Goal: Task Accomplishment & Management: Manage account settings

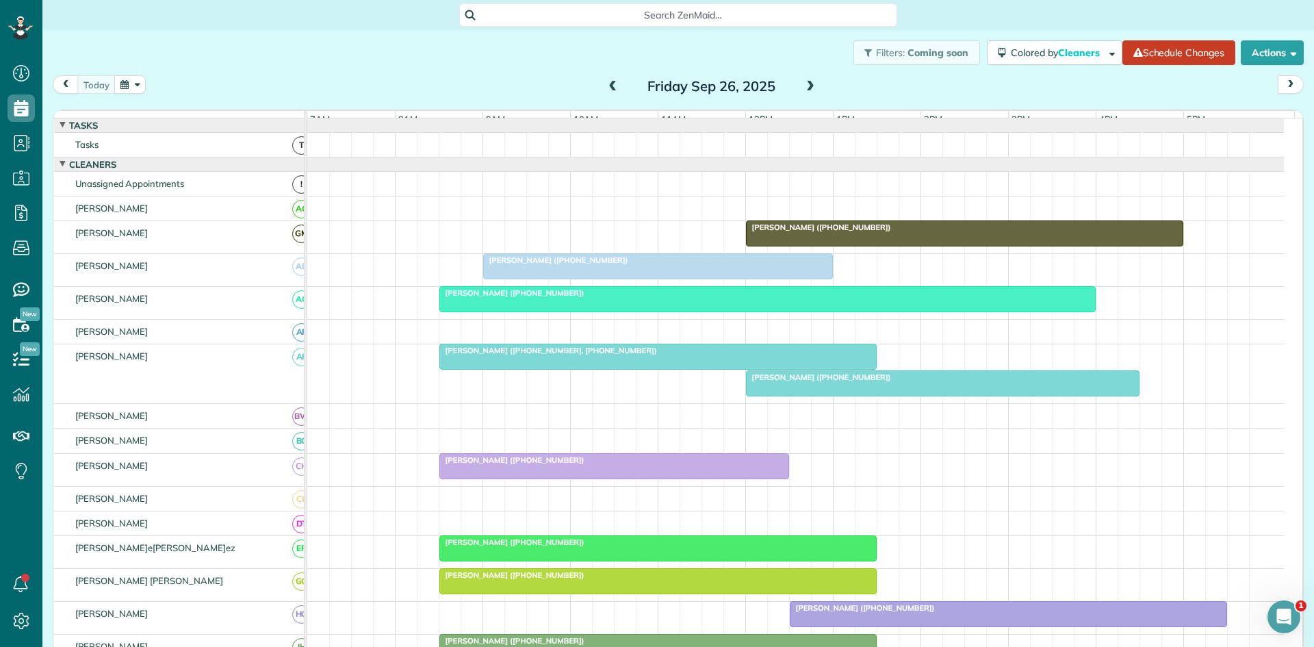
click at [502, 279] on div at bounding box center [658, 266] width 348 height 25
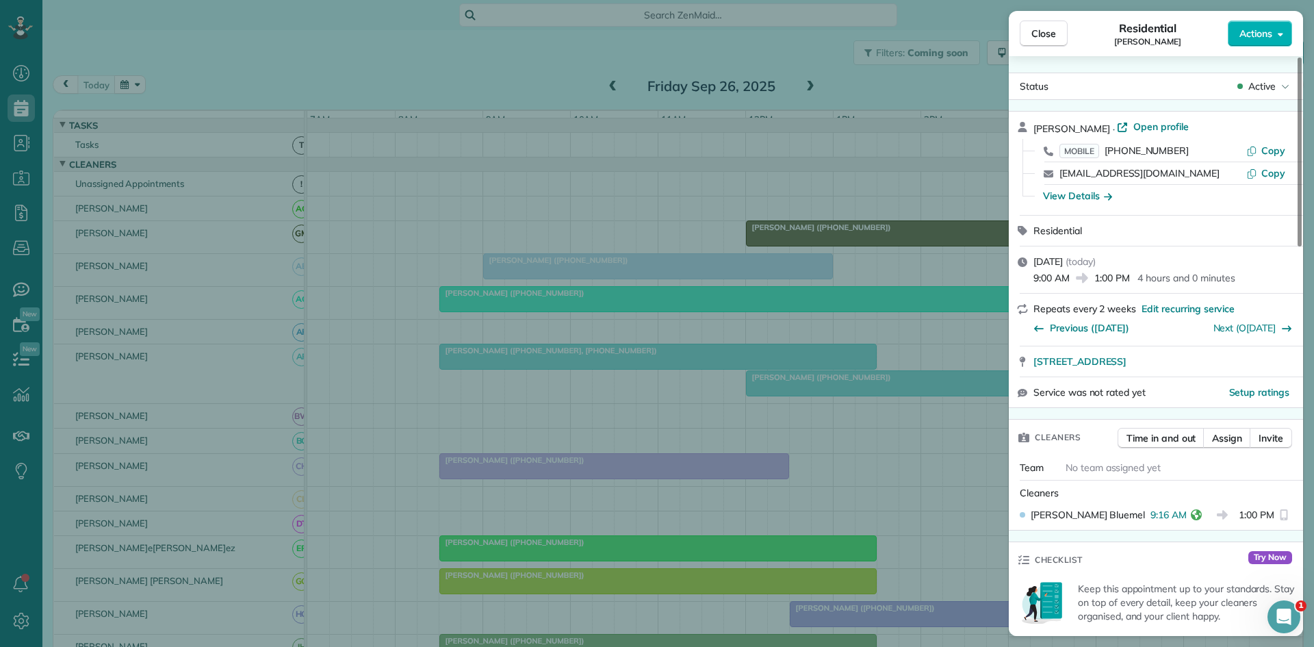
click at [509, 268] on div "Close Residential [PERSON_NAME] Actions Status Active [PERSON_NAME] · Open prof…" at bounding box center [657, 323] width 1314 height 647
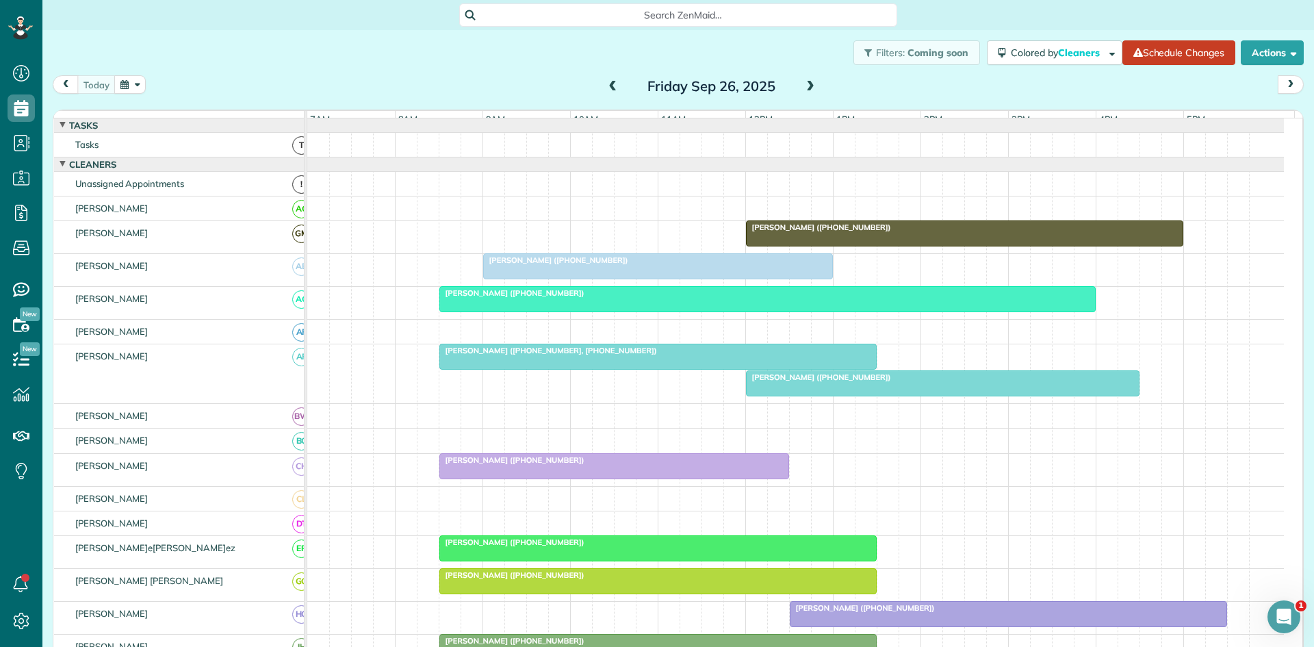
click at [513, 311] on div at bounding box center [767, 299] width 655 height 25
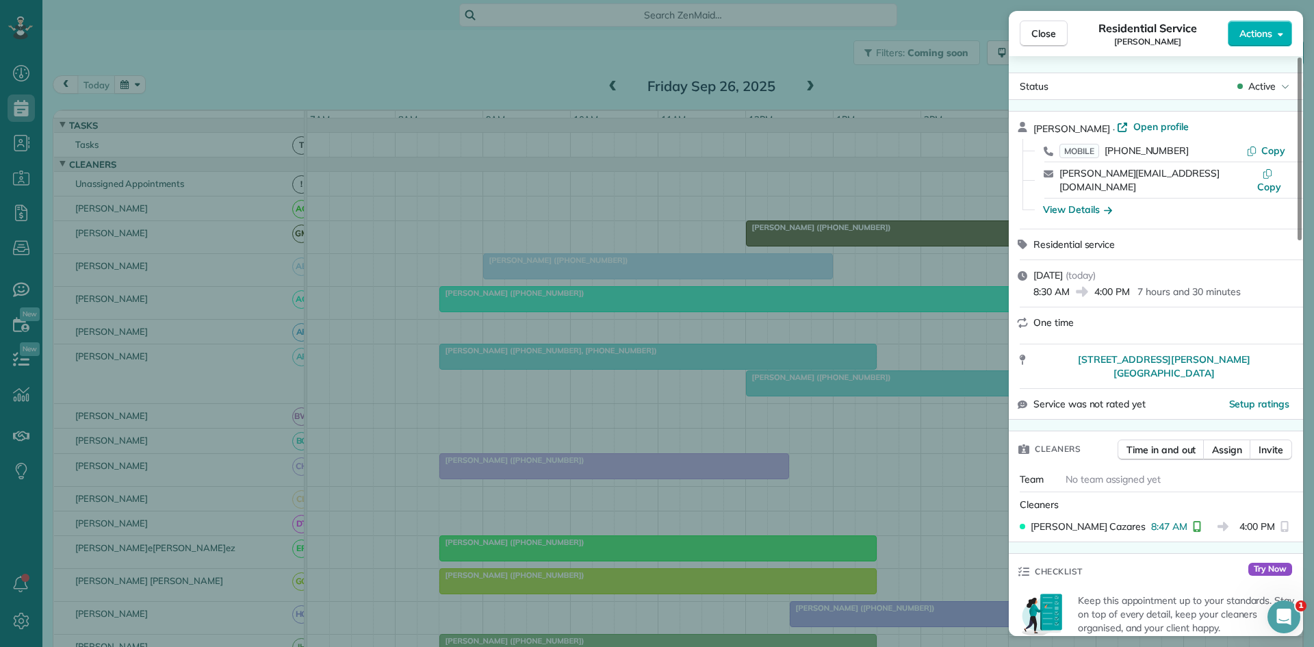
click at [419, 294] on div "Close Residential Service[PERSON_NAME] Actions Status Active[PERSON_NAME] · Ope…" at bounding box center [657, 323] width 1314 height 647
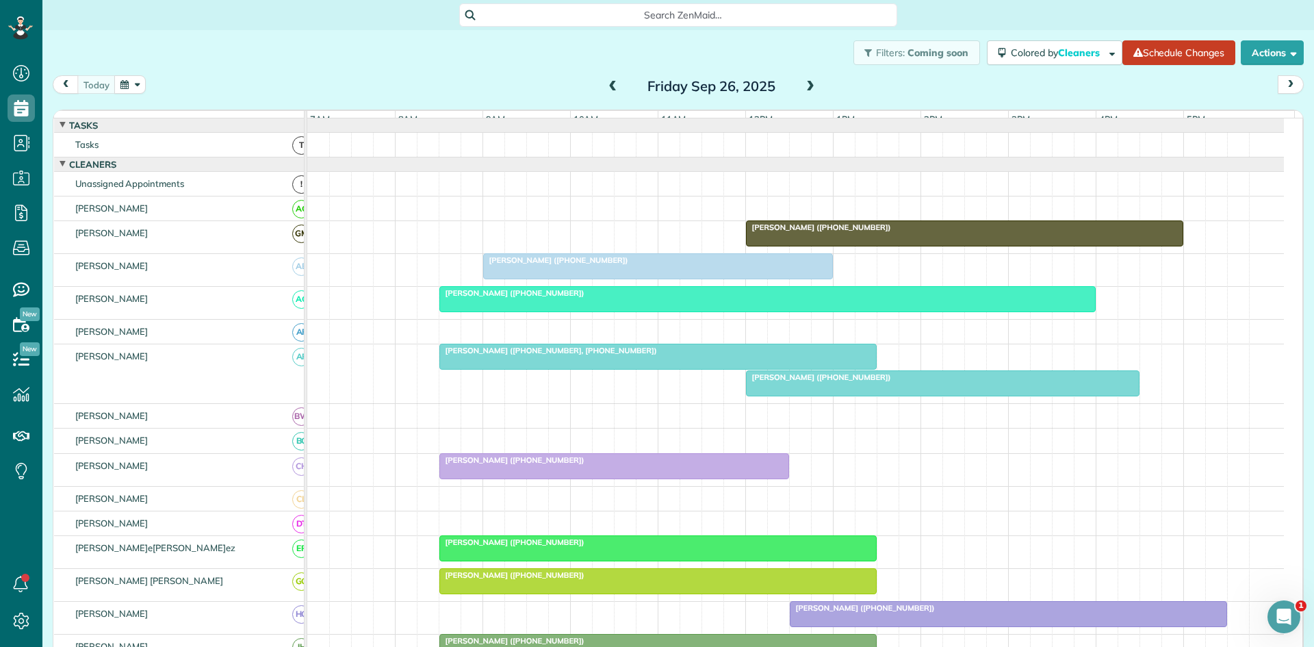
click at [470, 366] on div at bounding box center [658, 356] width 436 height 25
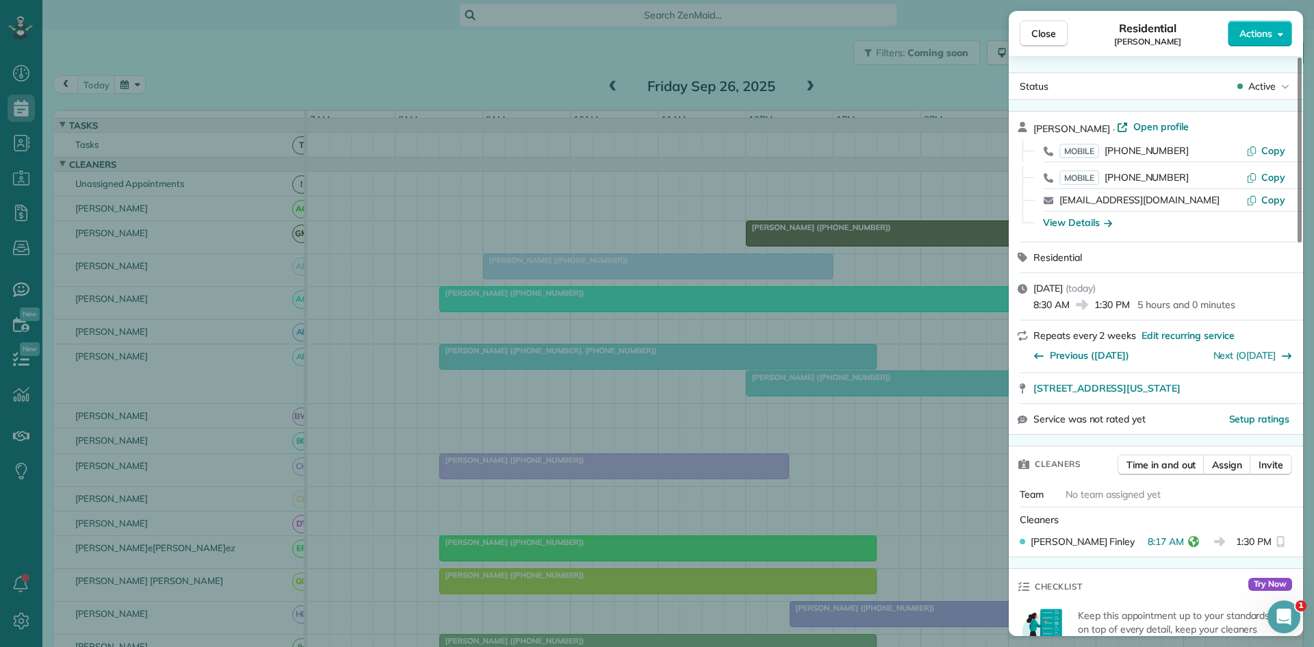
click at [426, 375] on div "Close Residential [PERSON_NAME] Actions Status Active [PERSON_NAME] · Open prof…" at bounding box center [657, 323] width 1314 height 647
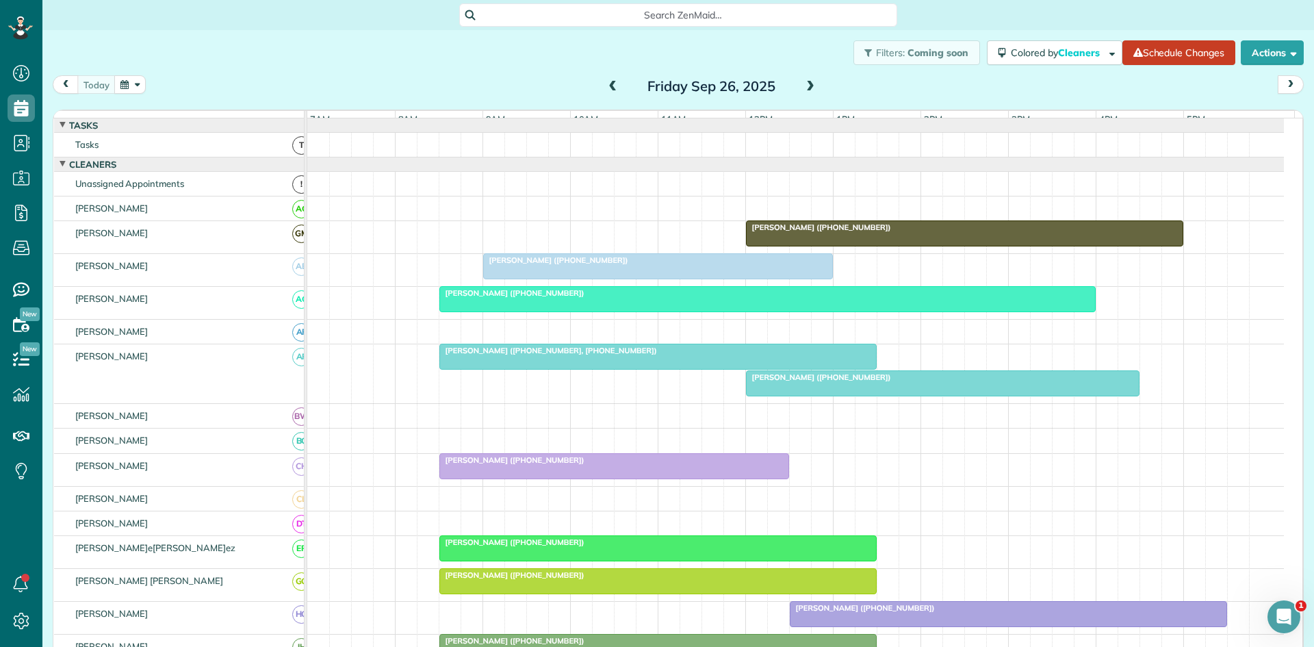
click at [472, 478] on div at bounding box center [614, 466] width 348 height 25
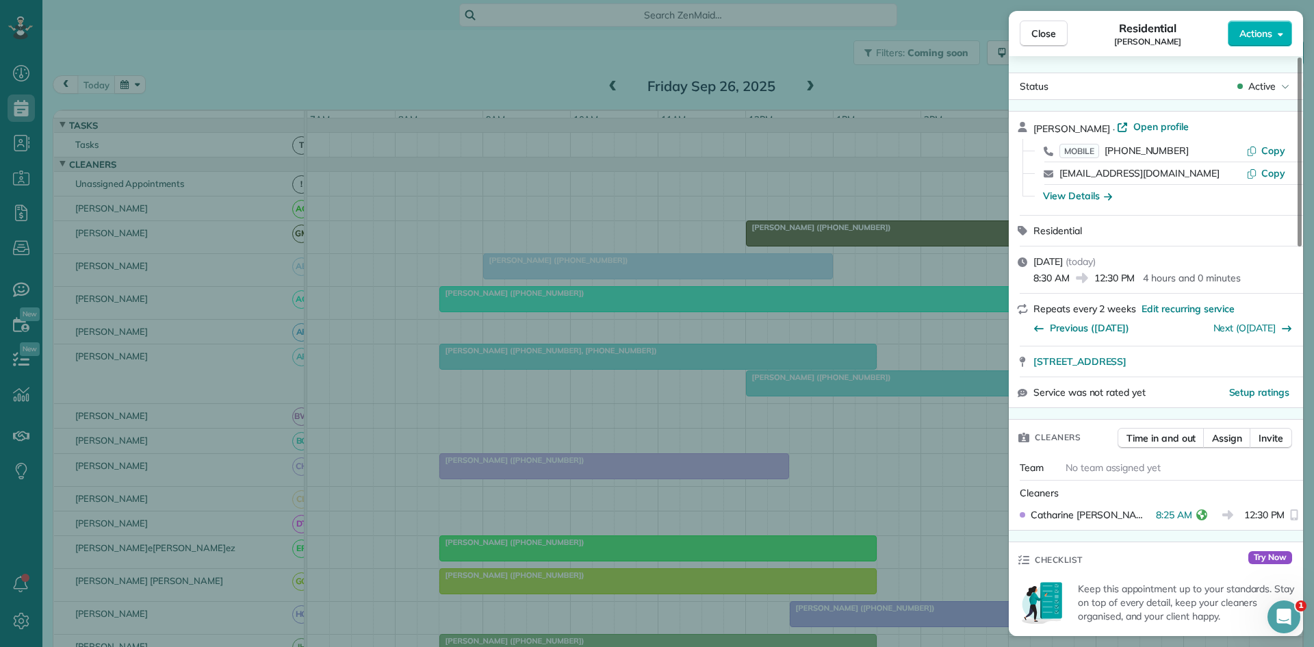
click at [532, 337] on div "Close Residential [PERSON_NAME] Actions Status Active [PERSON_NAME] · Open prof…" at bounding box center [657, 323] width 1314 height 647
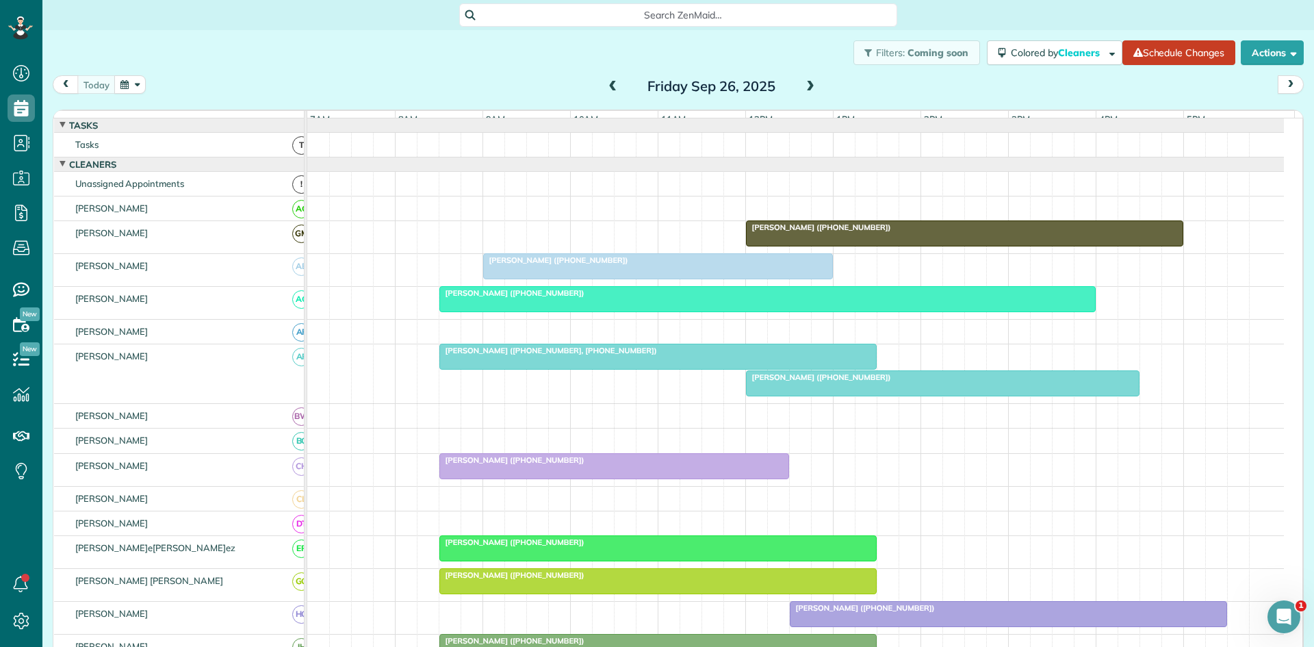
click at [524, 547] on span "[PERSON_NAME] ([PHONE_NUMBER])" at bounding box center [512, 542] width 146 height 10
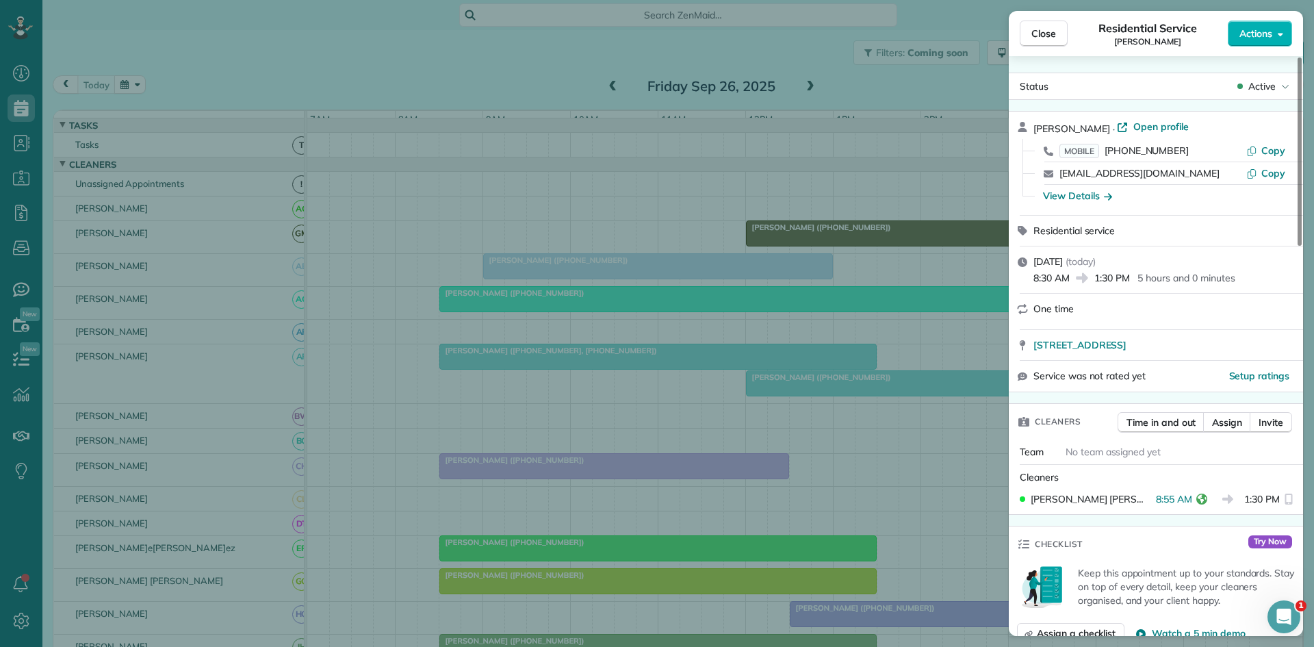
click at [489, 476] on div "Close Residential Servic[PERSON_NAME] Actions Status Activ[PERSON_NAME] · Open …" at bounding box center [657, 323] width 1314 height 647
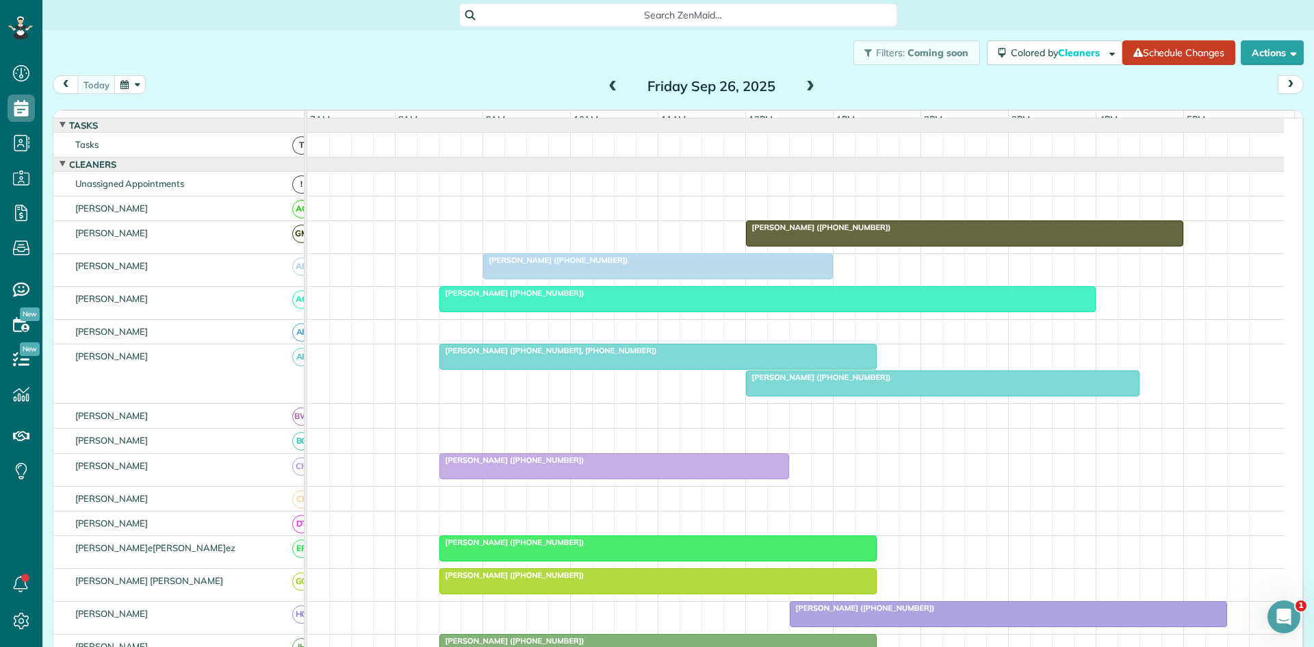
click at [472, 580] on span "[PERSON_NAME] ([PHONE_NUMBER])" at bounding box center [512, 575] width 146 height 10
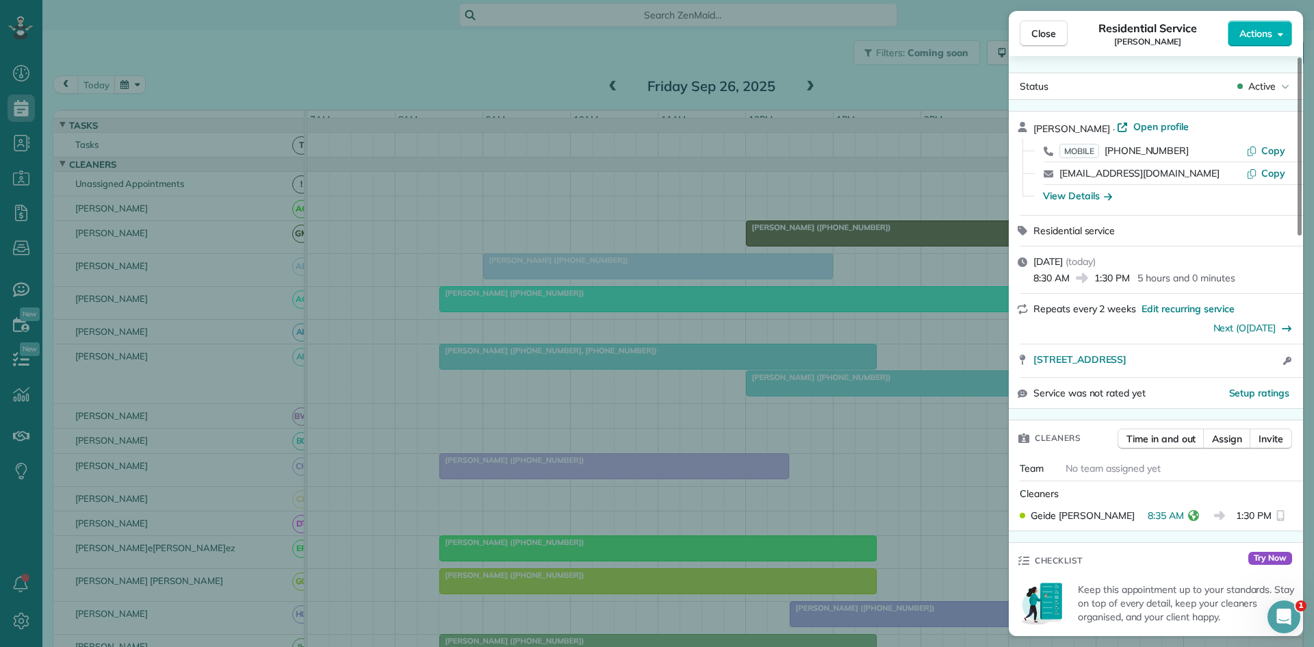
click at [387, 437] on div "Close Residential Service[PERSON_NAME] Actions Status Active[PERSON_NAME] · Ope…" at bounding box center [657, 323] width 1314 height 647
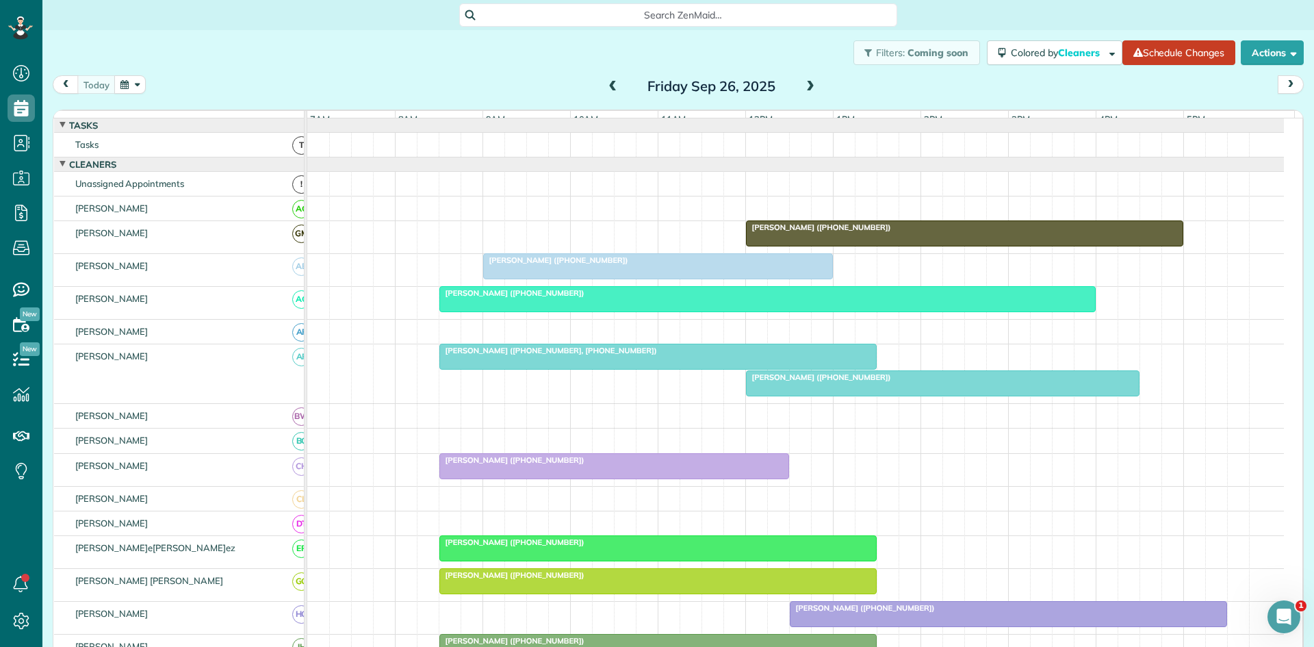
scroll to position [228, 0]
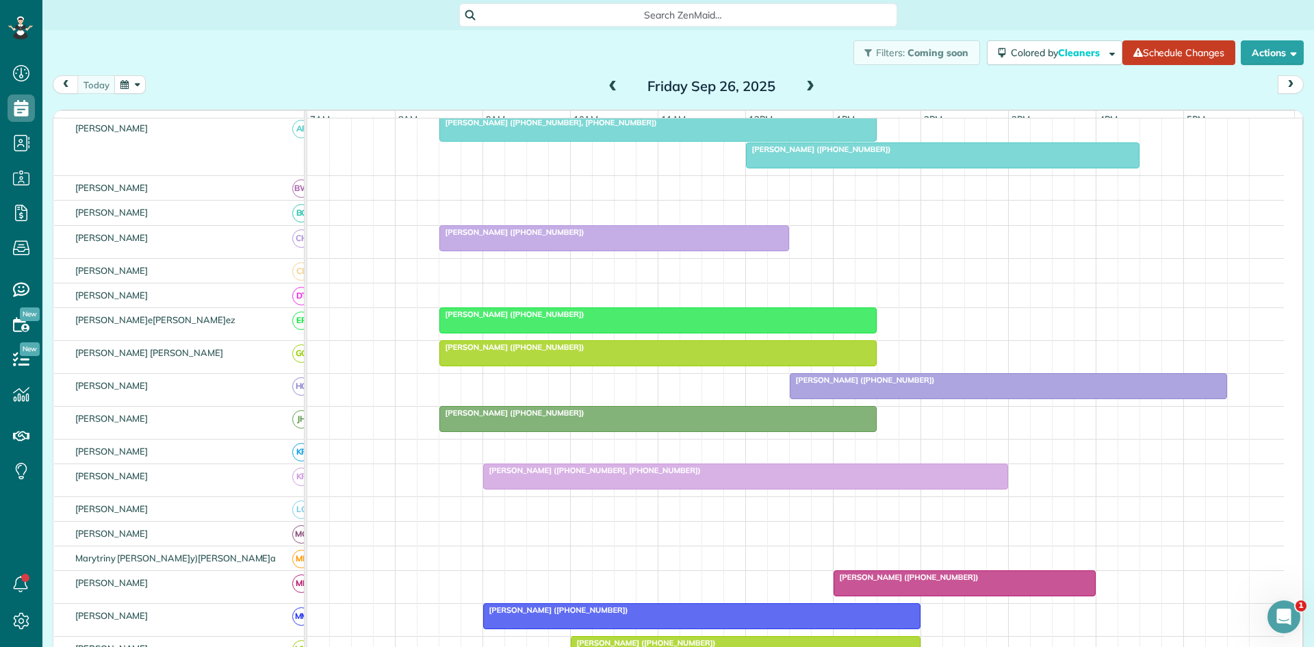
click at [480, 417] on span "[PERSON_NAME] ([PHONE_NUMBER])" at bounding box center [512, 413] width 146 height 10
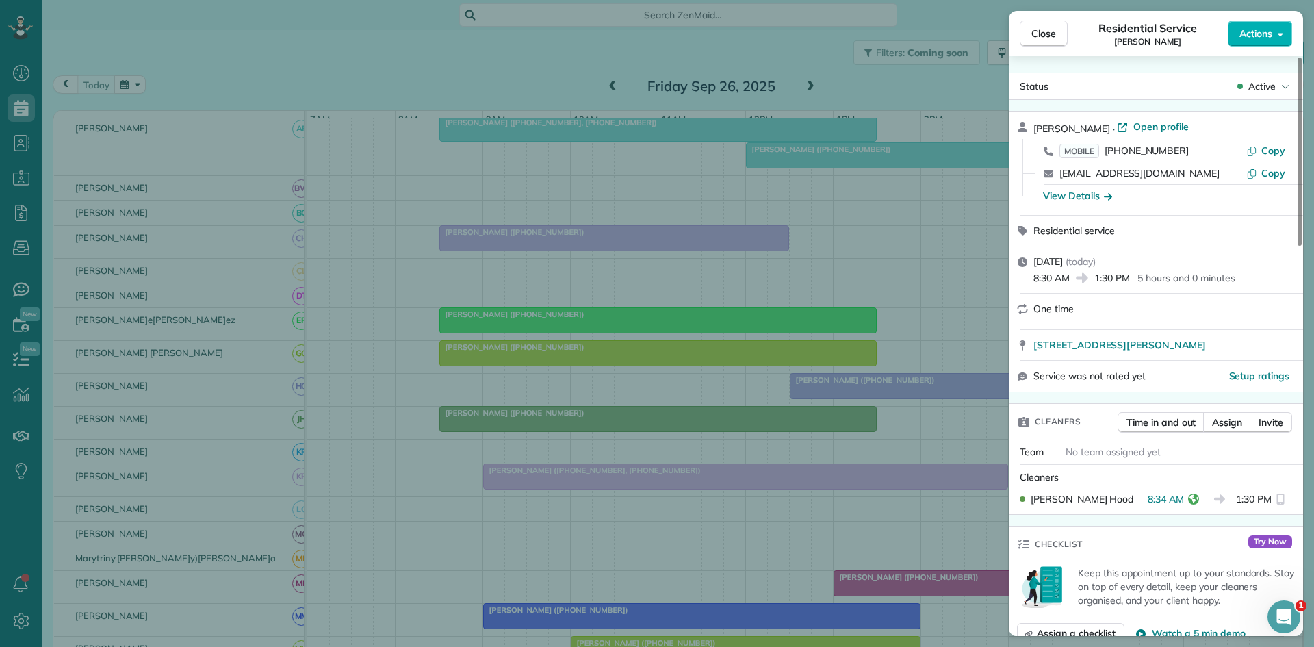
click at [446, 396] on div "Close Residential Service [PERSON_NAME] Actions Status Active [PERSON_NAME] · O…" at bounding box center [657, 323] width 1314 height 647
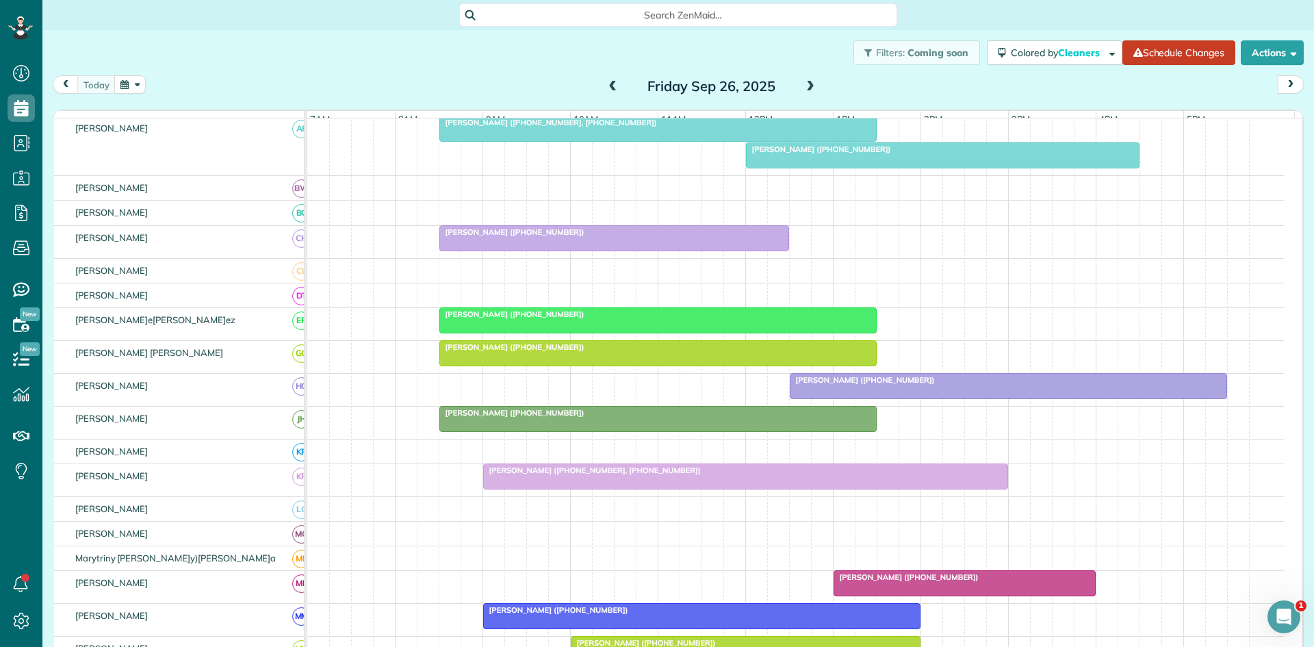
click at [551, 475] on span "[PERSON_NAME] ([PHONE_NUMBER], [PHONE_NUMBER])" at bounding box center [591, 470] width 219 height 10
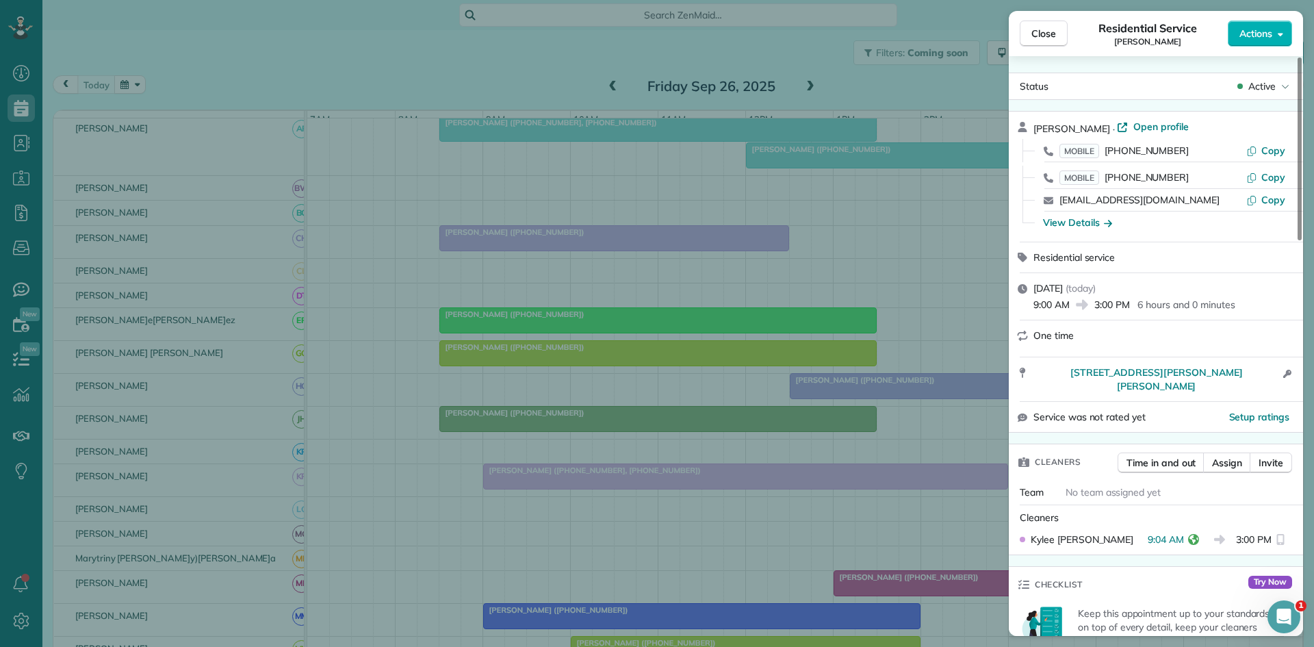
click at [433, 387] on div "Close Residential Servic[PERSON_NAME] Actions Status Activ[PERSON_NAME] · Open …" at bounding box center [657, 323] width 1314 height 647
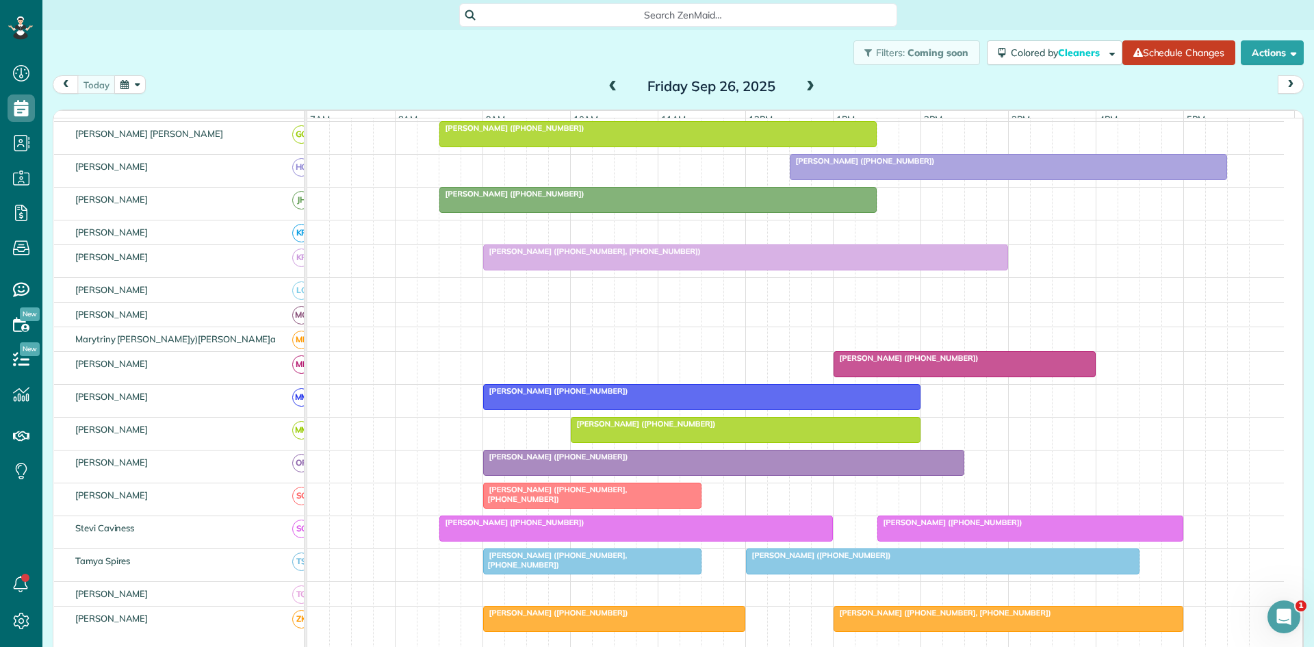
scroll to position [456, 0]
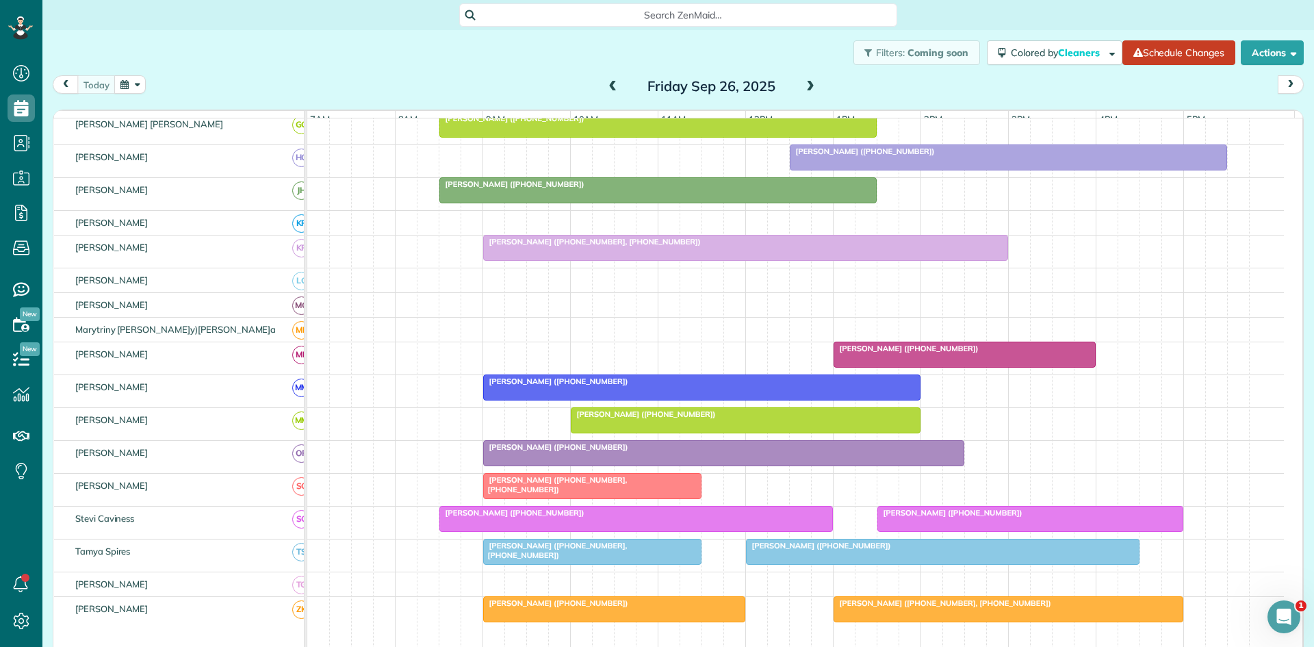
click at [543, 399] on div at bounding box center [702, 387] width 436 height 25
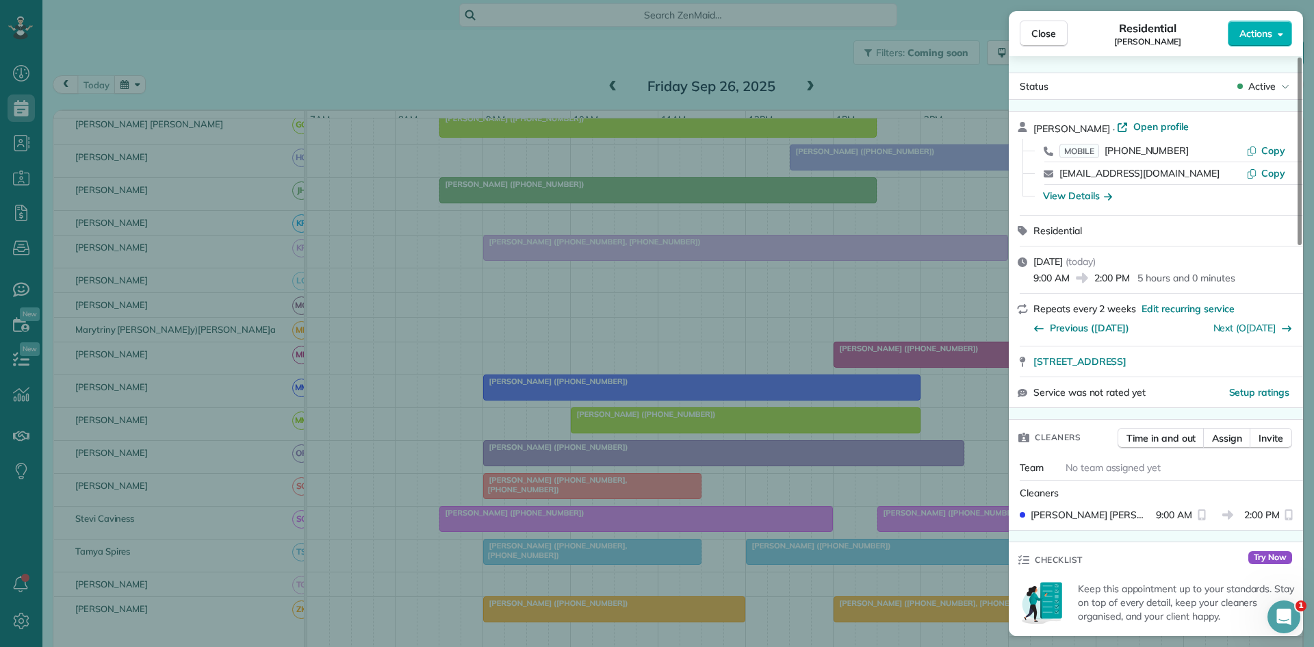
drag, startPoint x: 472, startPoint y: 456, endPoint x: 476, endPoint y: 464, distance: 9.5
click at [481, 467] on div "Close Residential[PERSON_NAME] Actions Status Active[PERSON_NAME] · Open profil…" at bounding box center [657, 323] width 1314 height 647
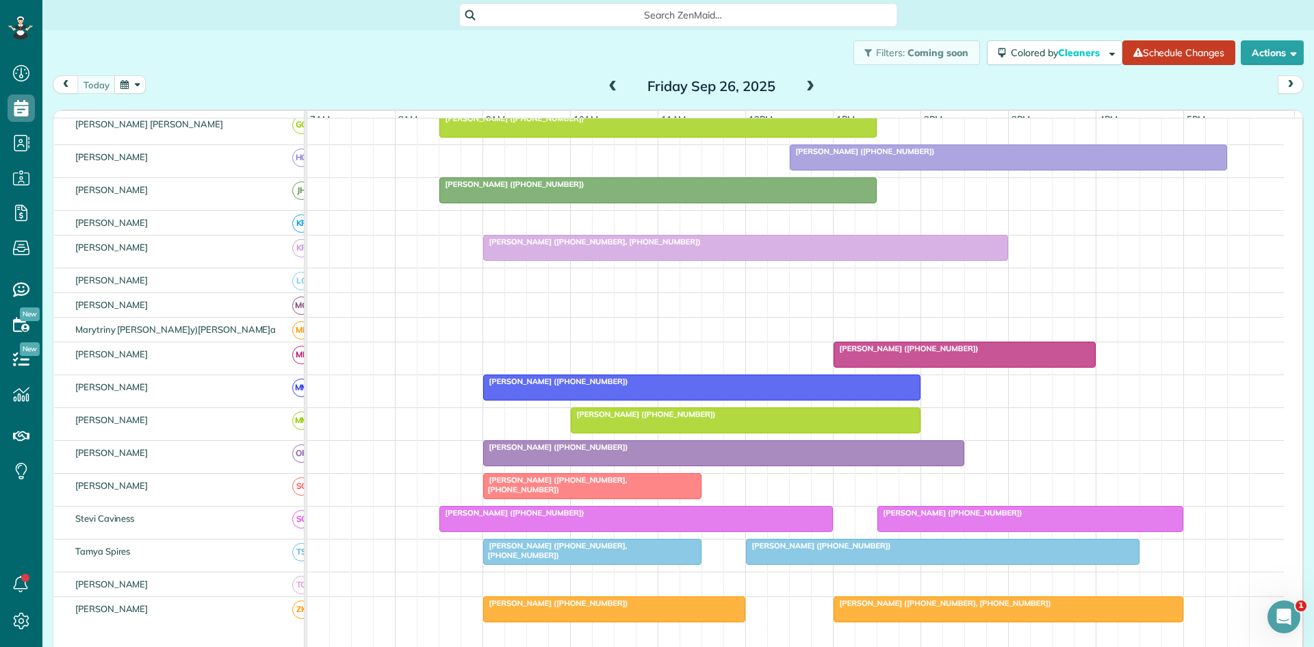
click at [526, 452] on span "[PERSON_NAME] ([PHONE_NUMBER])" at bounding box center [555, 447] width 146 height 10
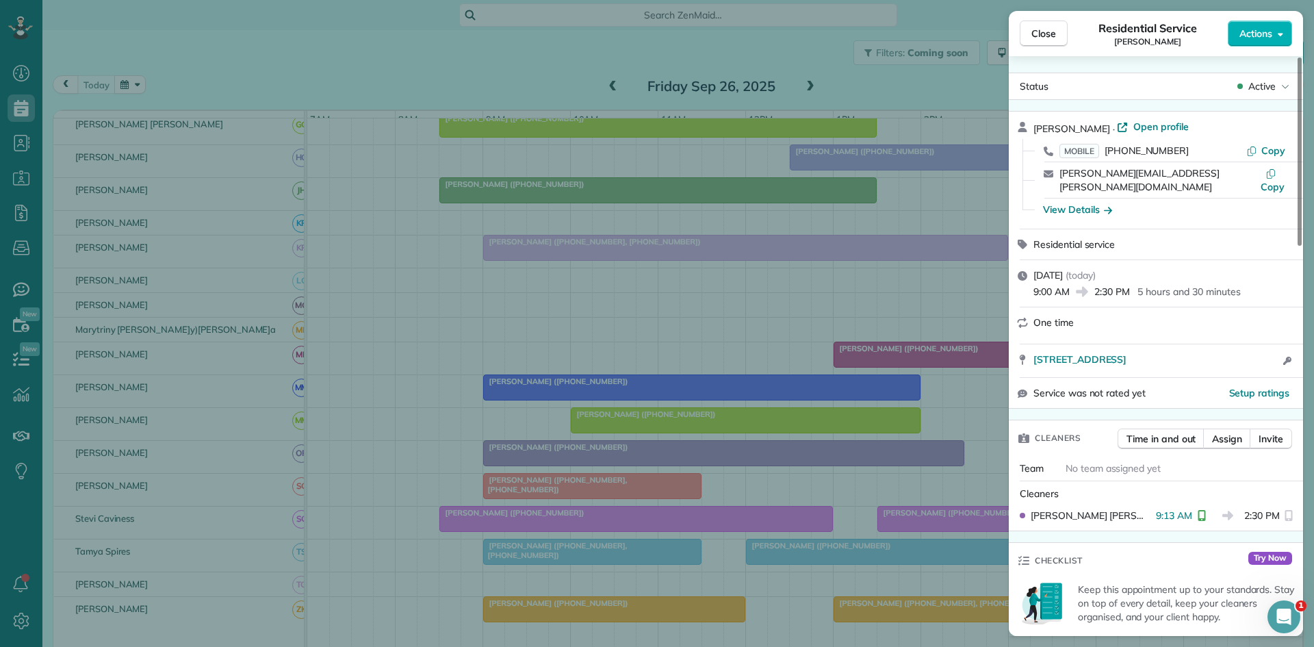
click at [485, 320] on div "Close Residential Service[PERSON_NAME] Actions Status Active[PERSON_NAME] · Ope…" at bounding box center [657, 323] width 1314 height 647
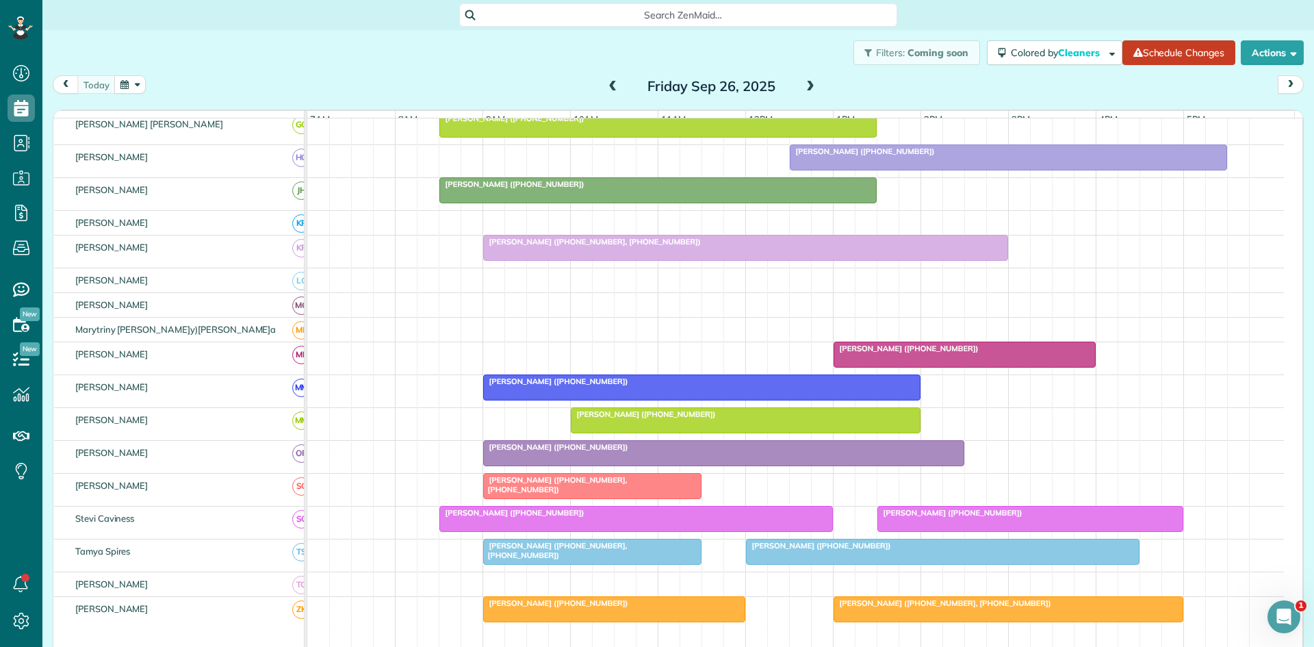
click at [504, 491] on span "[PERSON_NAME] ([PHONE_NUMBER], [PHONE_NUMBER])" at bounding box center [554, 484] width 145 height 19
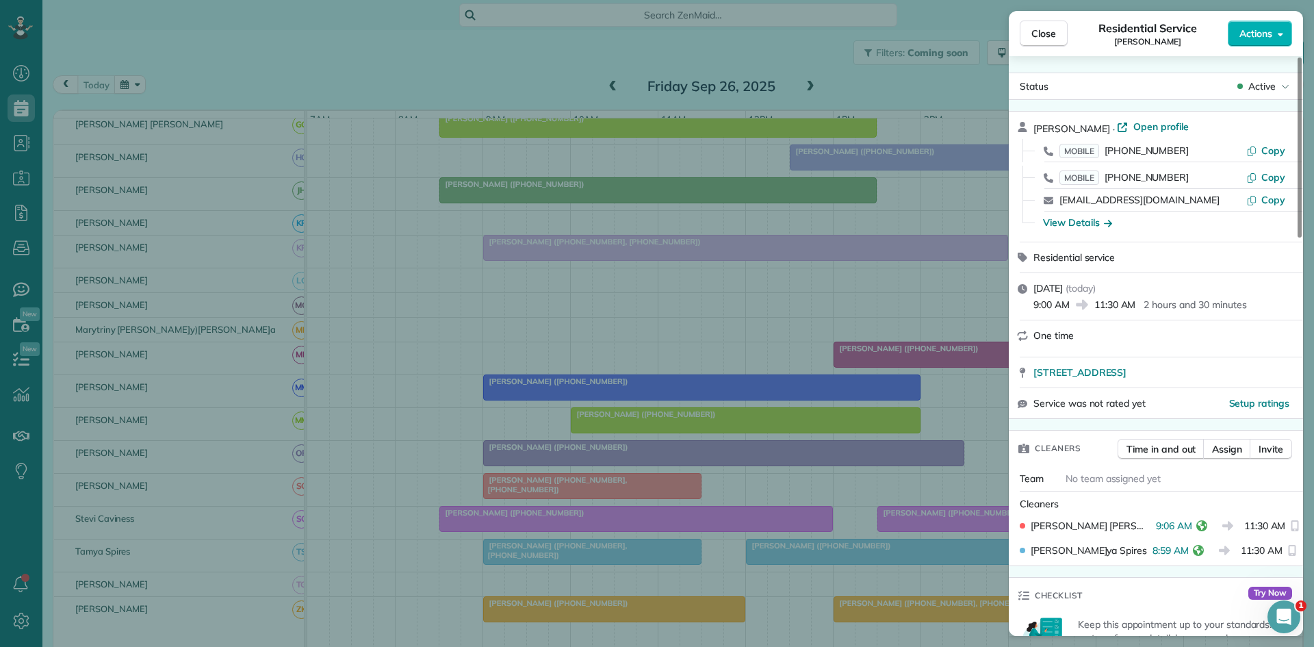
click at [554, 390] on div "Close Residential Service [PERSON_NAME] Actions Status Active [PERSON_NAME] · O…" at bounding box center [657, 323] width 1314 height 647
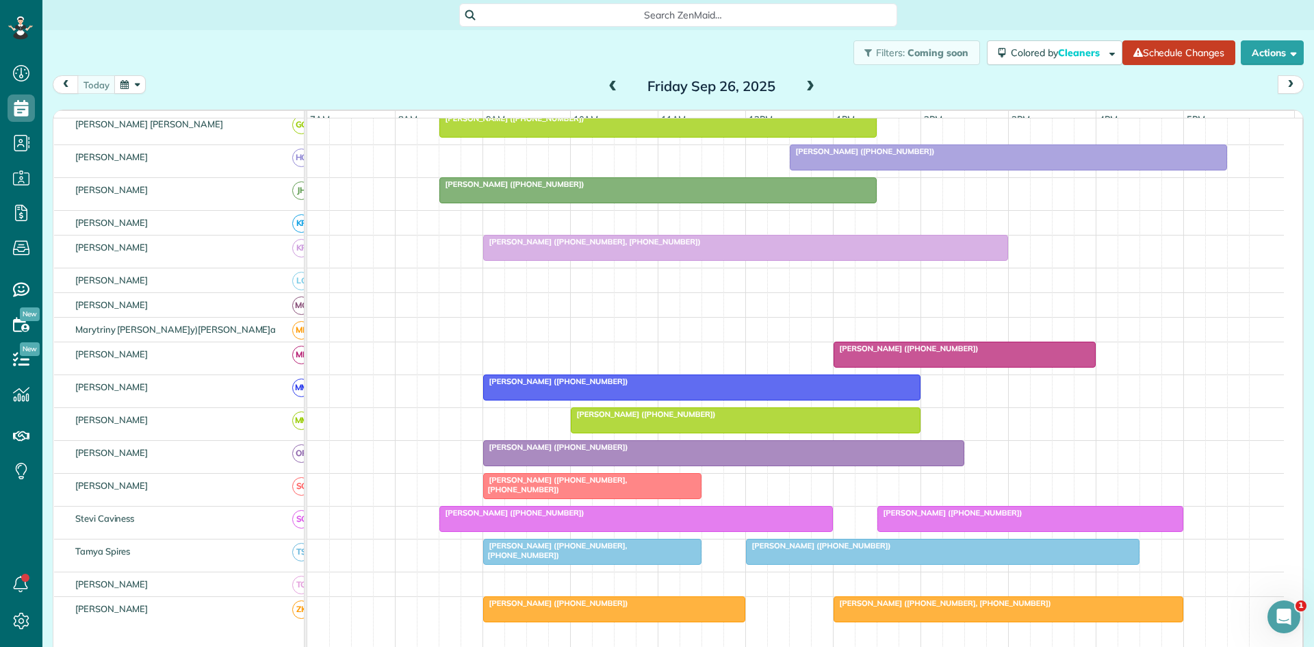
scroll to position [627, 0]
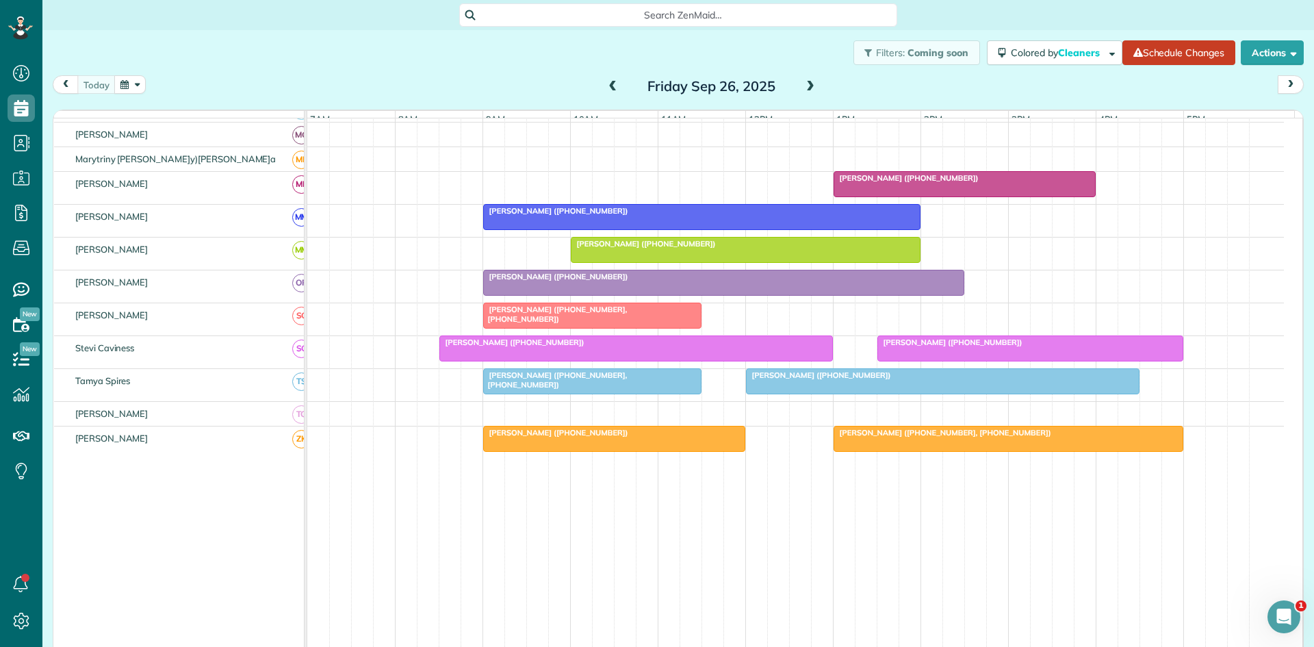
click at [472, 347] on span "[PERSON_NAME] ([PHONE_NUMBER])" at bounding box center [512, 342] width 146 height 10
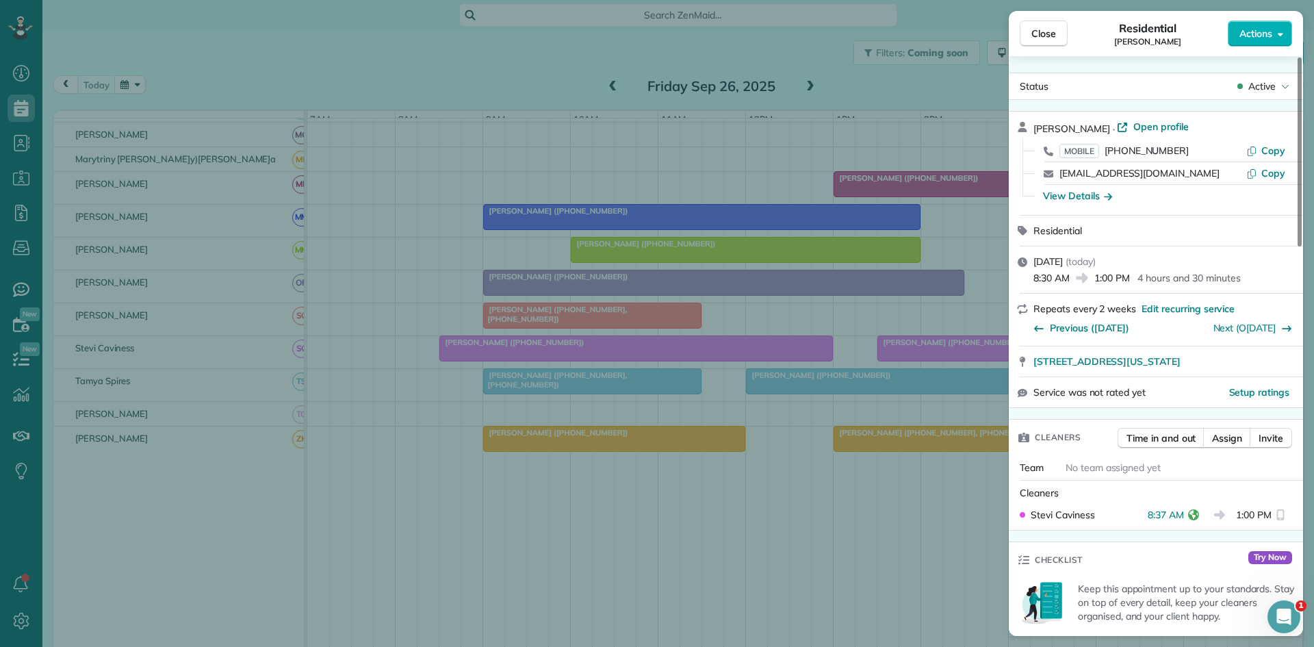
click at [562, 454] on div "Close Residential [PERSON_NAME] Actions Status Active [PERSON_NAME] · Open prof…" at bounding box center [657, 323] width 1314 height 647
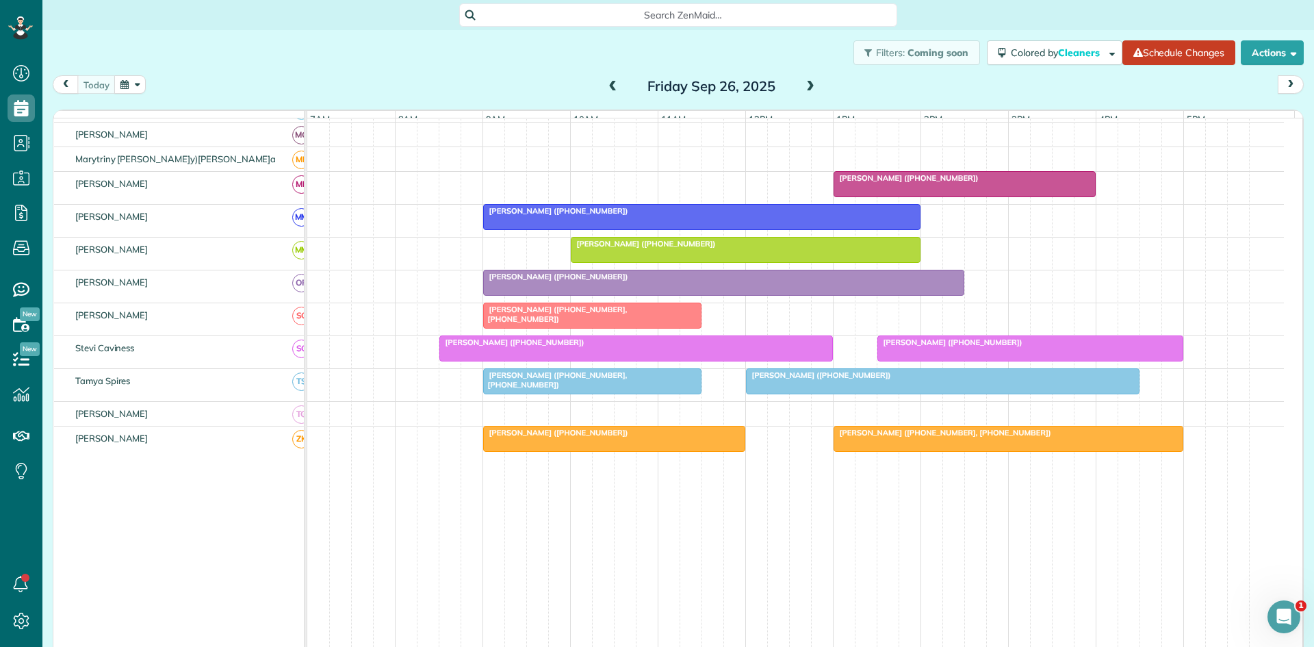
click at [532, 394] on div at bounding box center [592, 381] width 217 height 25
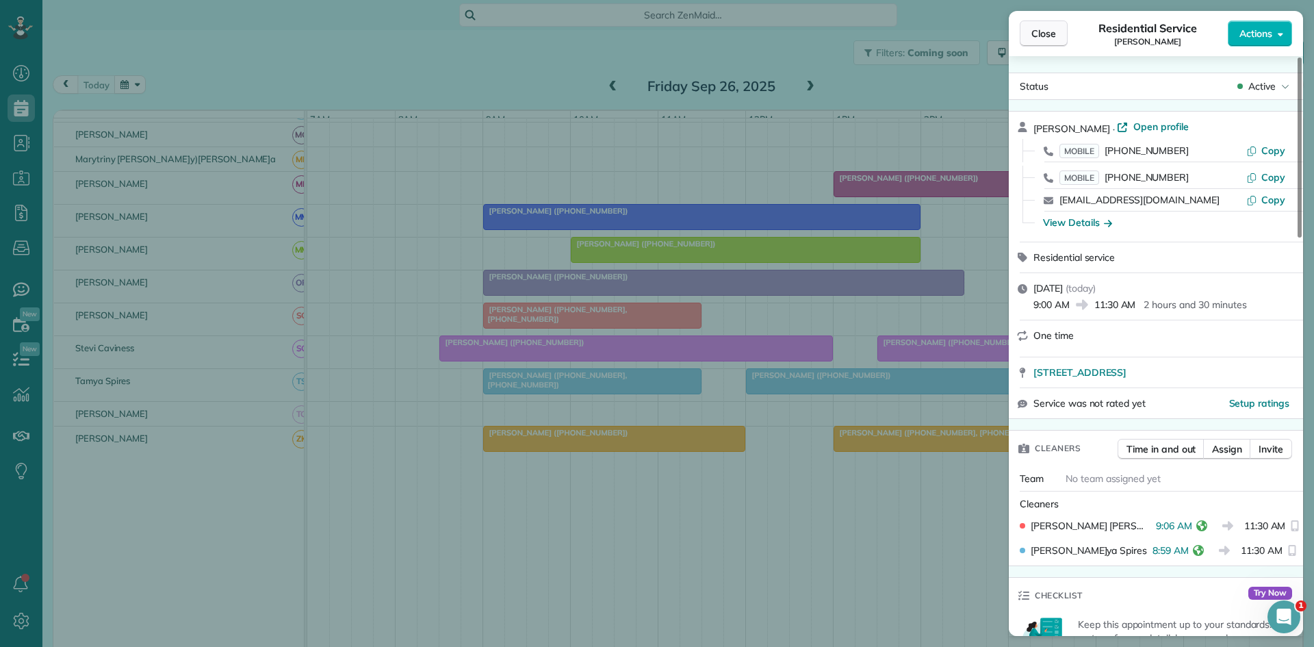
click at [1035, 32] on span "Close" at bounding box center [1043, 34] width 25 height 14
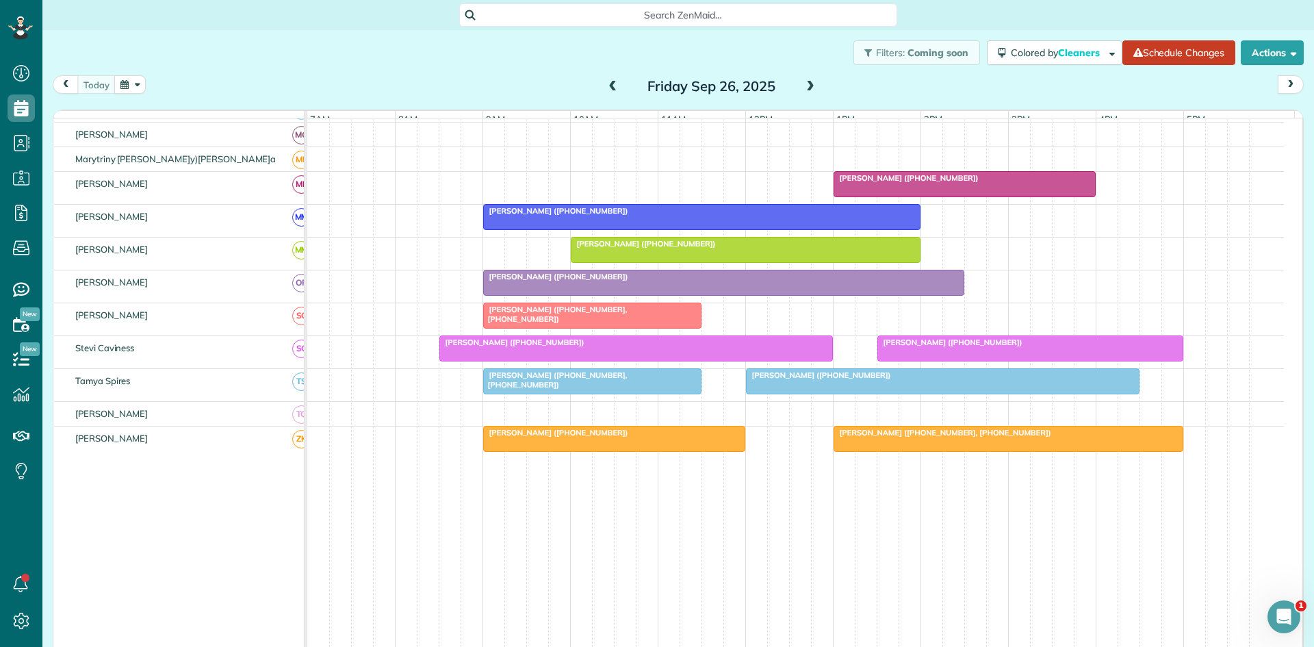
click at [805, 85] on span at bounding box center [810, 87] width 15 height 12
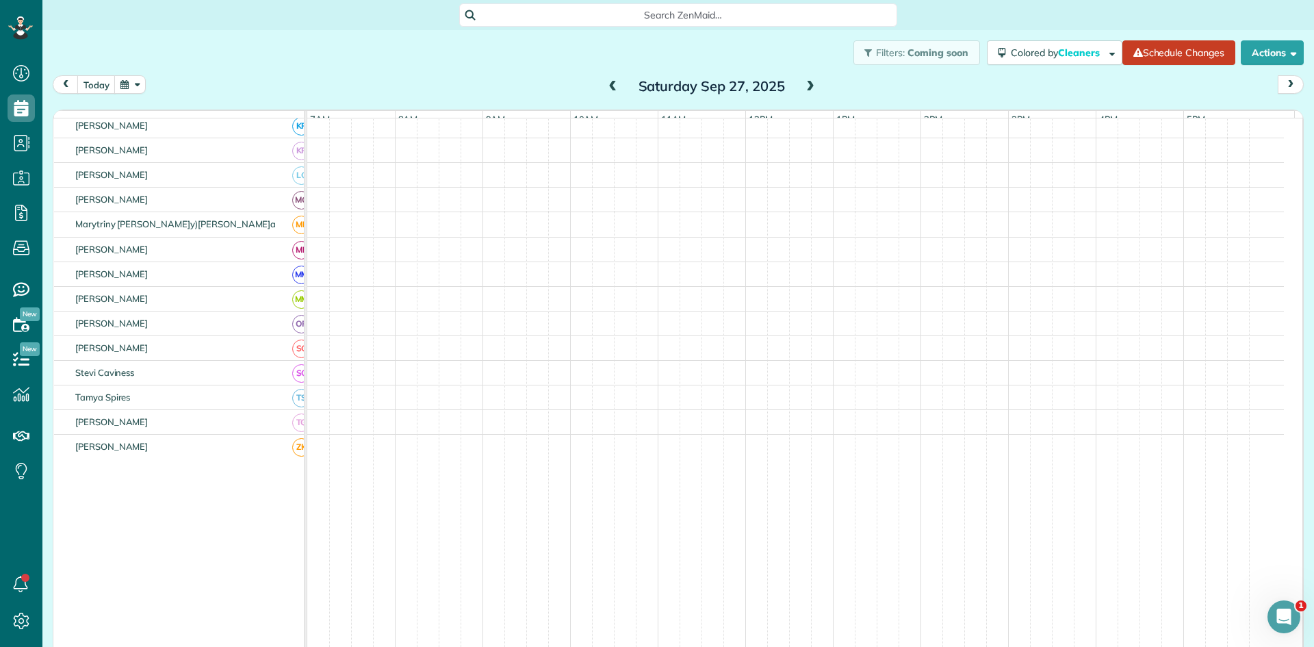
click at [805, 85] on span at bounding box center [810, 87] width 15 height 12
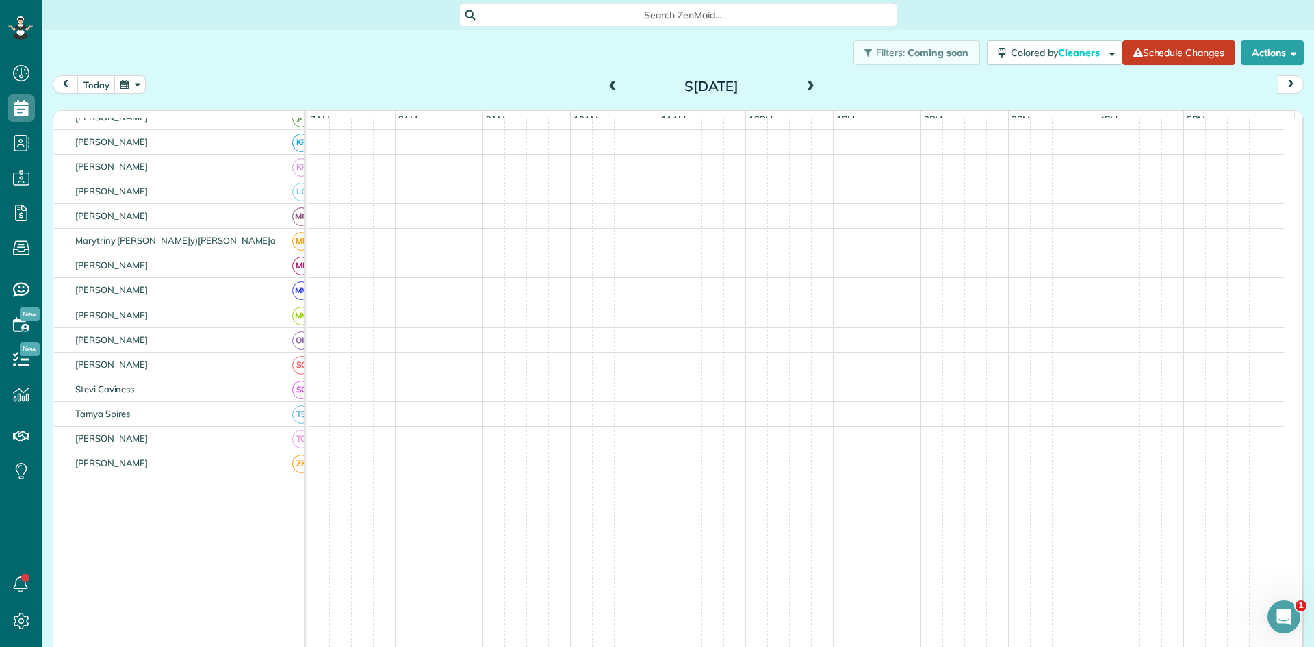
click at [805, 85] on span at bounding box center [810, 87] width 15 height 12
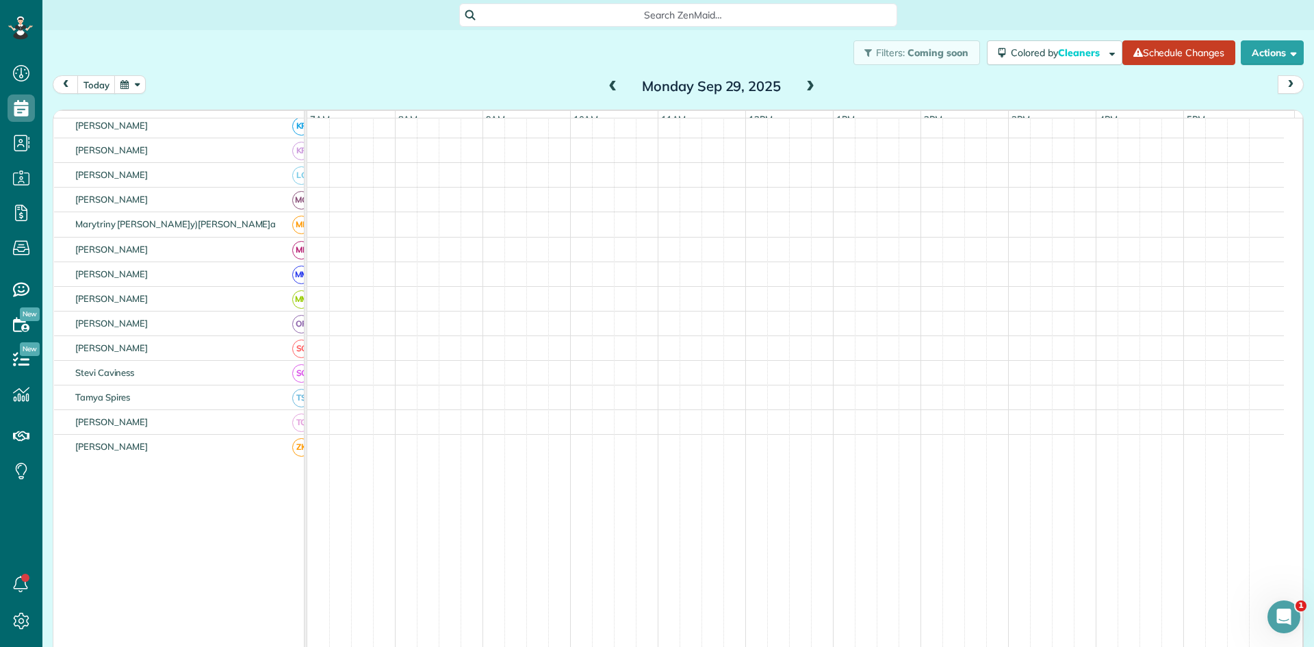
click at [805, 85] on span at bounding box center [810, 87] width 15 height 12
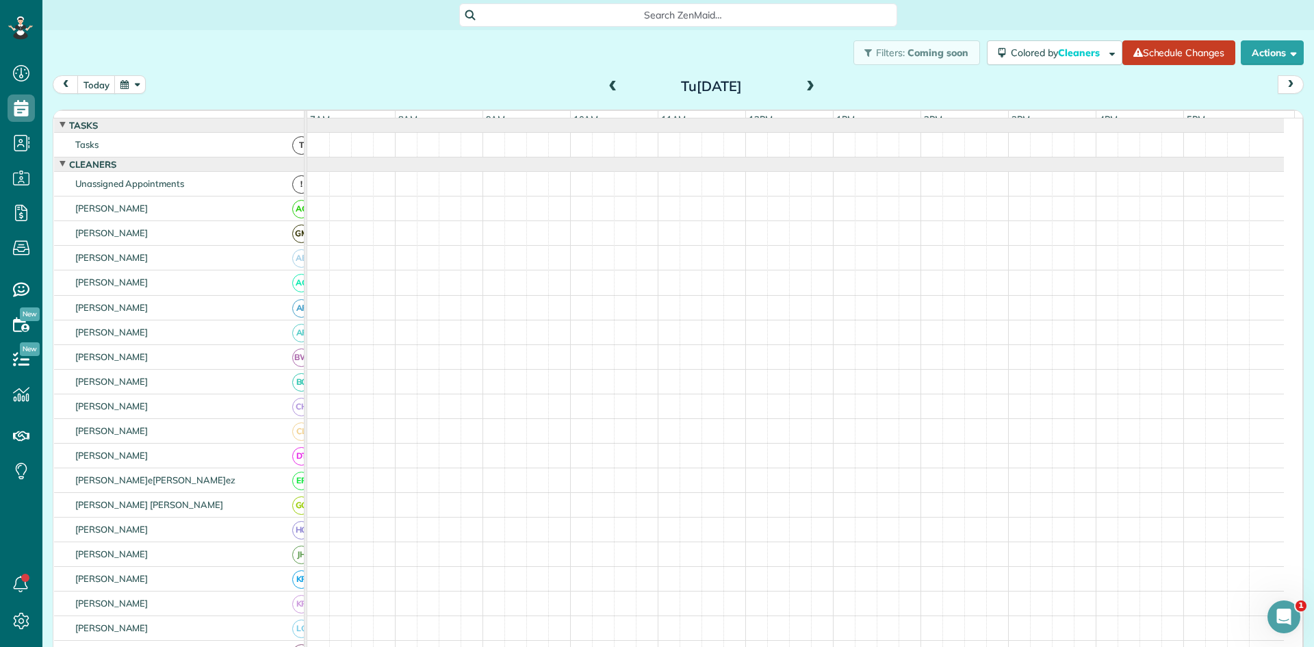
click at [606, 91] on span at bounding box center [613, 87] width 15 height 12
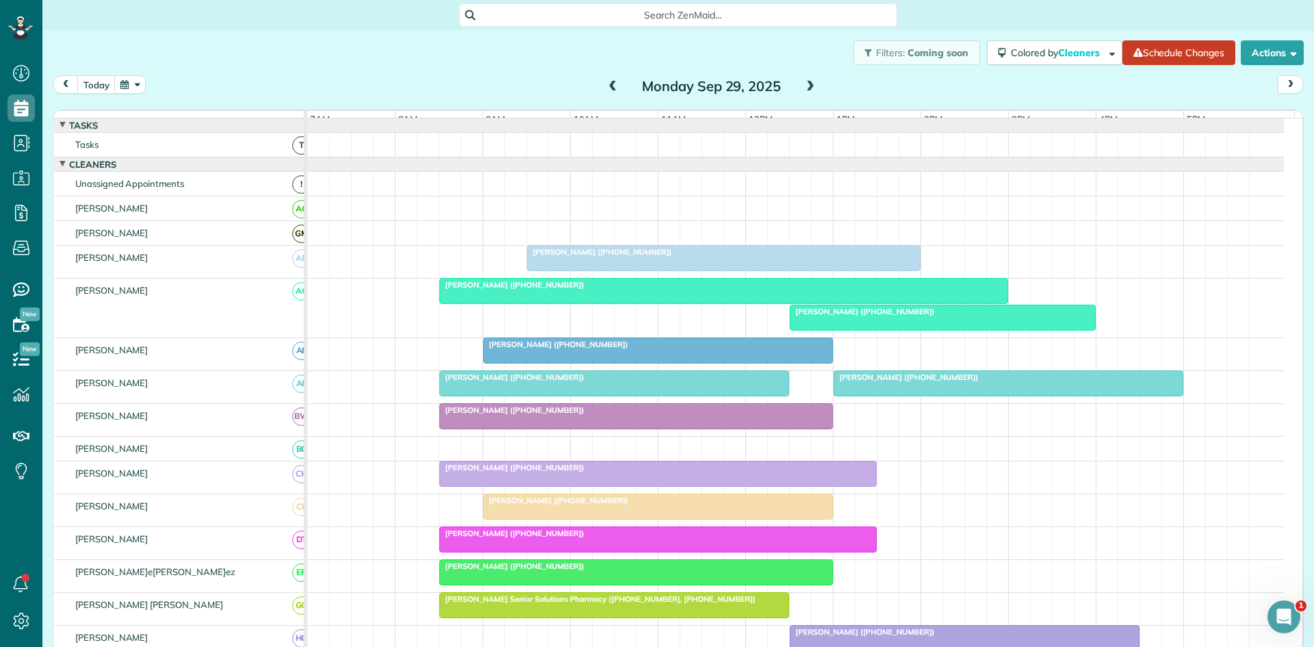
click at [805, 91] on span at bounding box center [810, 87] width 15 height 12
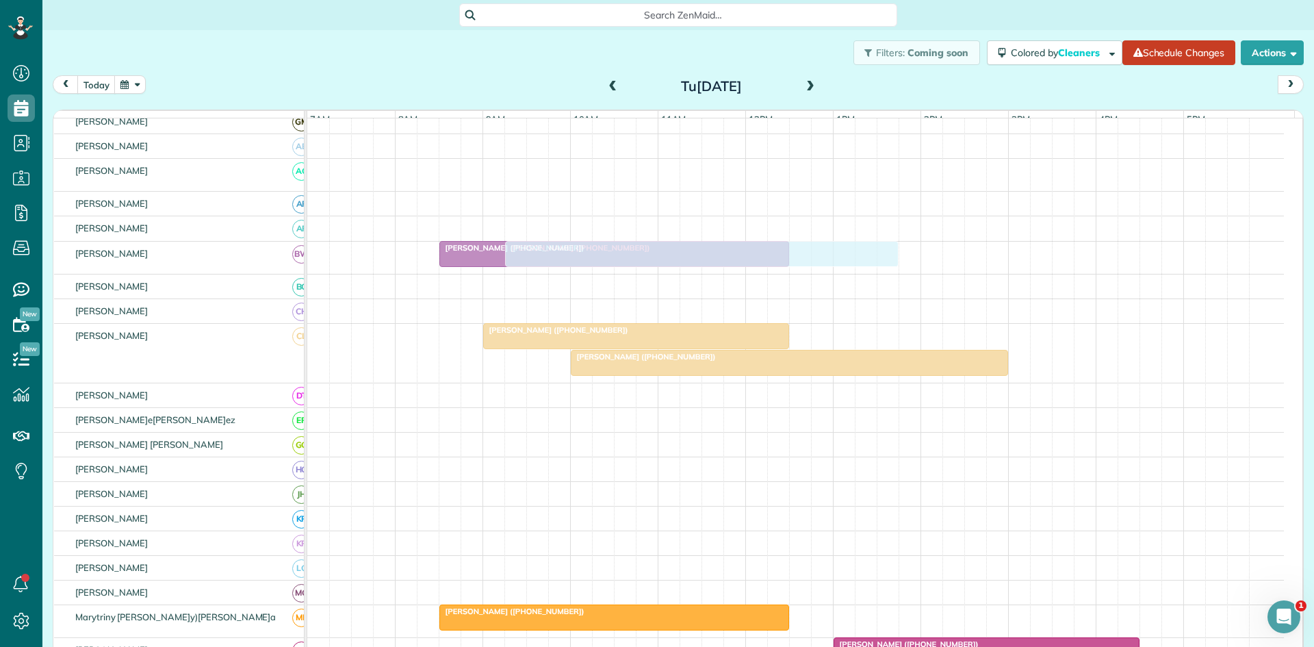
scroll to position [228, 0]
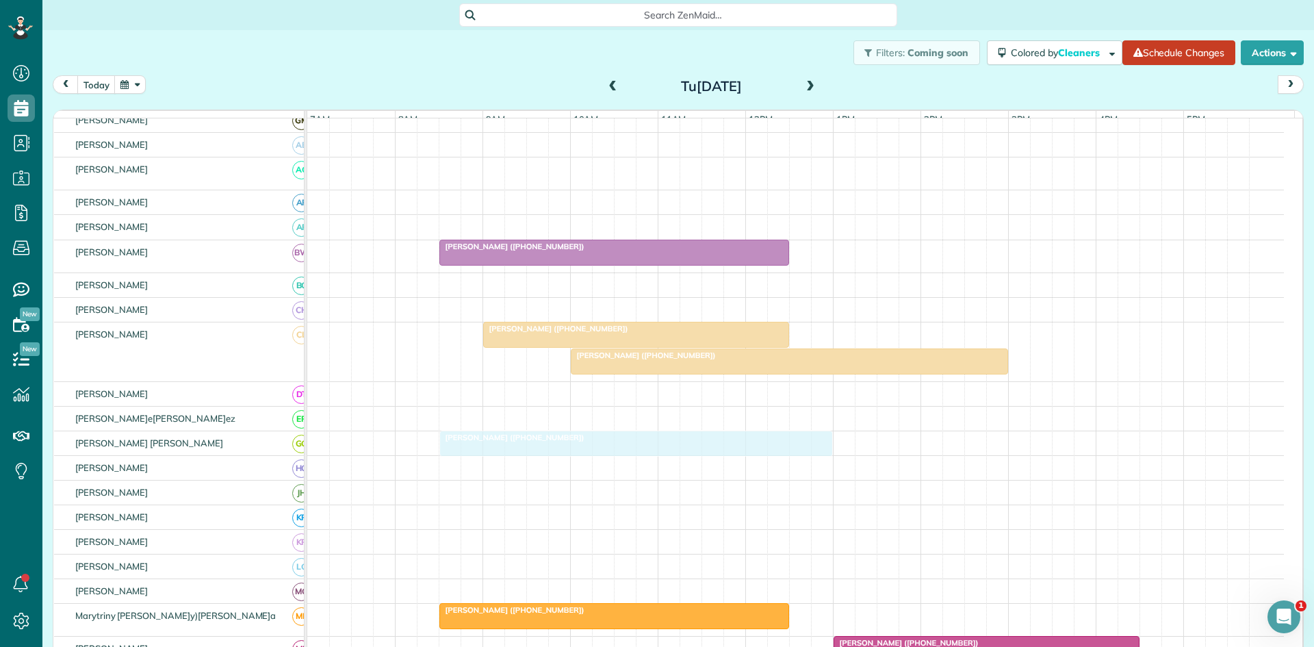
drag, startPoint x: 809, startPoint y: 420, endPoint x: 469, endPoint y: 458, distance: 342.3
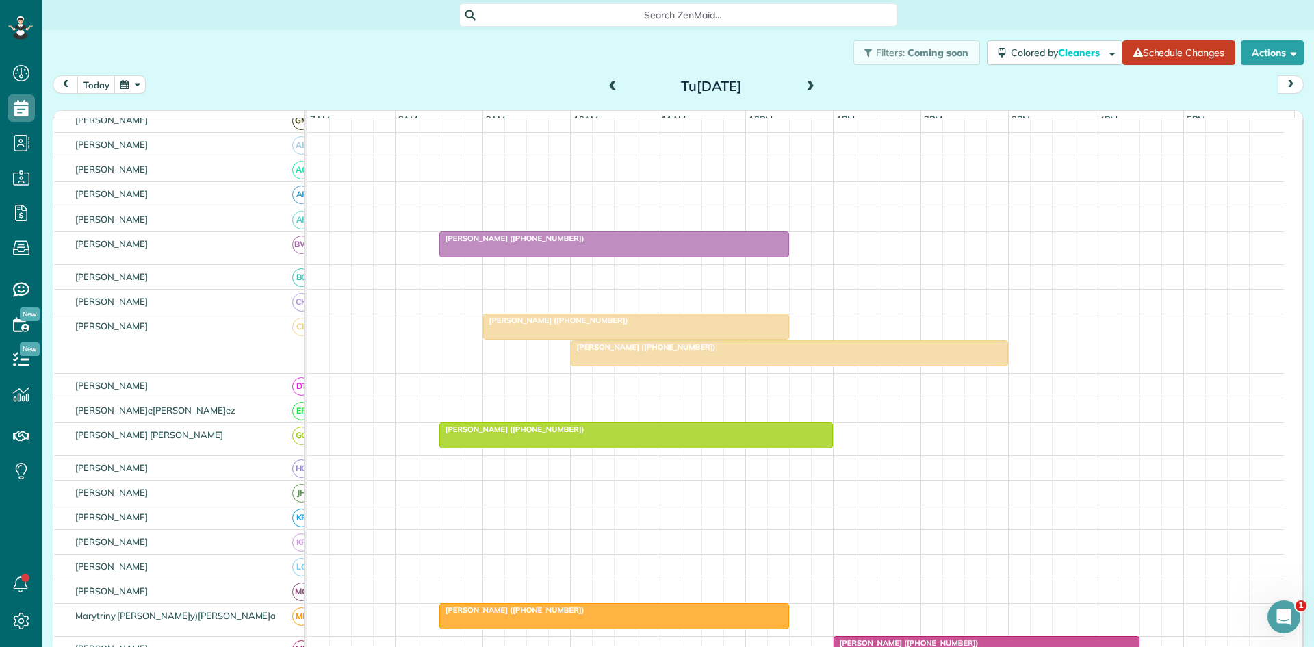
click at [593, 339] on div at bounding box center [636, 326] width 305 height 25
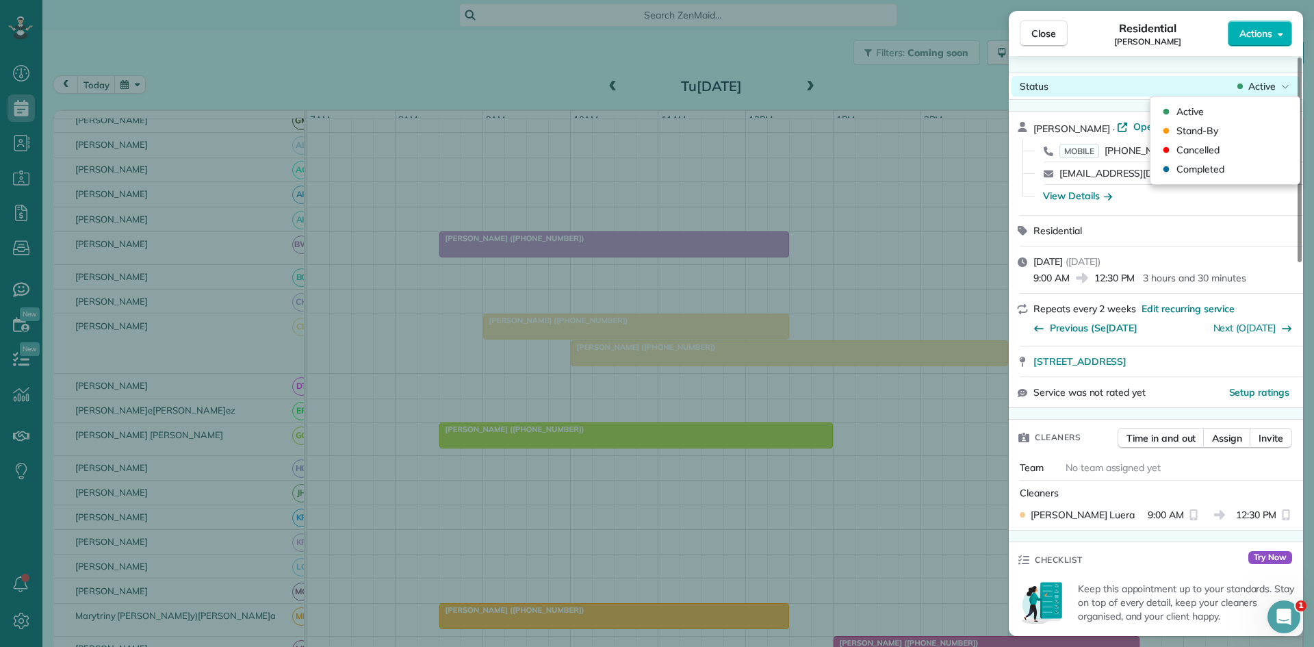
click at [1265, 92] on span "Active" at bounding box center [1261, 86] width 27 height 14
click at [1199, 145] on span "Cancelled" at bounding box center [1197, 150] width 43 height 14
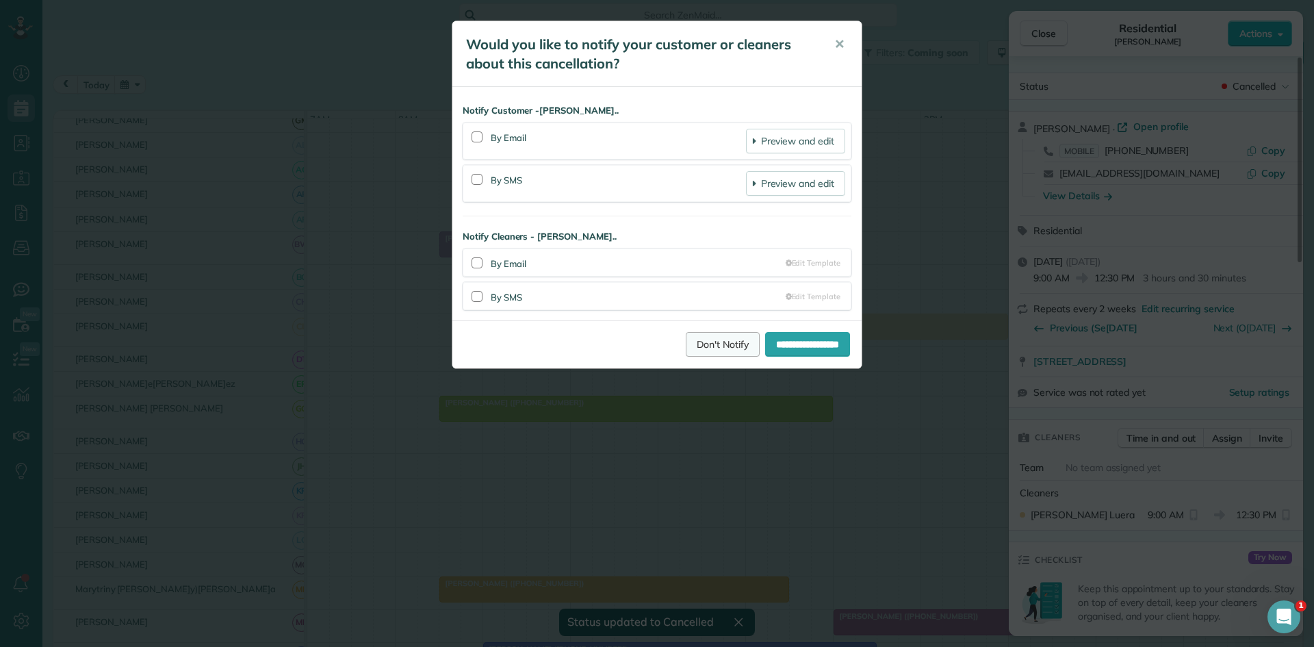
click at [700, 341] on link "Don't Notify" at bounding box center [723, 344] width 74 height 25
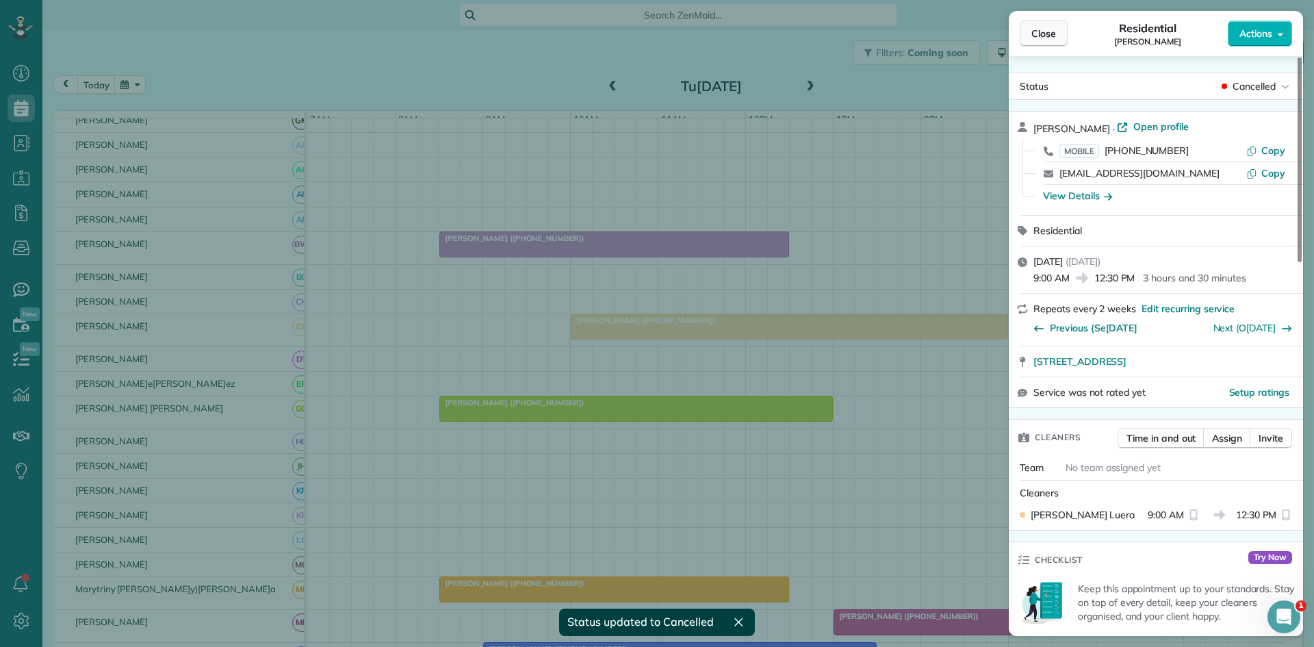
click at [1037, 42] on button "Close" at bounding box center [1044, 34] width 48 height 26
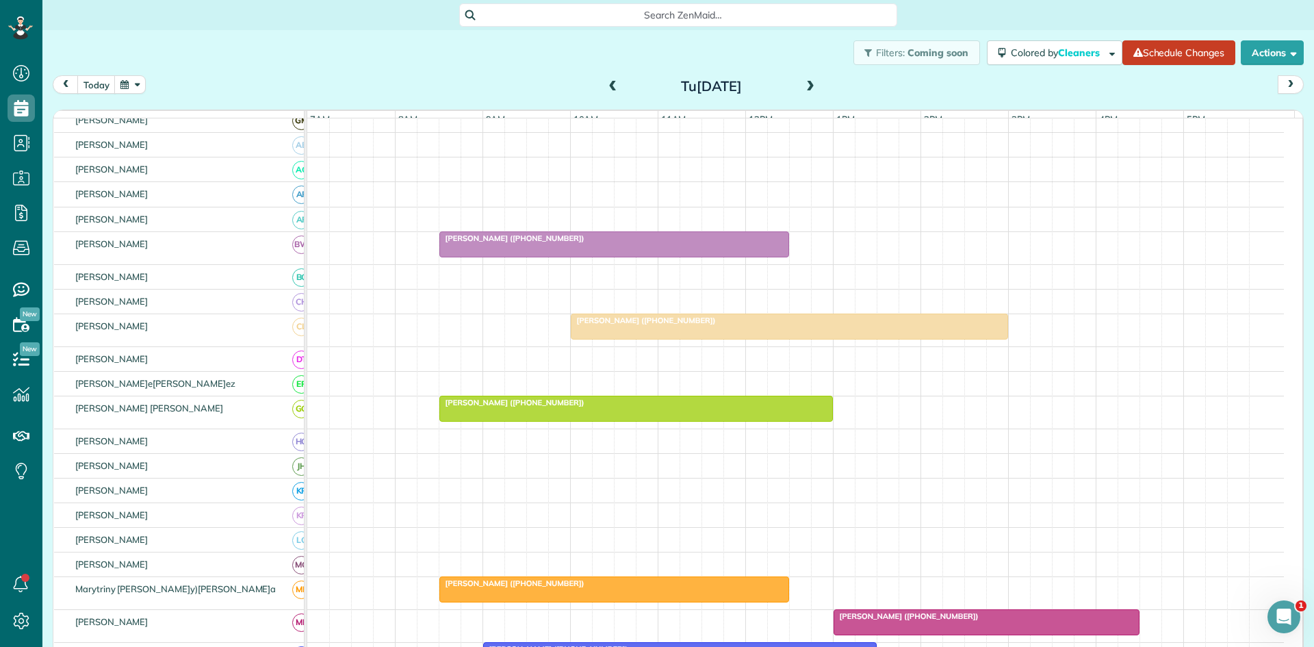
click at [619, 325] on span "[PERSON_NAME] ([PHONE_NUMBER])" at bounding box center [643, 320] width 146 height 10
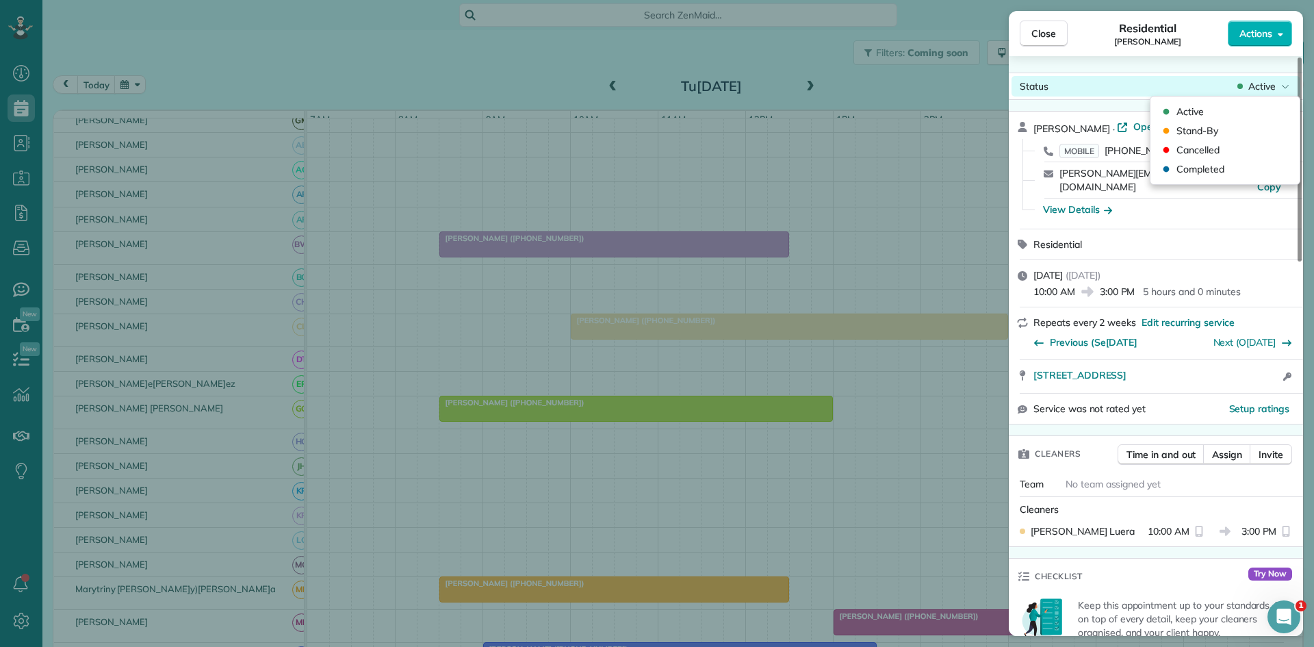
click at [1244, 94] on div "Status Active" at bounding box center [1156, 86] width 289 height 21
click at [1180, 155] on span "Cancelled" at bounding box center [1197, 150] width 43 height 14
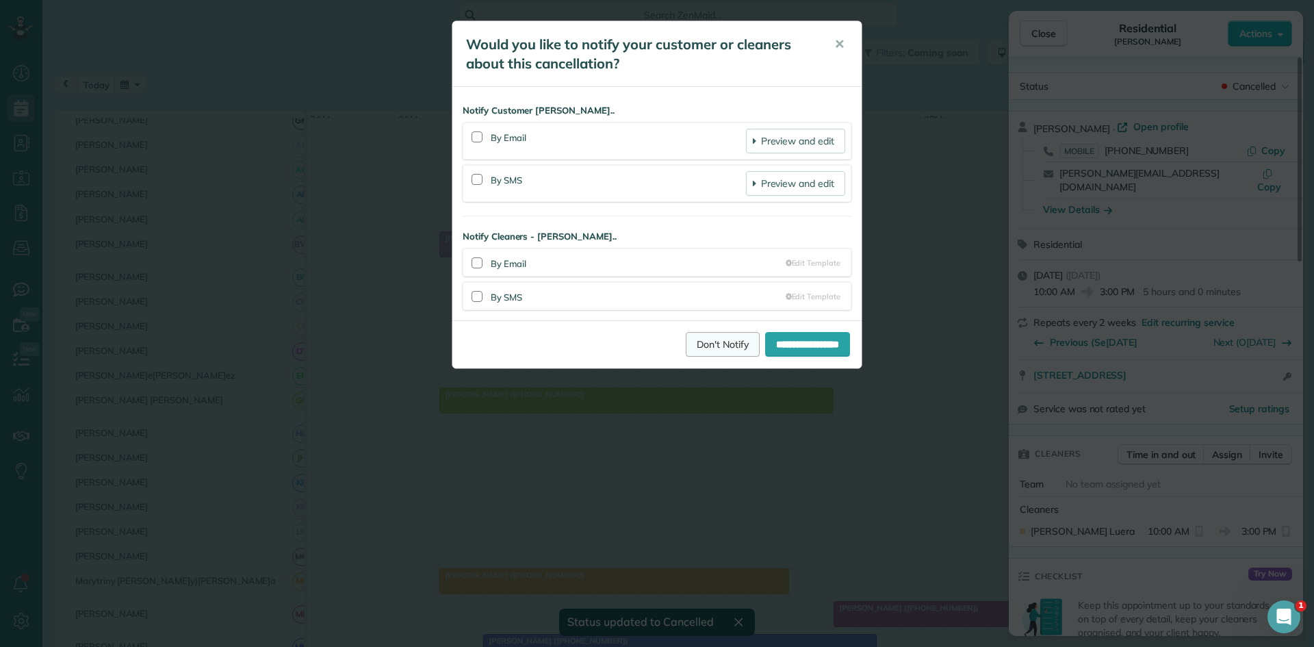
click at [723, 344] on link "Don't Notify" at bounding box center [723, 344] width 74 height 25
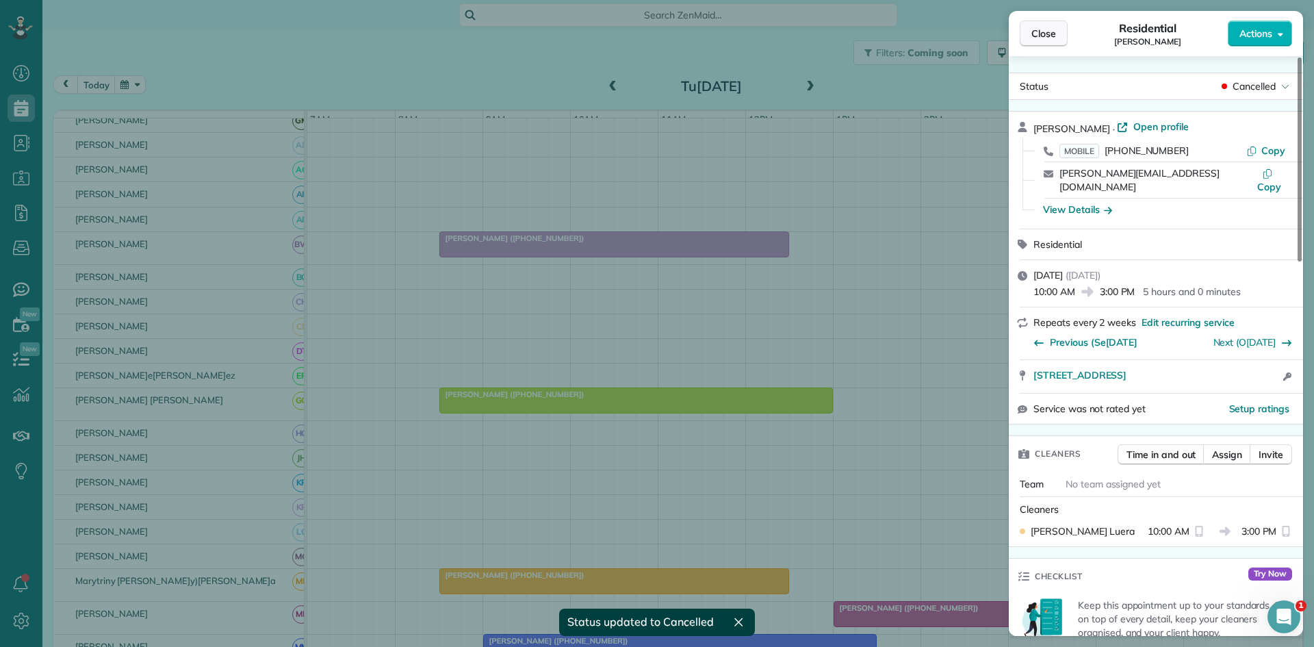
click at [1043, 44] on button "Close" at bounding box center [1044, 34] width 48 height 26
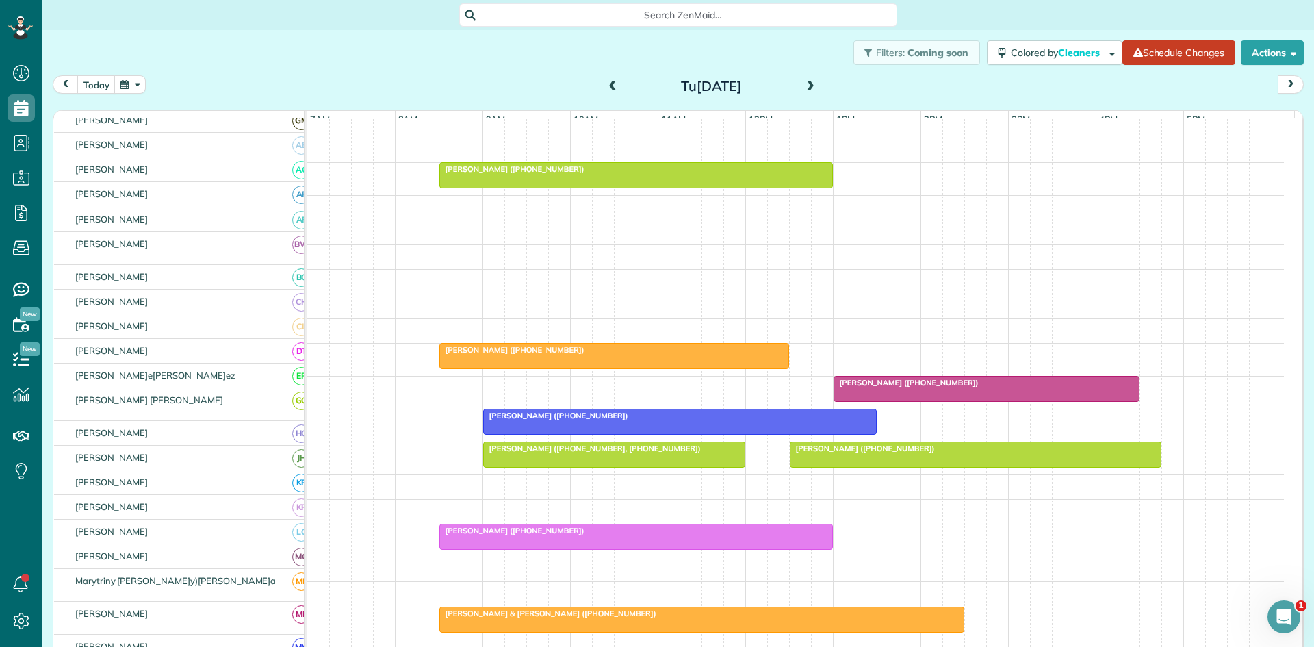
scroll to position [456, 0]
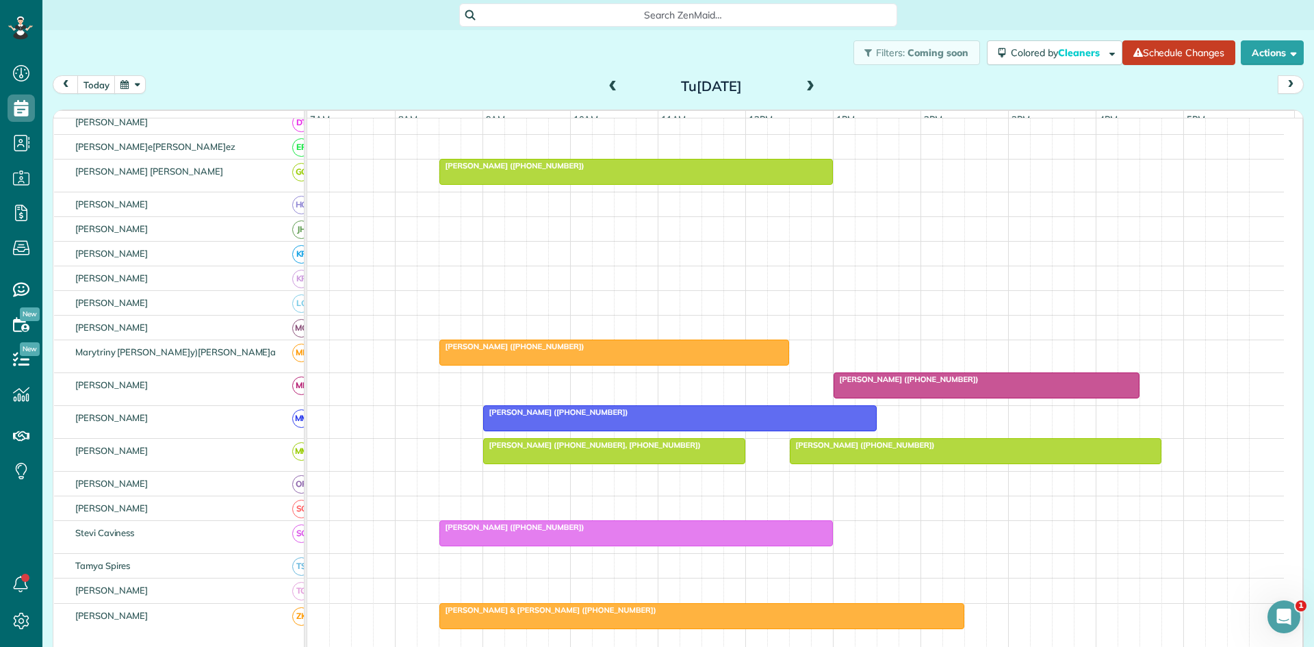
click at [872, 384] on span "[PERSON_NAME] ([PHONE_NUMBER])" at bounding box center [906, 379] width 146 height 10
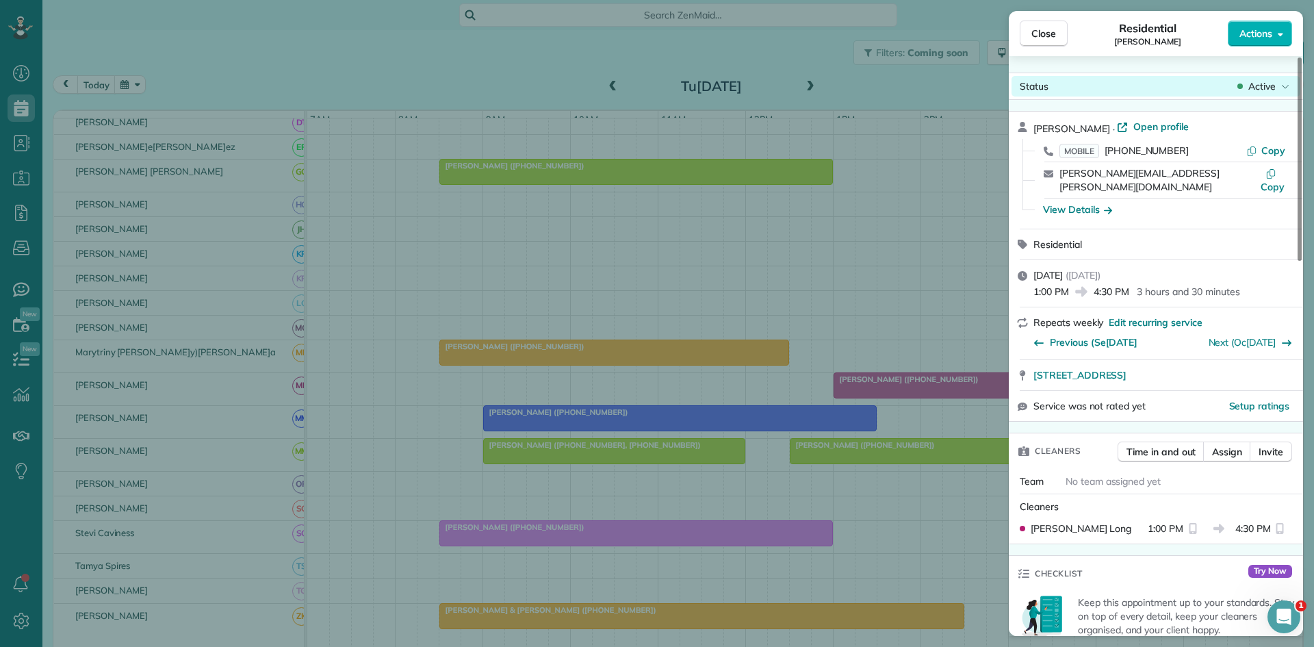
click at [1240, 94] on div "Status Active" at bounding box center [1156, 86] width 289 height 21
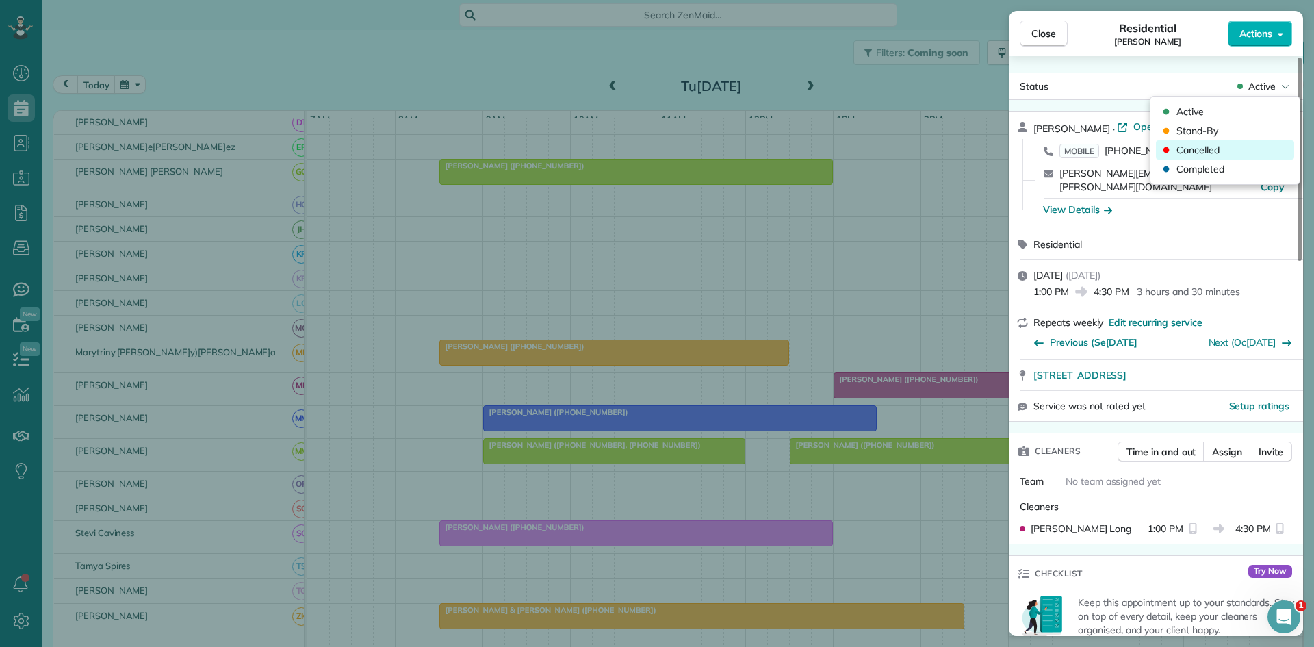
click at [1197, 155] on span "Cancelled" at bounding box center [1197, 150] width 43 height 14
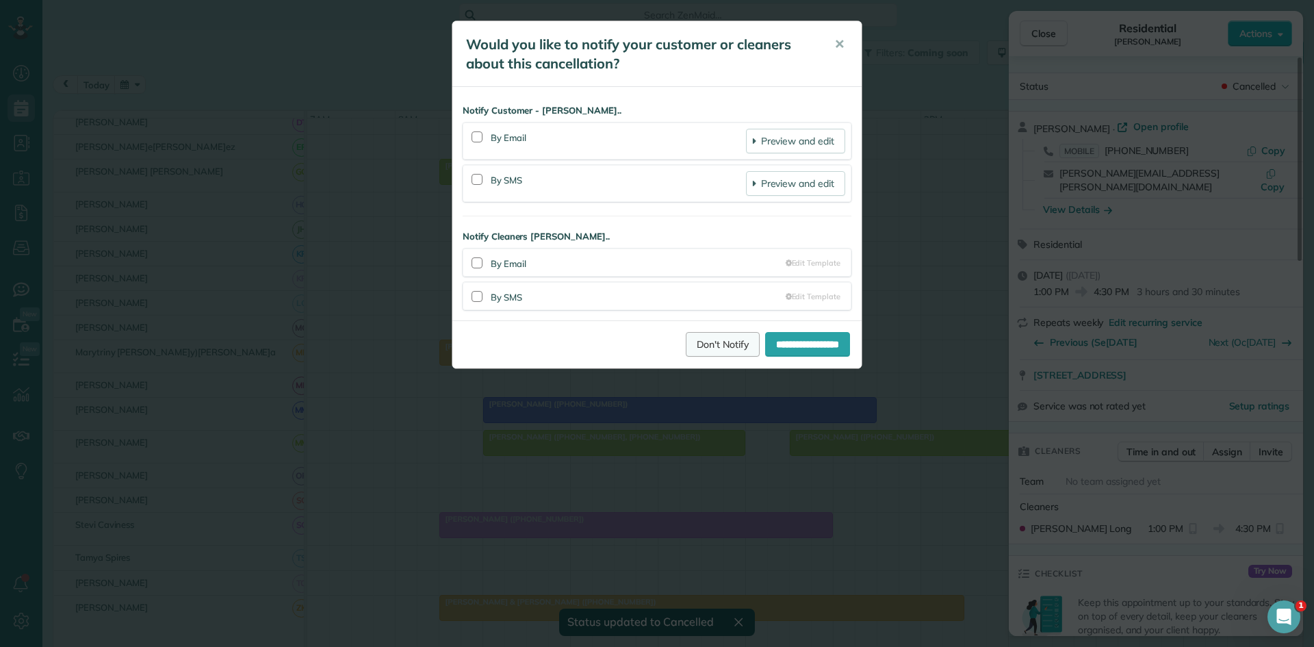
click at [696, 350] on link "Don't Notify" at bounding box center [723, 344] width 74 height 25
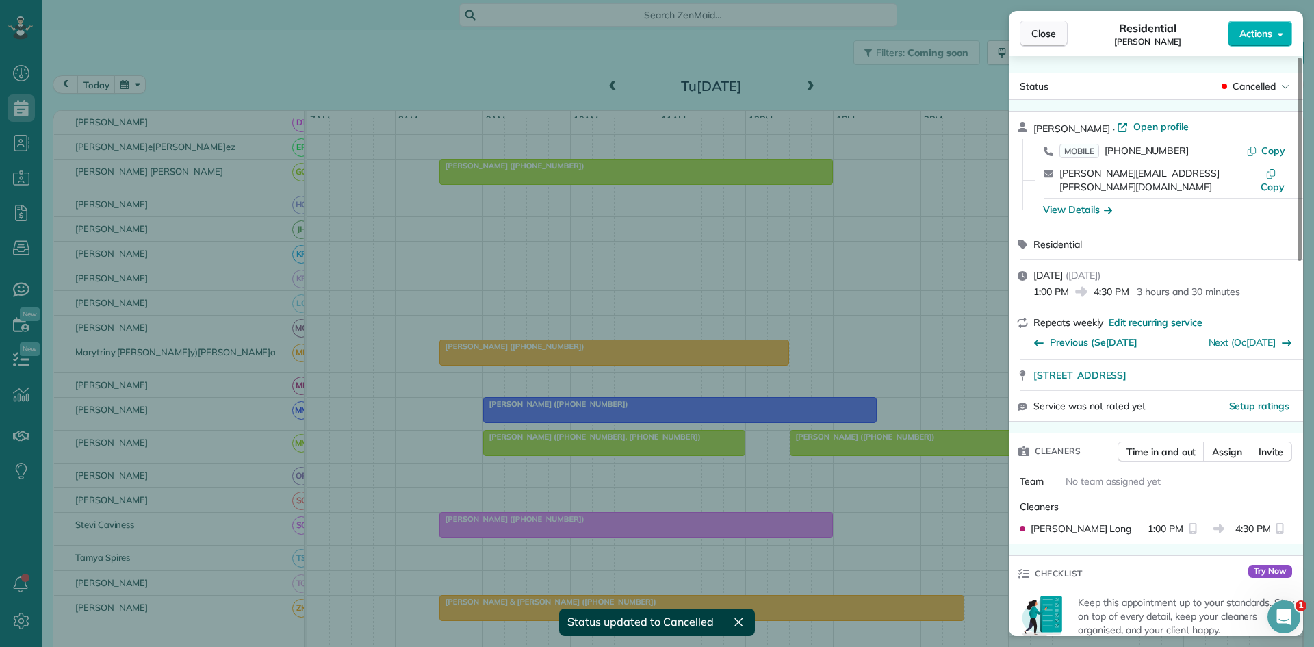
click at [1033, 31] on span "Close" at bounding box center [1043, 34] width 25 height 14
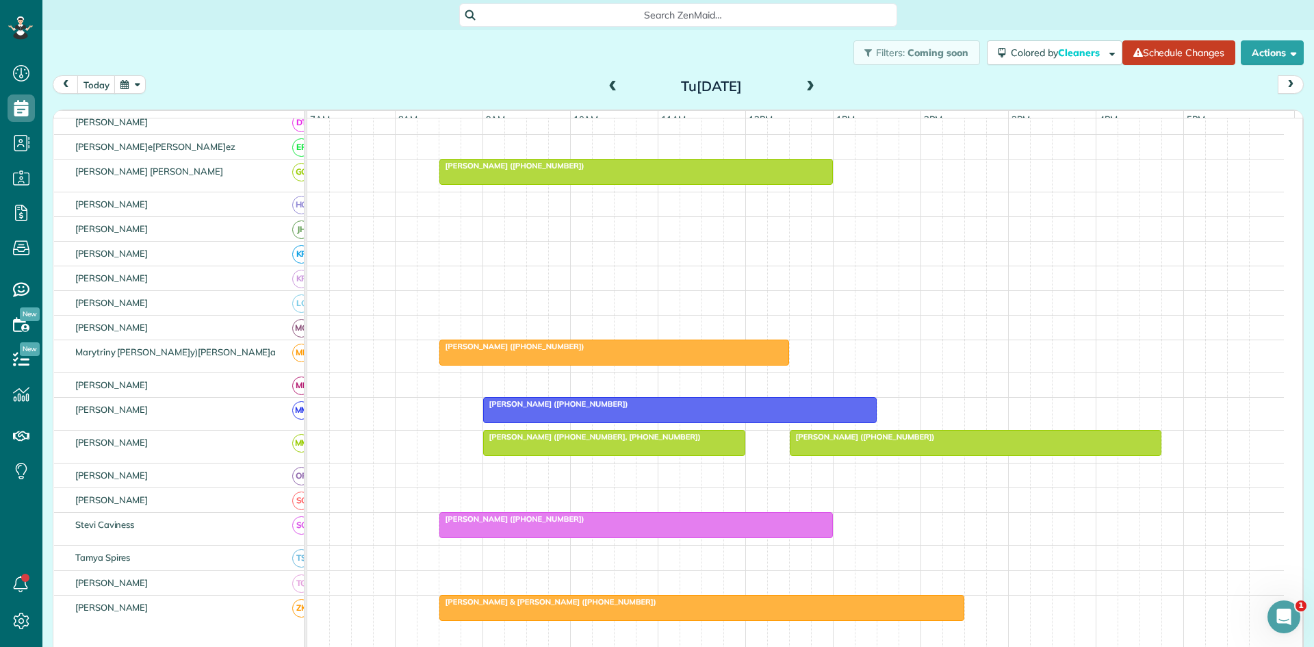
click at [550, 409] on span "[PERSON_NAME] ([PHONE_NUMBER])" at bounding box center [555, 404] width 146 height 10
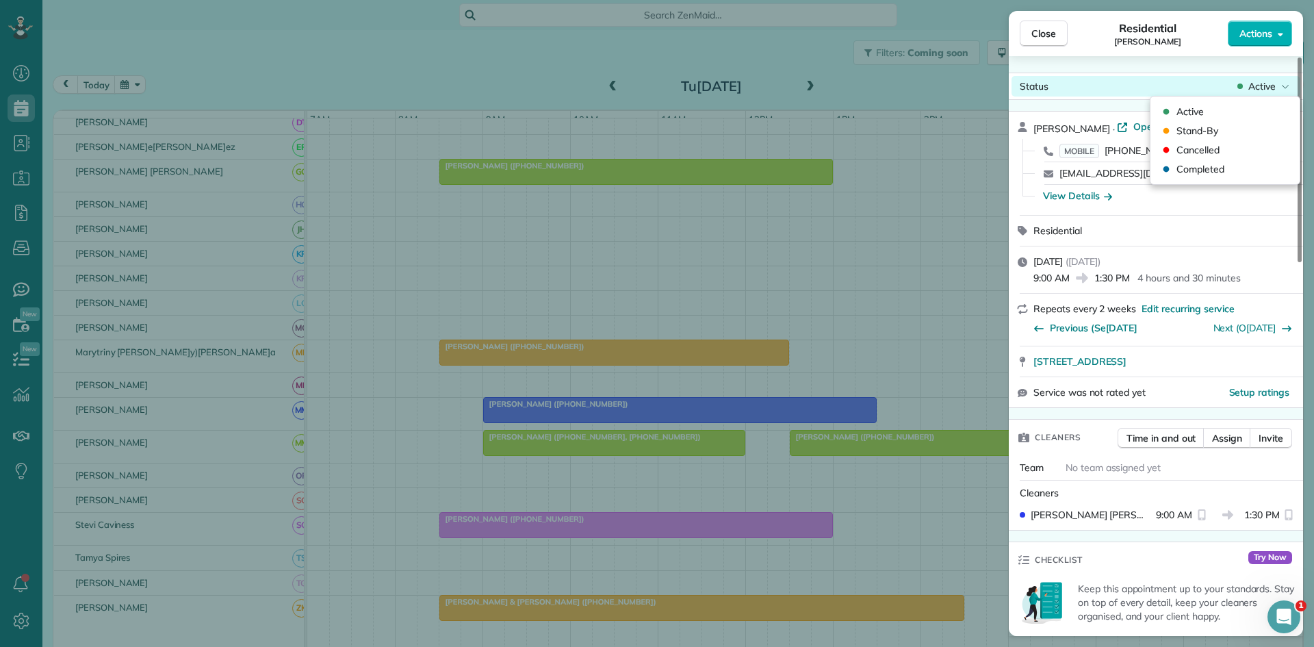
click at [1257, 86] on span "Active" at bounding box center [1261, 86] width 27 height 14
click at [1203, 149] on span "Cancelled" at bounding box center [1197, 150] width 43 height 14
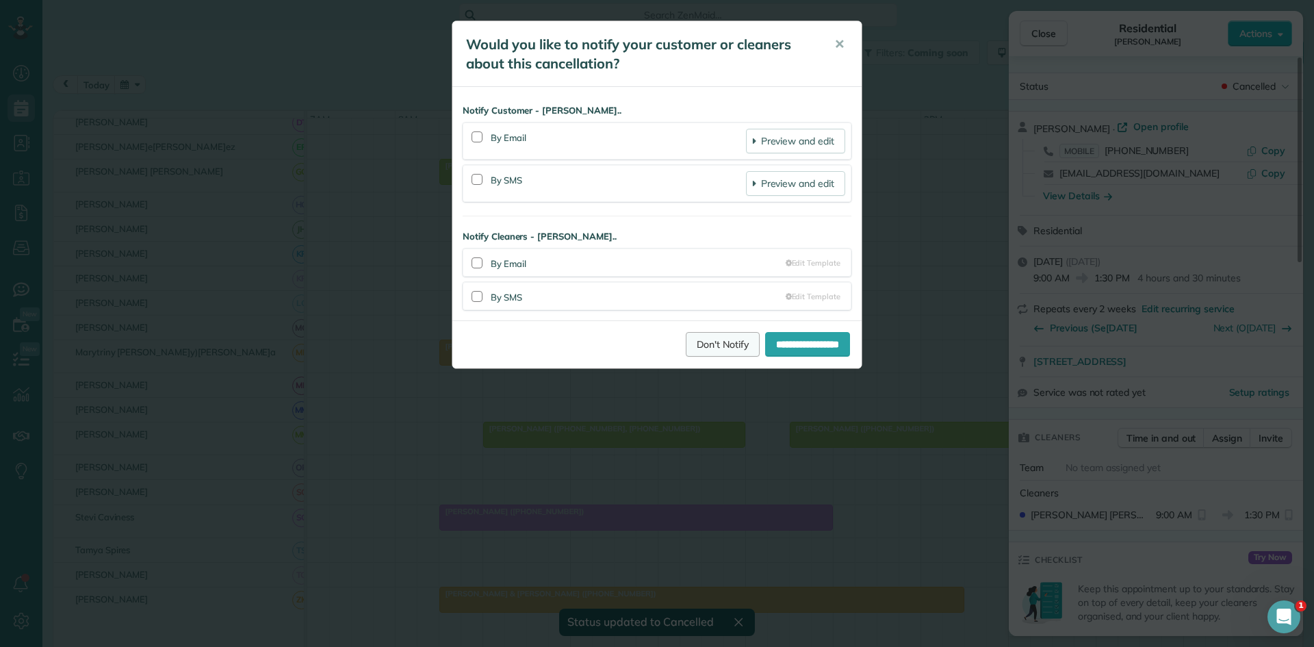
click at [686, 344] on link "Don't Notify" at bounding box center [723, 344] width 74 height 25
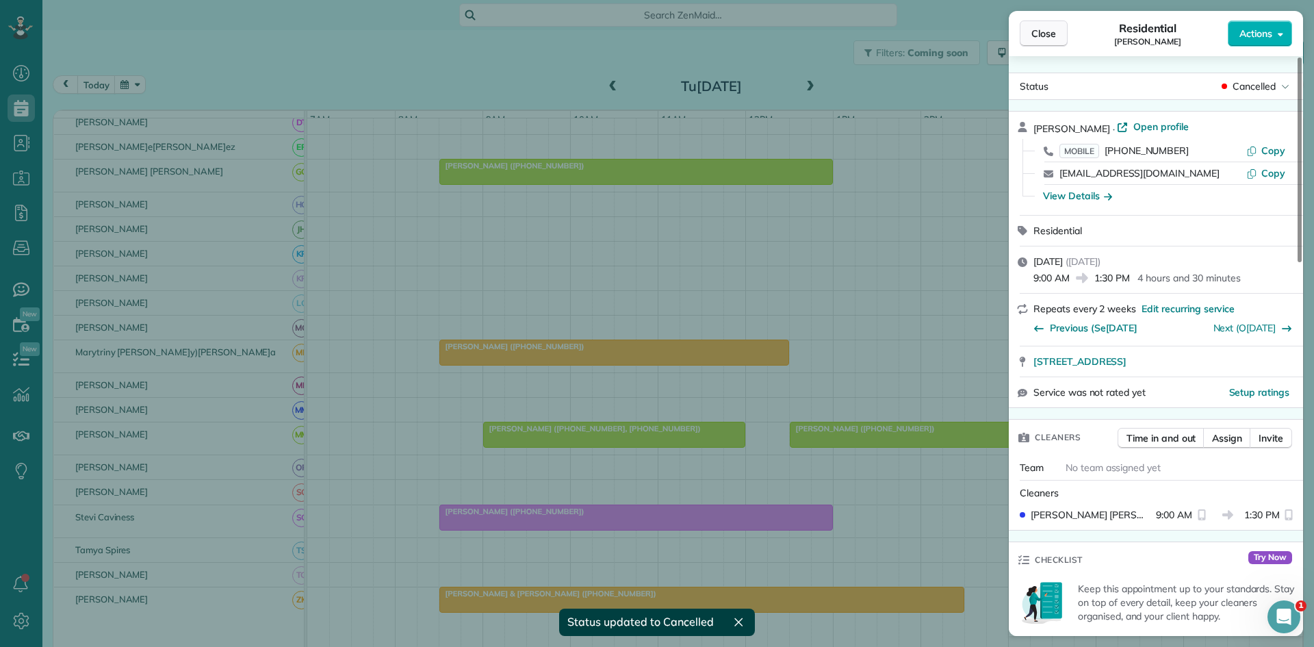
click at [1025, 29] on button "Close" at bounding box center [1044, 34] width 48 height 26
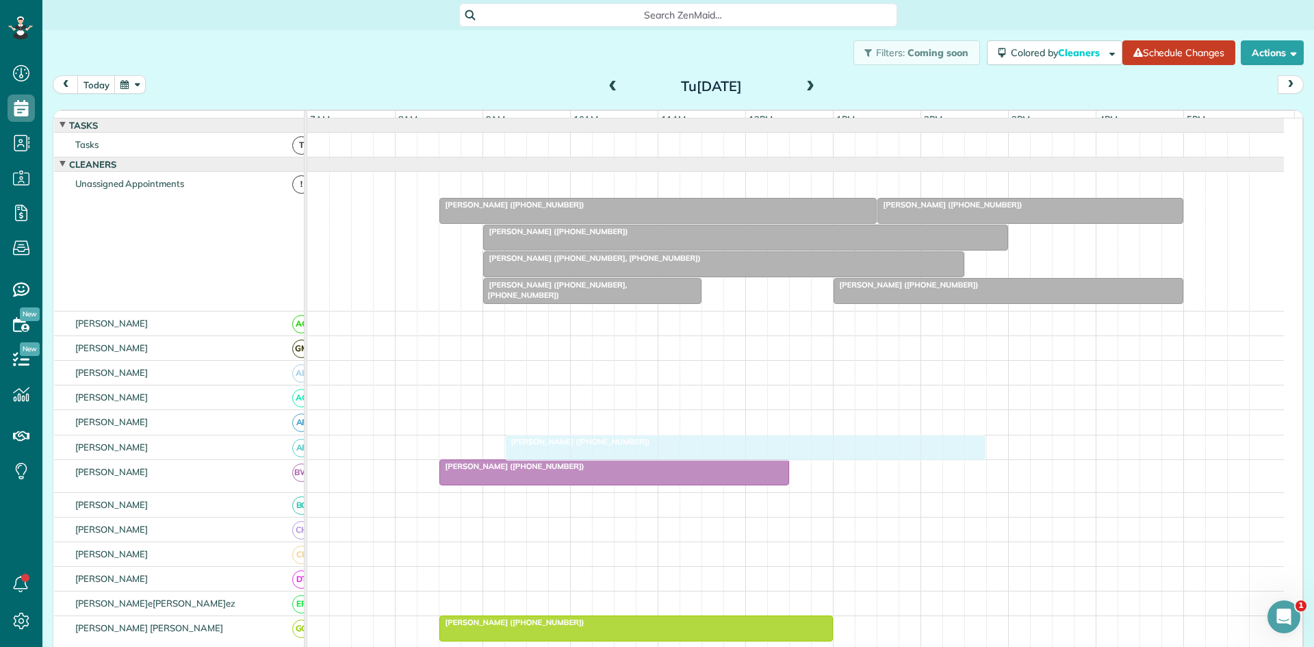
scroll to position [228, 0]
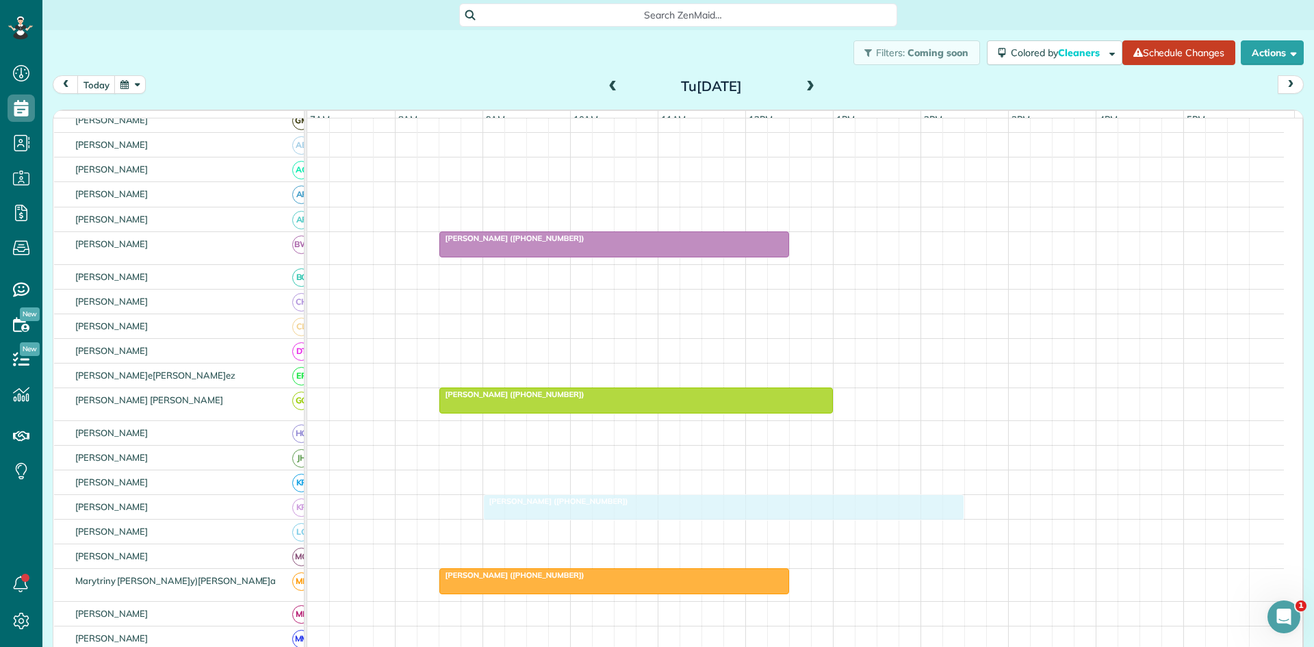
drag, startPoint x: 521, startPoint y: 199, endPoint x: 574, endPoint y: 515, distance: 320.5
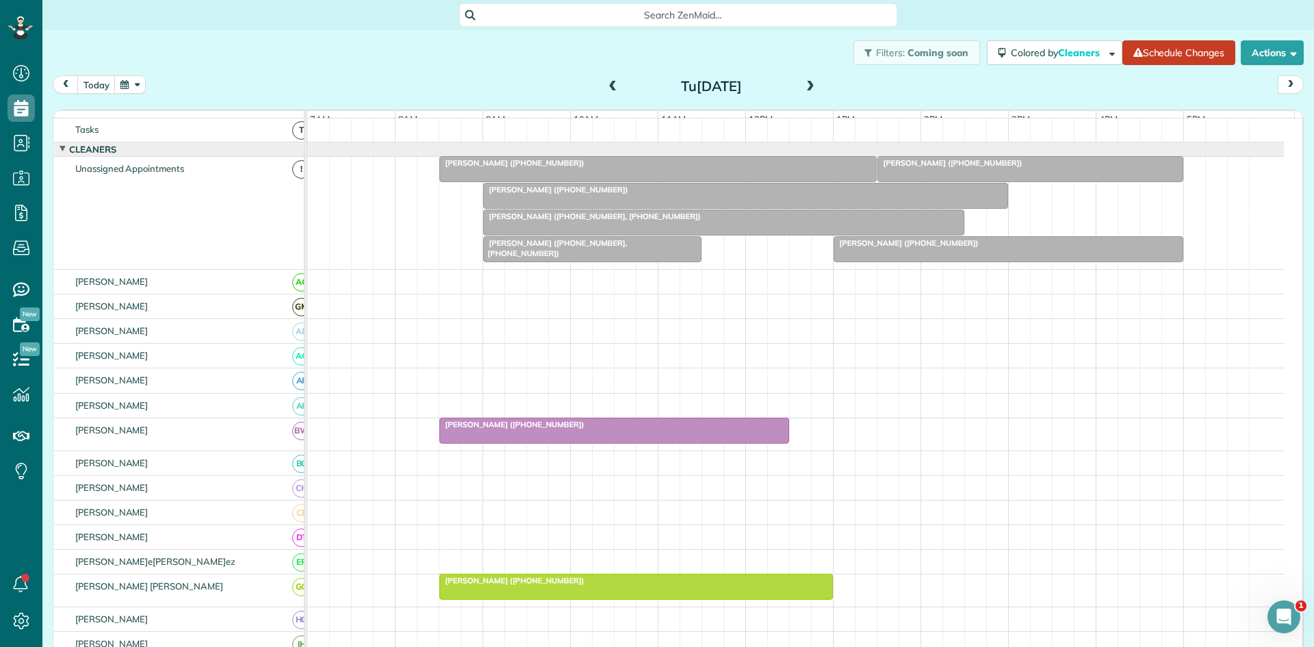
scroll to position [0, 0]
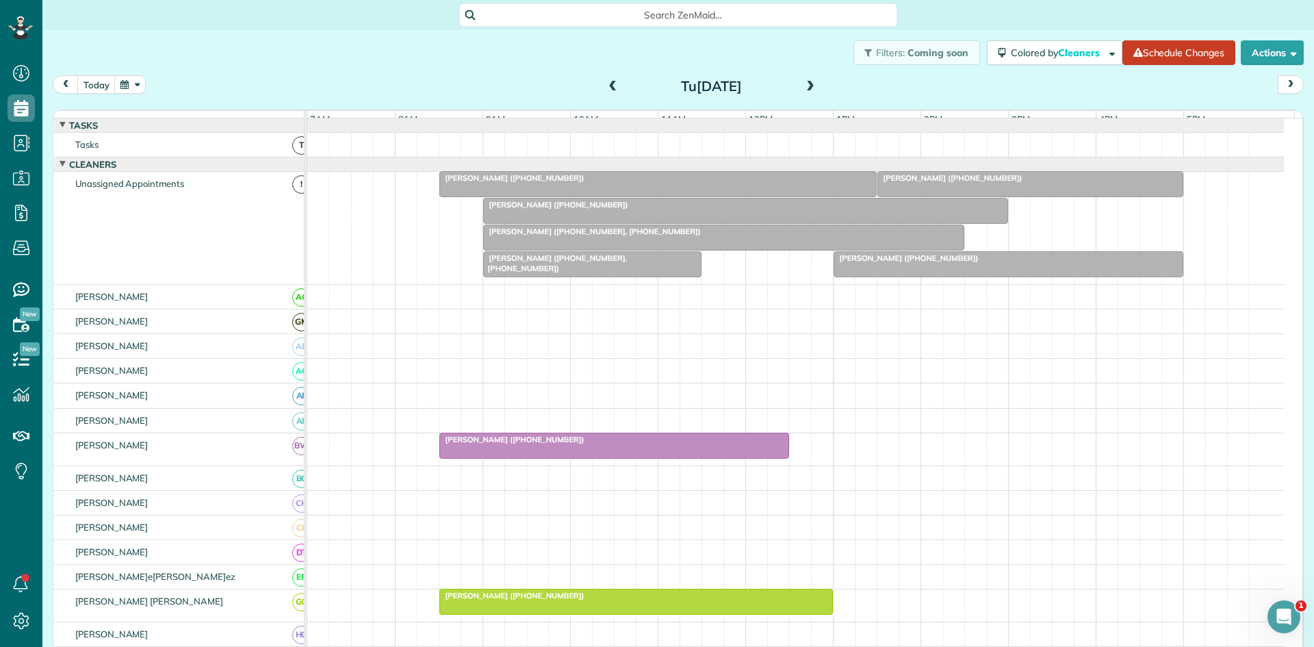
click at [588, 196] on div at bounding box center [658, 184] width 436 height 25
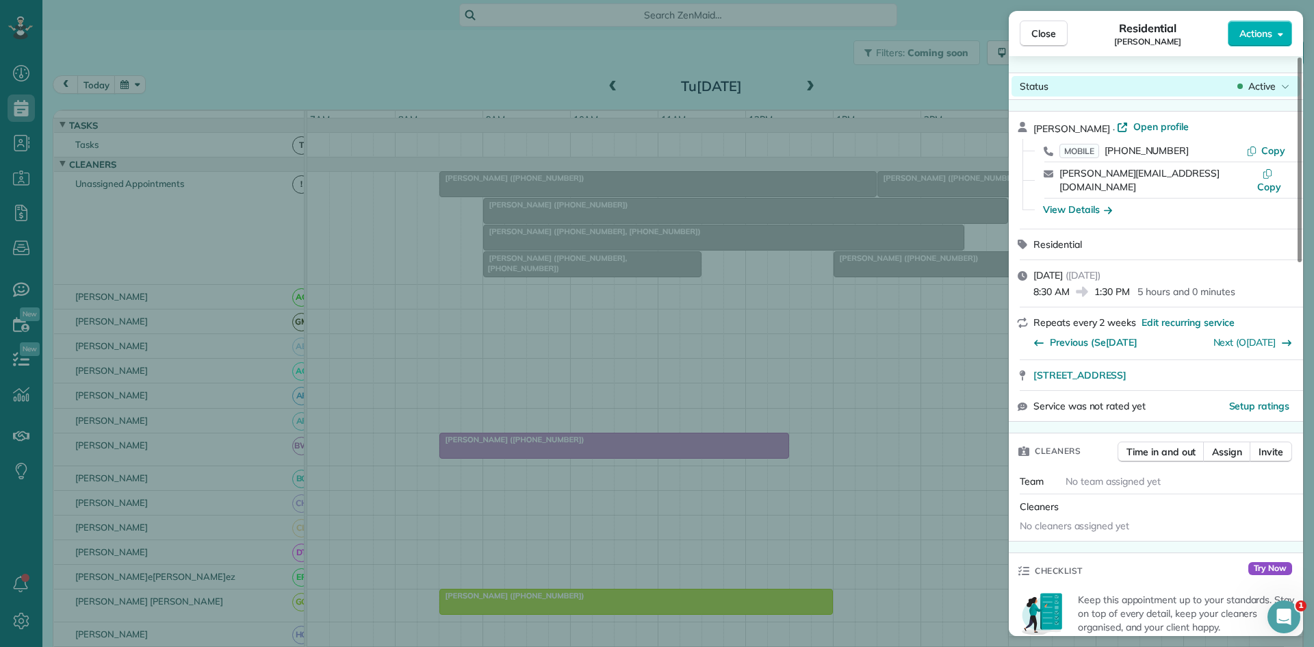
click at [1257, 77] on div "Status Active" at bounding box center [1156, 86] width 289 height 21
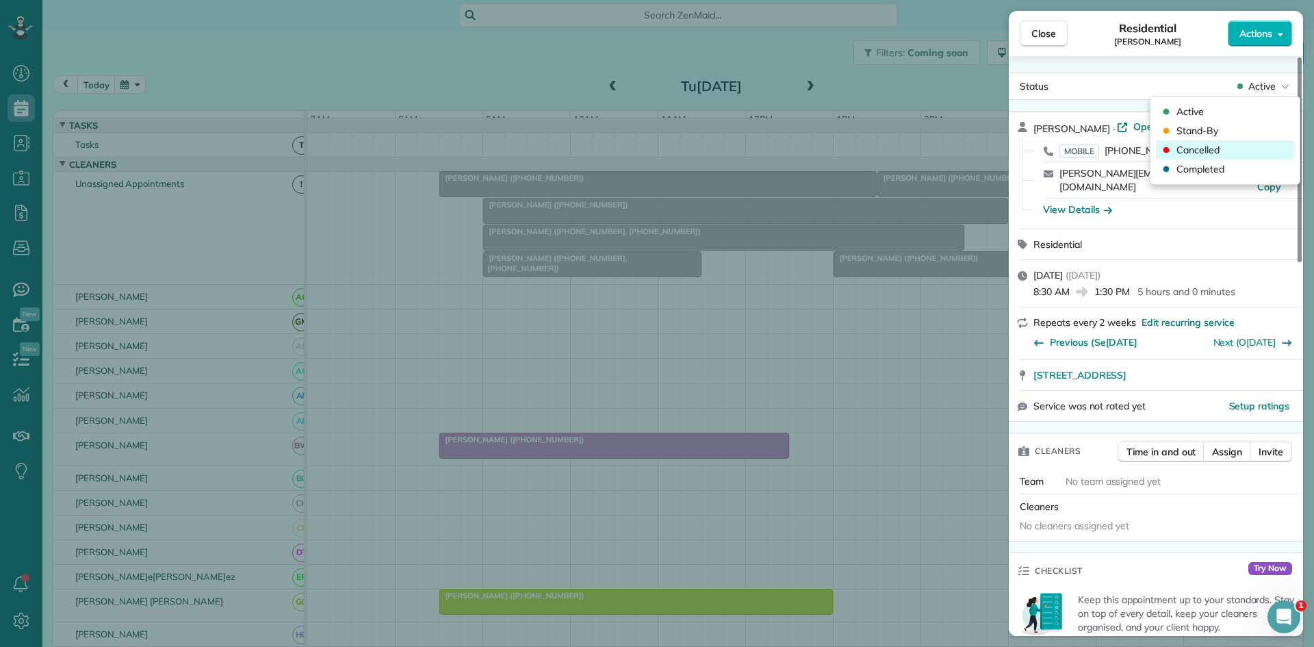
click at [1239, 153] on div "Cancelled" at bounding box center [1225, 149] width 138 height 19
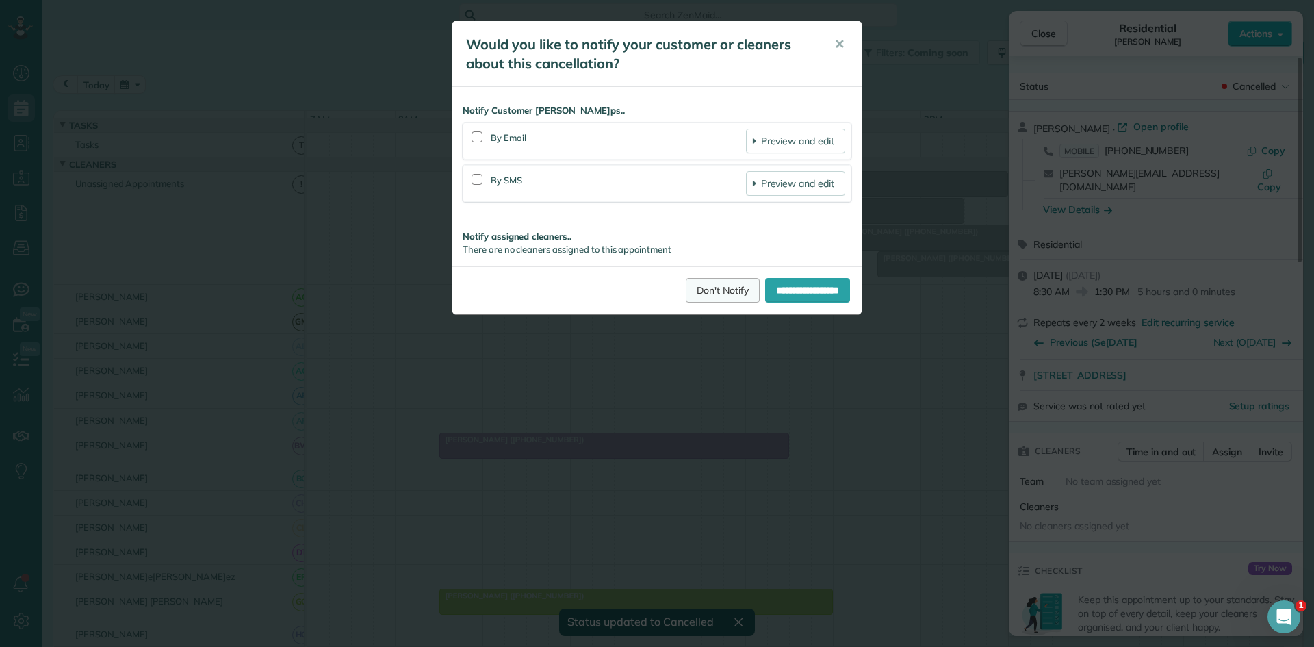
click at [698, 279] on link "Don't Notify" at bounding box center [723, 290] width 74 height 25
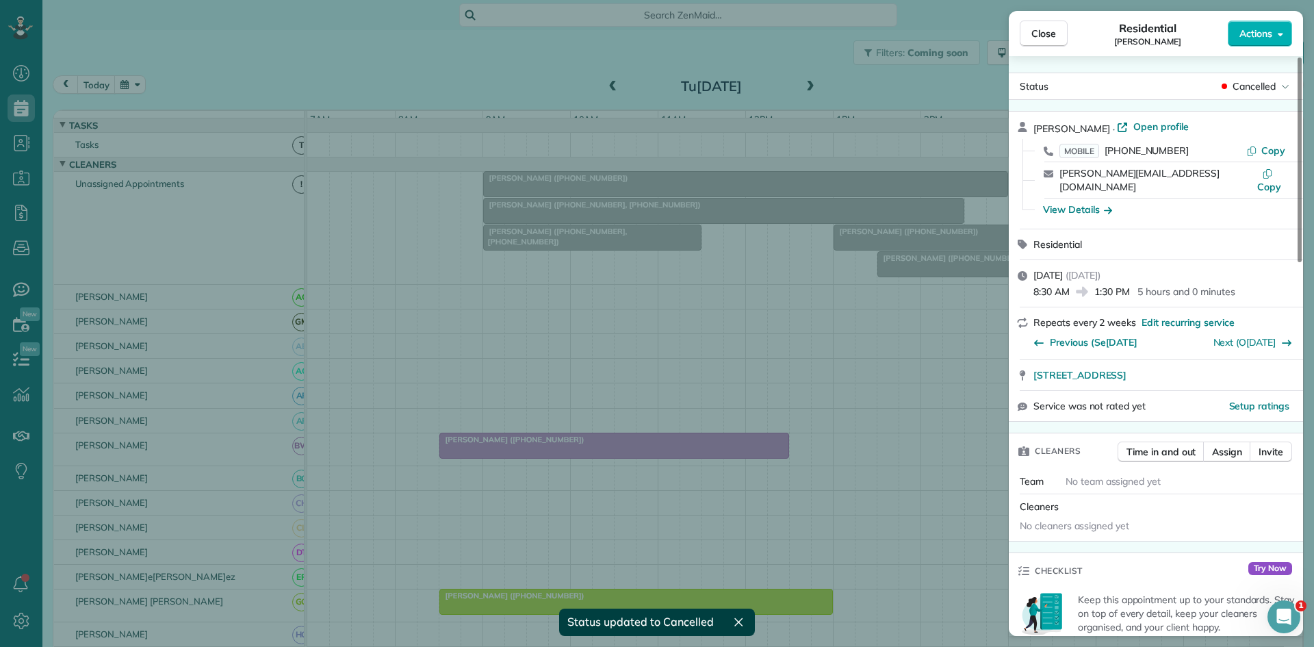
click at [1031, 47] on div "Close Residential[PERSON_NAME]s Actions" at bounding box center [1156, 33] width 294 height 45
click at [1042, 31] on span "Close" at bounding box center [1043, 34] width 25 height 14
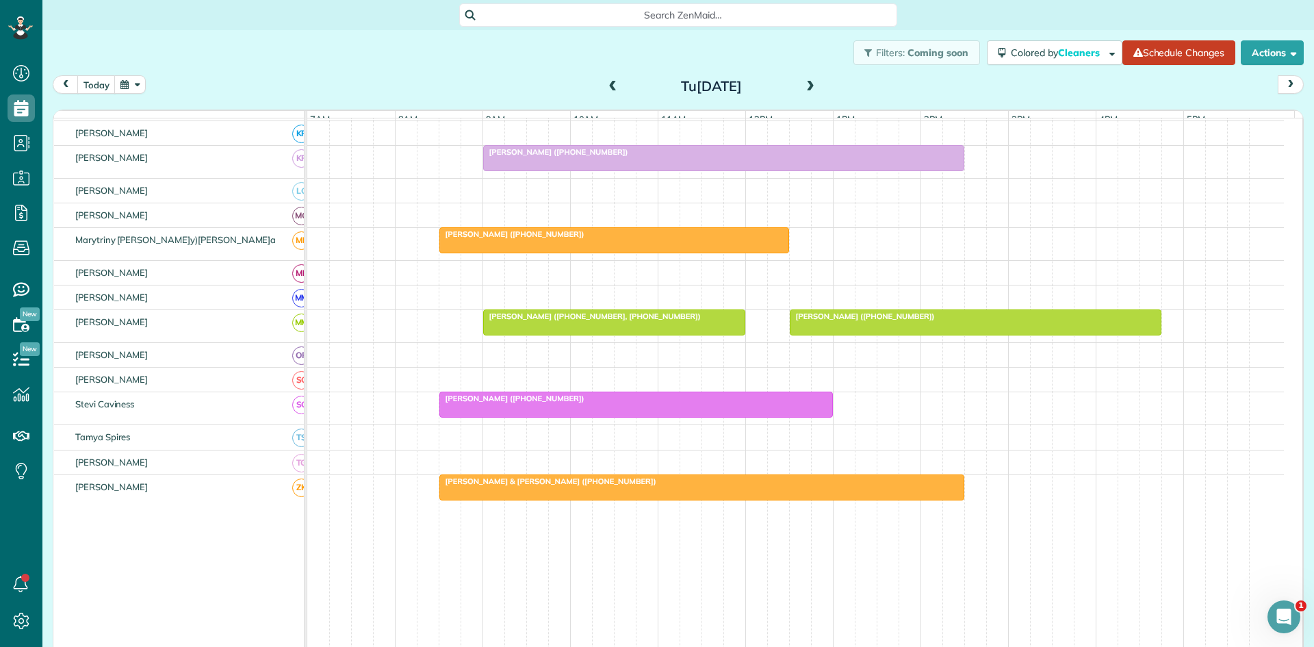
scroll to position [598, 0]
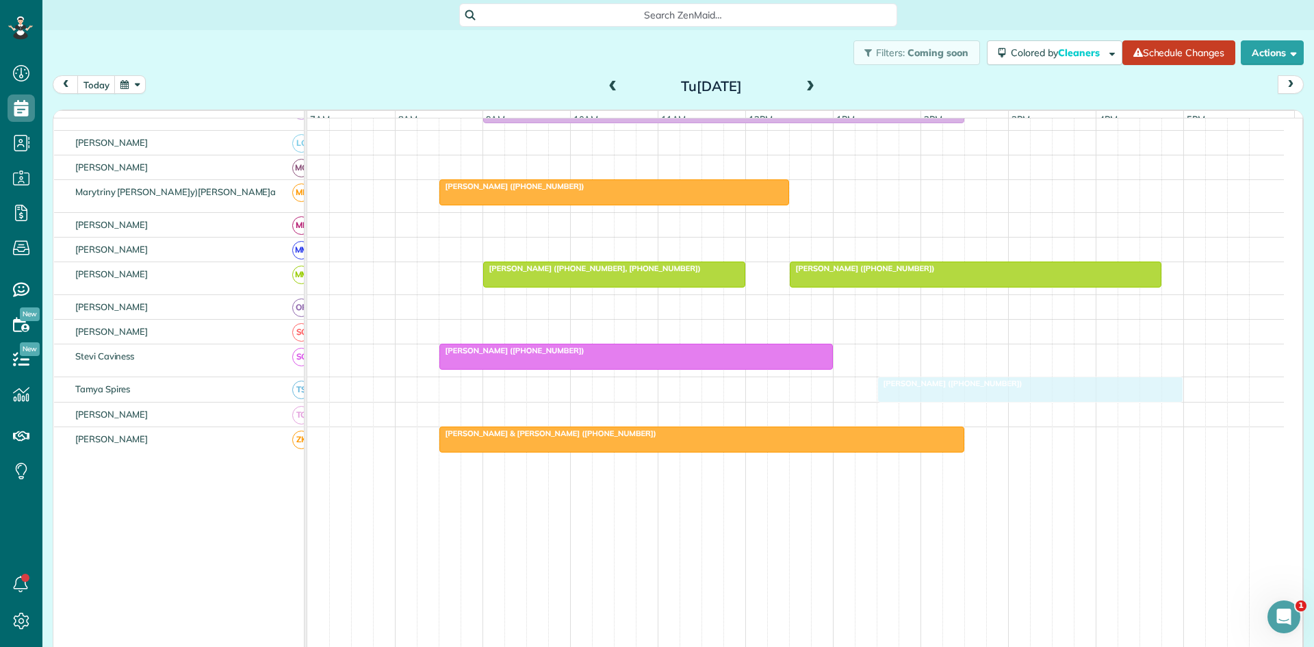
drag, startPoint x: 931, startPoint y: 279, endPoint x: 930, endPoint y: 395, distance: 115.7
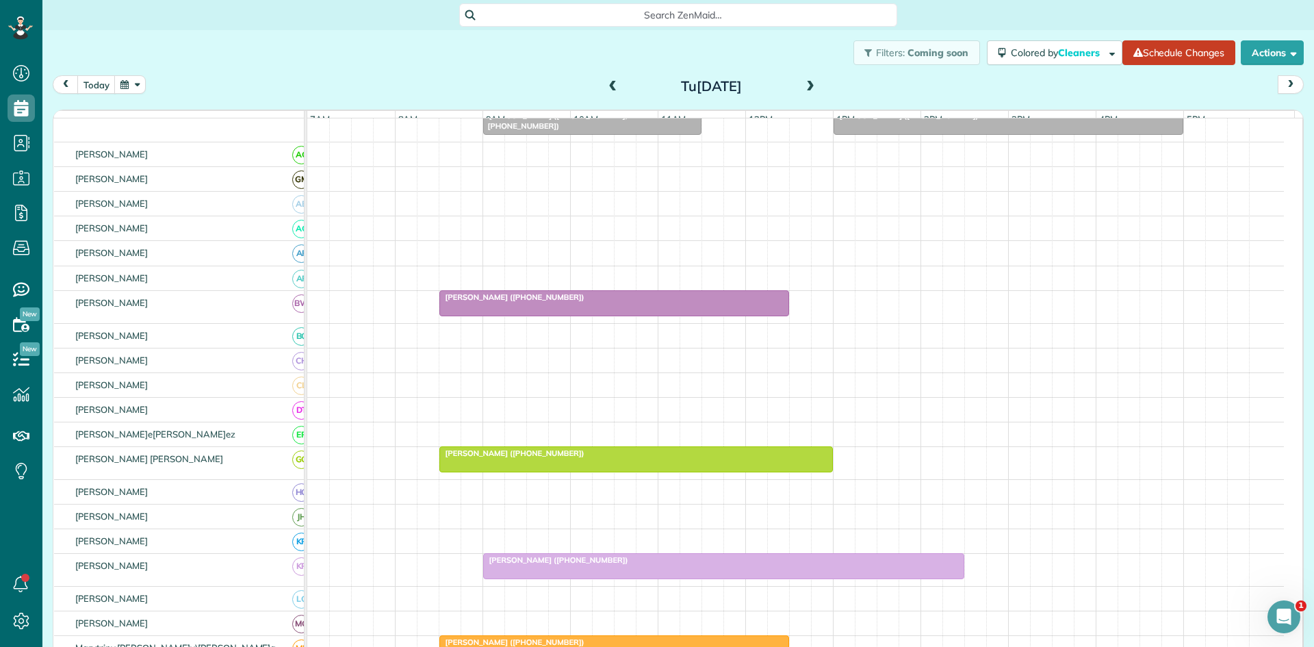
scroll to position [0, 0]
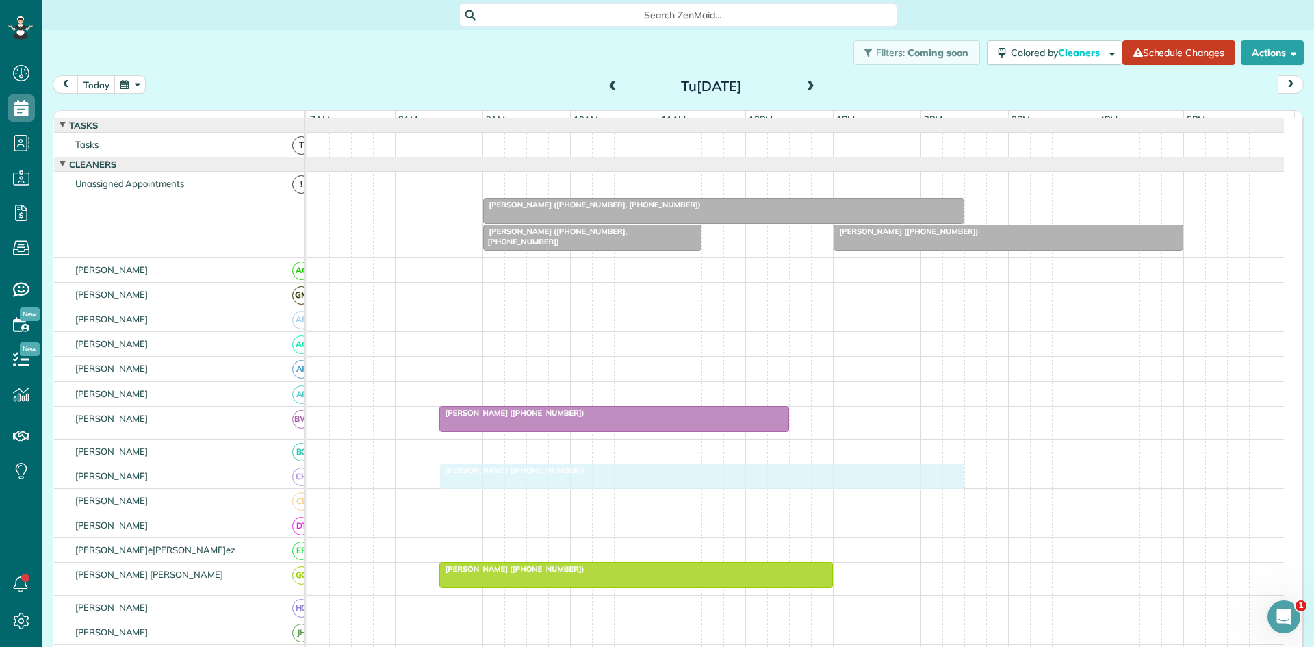
drag, startPoint x: 578, startPoint y: 186, endPoint x: 525, endPoint y: 474, distance: 292.9
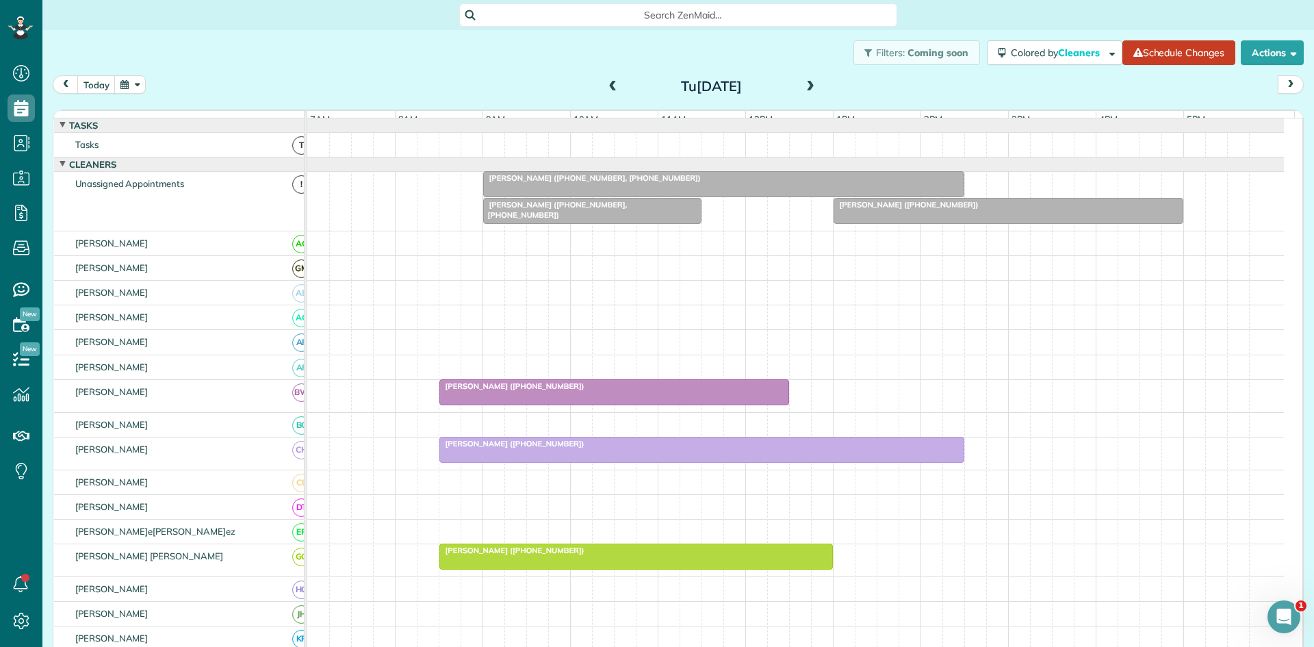
click at [614, 183] on span "[PERSON_NAME] ([PHONE_NUMBER], [PHONE_NUMBER])" at bounding box center [591, 178] width 219 height 10
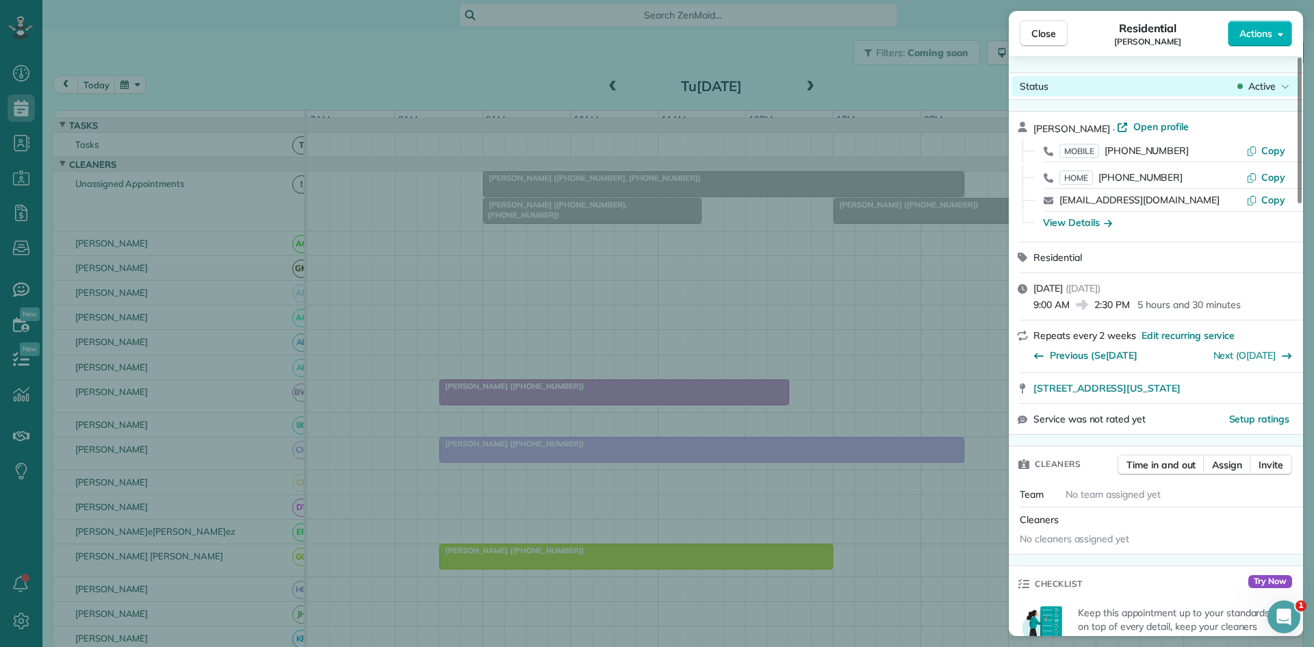
click at [1252, 92] on span "Active" at bounding box center [1261, 86] width 27 height 14
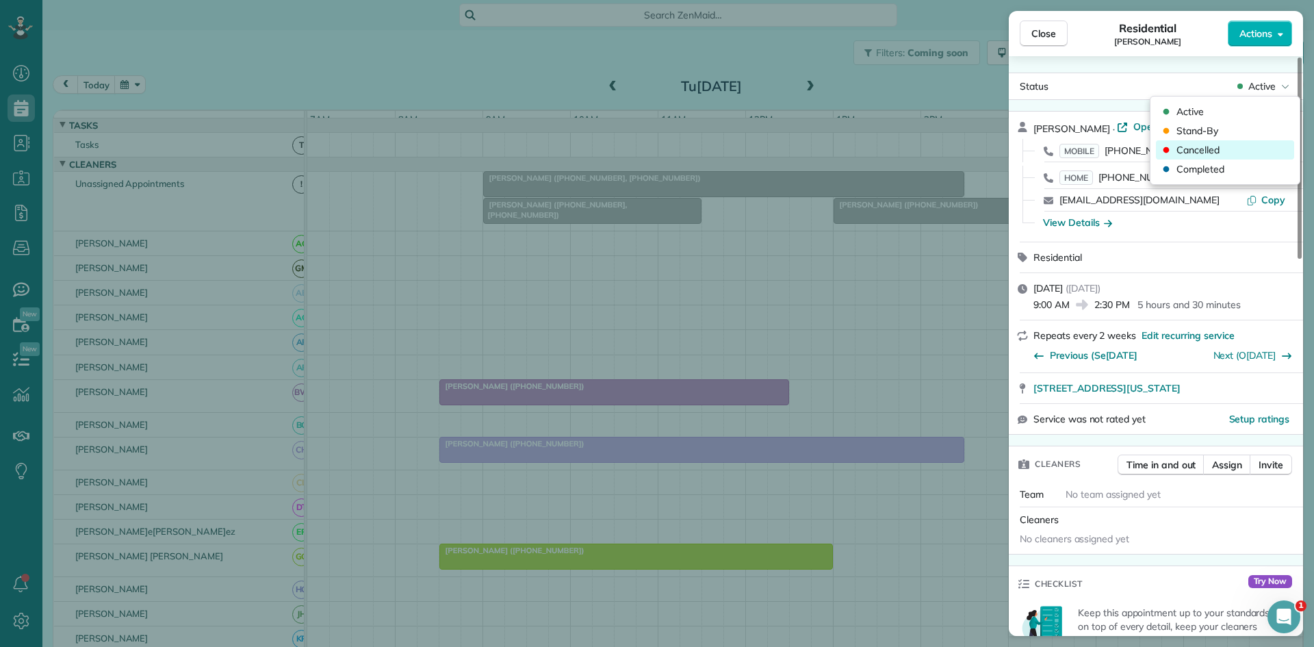
click at [1228, 157] on div "Cancelled" at bounding box center [1225, 149] width 138 height 19
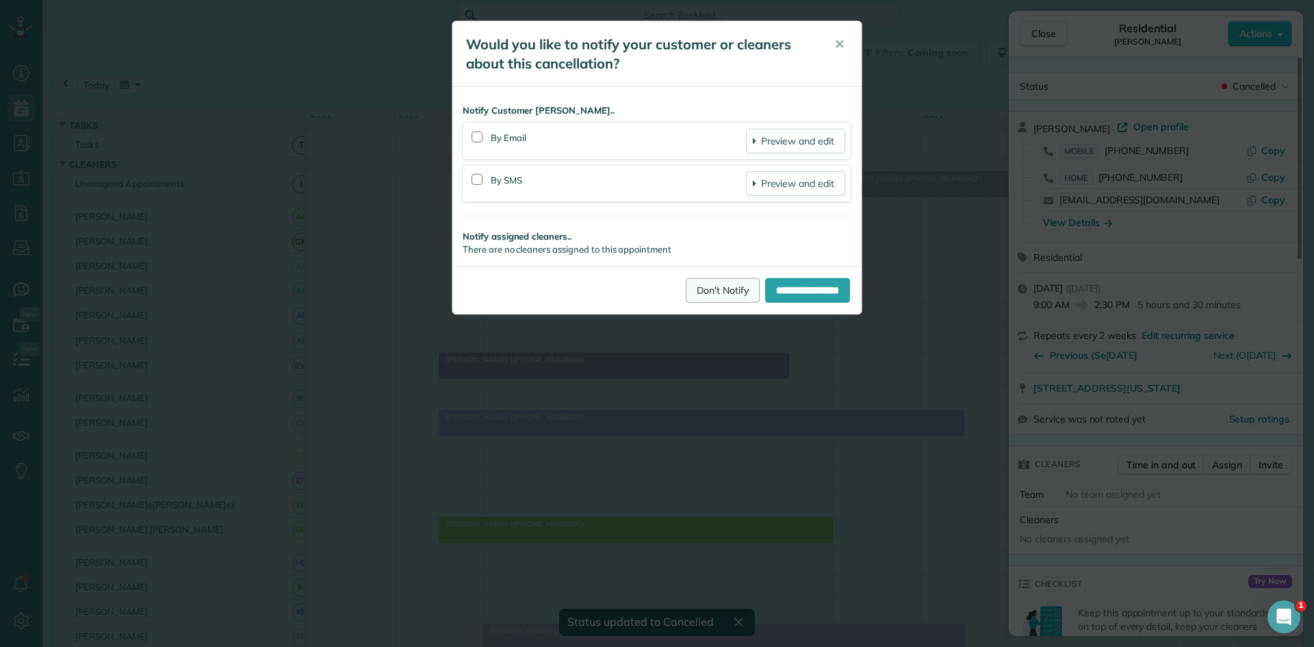
click at [693, 292] on link "Don't Notify" at bounding box center [723, 290] width 74 height 25
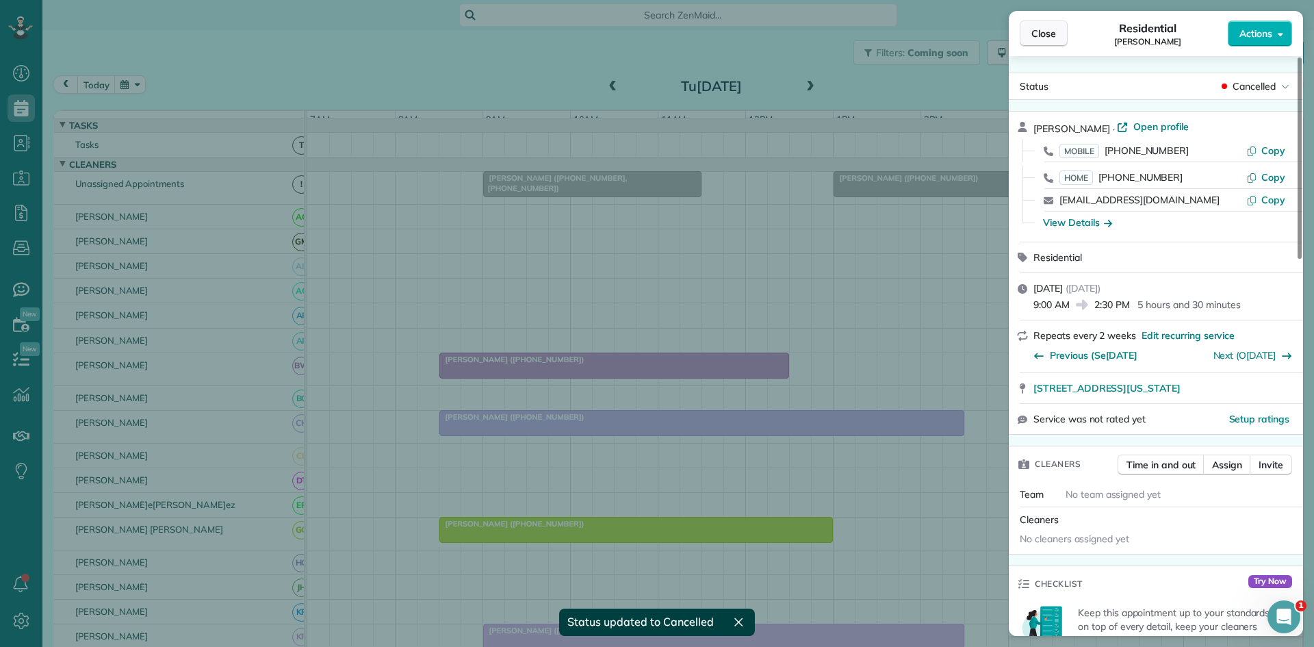
click at [1038, 40] on span "Close" at bounding box center [1043, 34] width 25 height 14
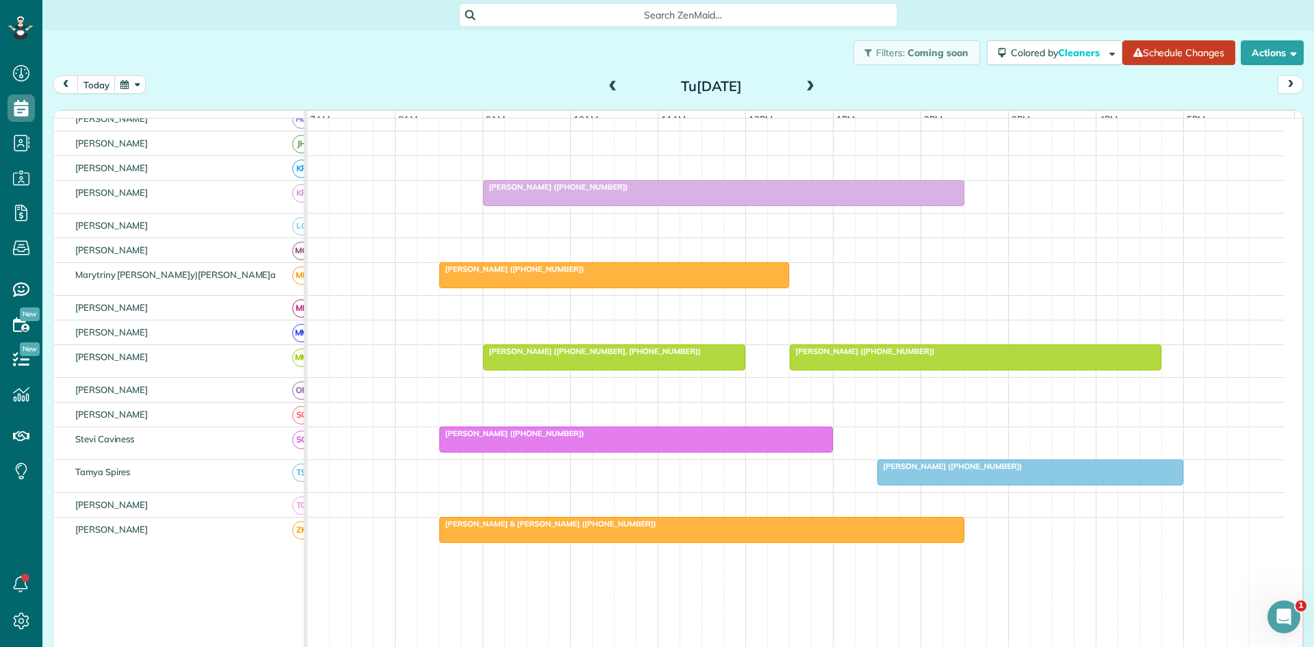
scroll to position [456, 0]
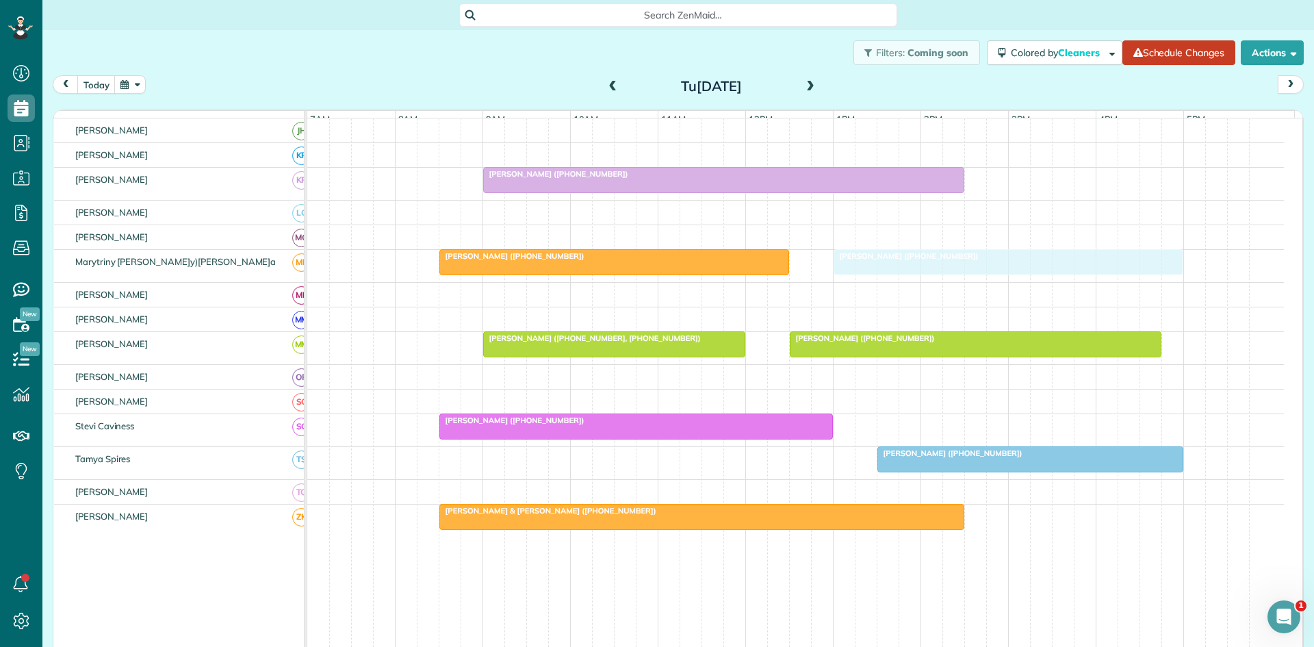
drag, startPoint x: 869, startPoint y: 196, endPoint x: 879, endPoint y: 279, distance: 82.7
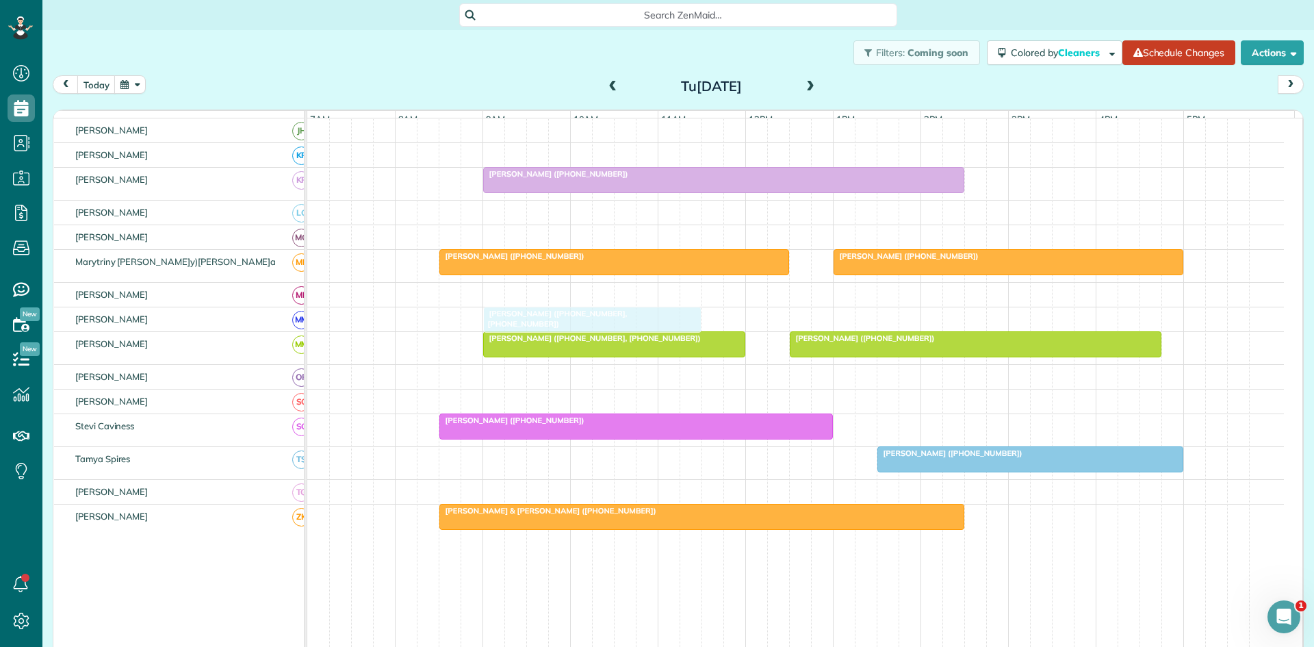
drag, startPoint x: 589, startPoint y: 200, endPoint x: 592, endPoint y: 326, distance: 126.0
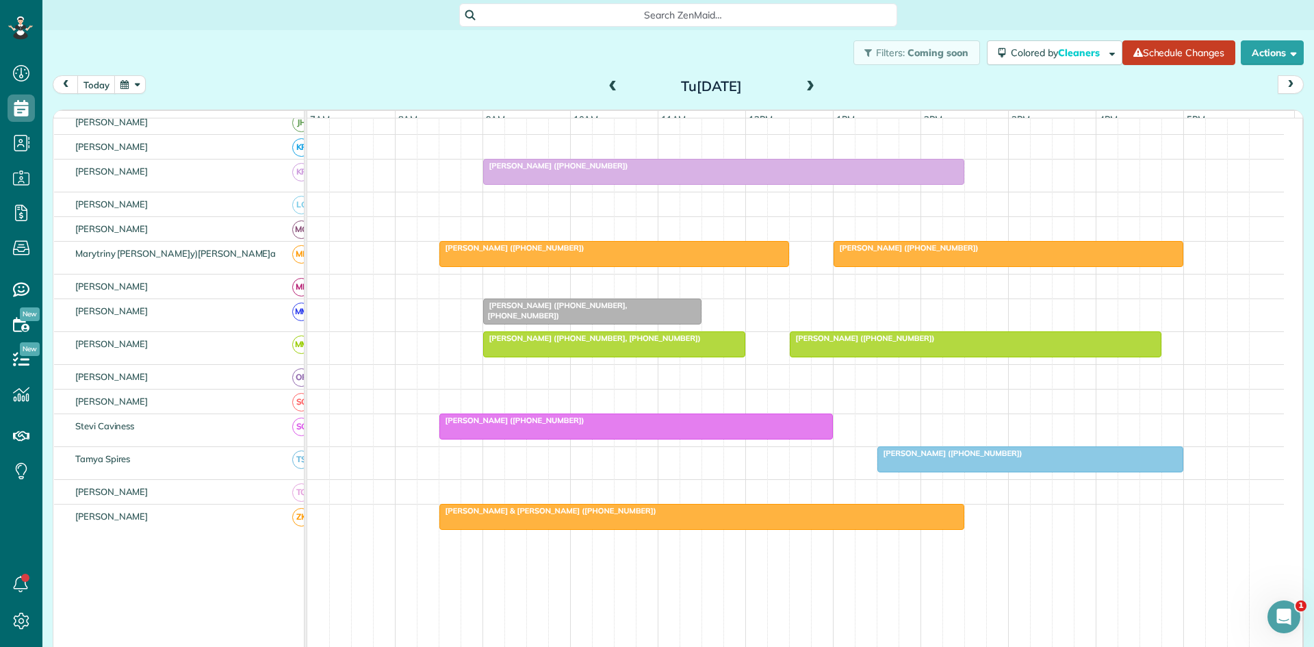
scroll to position [448, 0]
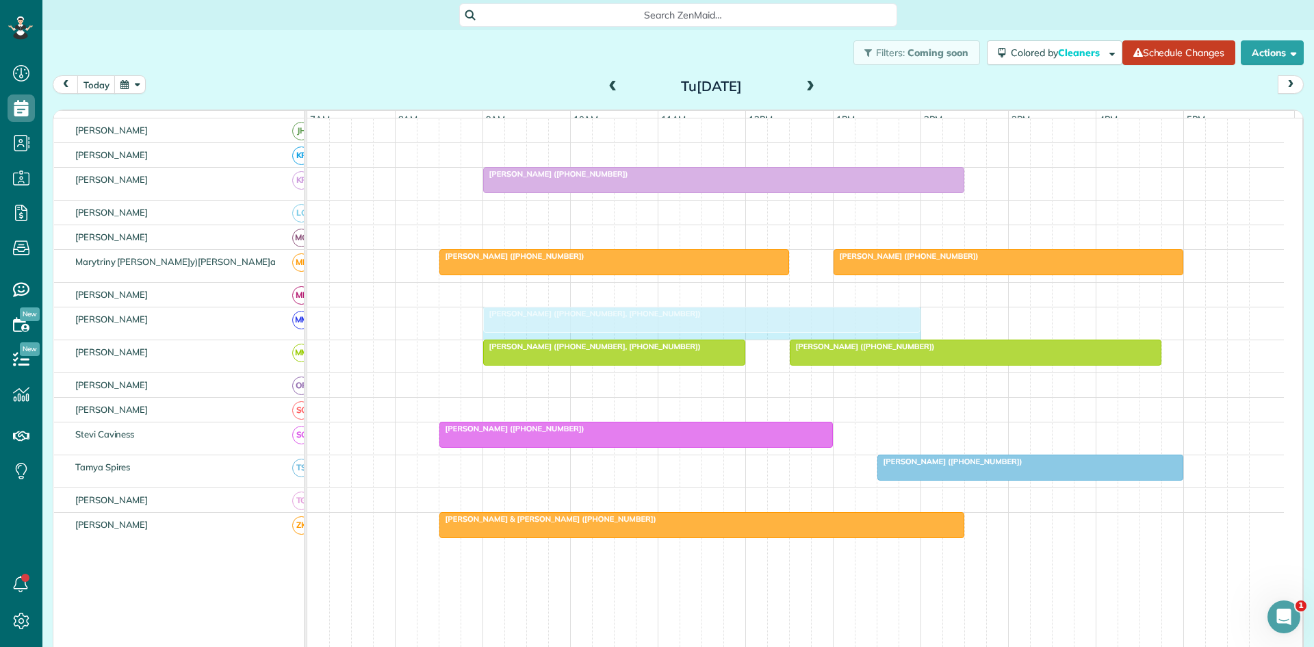
drag, startPoint x: 696, startPoint y: 326, endPoint x: 914, endPoint y: 339, distance: 218.7
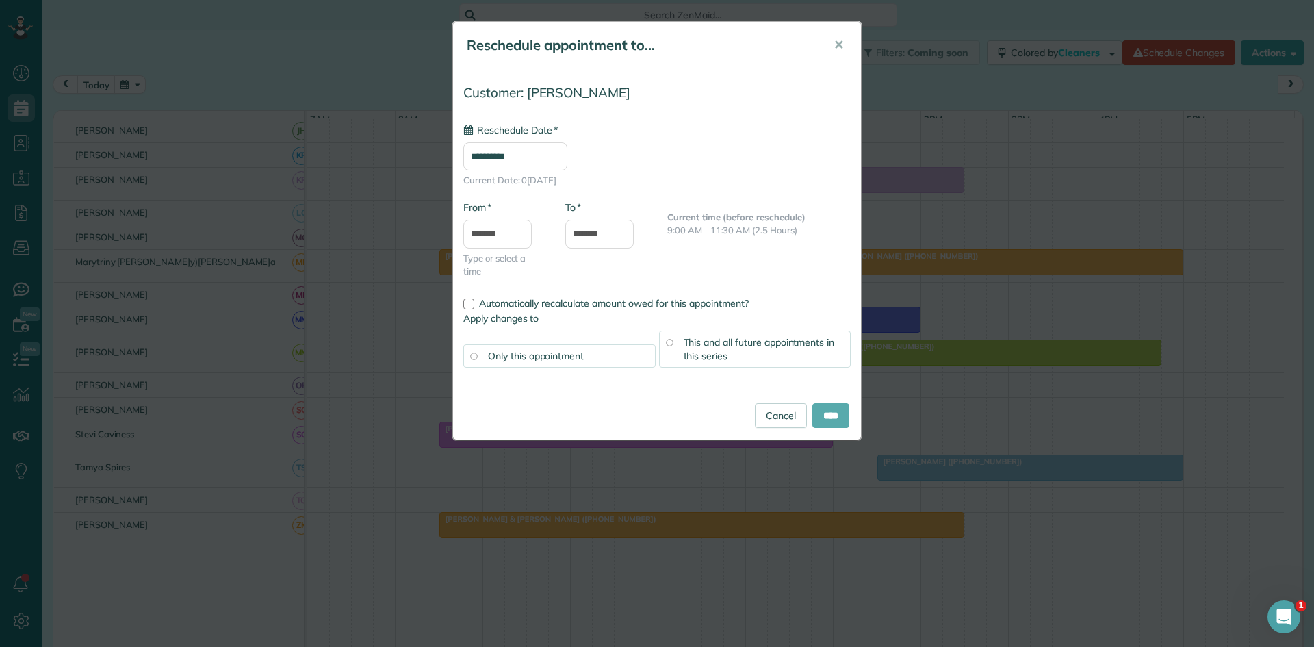
type input "**********"
click at [826, 412] on input "****" at bounding box center [830, 415] width 37 height 25
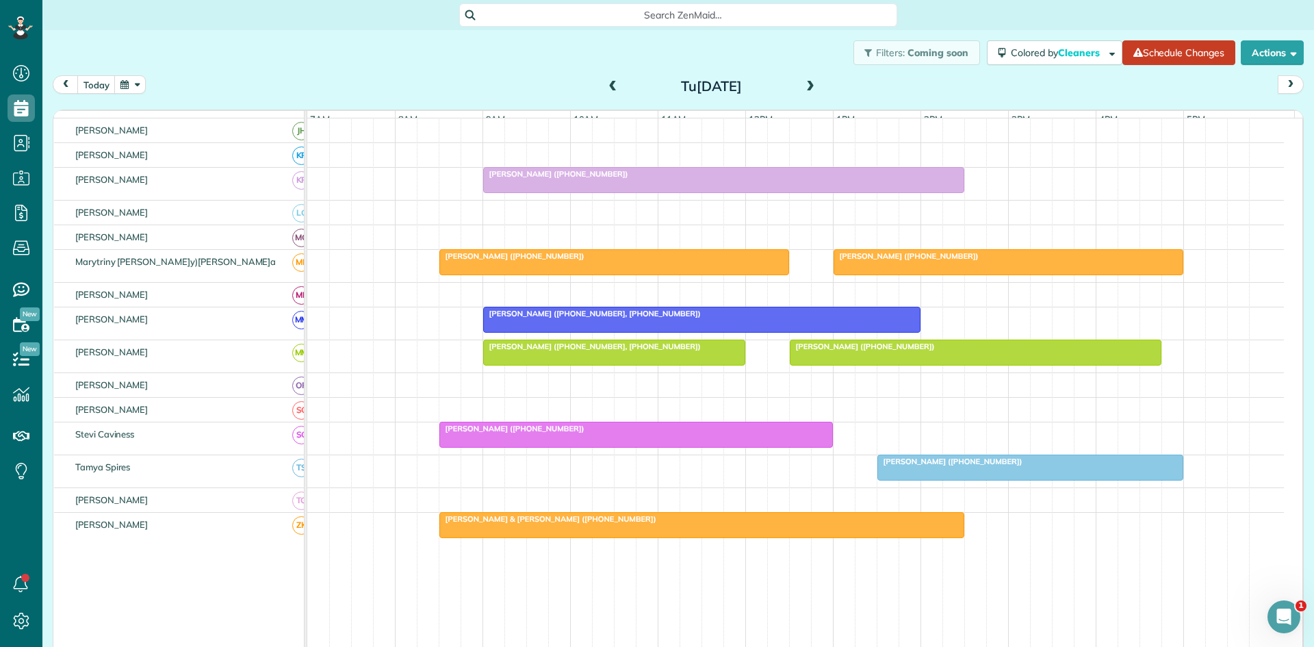
scroll to position [0, 0]
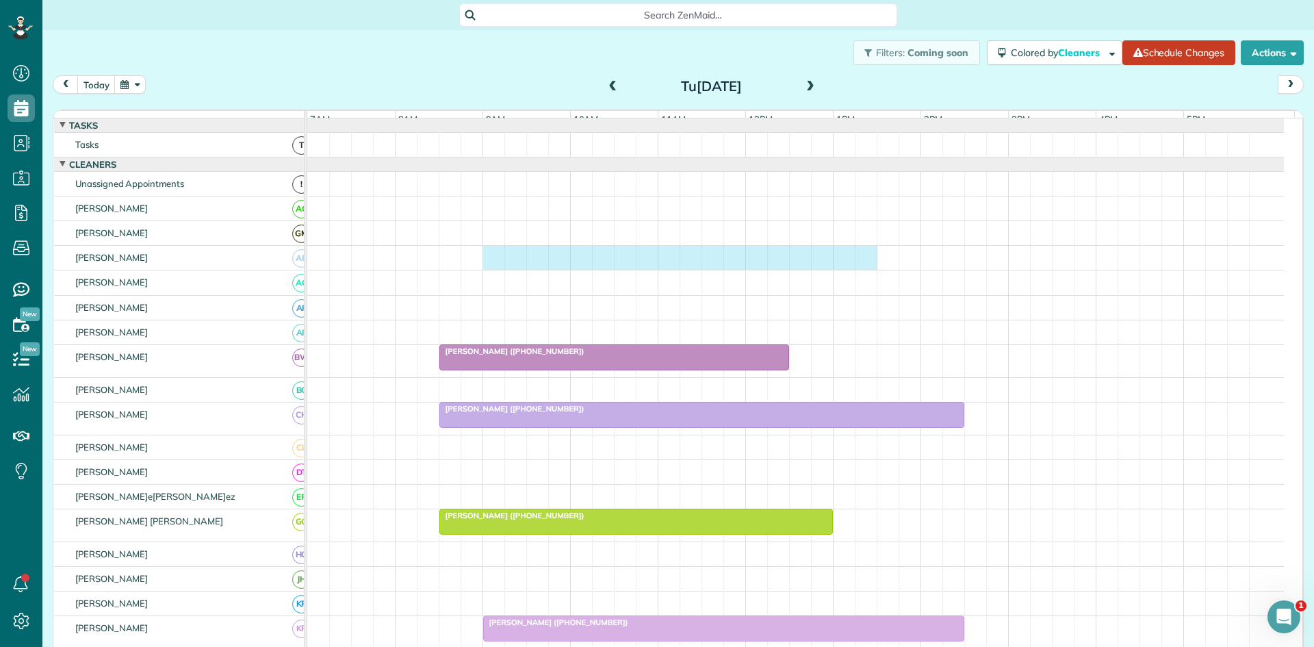
drag, startPoint x: 491, startPoint y: 269, endPoint x: 854, endPoint y: 269, distance: 363.4
click at [860, 269] on div at bounding box center [795, 258] width 977 height 24
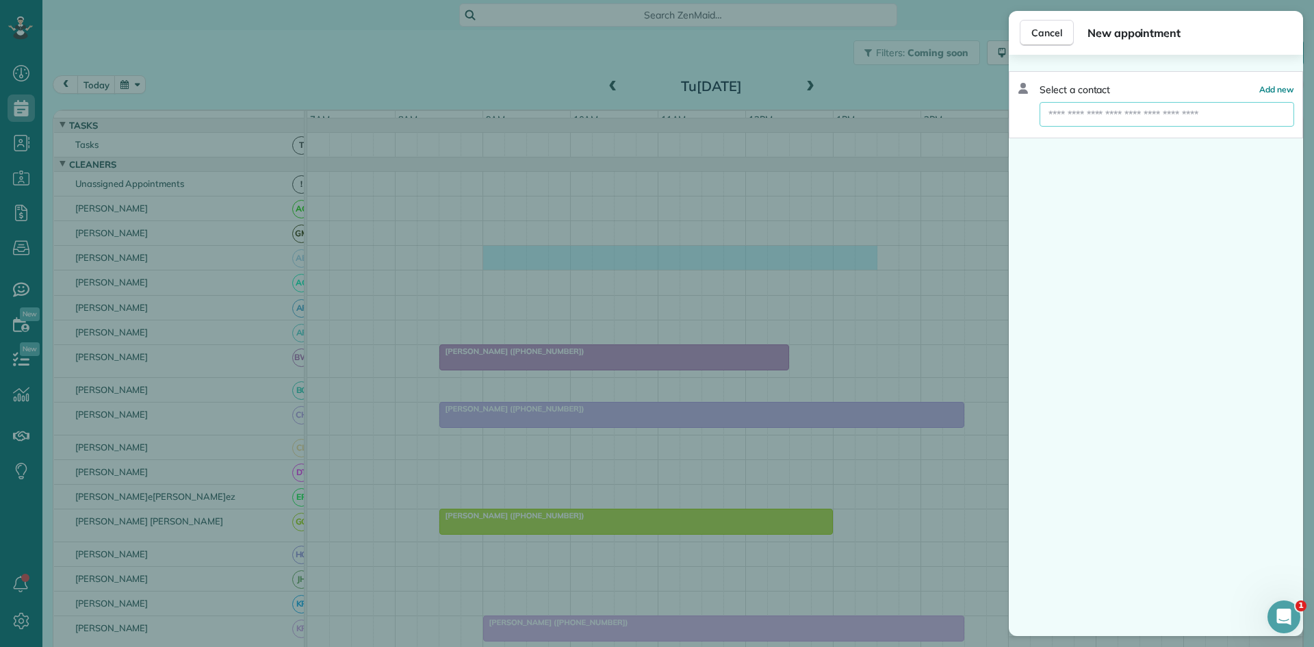
click at [1091, 112] on input "text" at bounding box center [1167, 114] width 255 height 25
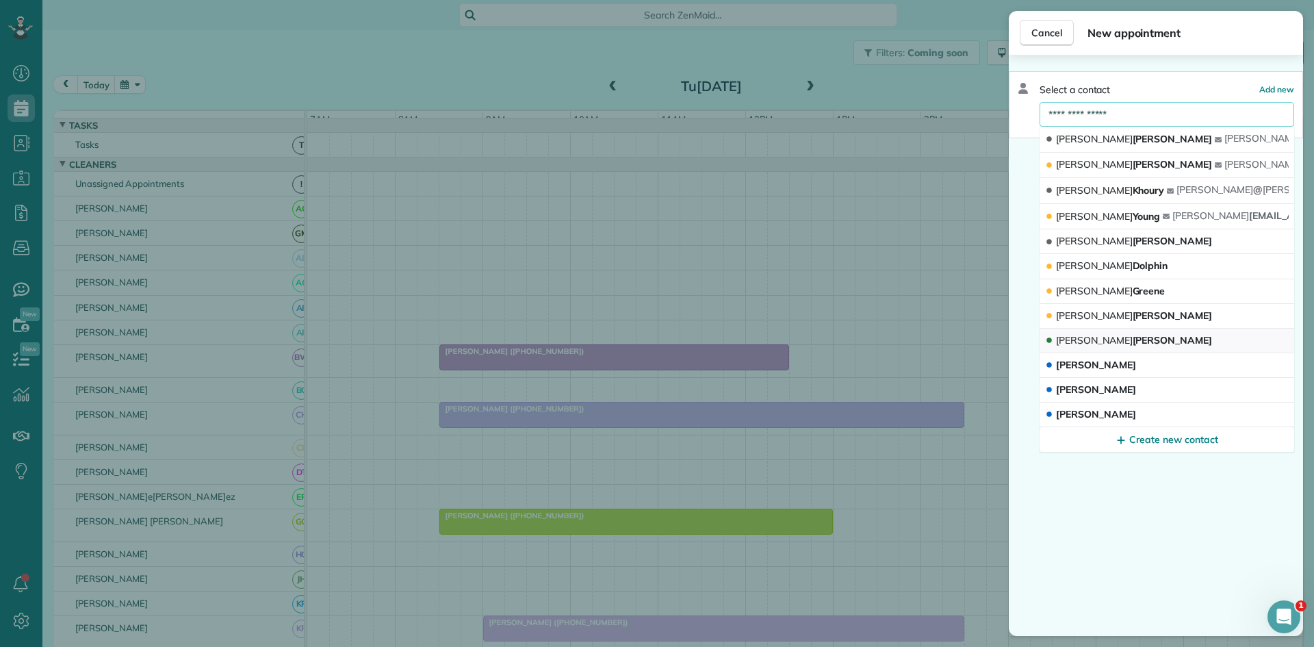
type input "**********"
click at [1185, 339] on button "[PERSON_NAME]" at bounding box center [1167, 341] width 255 height 25
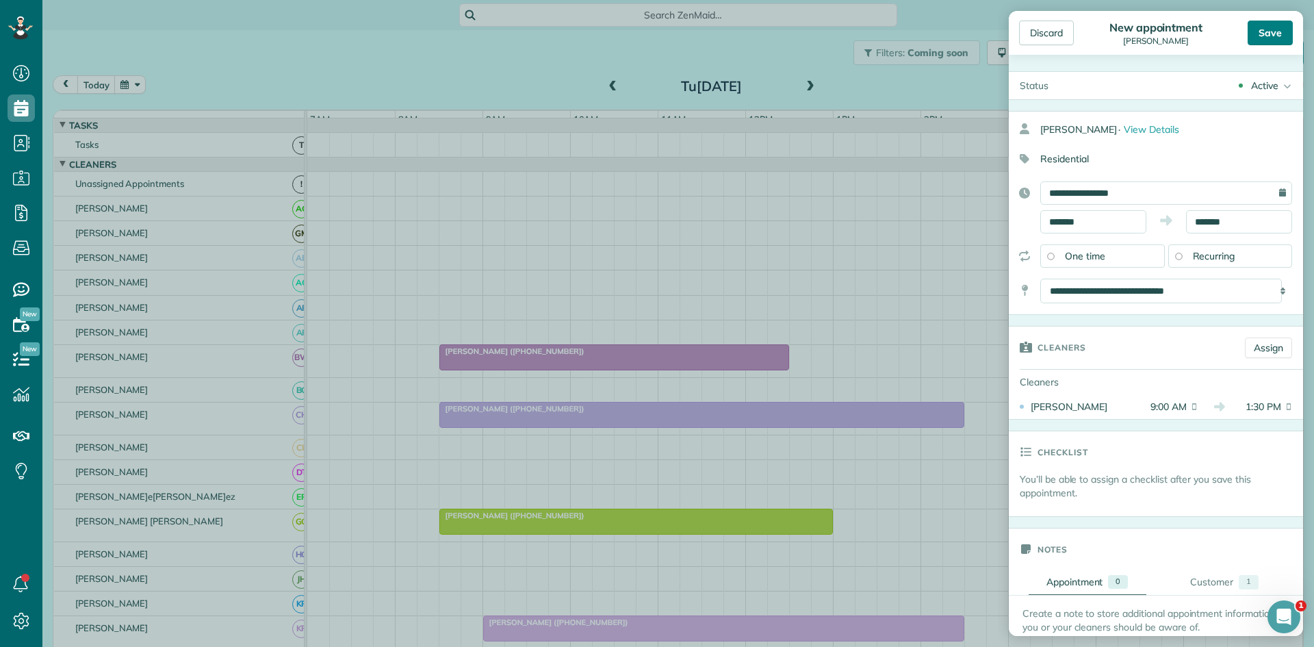
click at [1259, 26] on div "Save" at bounding box center [1270, 33] width 45 height 25
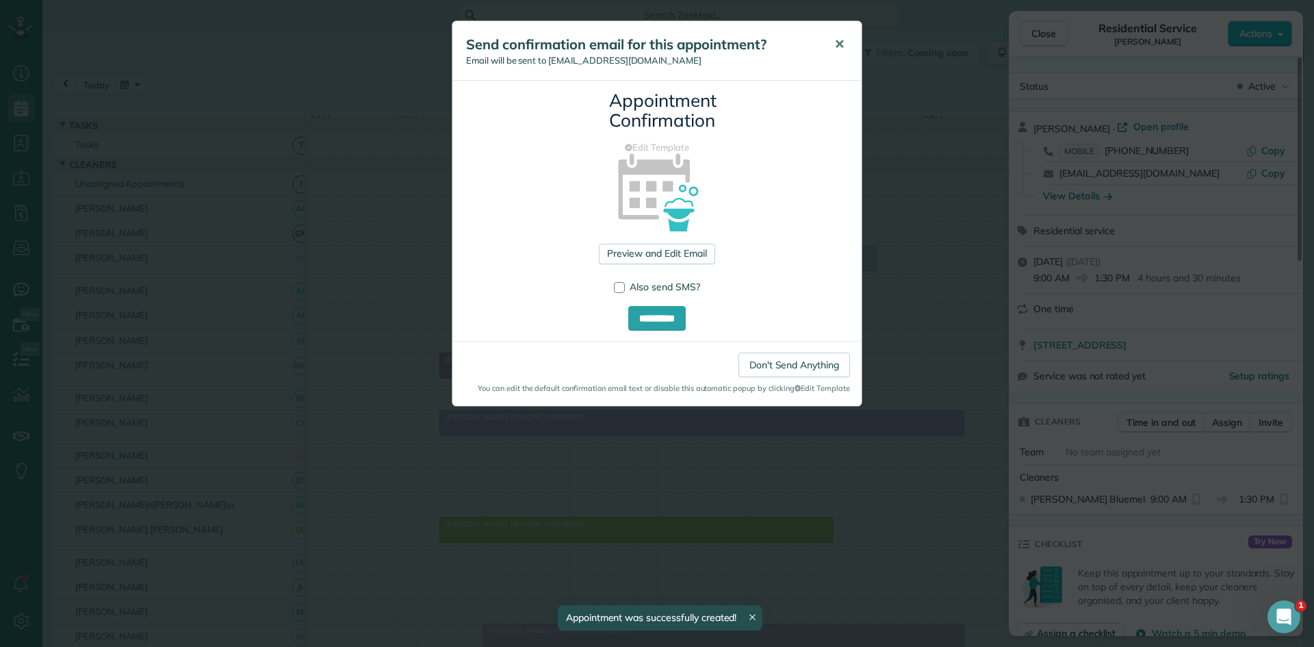
click at [847, 42] on button "✕" at bounding box center [839, 44] width 31 height 33
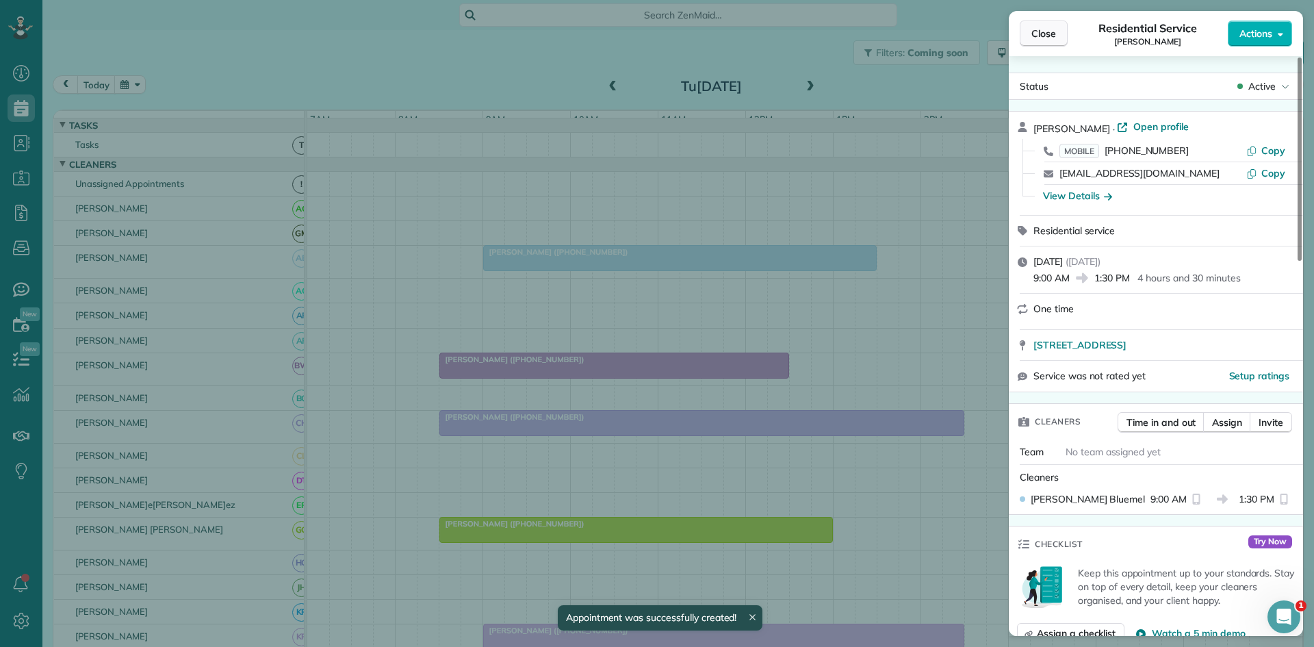
click at [1064, 32] on button "Close" at bounding box center [1044, 34] width 48 height 26
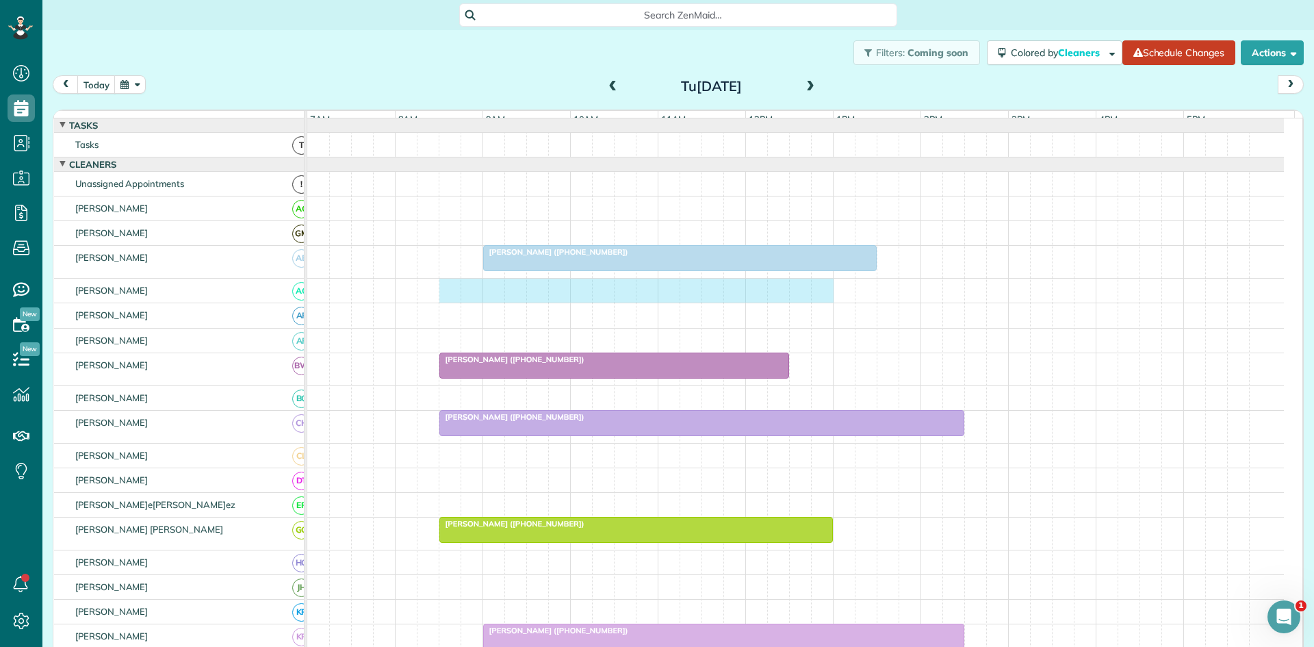
drag, startPoint x: 450, startPoint y: 296, endPoint x: 824, endPoint y: 279, distance: 374.7
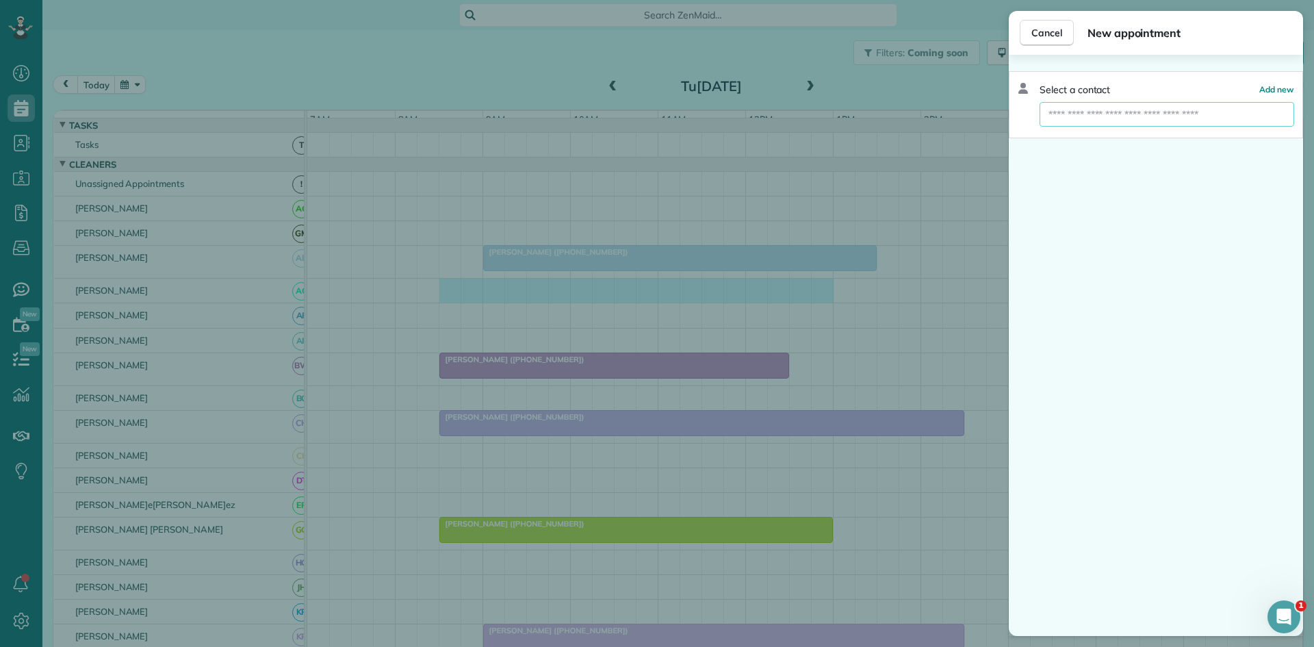
click at [1110, 104] on input "text" at bounding box center [1167, 114] width 255 height 25
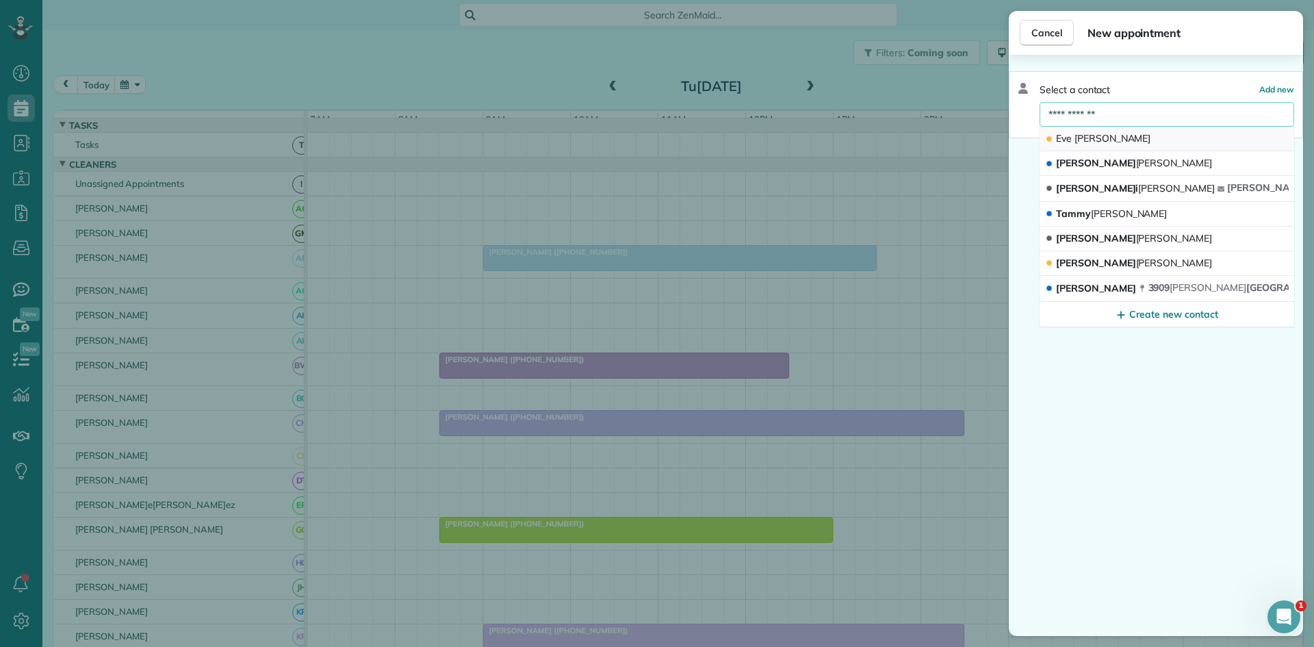
type input "**********"
click at [1120, 136] on button "[PERSON_NAME]" at bounding box center [1167, 139] width 255 height 25
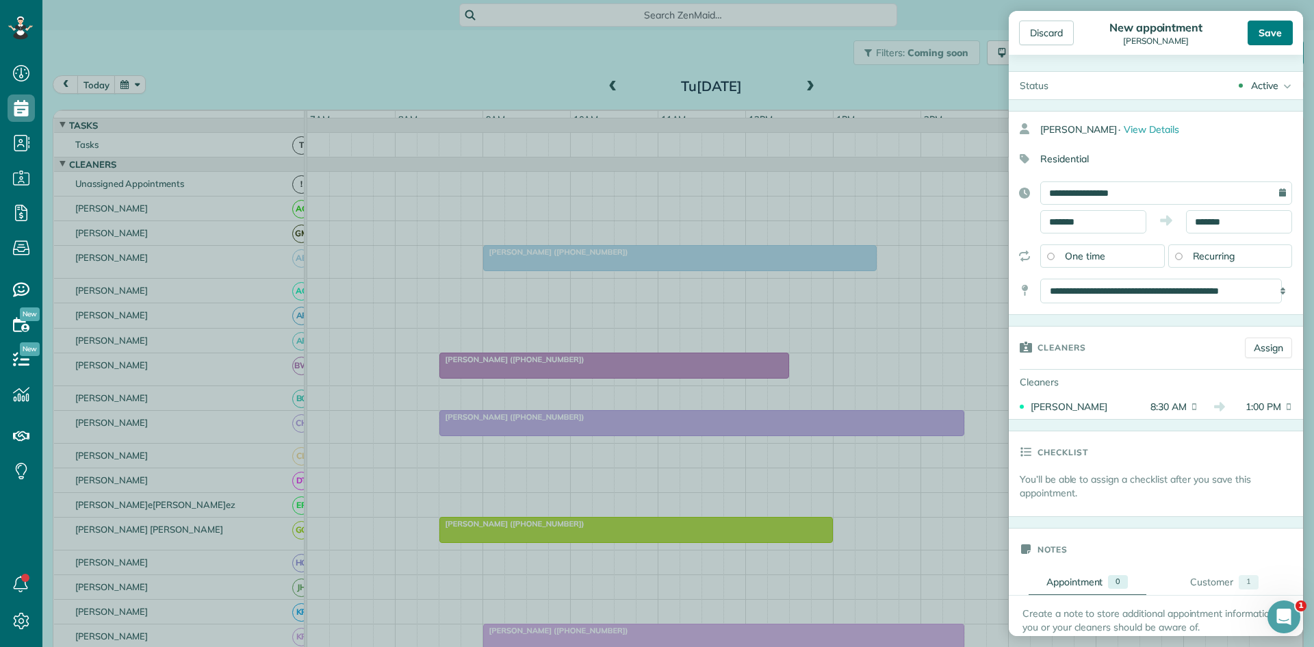
click at [1287, 26] on div "Save" at bounding box center [1270, 33] width 45 height 25
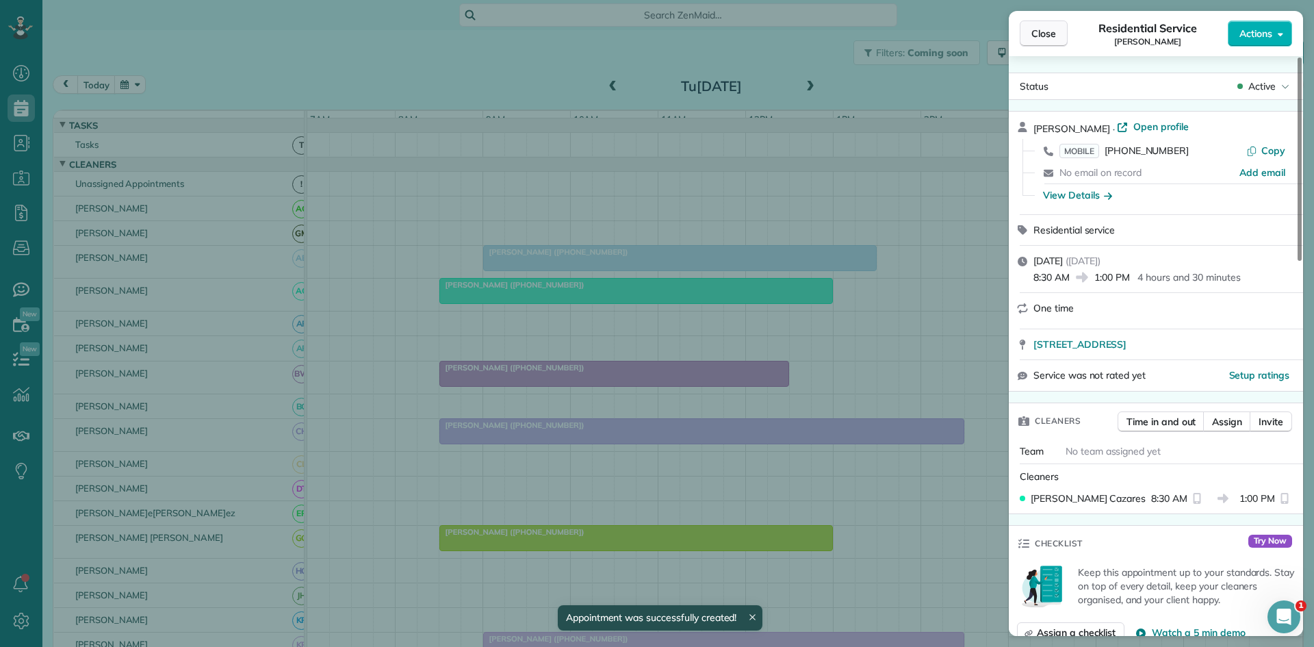
click at [1035, 42] on button "Close" at bounding box center [1044, 34] width 48 height 26
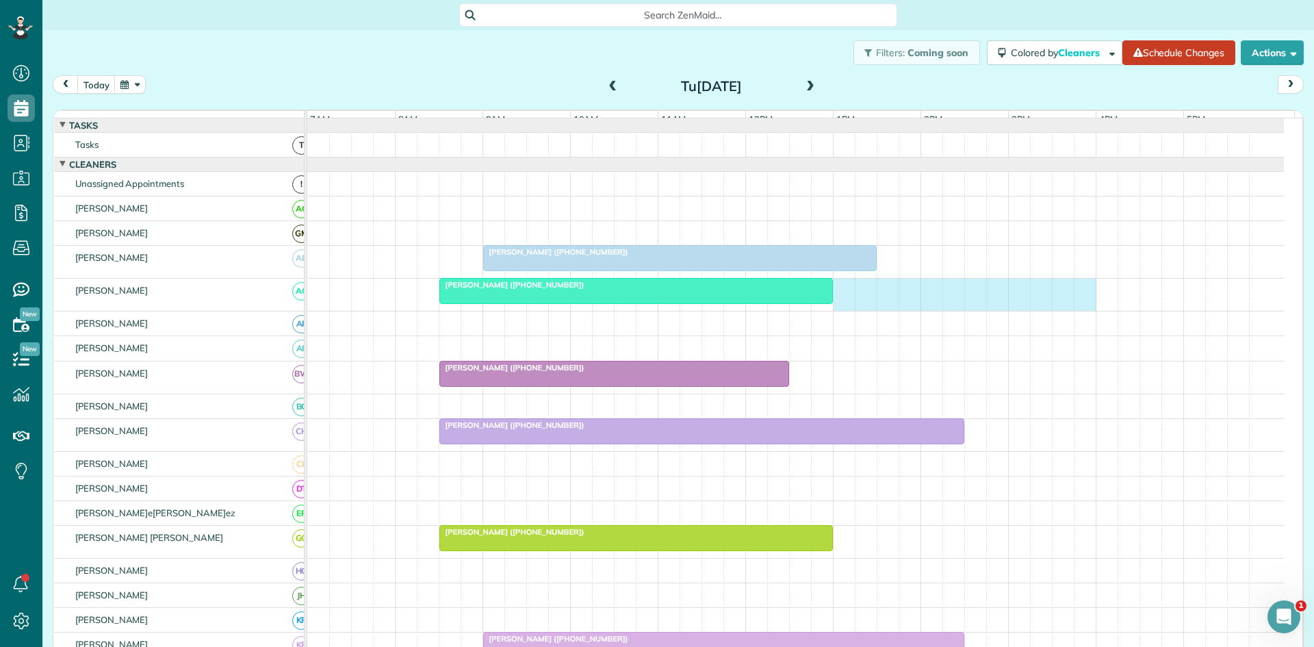
drag, startPoint x: 843, startPoint y: 301, endPoint x: 1081, endPoint y: 288, distance: 238.5
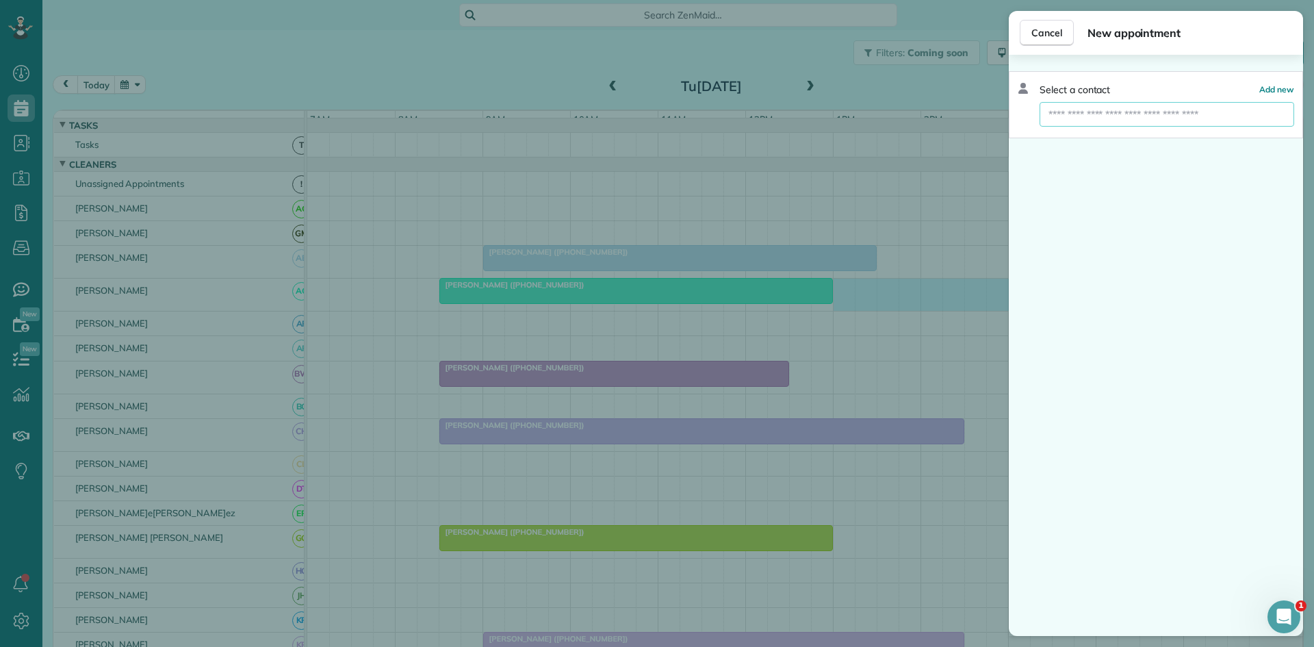
click at [1114, 110] on input "text" at bounding box center [1167, 114] width 255 height 25
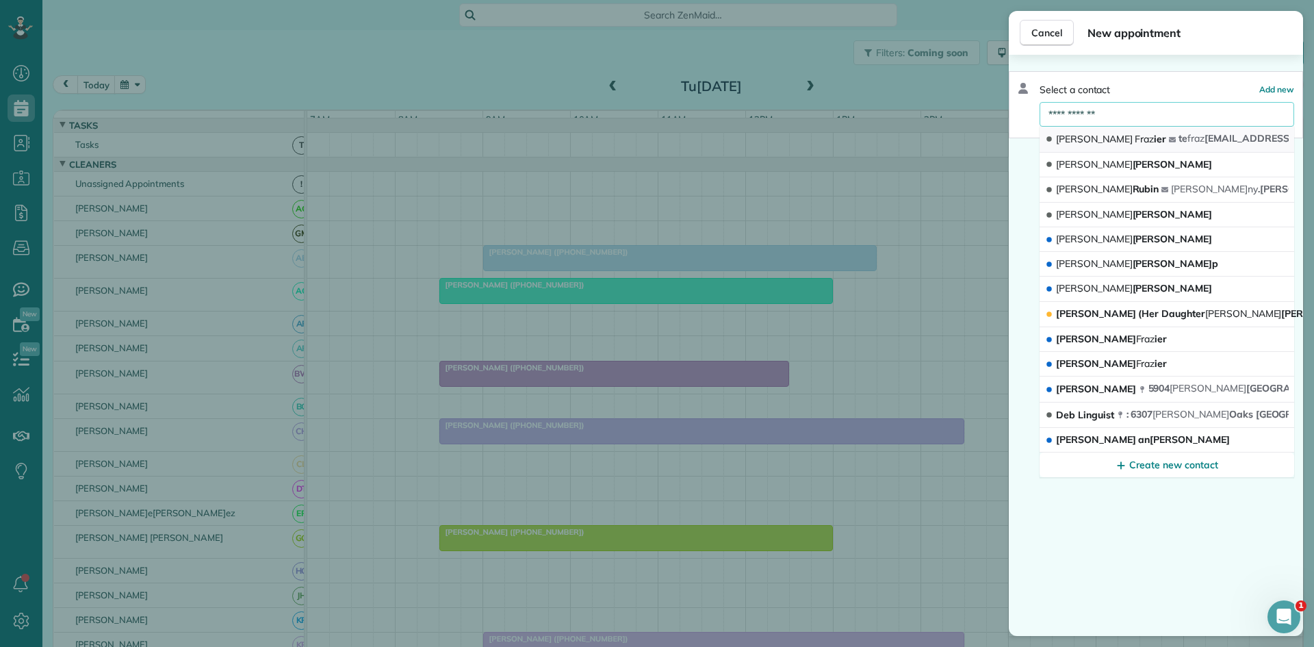
type input "**********"
click at [1118, 145] on span "[PERSON_NAME]" at bounding box center [1111, 139] width 110 height 13
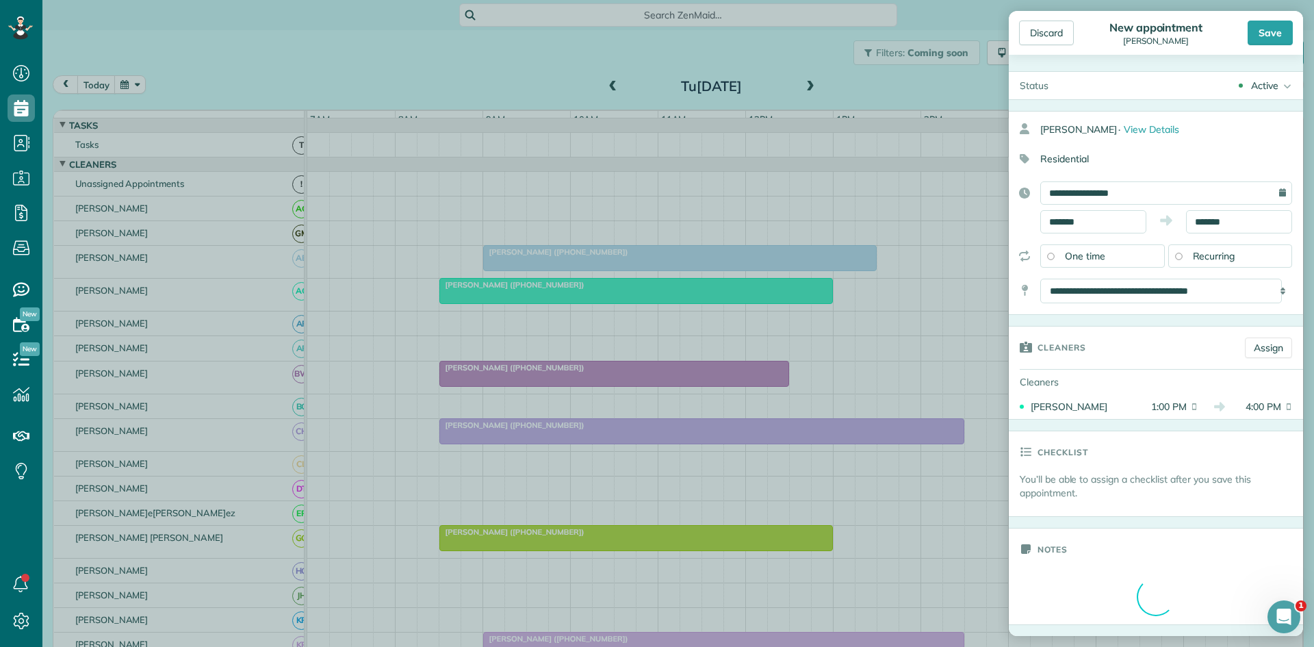
click at [1289, 34] on div "Save" at bounding box center [1270, 33] width 45 height 25
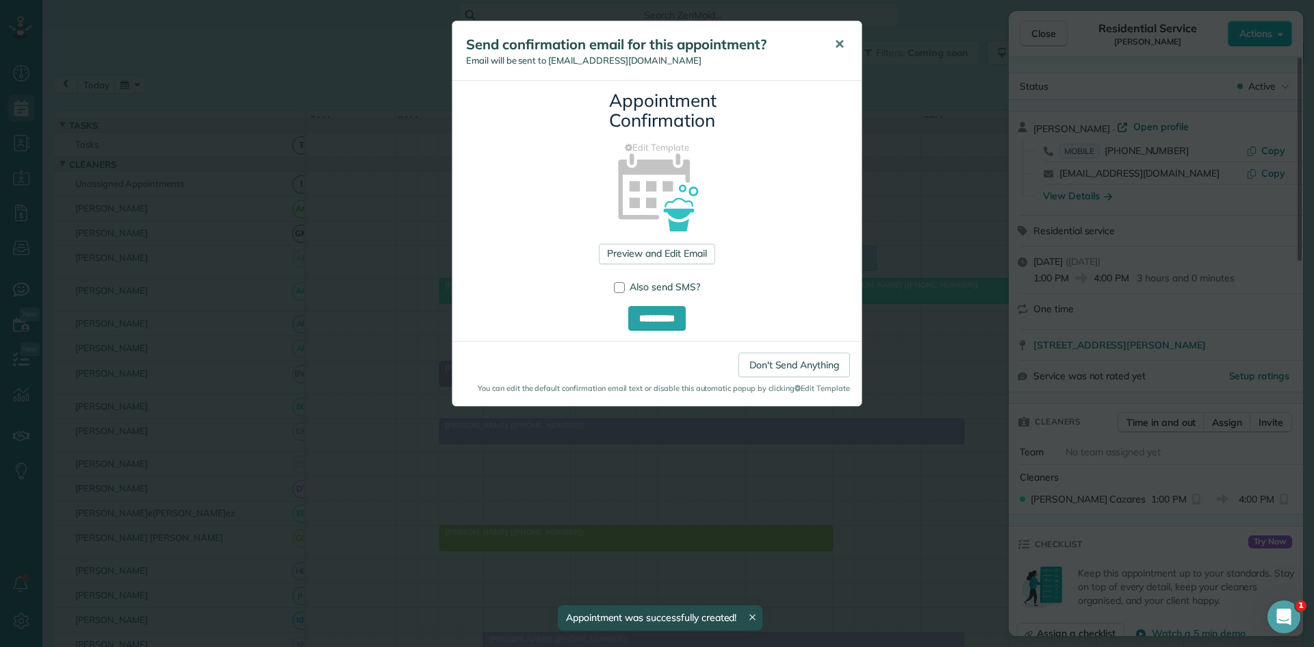
click at [841, 47] on span "✕" at bounding box center [839, 44] width 10 height 16
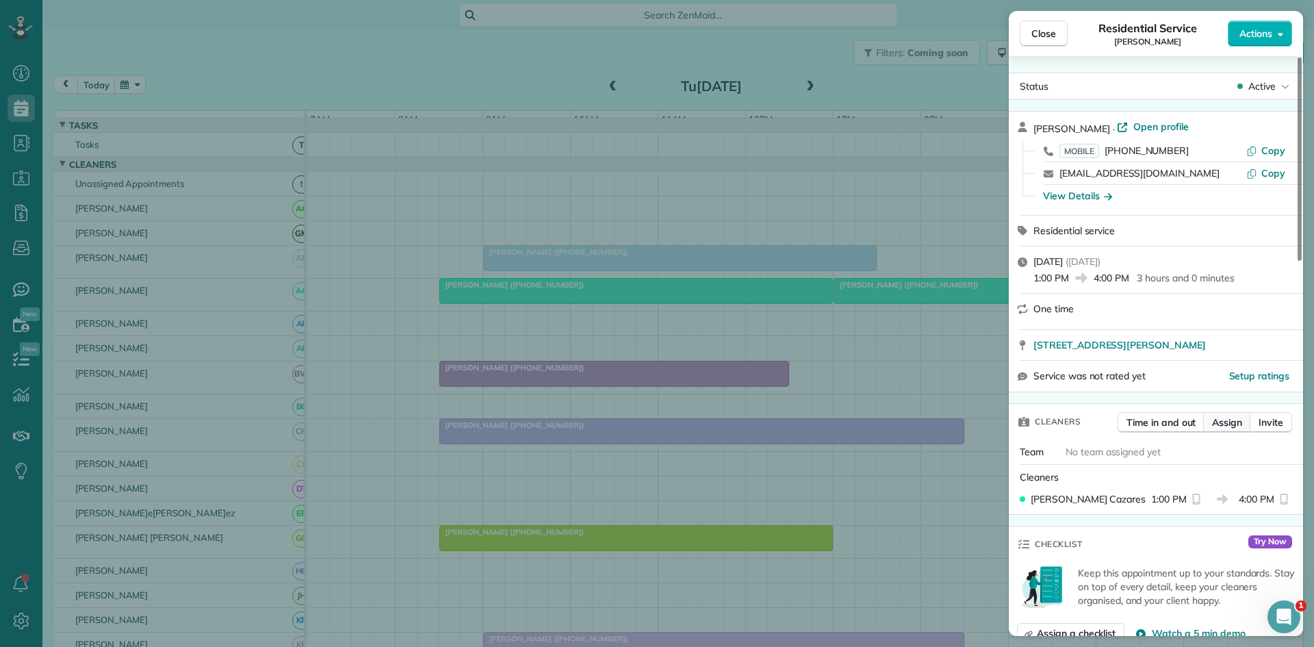
click at [1228, 420] on span "Assign" at bounding box center [1227, 422] width 30 height 14
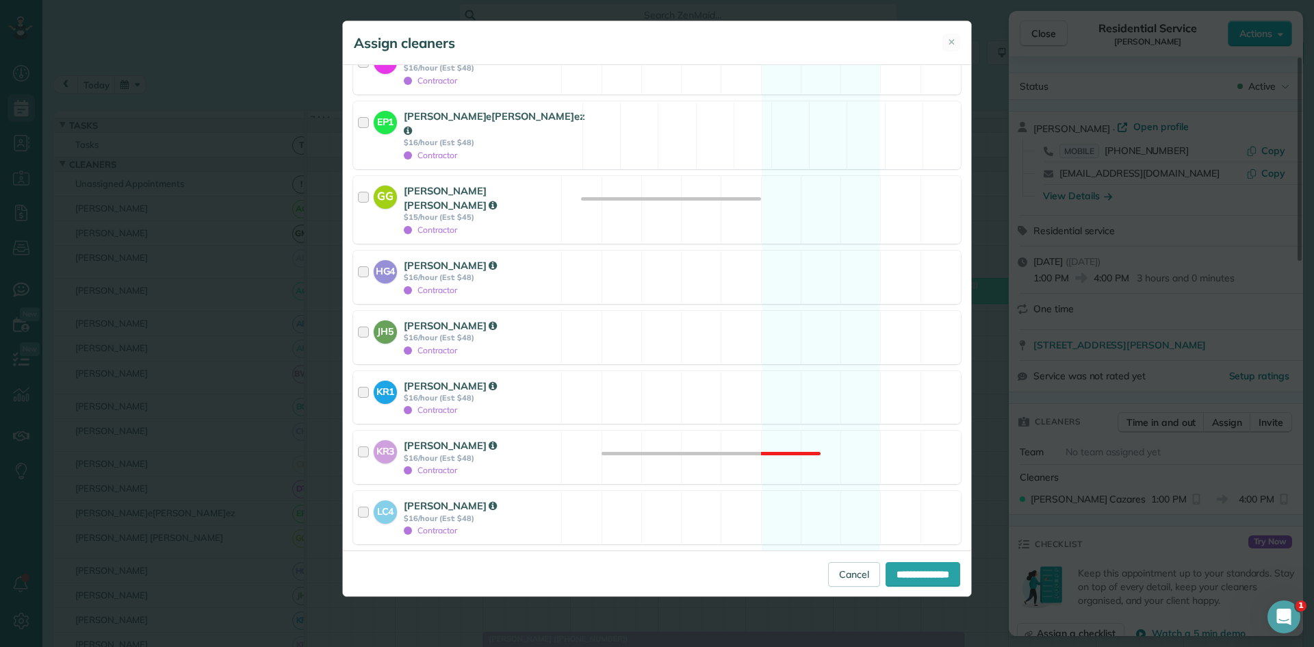
scroll to position [1632, 0]
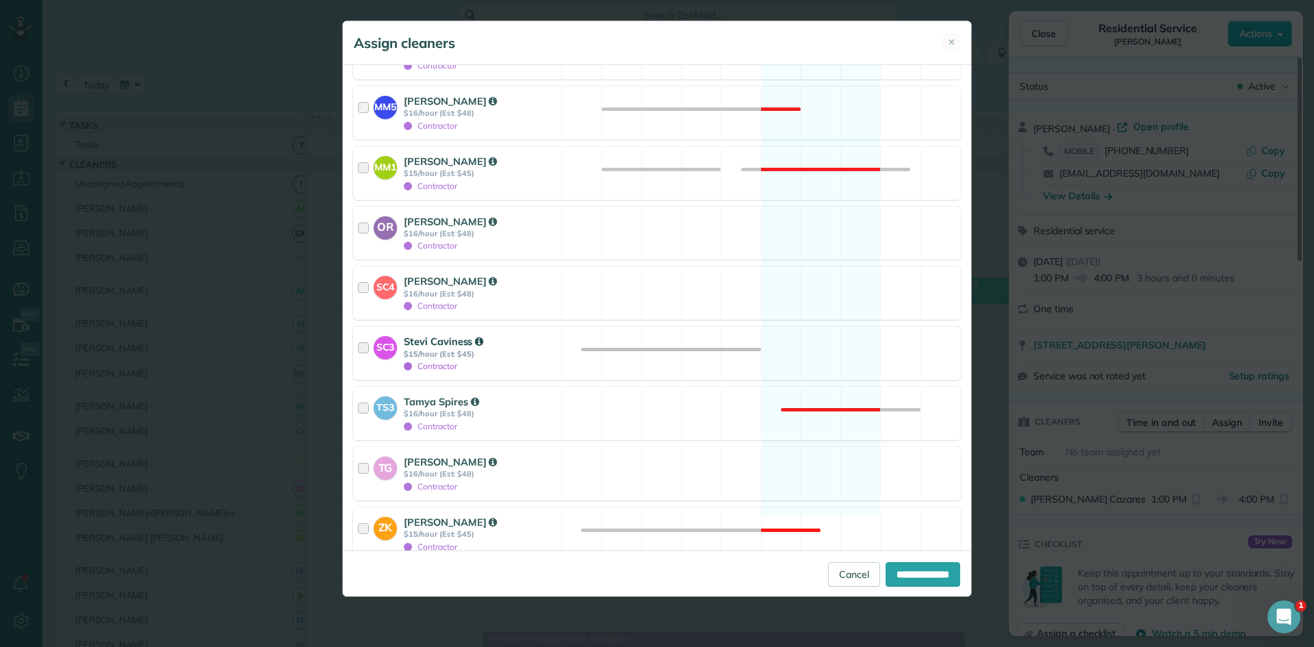
click at [553, 334] on div "Stevi Caviness" at bounding box center [480, 341] width 153 height 14
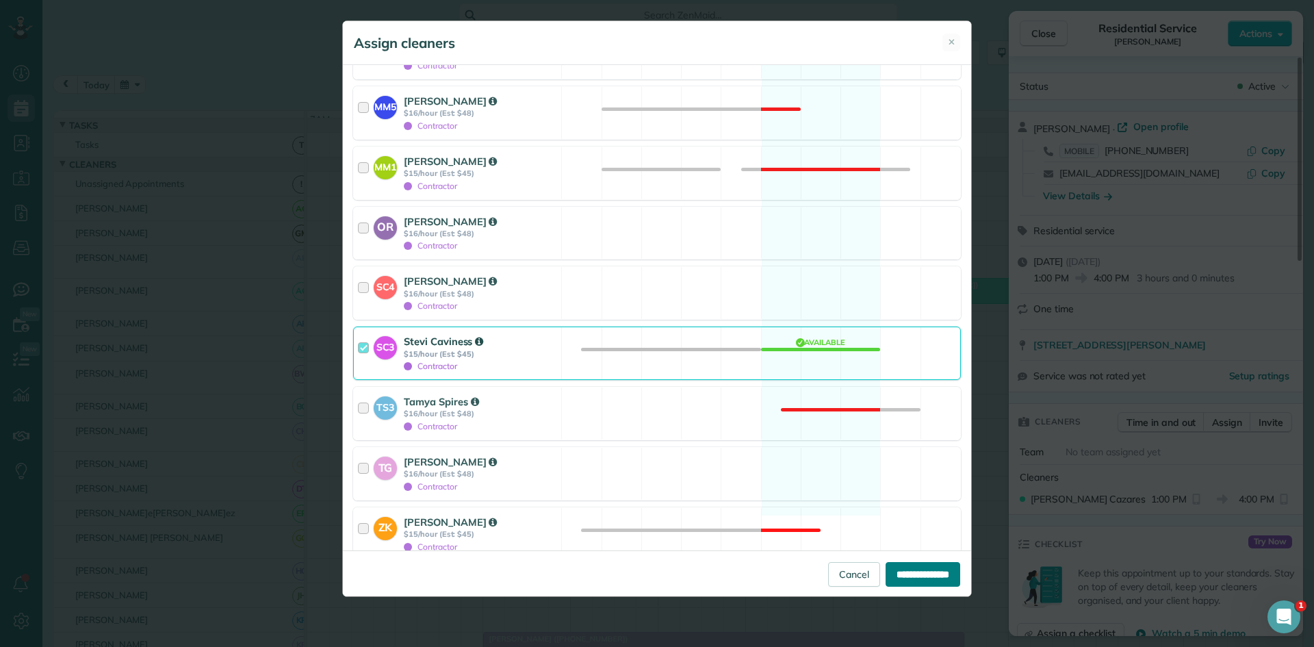
drag, startPoint x: 907, startPoint y: 582, endPoint x: 910, endPoint y: 574, distance: 8.3
click at [907, 580] on input "**********" at bounding box center [923, 574] width 75 height 25
type input "**********"
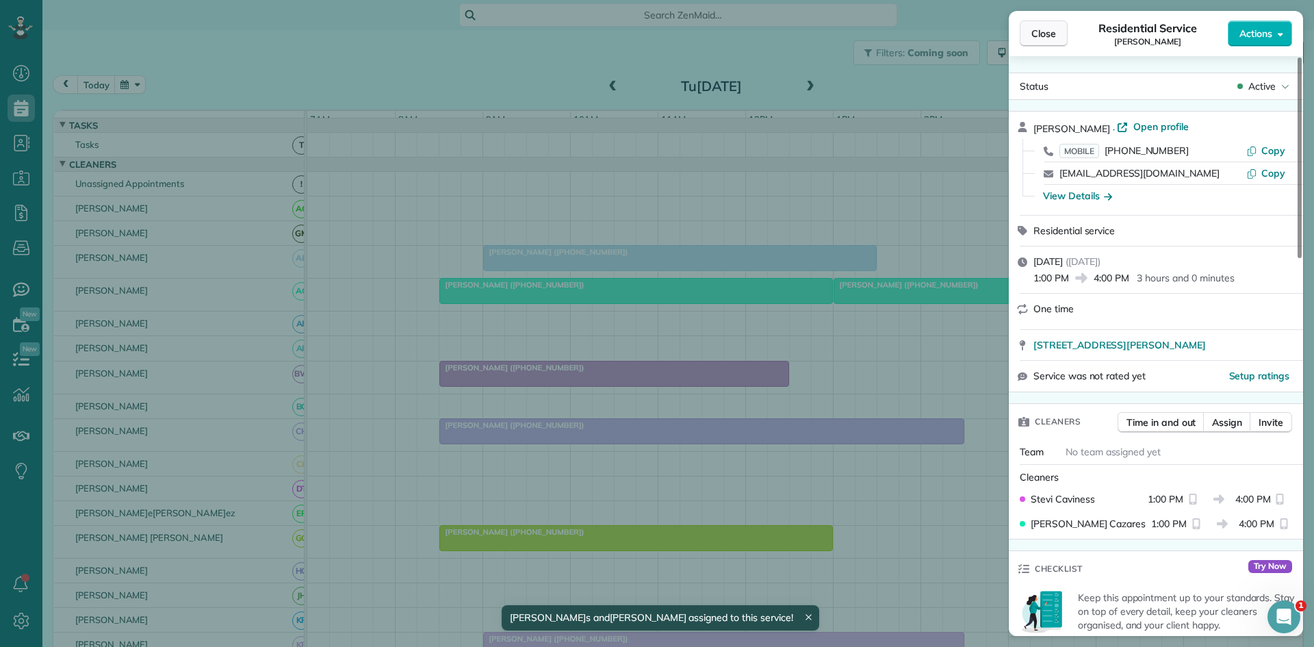
click at [1029, 29] on button "Close" at bounding box center [1044, 34] width 48 height 26
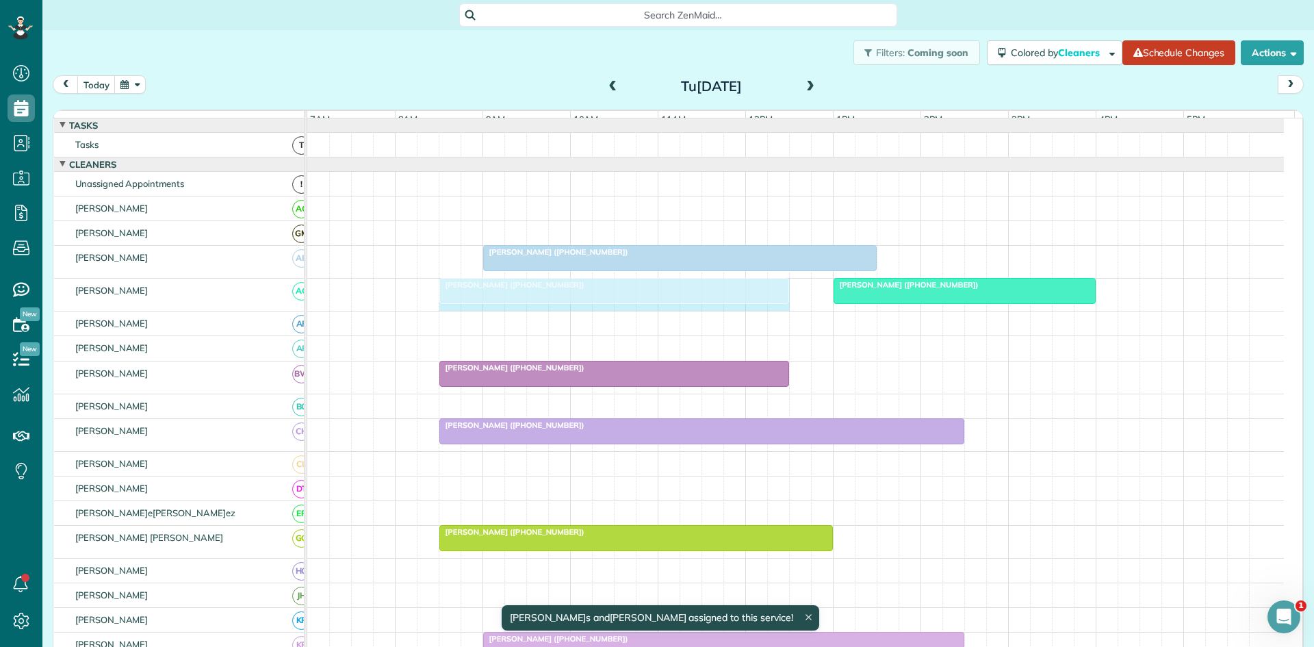
drag, startPoint x: 826, startPoint y: 302, endPoint x: 786, endPoint y: 298, distance: 39.9
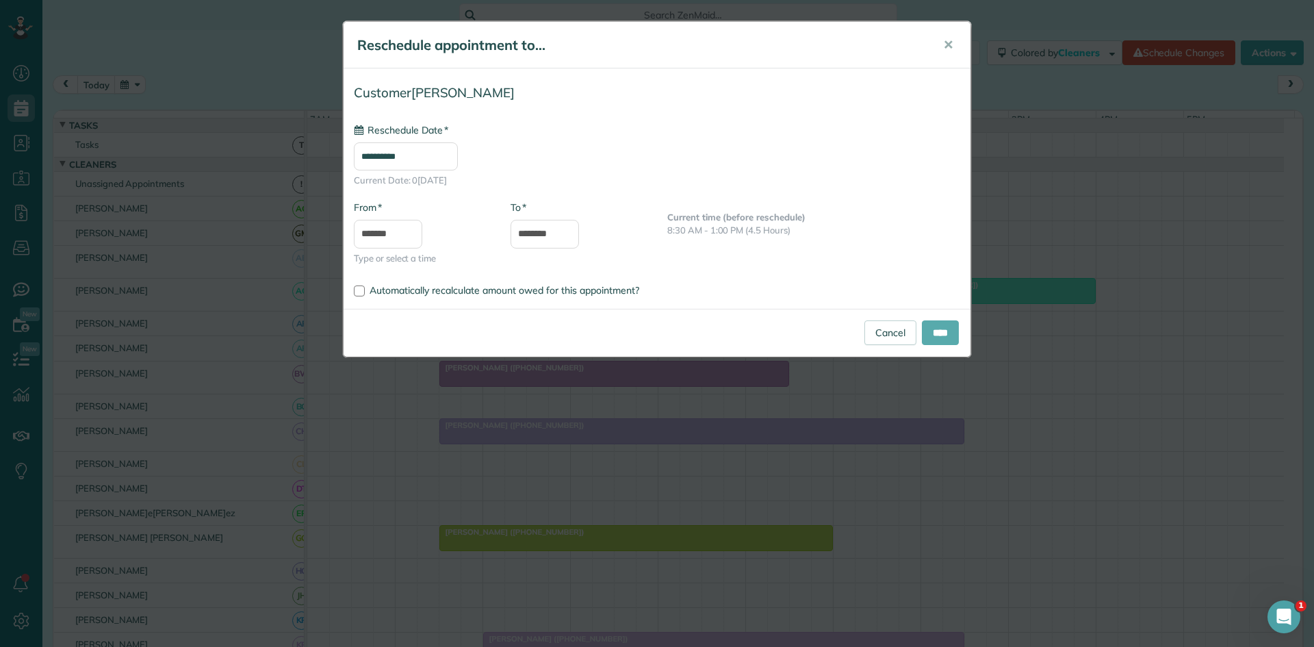
type input "**********"
click at [928, 339] on input "****" at bounding box center [940, 332] width 37 height 25
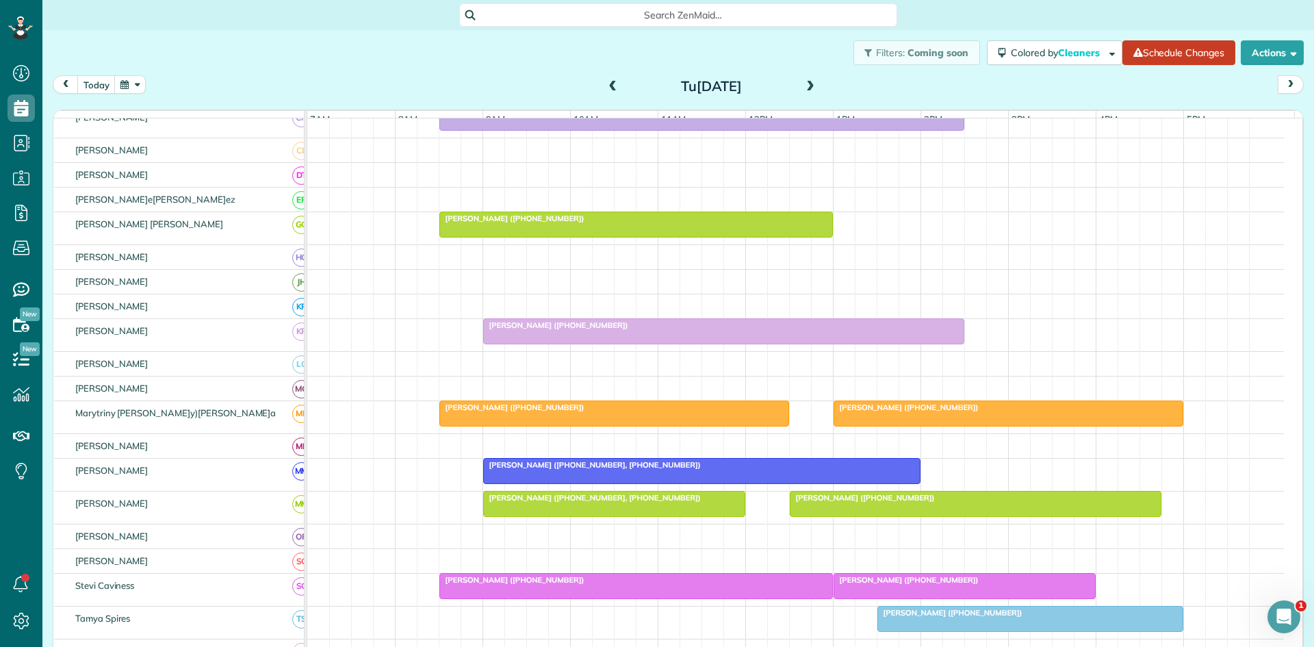
scroll to position [456, 0]
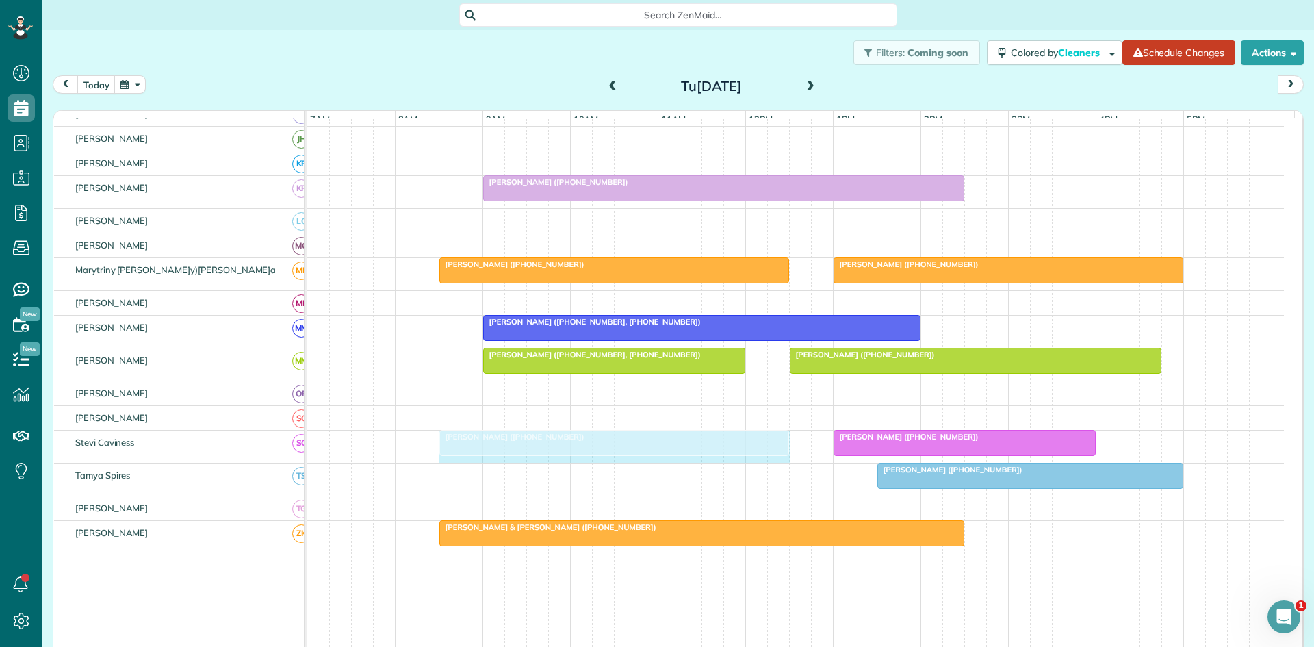
drag, startPoint x: 827, startPoint y: 452, endPoint x: 806, endPoint y: 452, distance: 21.9
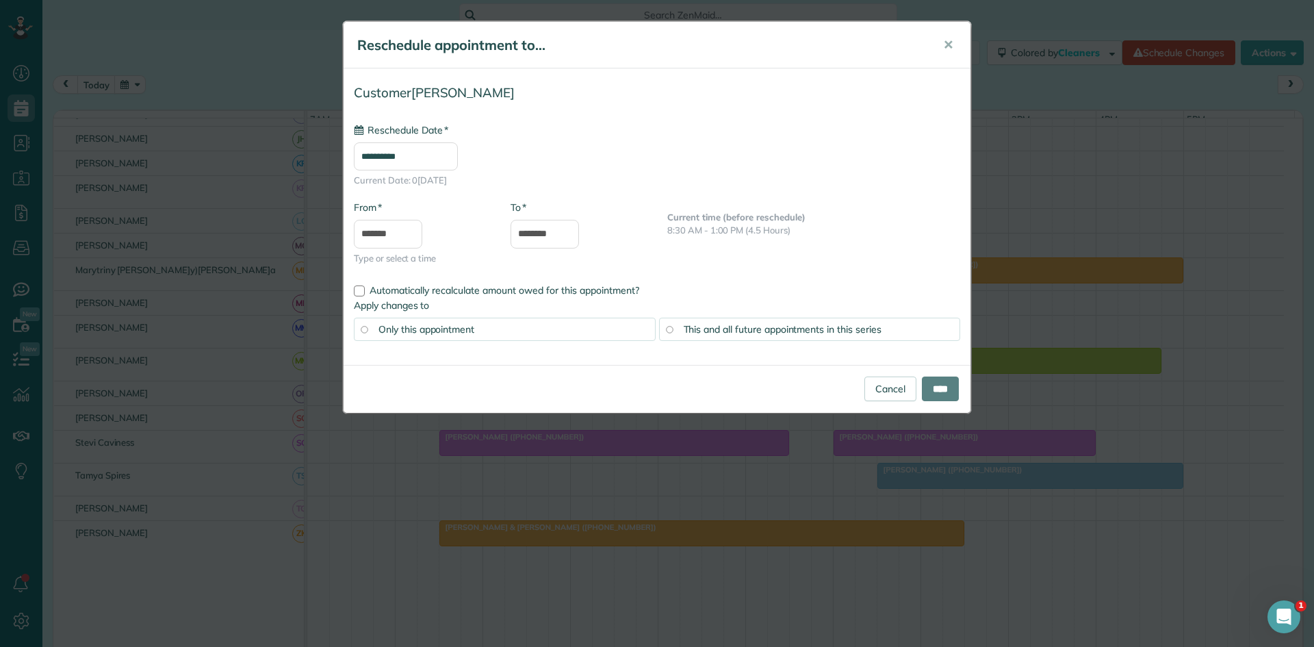
type input "**********"
click at [933, 405] on div "Cancel ****" at bounding box center [657, 389] width 627 height 48
click at [938, 394] on input "****" at bounding box center [940, 388] width 37 height 25
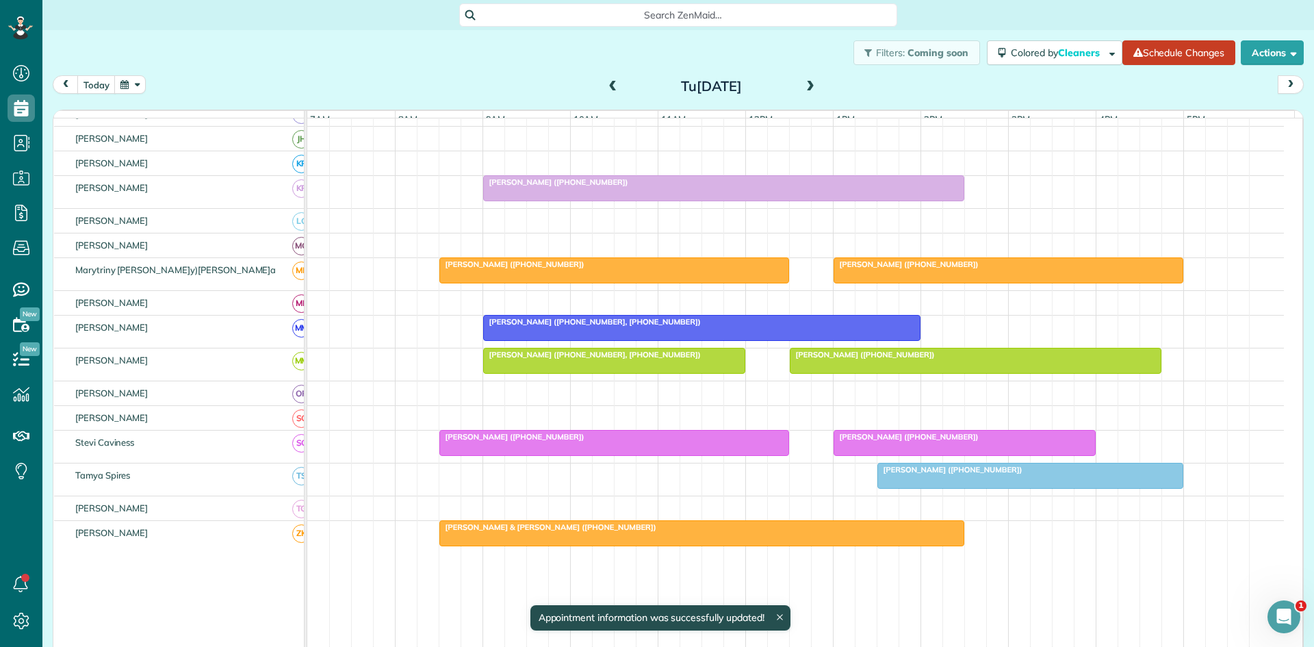
scroll to position [0, 0]
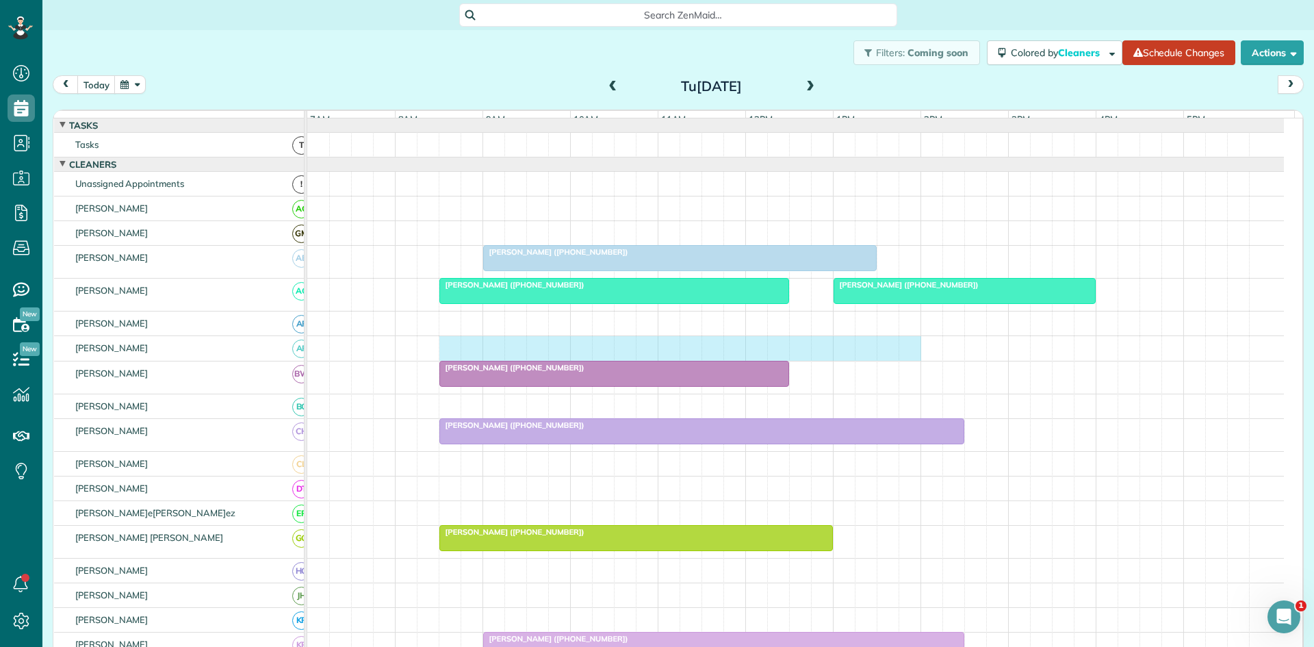
drag, startPoint x: 446, startPoint y: 358, endPoint x: 897, endPoint y: 352, distance: 451.7
click at [899, 352] on div at bounding box center [795, 348] width 977 height 24
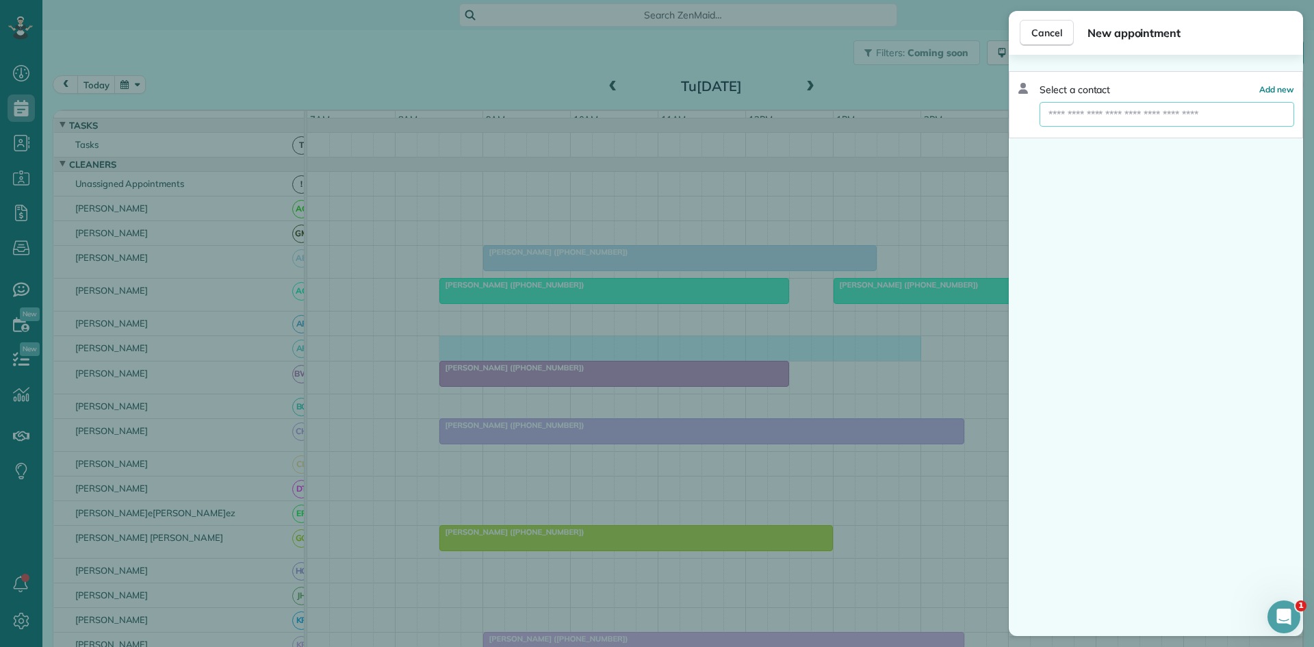
click at [1138, 102] on input "text" at bounding box center [1167, 114] width 255 height 25
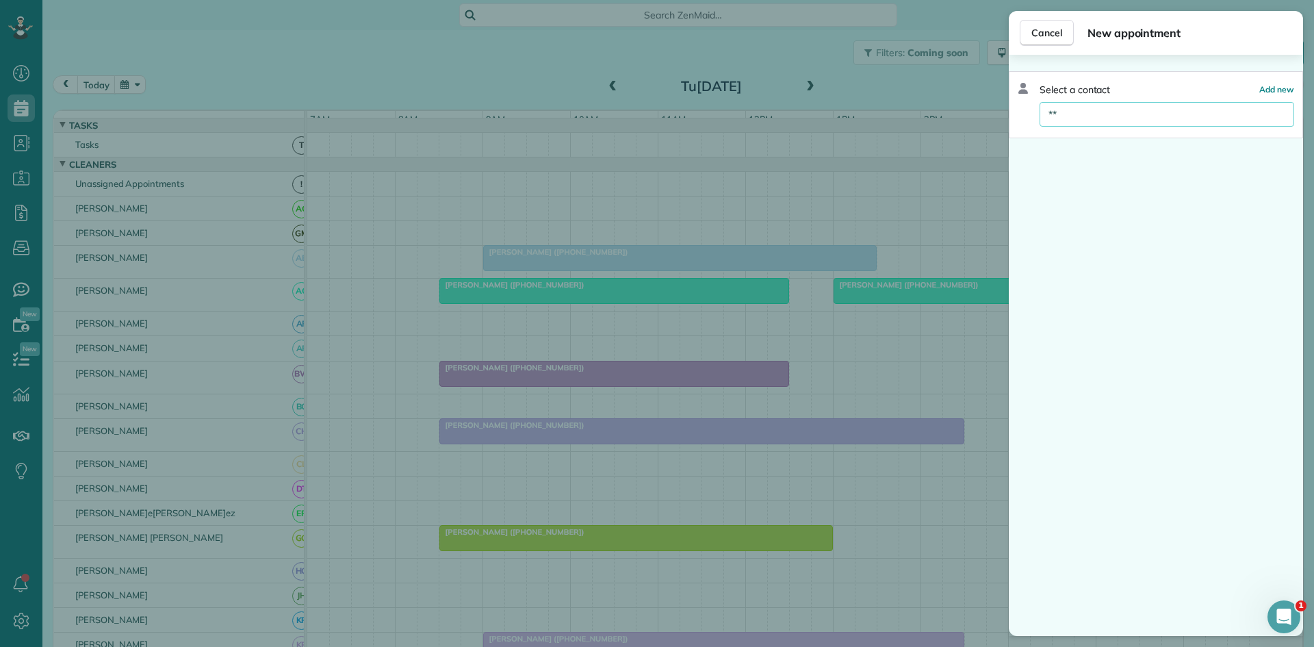
type input "*"
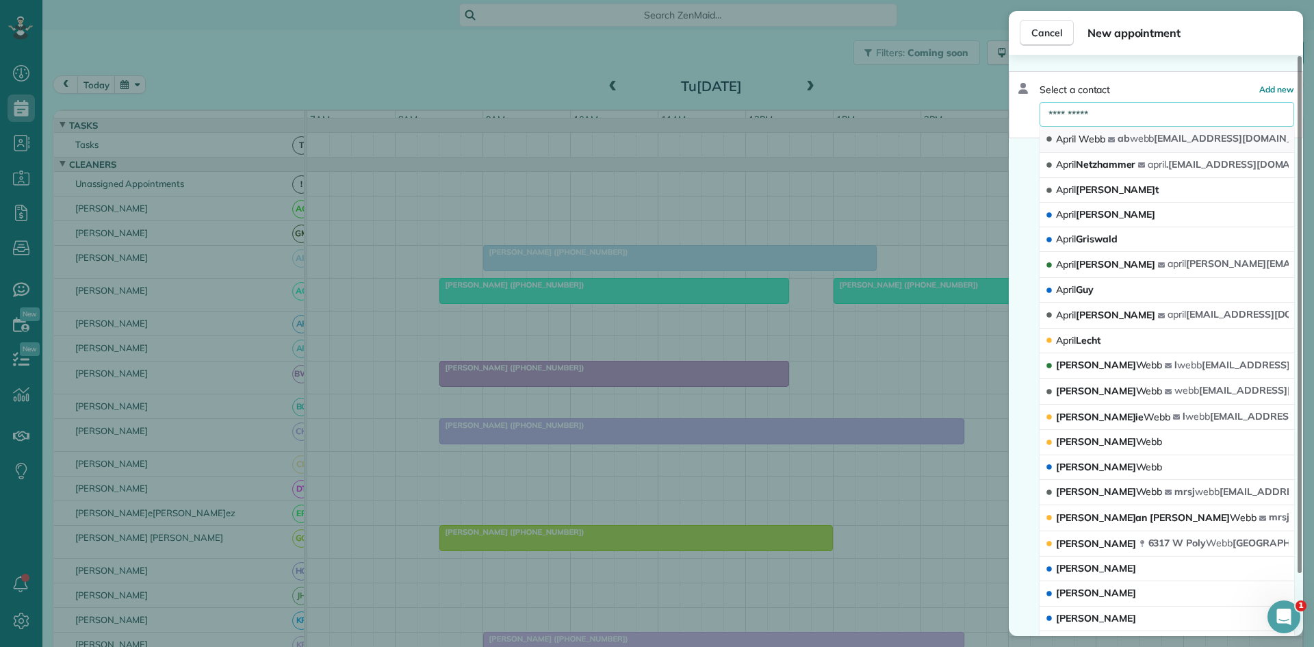
type input "**********"
click at [1118, 149] on button "[PERSON_NAME]b[PERSON_NAME]bb [EMAIL_ADDRESS][DOMAIN_NAME]" at bounding box center [1167, 140] width 255 height 26
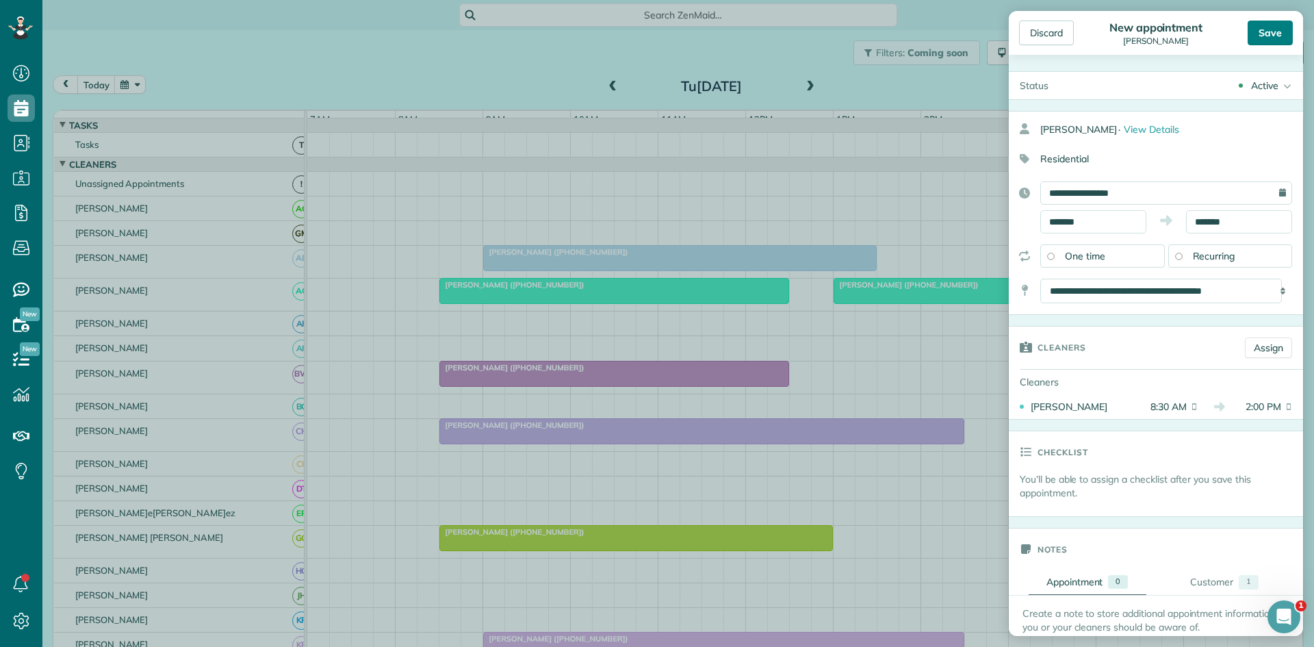
click at [1278, 38] on div "Save" at bounding box center [1270, 33] width 45 height 25
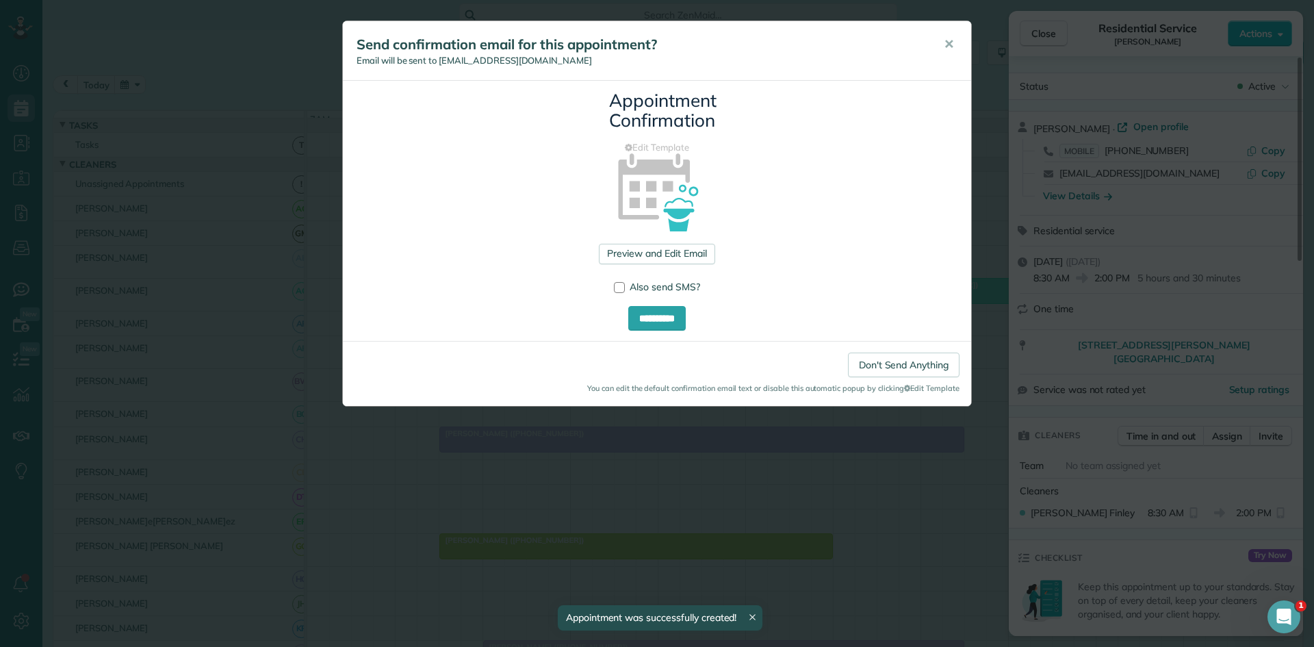
click at [941, 62] on div "Send confirmation email for this appointment? Email will be sent to [EMAIL_ADDR…" at bounding box center [657, 51] width 628 height 60
click at [948, 55] on button "✕" at bounding box center [948, 44] width 31 height 33
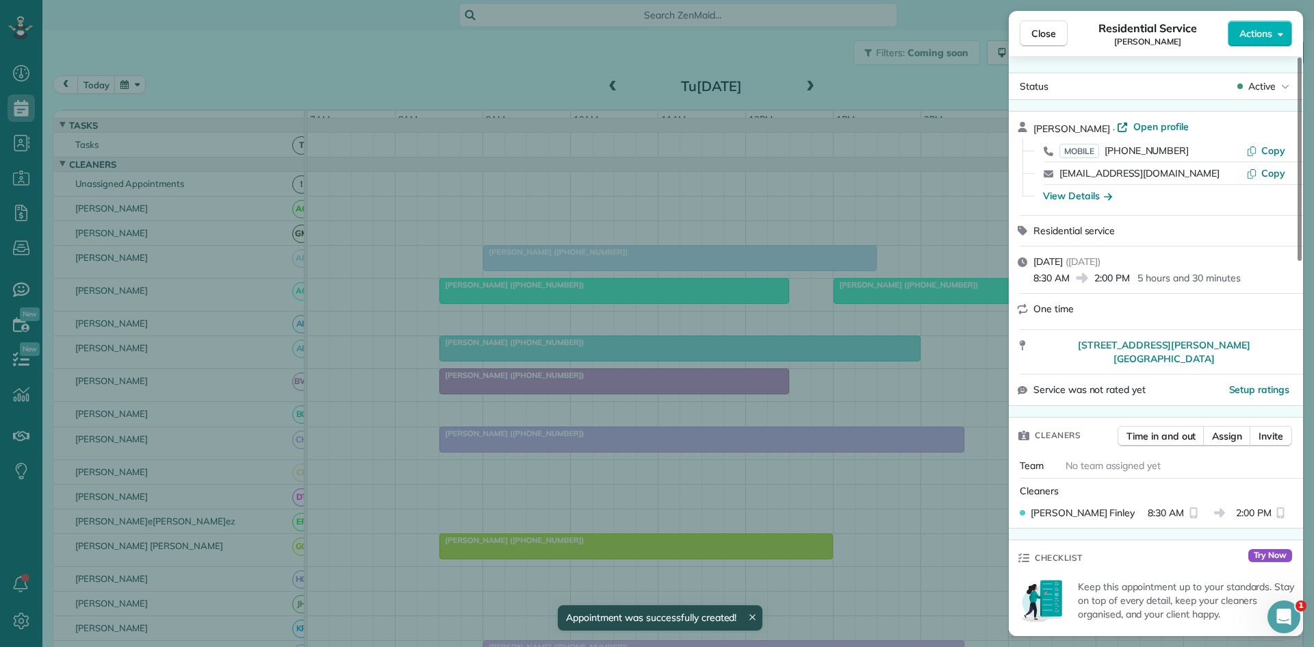
click at [1031, 40] on button "Close" at bounding box center [1044, 34] width 48 height 26
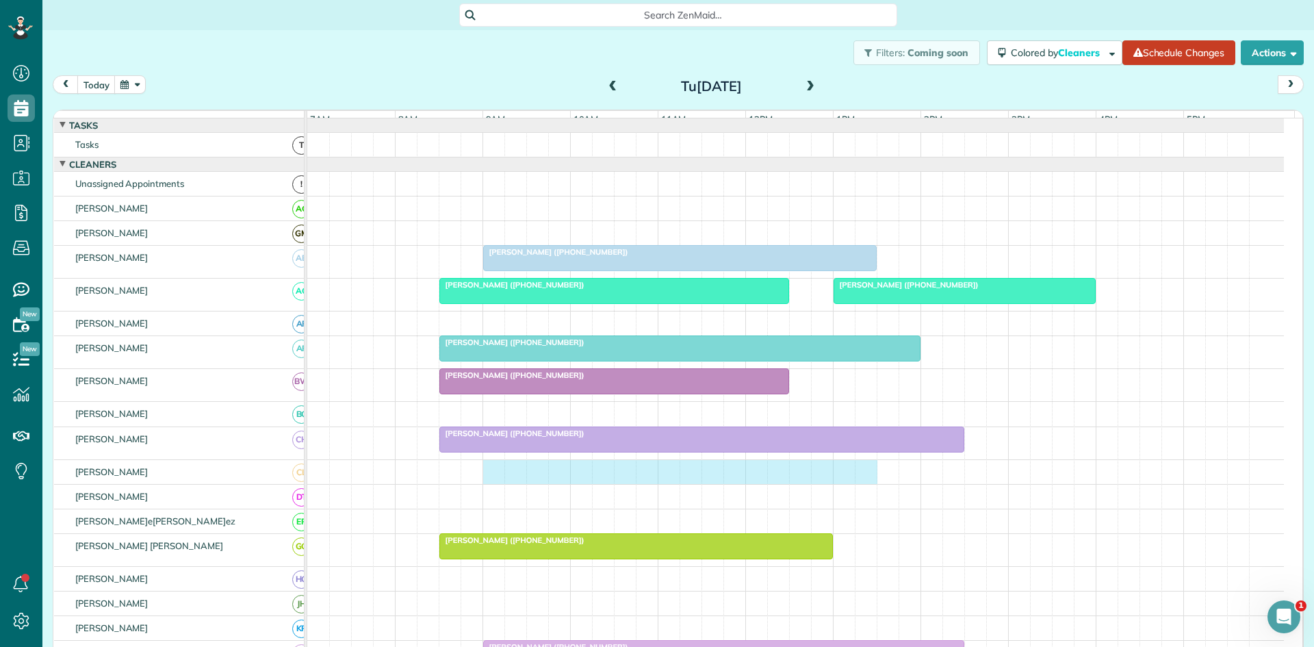
drag, startPoint x: 495, startPoint y: 486, endPoint x: 854, endPoint y: 478, distance: 359.4
click at [862, 478] on div at bounding box center [795, 472] width 977 height 24
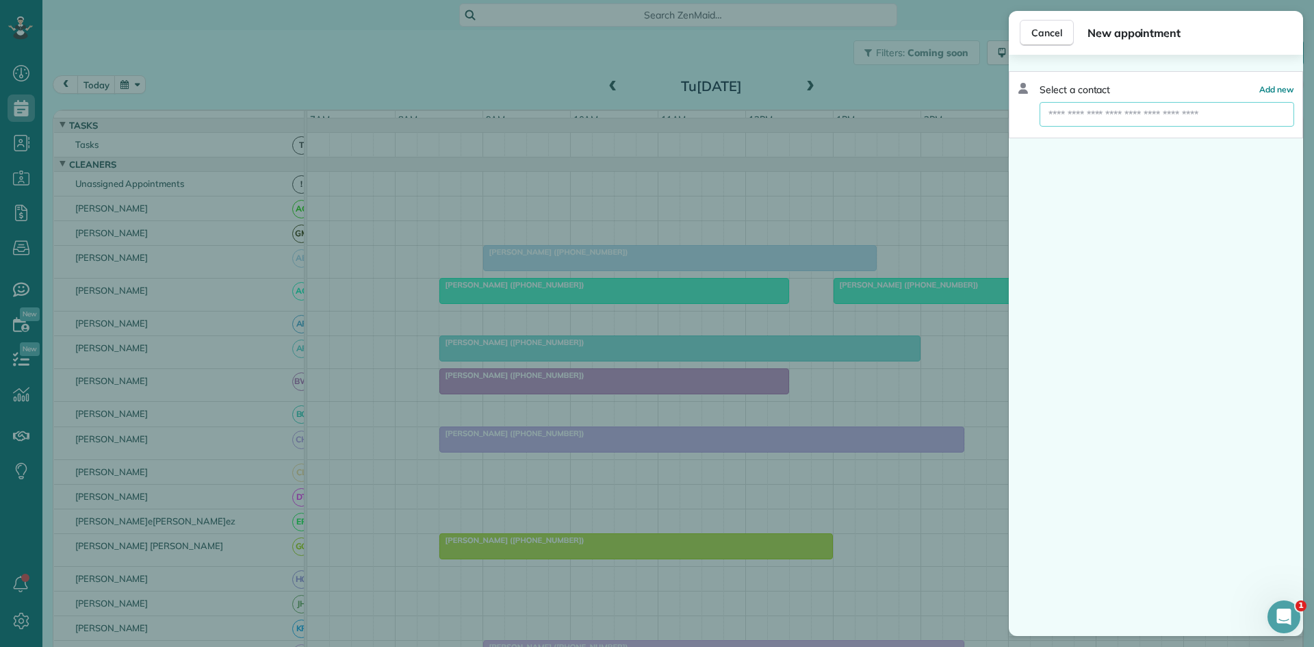
click at [1098, 110] on input "text" at bounding box center [1167, 114] width 255 height 25
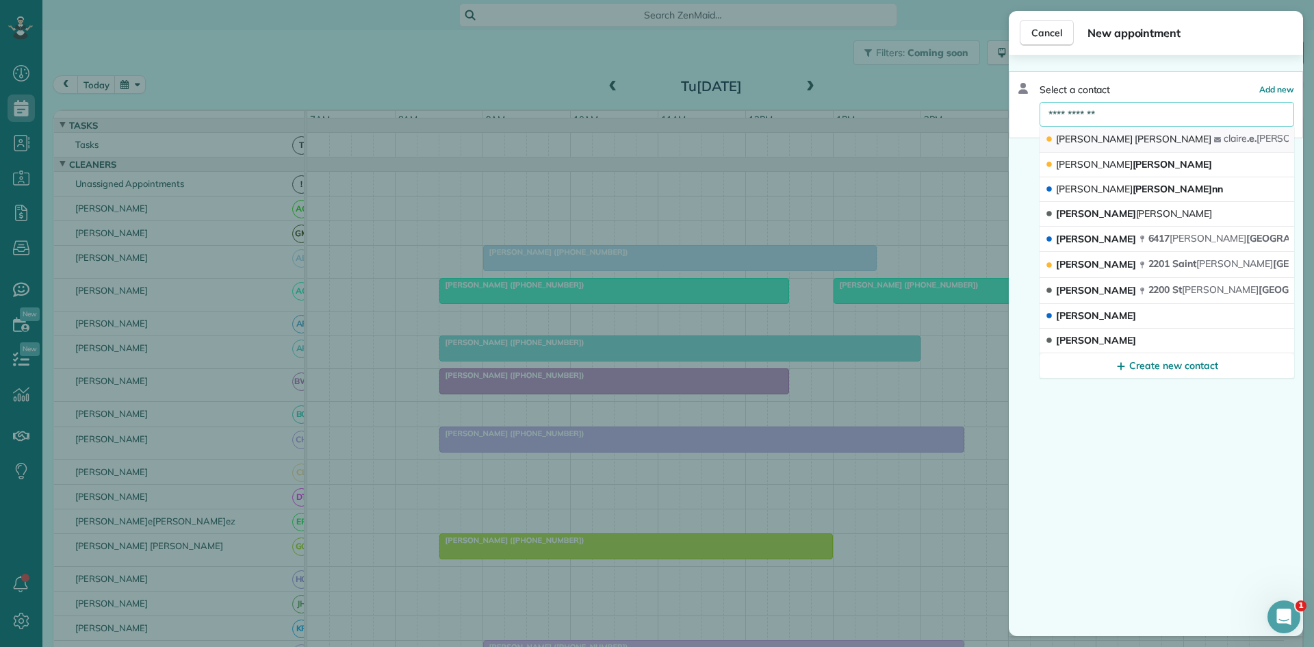
type input "**********"
click at [1135, 143] on span "[PERSON_NAME]" at bounding box center [1173, 139] width 77 height 12
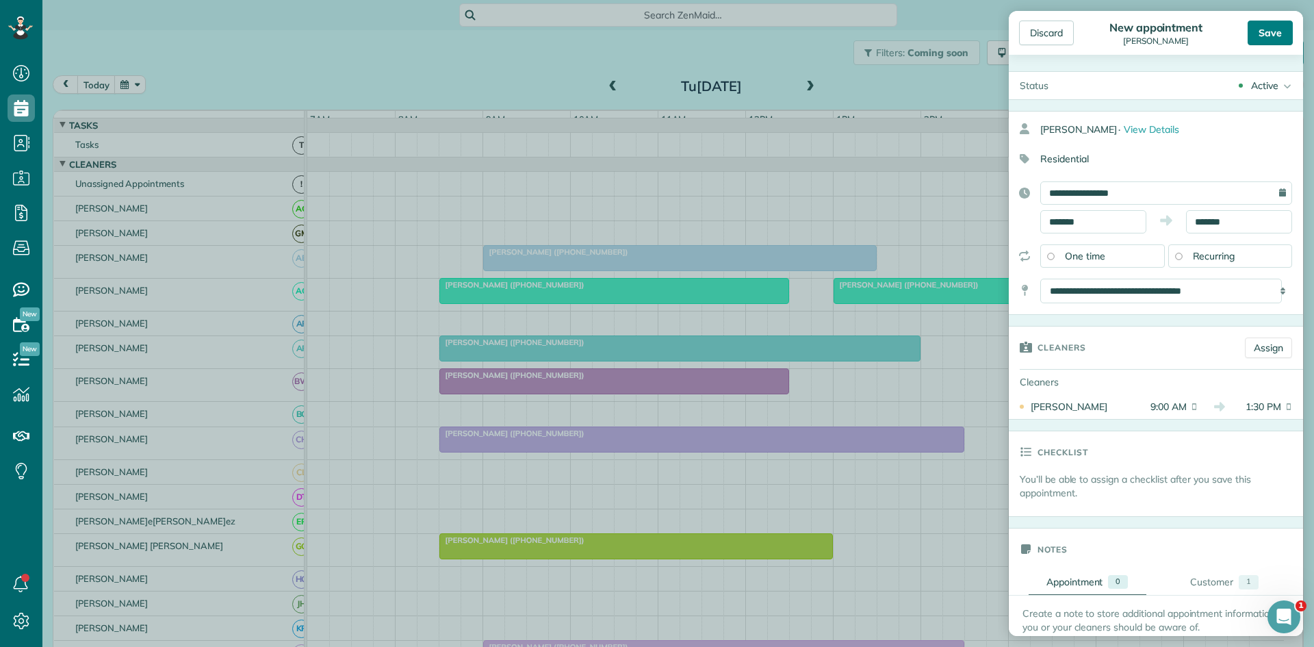
click at [1266, 36] on div "Save" at bounding box center [1270, 33] width 45 height 25
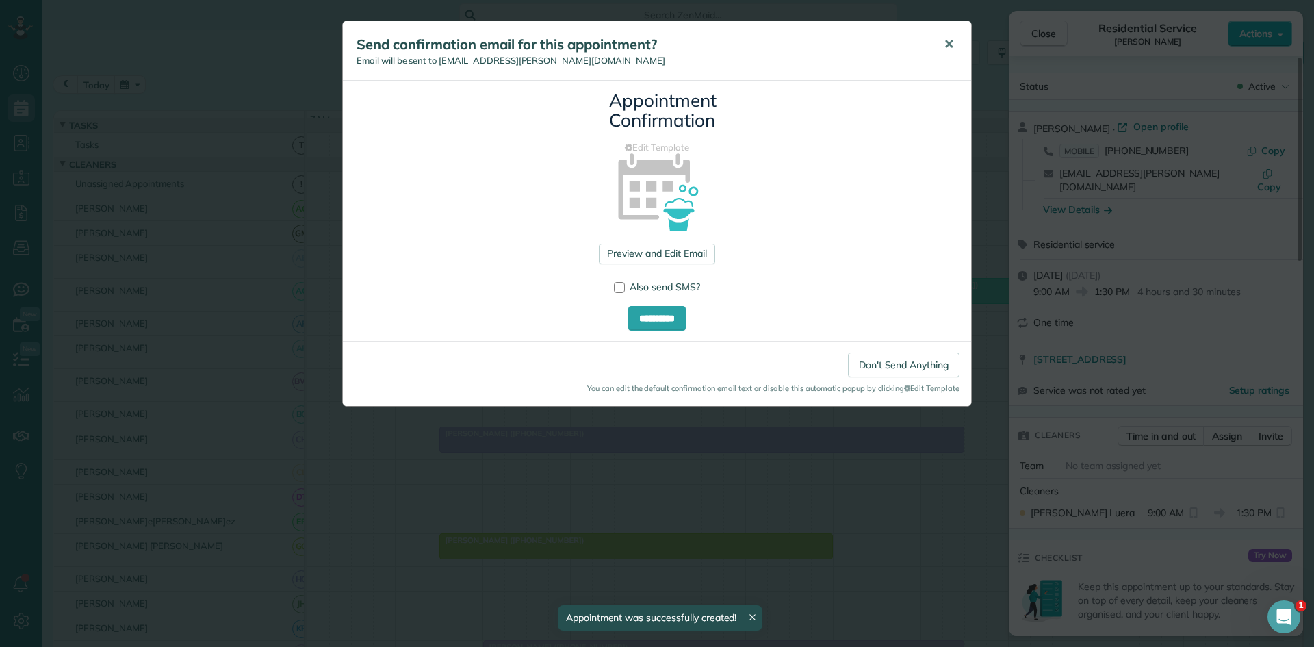
click at [940, 49] on button "✕" at bounding box center [948, 44] width 31 height 33
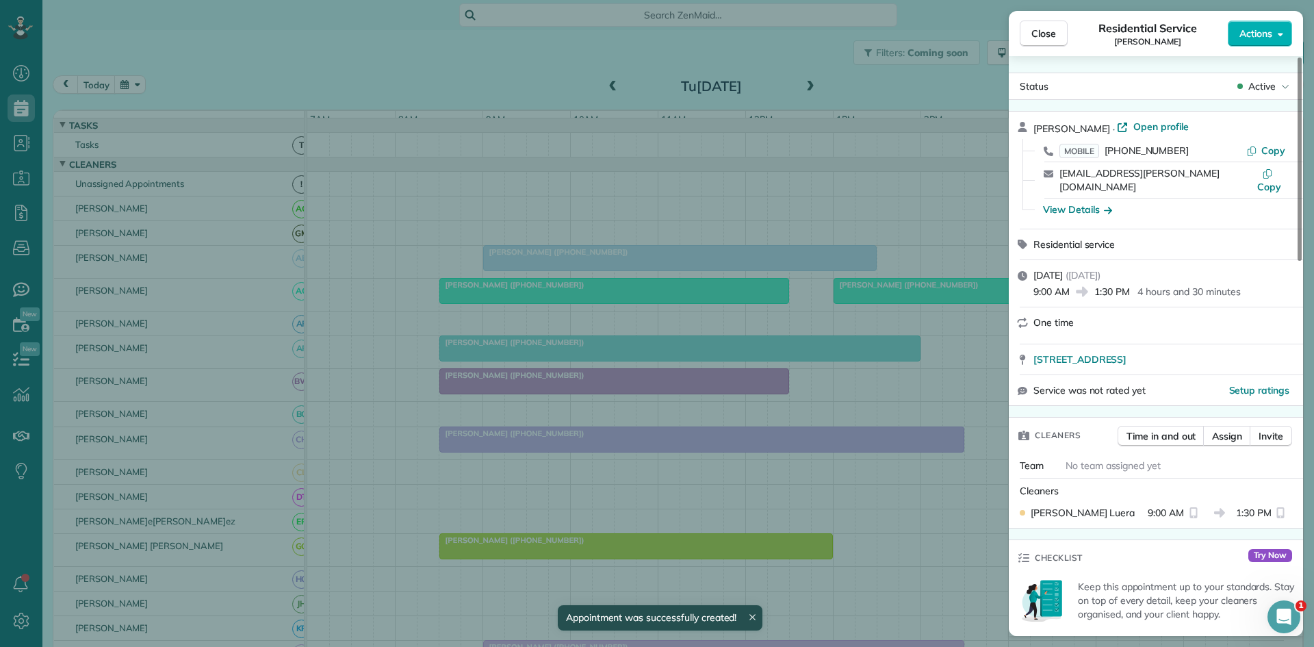
click at [1068, 31] on div "Close Residential Servic[PERSON_NAME] Actions" at bounding box center [1156, 33] width 294 height 45
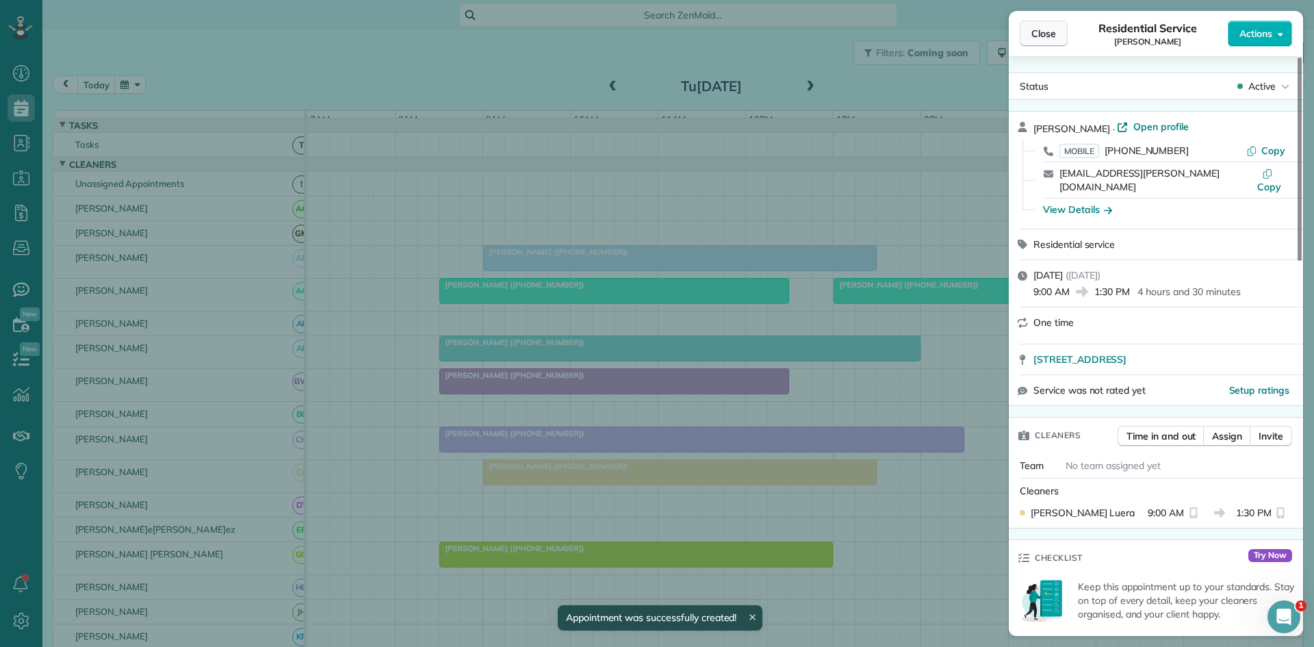
click at [1042, 29] on span "Close" at bounding box center [1043, 34] width 25 height 14
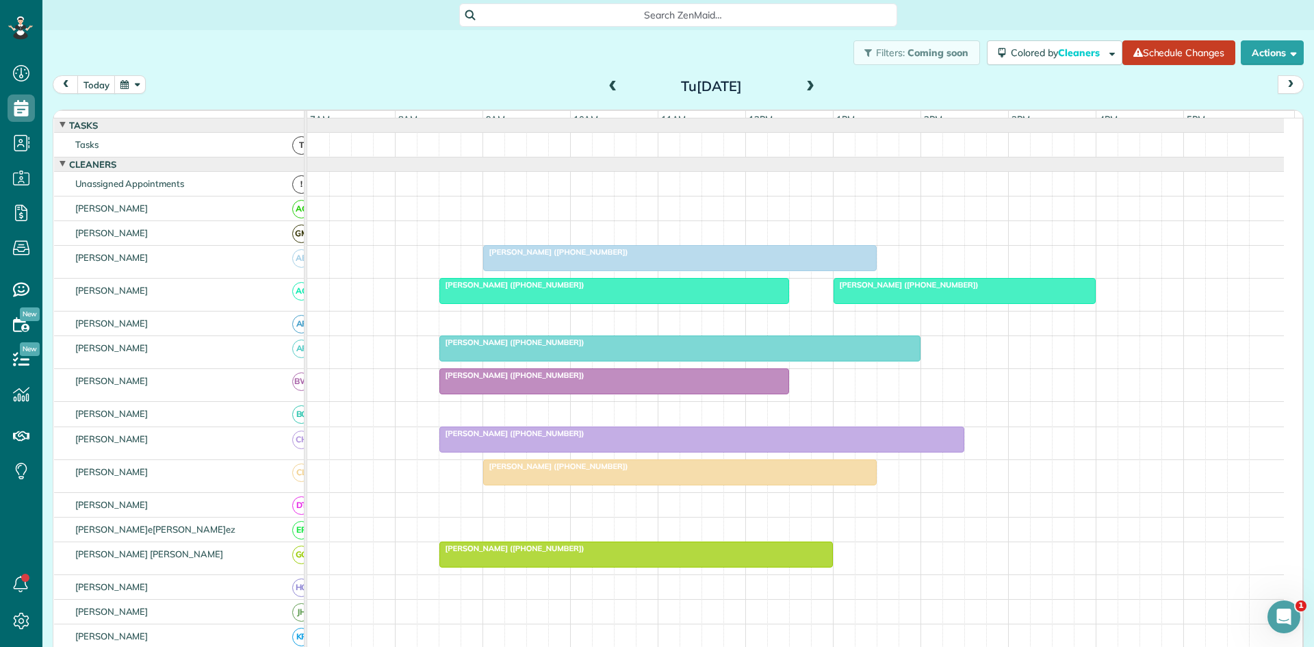
click at [576, 484] on div at bounding box center [680, 472] width 392 height 25
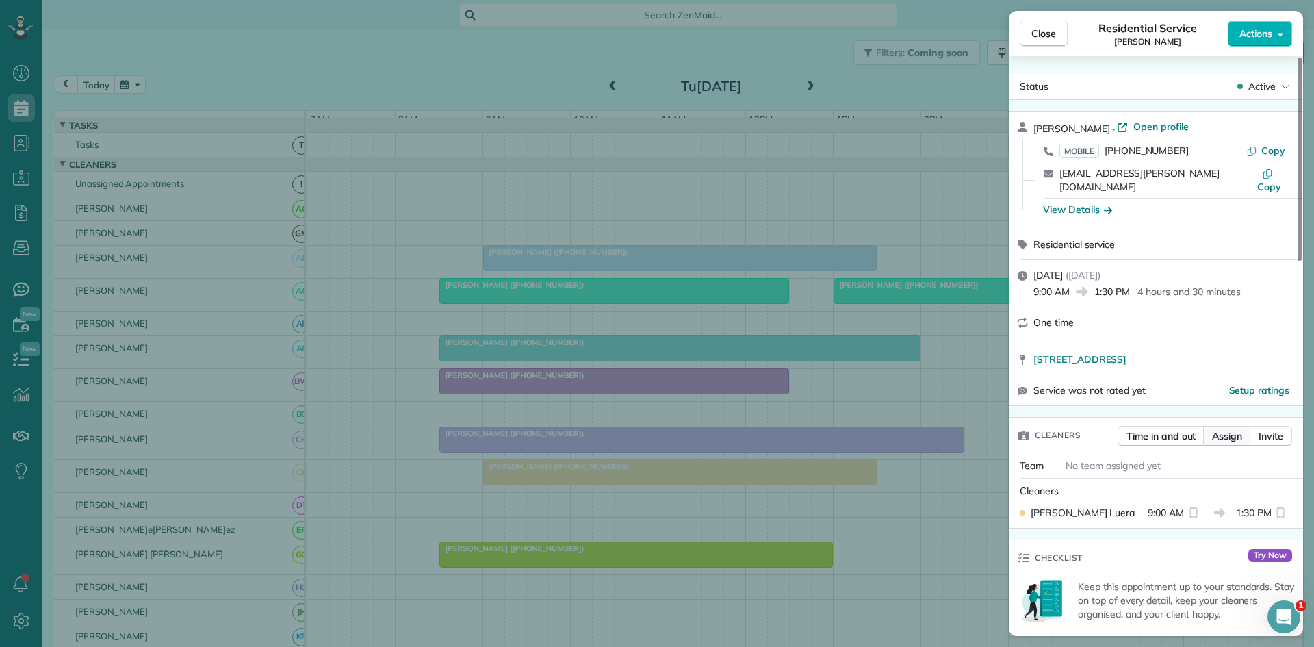
click at [1221, 429] on span "Assign" at bounding box center [1227, 436] width 30 height 14
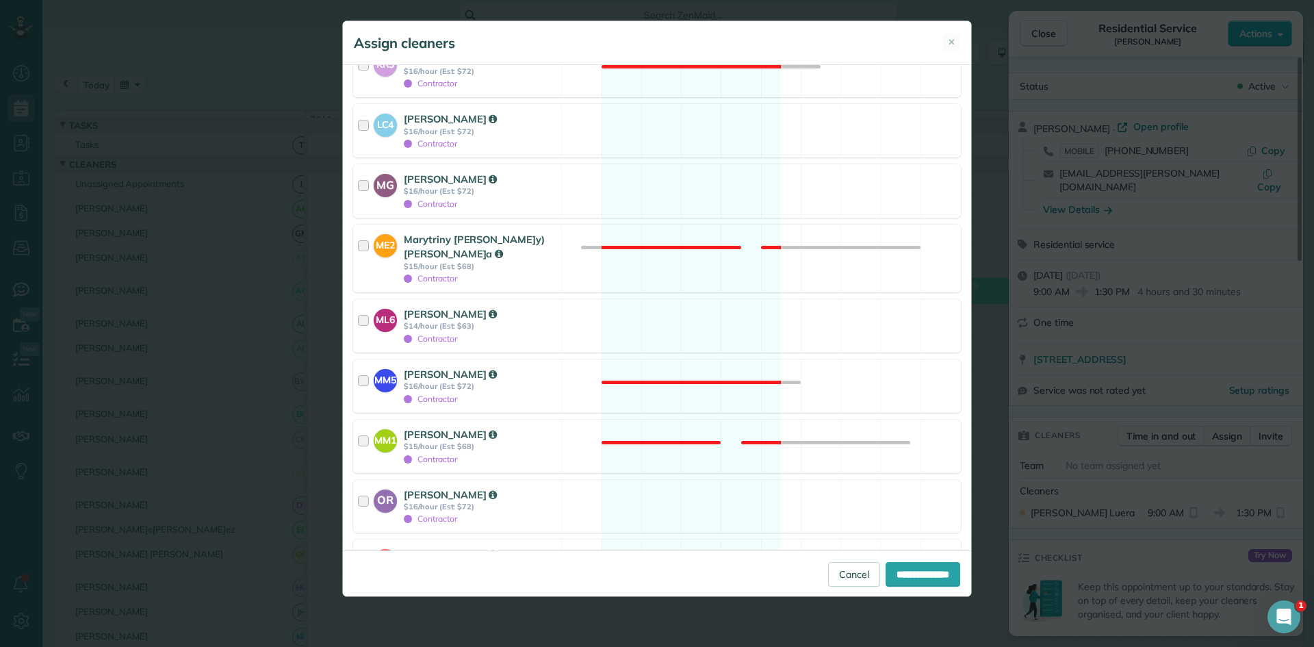
scroll to position [1369, 0]
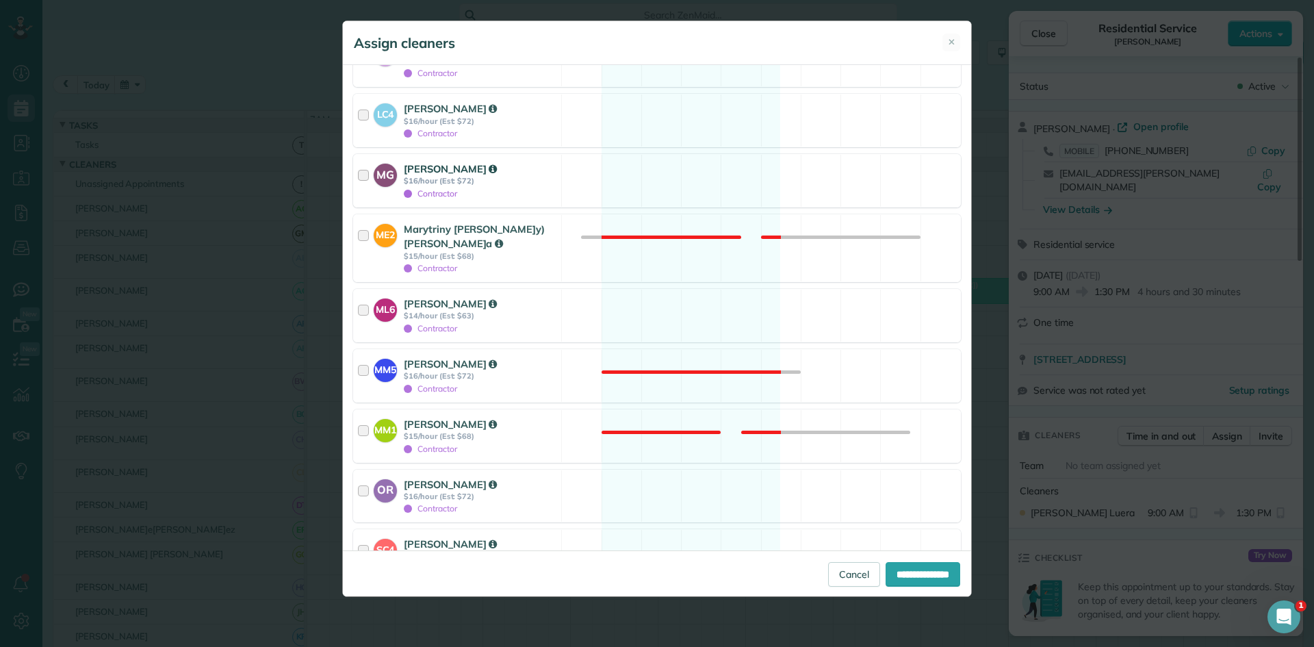
click at [554, 159] on div "MG [PERSON_NAME] $16/hour (Est: $72) Contractor" at bounding box center [457, 181] width 207 height 52
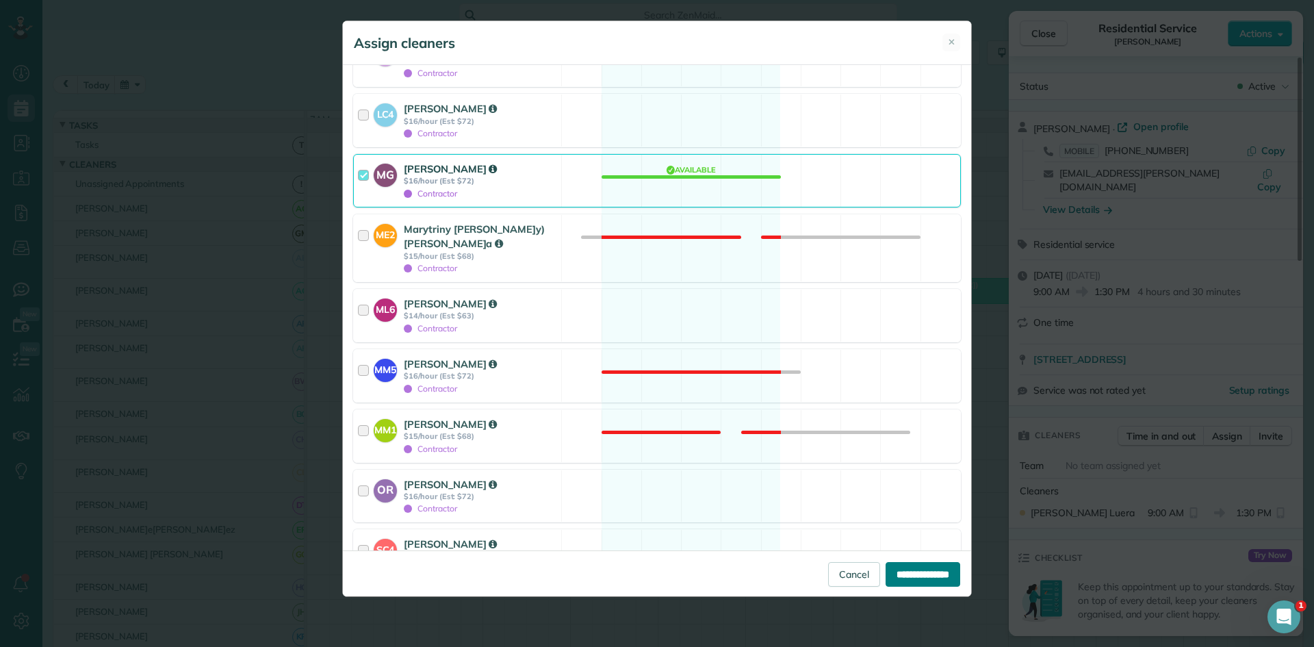
click at [901, 569] on input "**********" at bounding box center [923, 574] width 75 height 25
type input "**********"
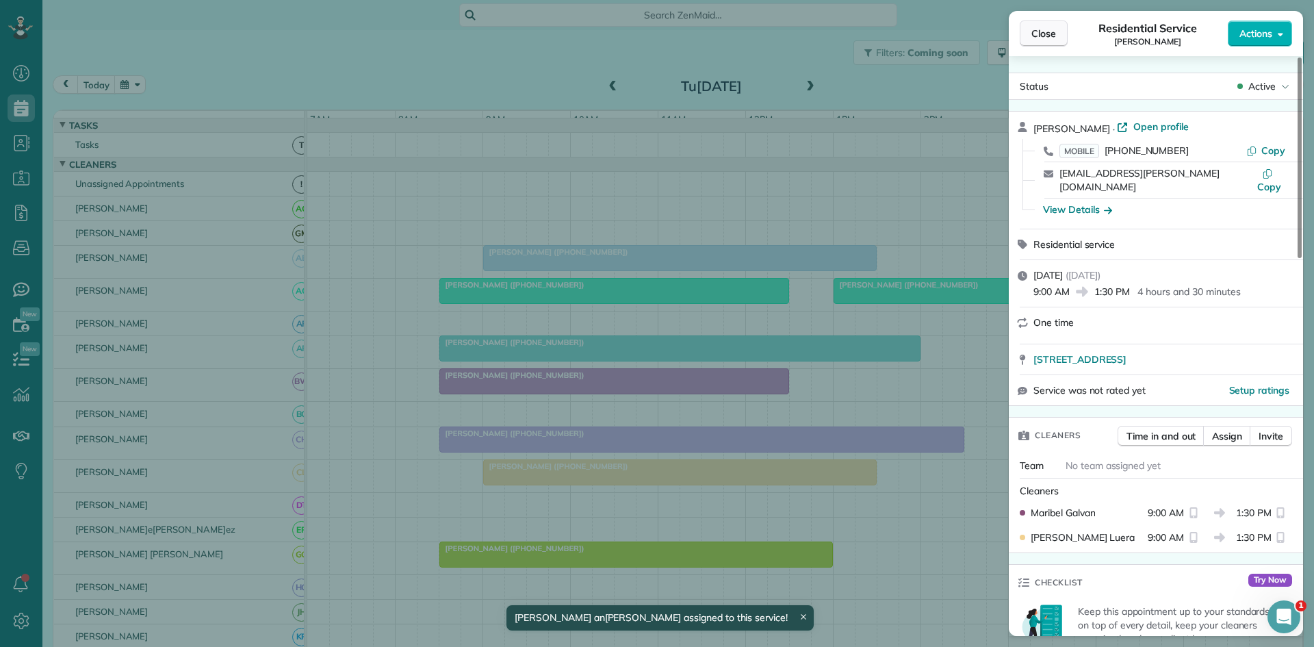
click at [1033, 34] on span "Close" at bounding box center [1043, 34] width 25 height 14
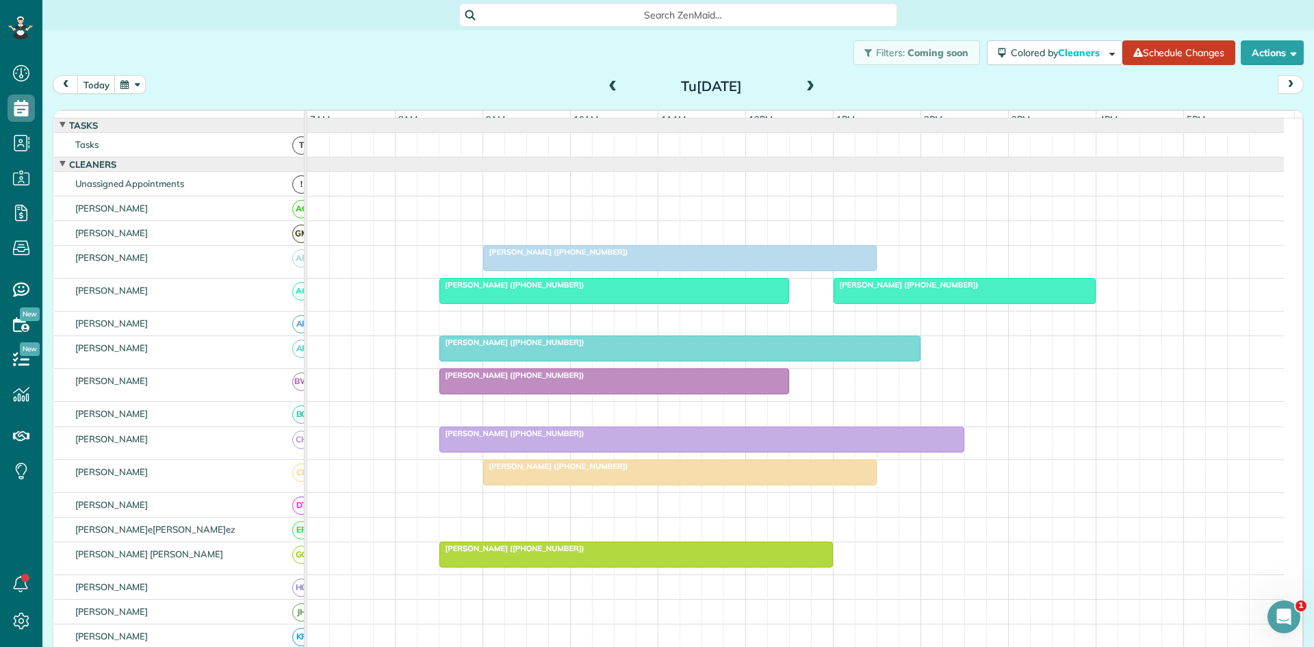
scroll to position [228, 0]
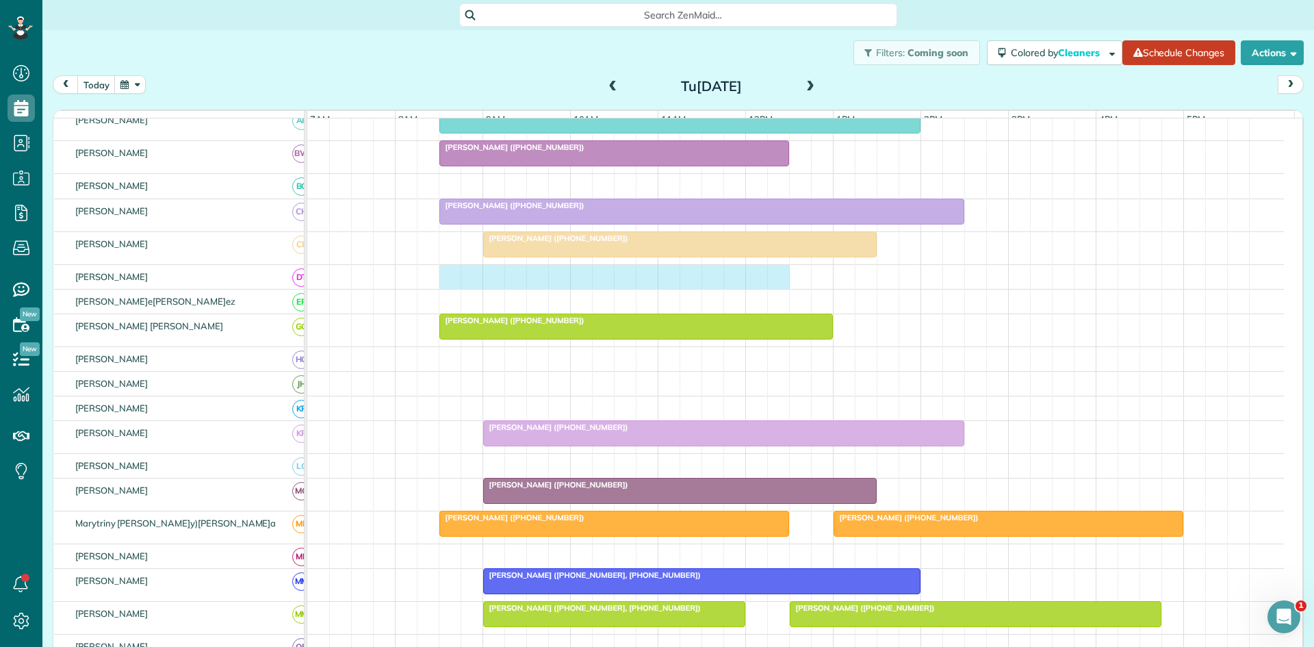
drag, startPoint x: 442, startPoint y: 284, endPoint x: 780, endPoint y: 289, distance: 338.1
click at [780, 289] on div at bounding box center [795, 277] width 977 height 24
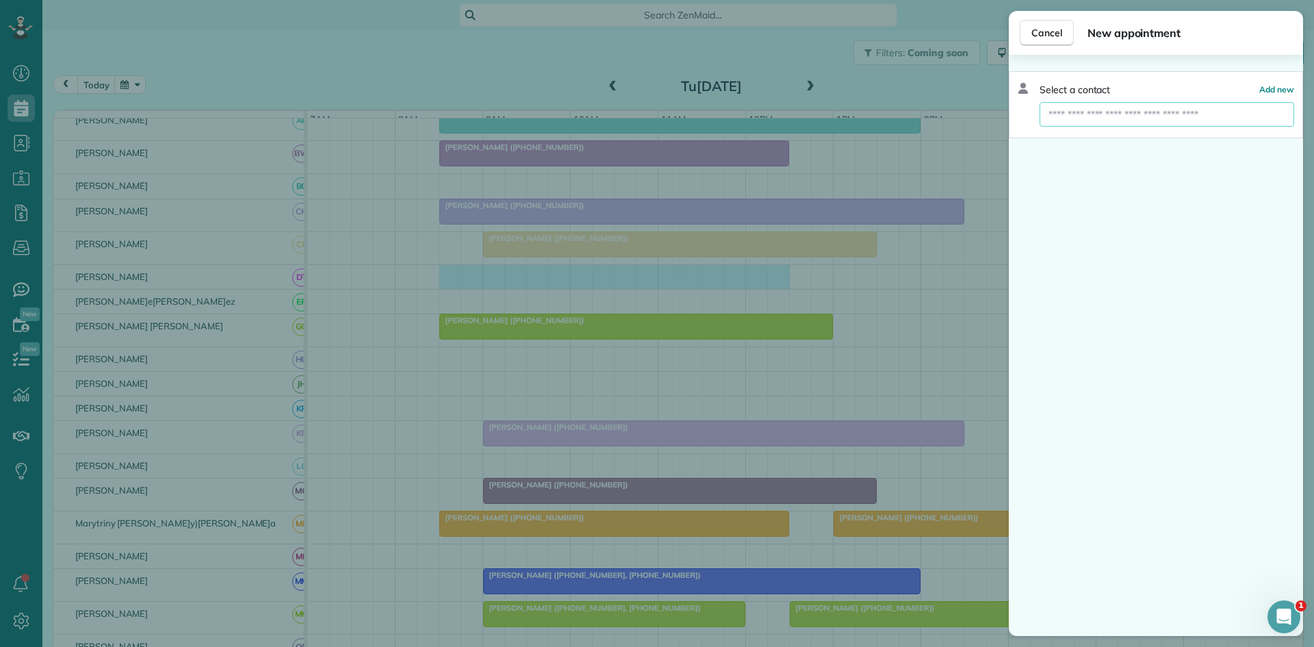
click at [1149, 112] on input "text" at bounding box center [1167, 114] width 255 height 25
type input "*"
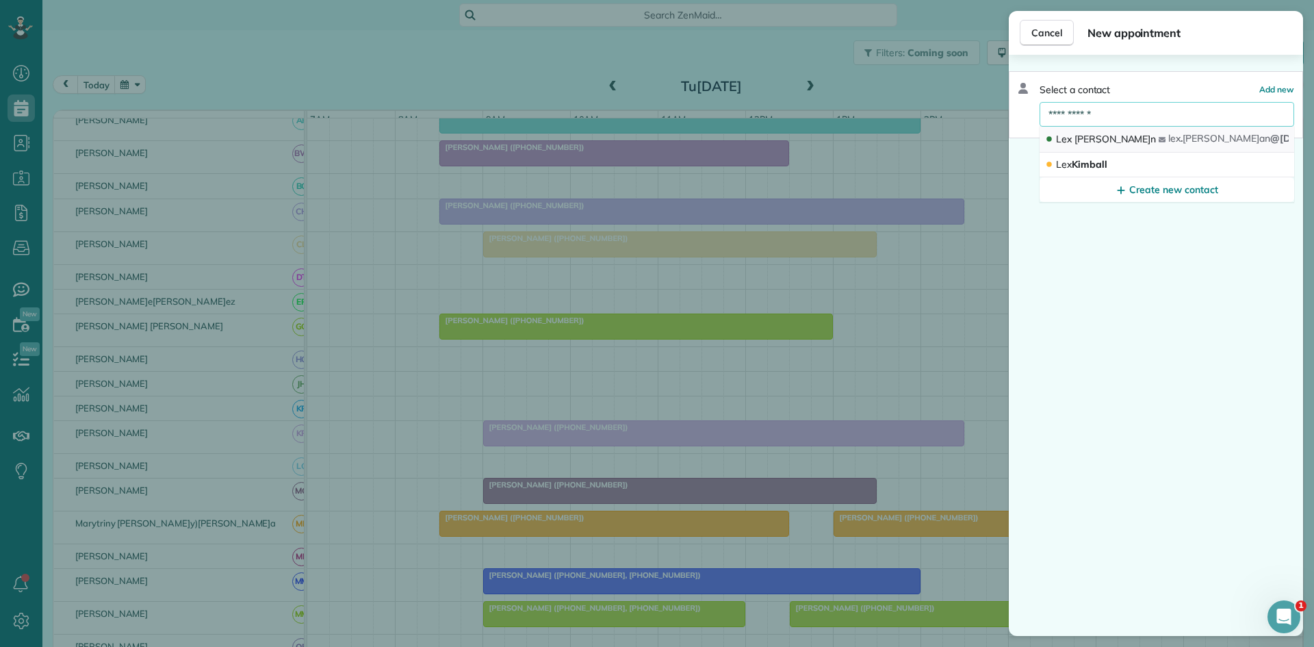
type input "**********"
click at [1122, 138] on button "[PERSON_NAME] lex . [PERSON_NAME] @[DOMAIN_NAME]" at bounding box center [1167, 140] width 255 height 26
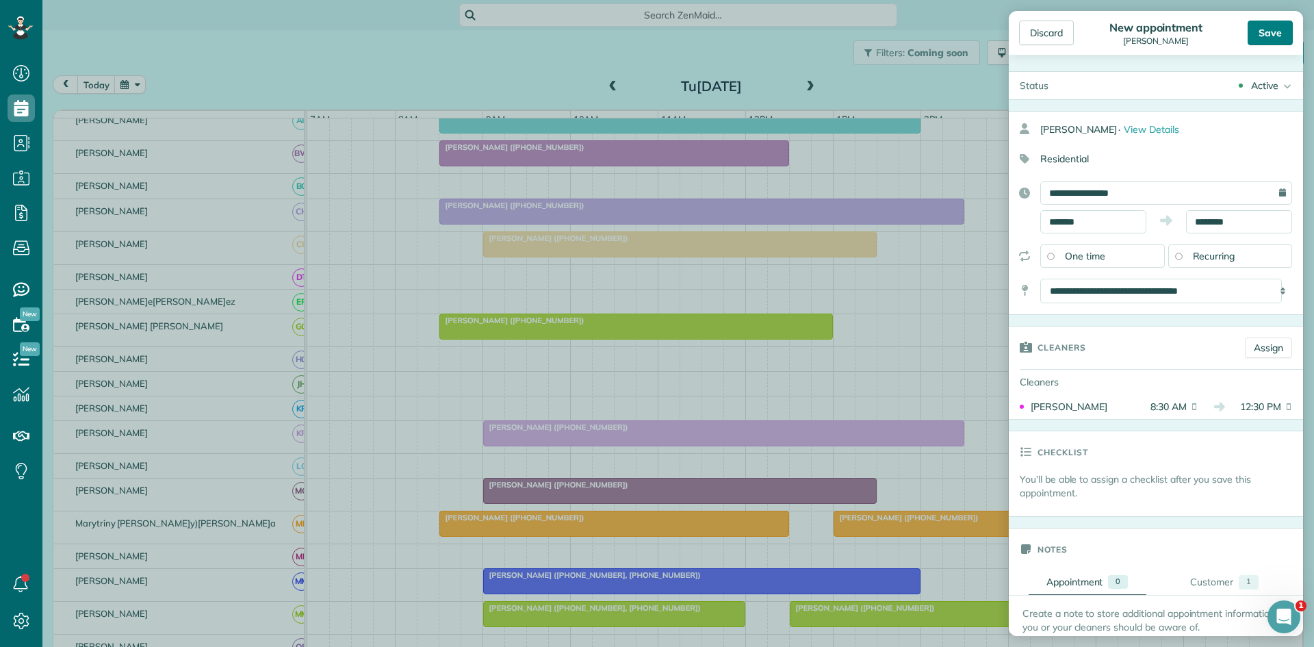
click at [1266, 36] on div "Save" at bounding box center [1270, 33] width 45 height 25
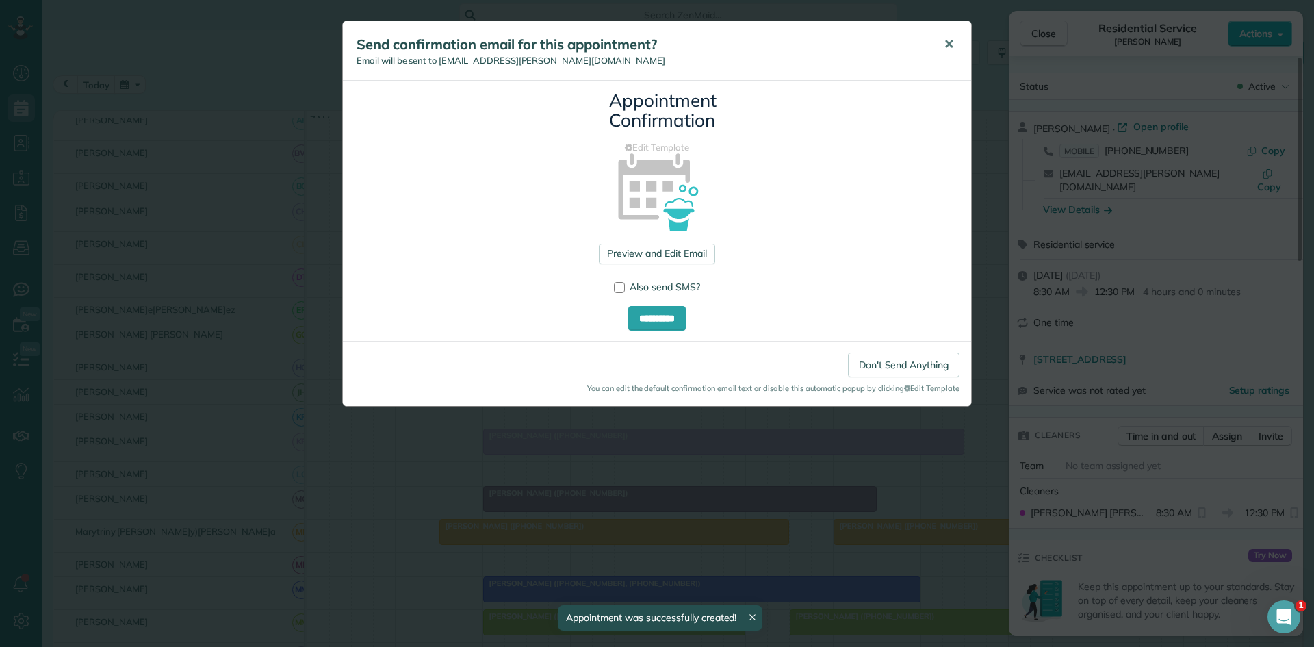
click at [937, 58] on button "✕" at bounding box center [948, 44] width 31 height 33
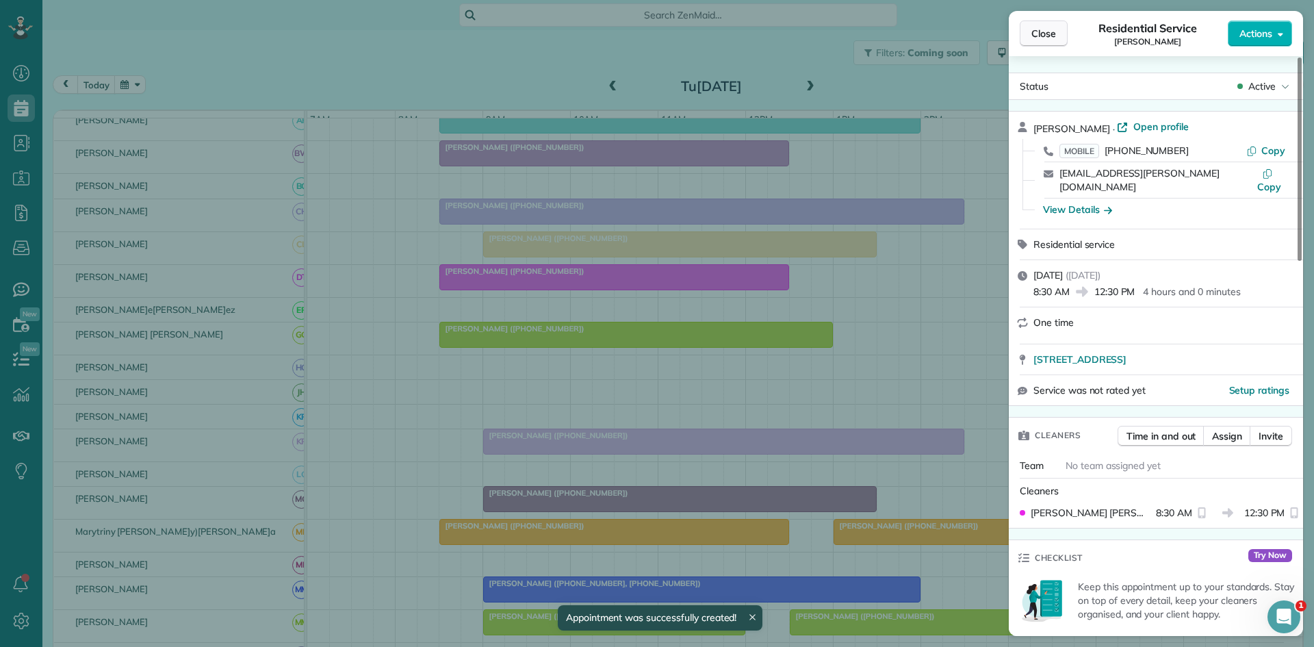
click at [1031, 46] on button "Close" at bounding box center [1044, 34] width 48 height 26
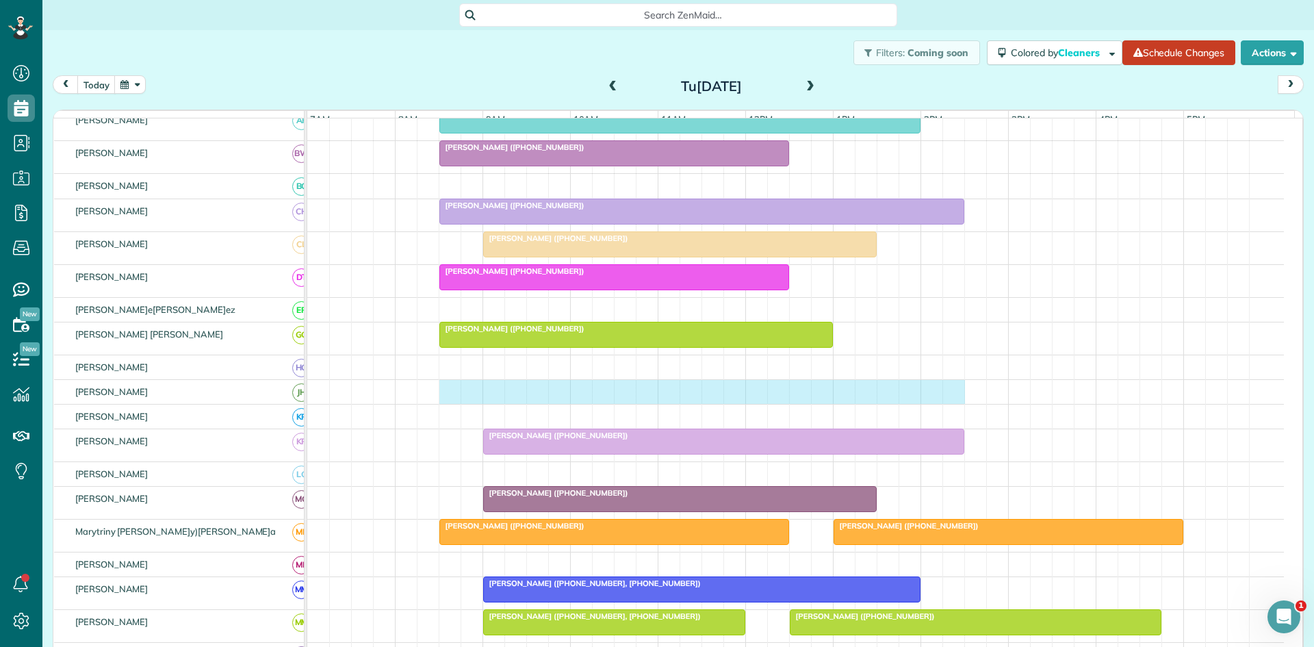
drag, startPoint x: 443, startPoint y: 405, endPoint x: 942, endPoint y: 397, distance: 499.0
click at [946, 397] on div at bounding box center [795, 392] width 977 height 24
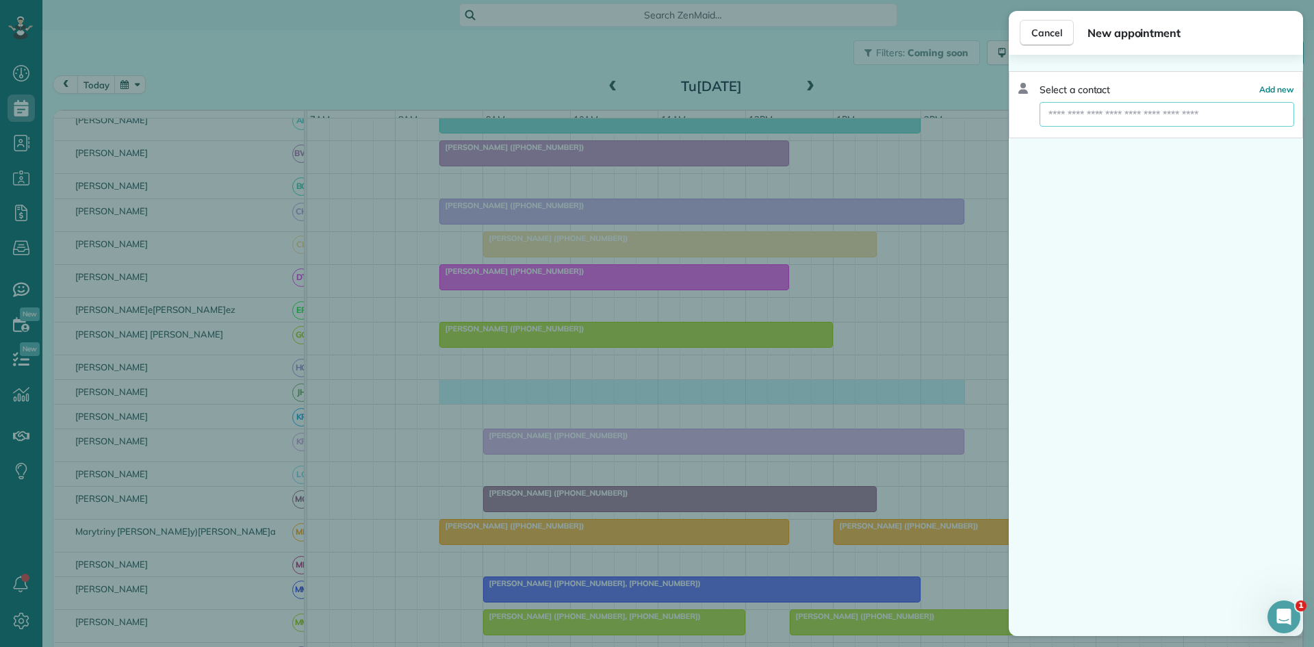
click at [1123, 114] on input "text" at bounding box center [1167, 114] width 255 height 25
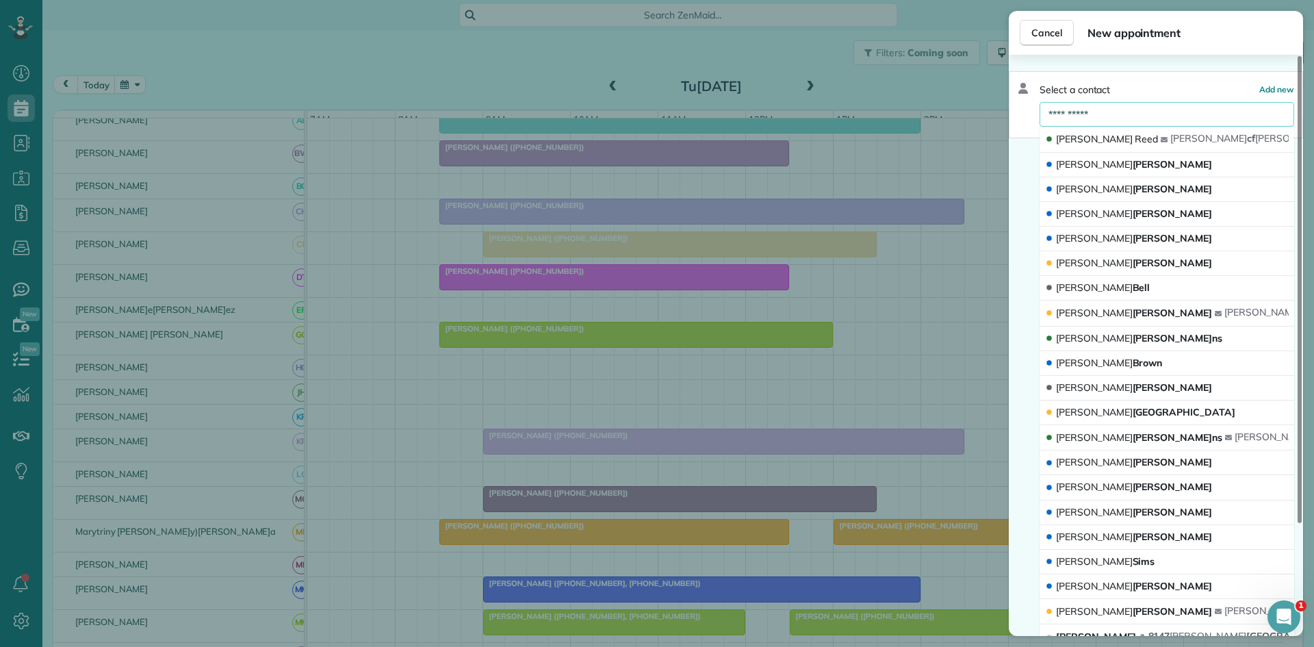
type input "**********"
click at [1101, 138] on div "[PERSON_NAME]" at bounding box center [1103, 139] width 116 height 14
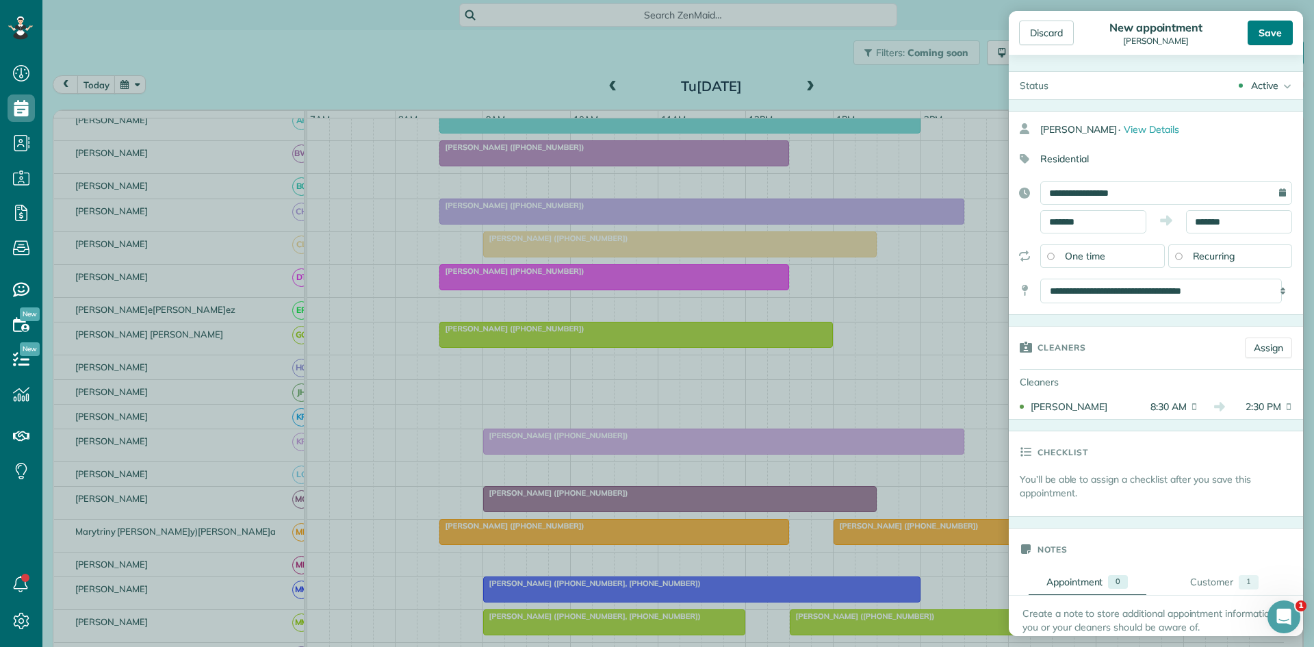
click at [1261, 27] on div "Save" at bounding box center [1270, 33] width 45 height 25
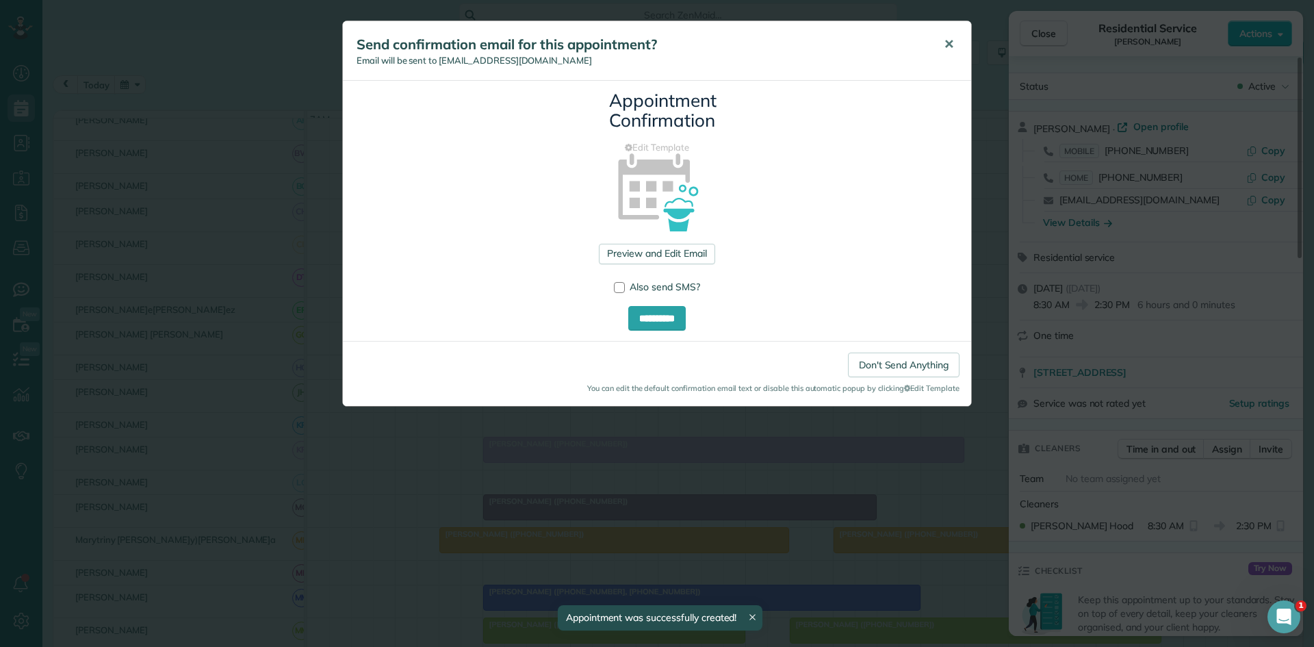
click at [952, 46] on span "✕" at bounding box center [949, 44] width 10 height 16
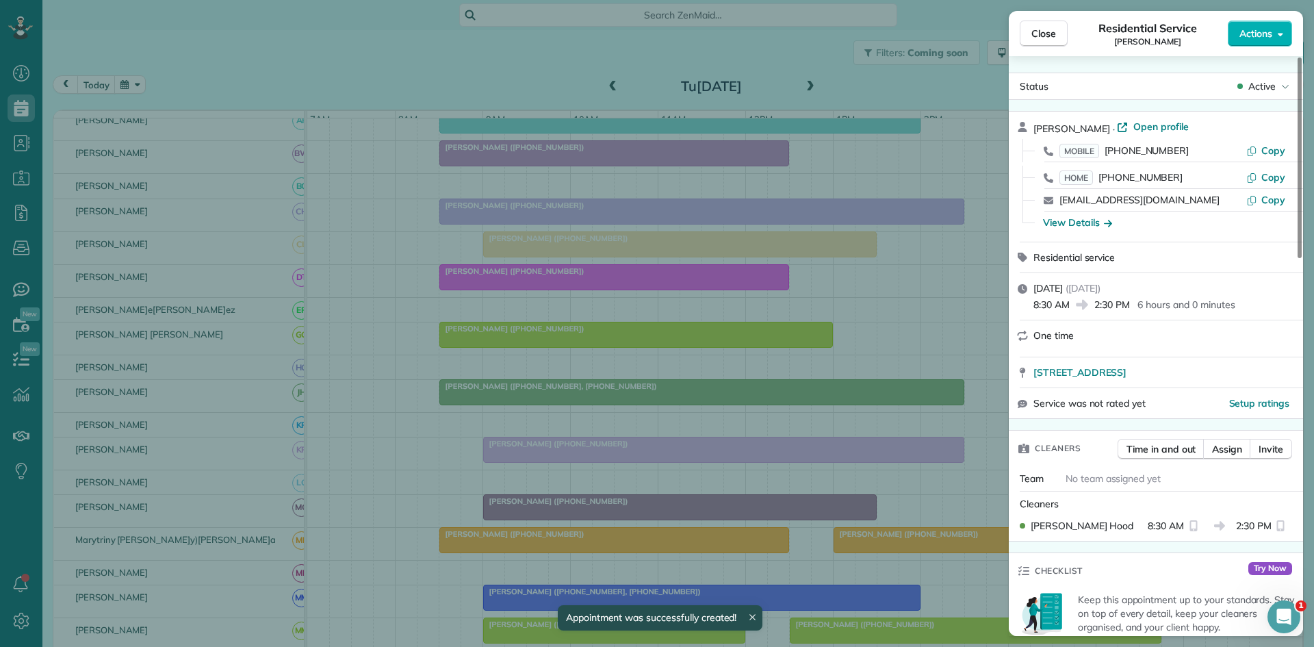
click at [1048, 40] on span "Close" at bounding box center [1043, 34] width 25 height 14
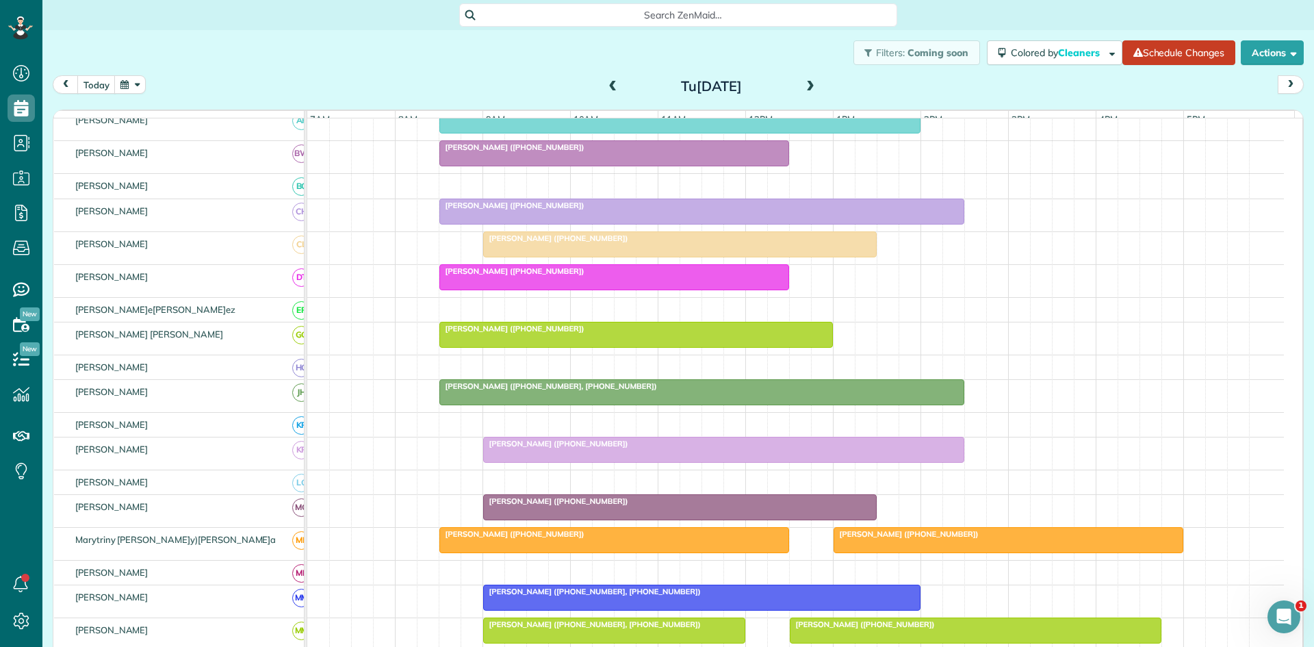
scroll to position [456, 0]
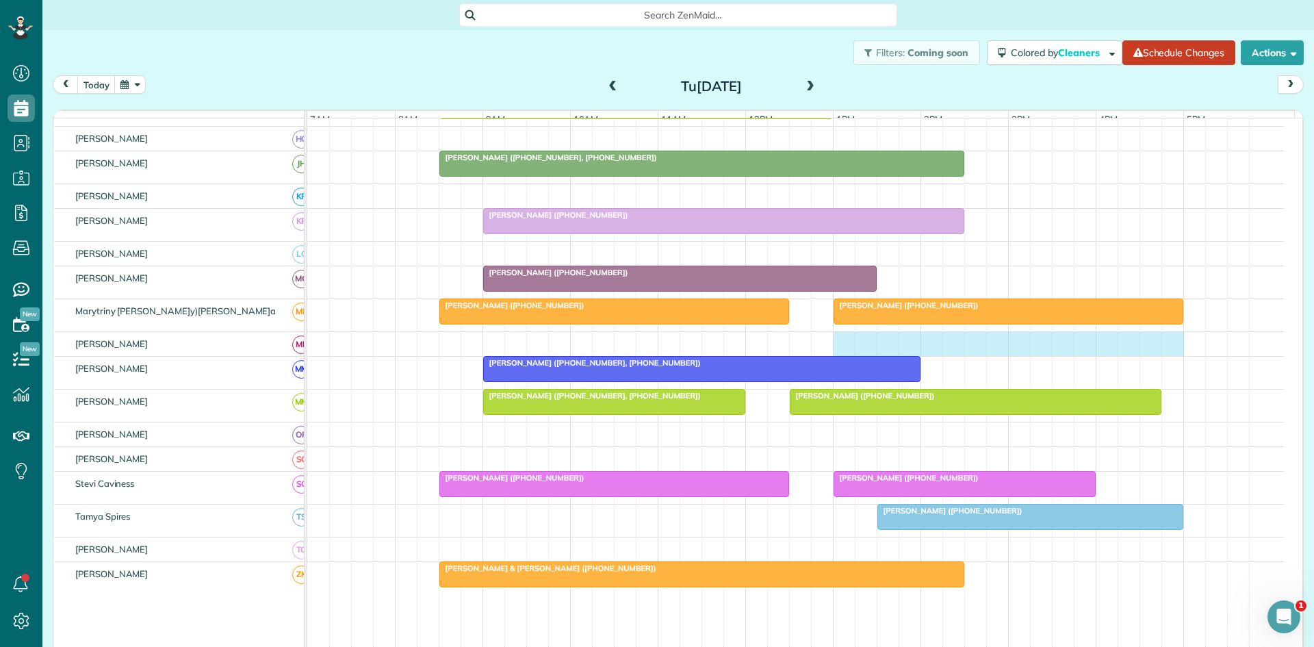
drag, startPoint x: 845, startPoint y: 350, endPoint x: 1161, endPoint y: 348, distance: 316.2
click at [1164, 348] on div at bounding box center [795, 344] width 977 height 24
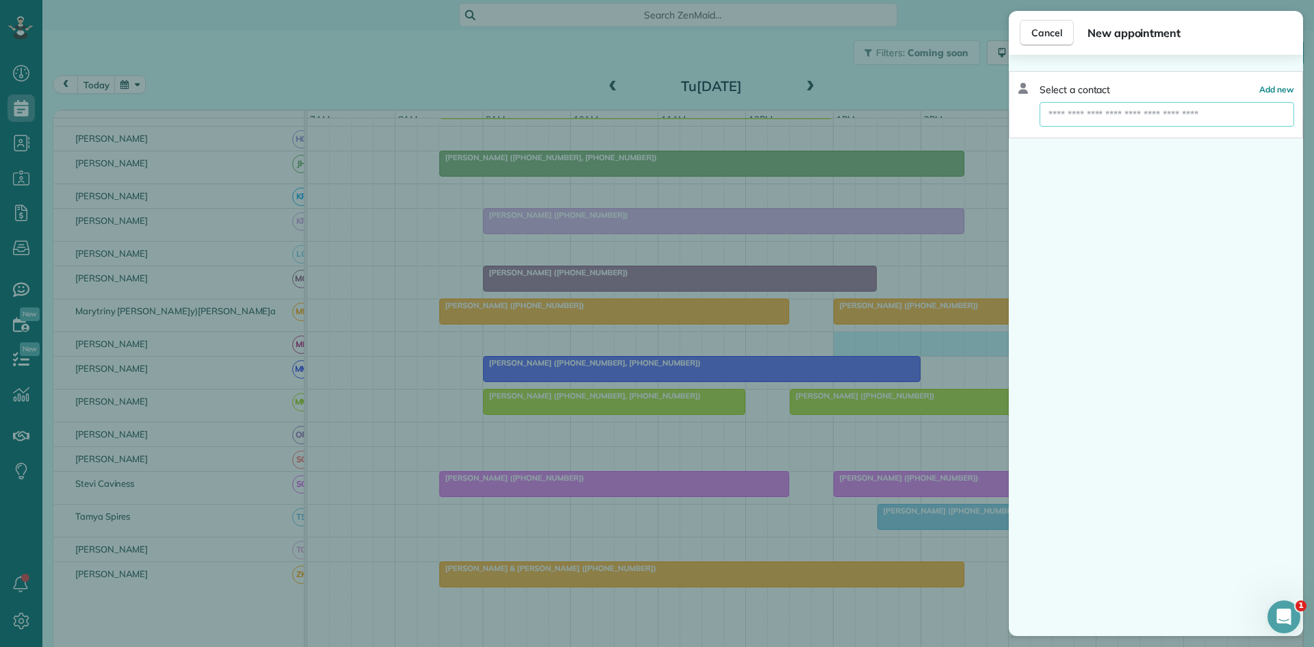
click at [1146, 115] on input "text" at bounding box center [1167, 114] width 255 height 25
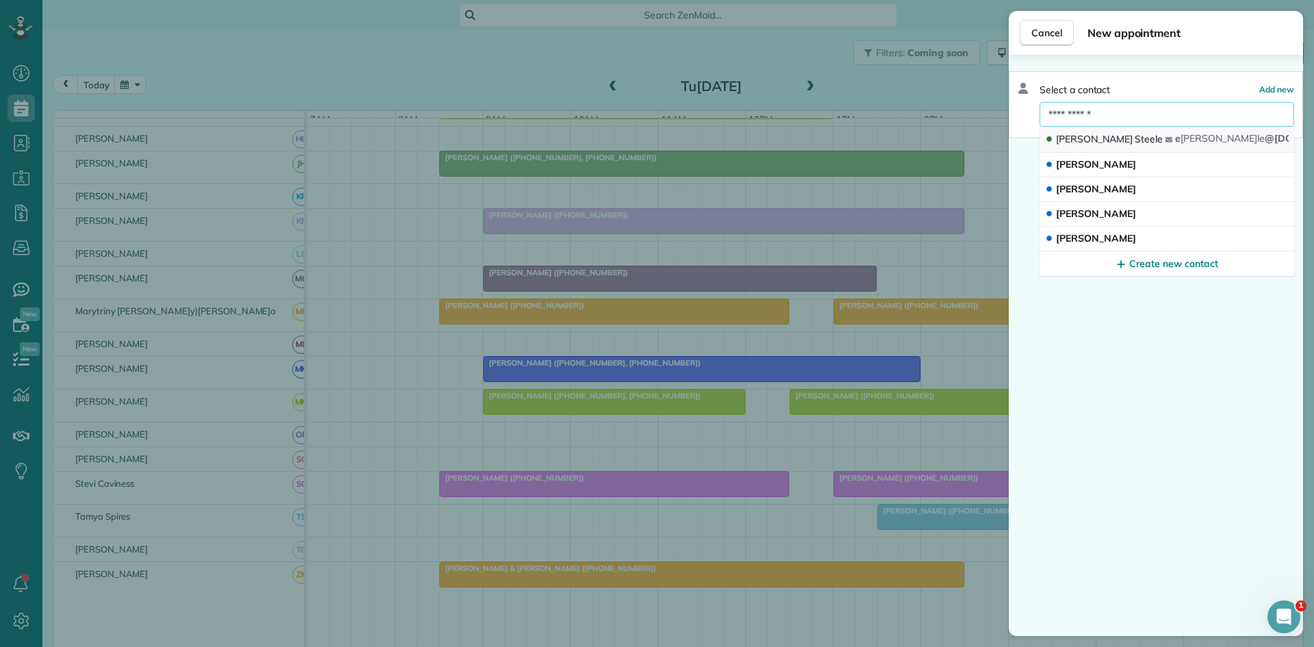
type input "**********"
click at [1168, 141] on button "[PERSON_NAME] [PERSON_NAME]le @[DOMAIN_NAME]" at bounding box center [1167, 140] width 255 height 26
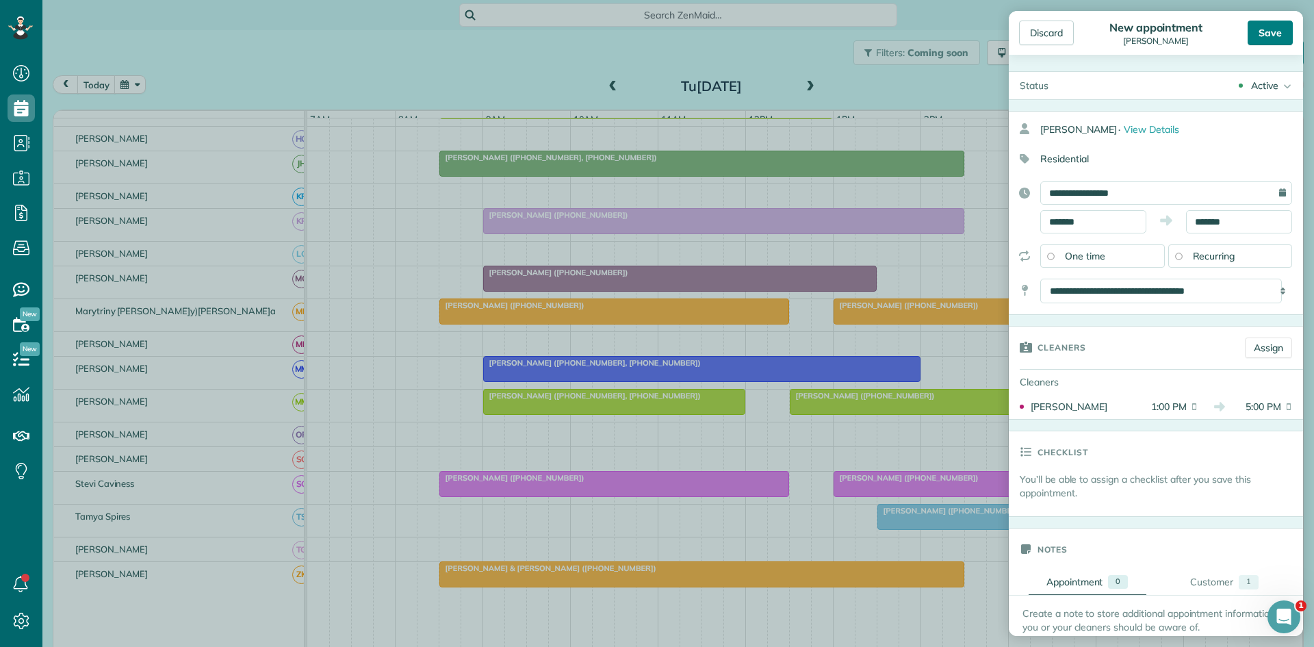
click at [1254, 38] on div "Save" at bounding box center [1270, 33] width 45 height 25
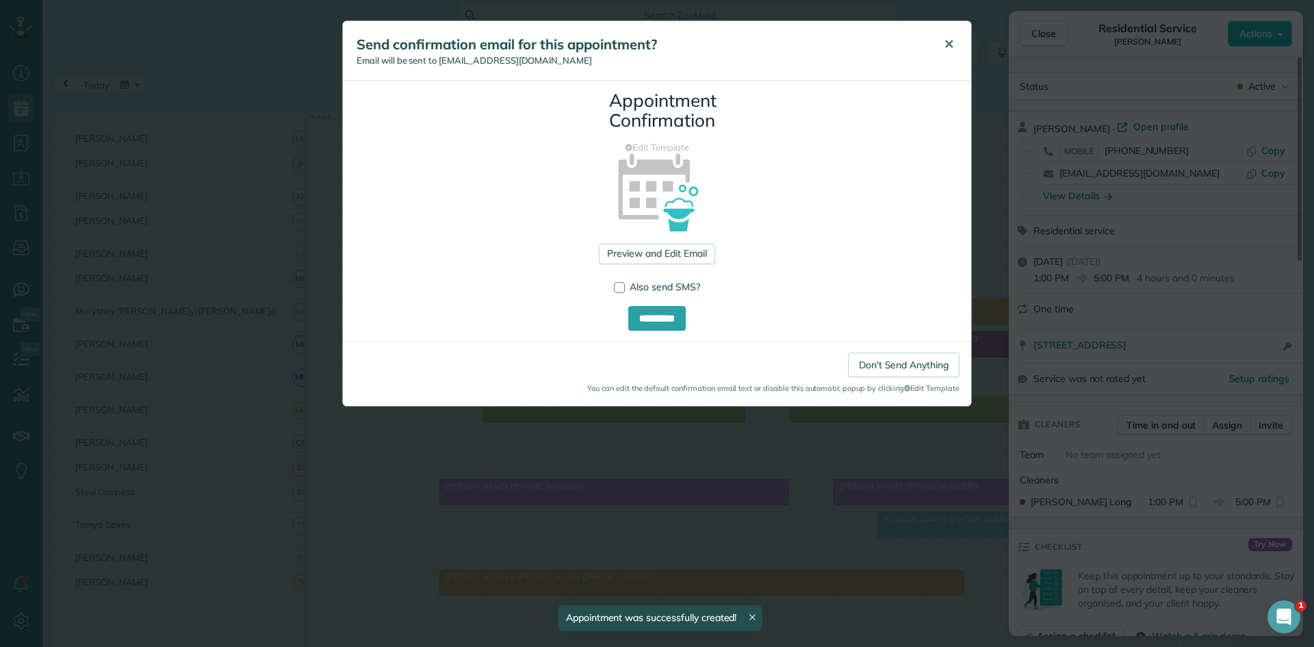
click at [950, 43] on span "✕" at bounding box center [949, 44] width 10 height 16
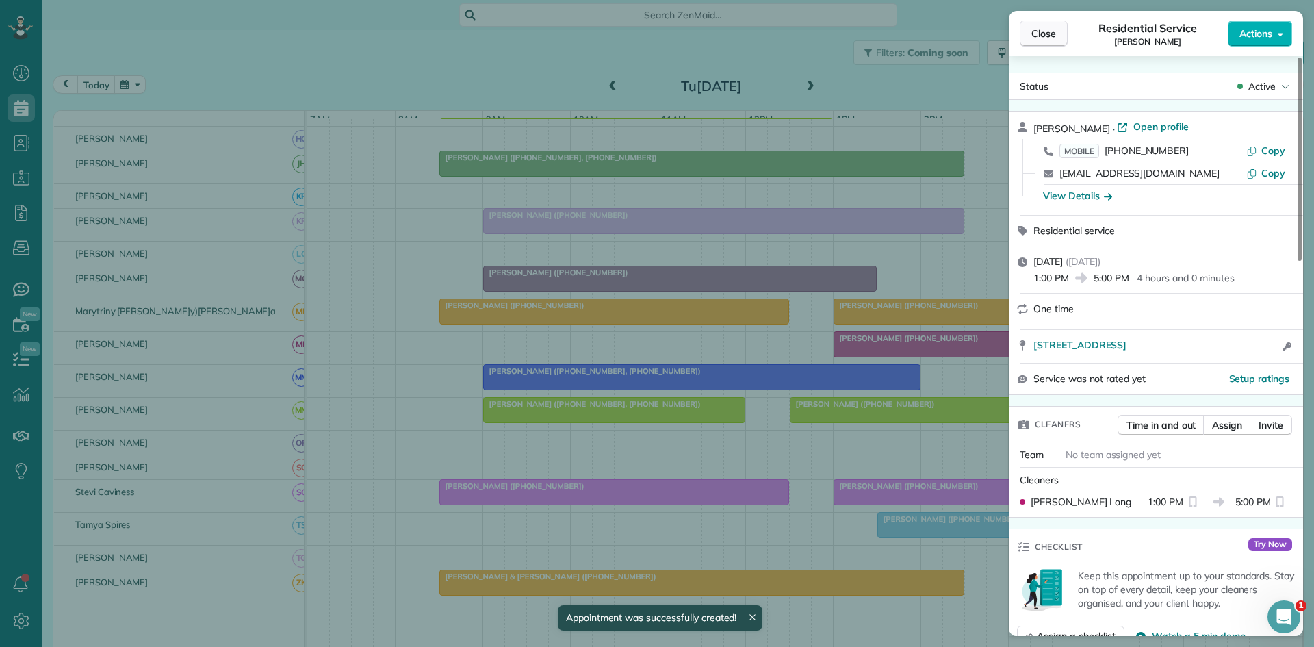
click at [1061, 31] on button "Close" at bounding box center [1044, 34] width 48 height 26
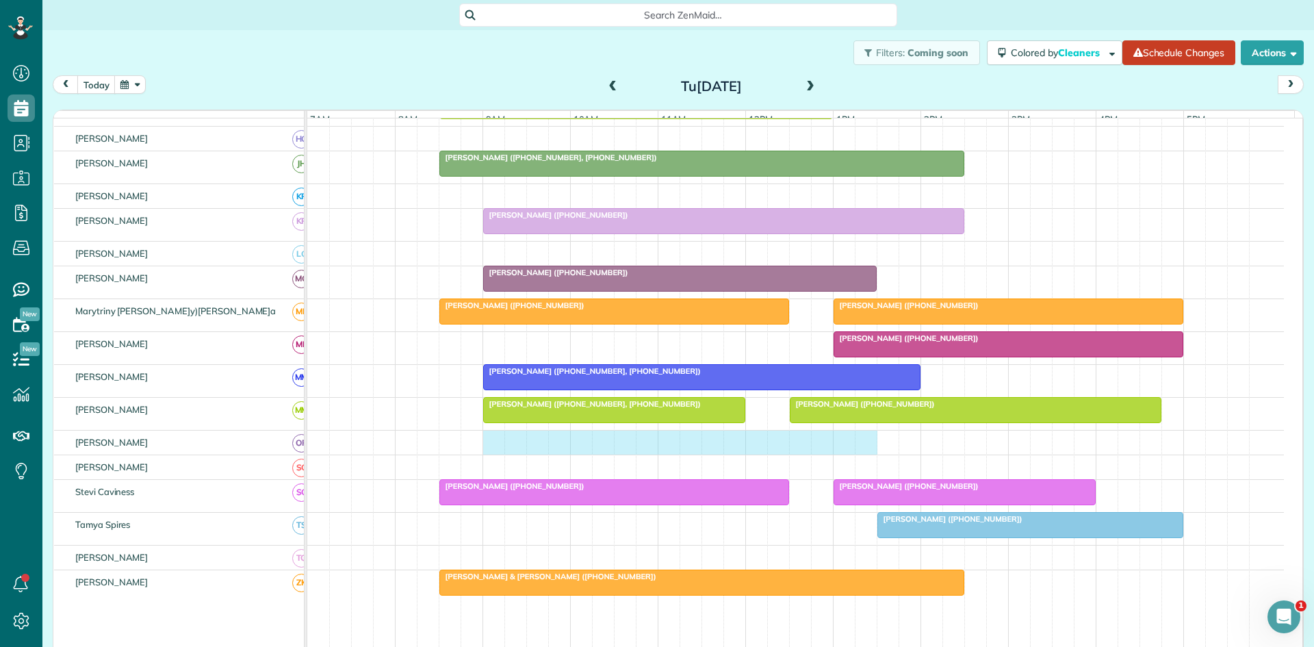
drag, startPoint x: 495, startPoint y: 454, endPoint x: 858, endPoint y: 437, distance: 363.1
click at [858, 437] on tbody "[PERSON_NAME] ([PHONE_NUMBER]) [PERSON_NAME] ([PHONE_NUMBER]) [PERSON_NAME] ([P…" at bounding box center [795, 232] width 977 height 1140
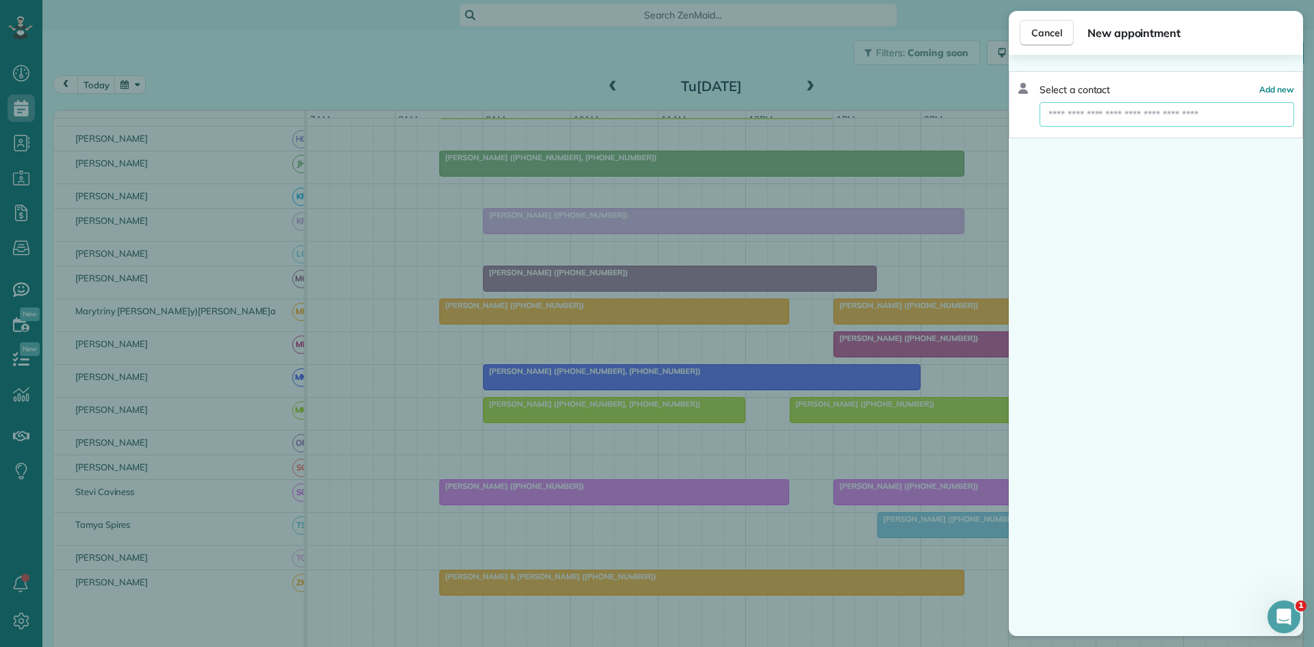
click at [1187, 106] on input "text" at bounding box center [1167, 114] width 255 height 25
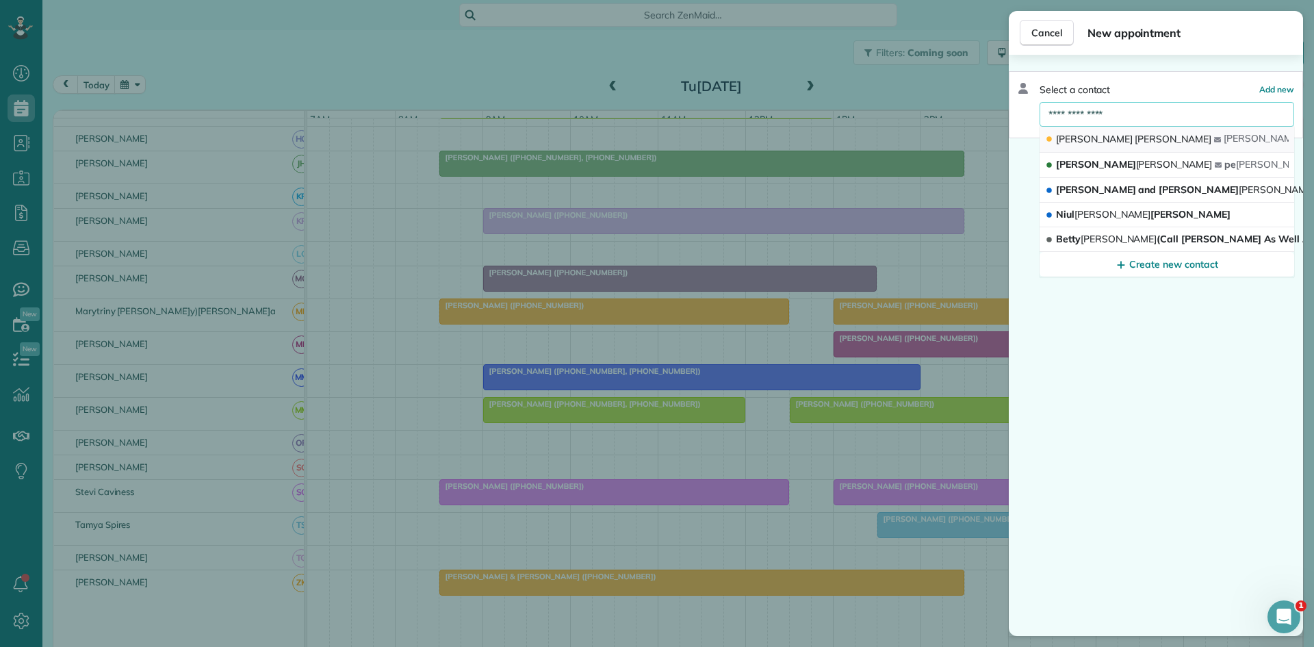
type input "**********"
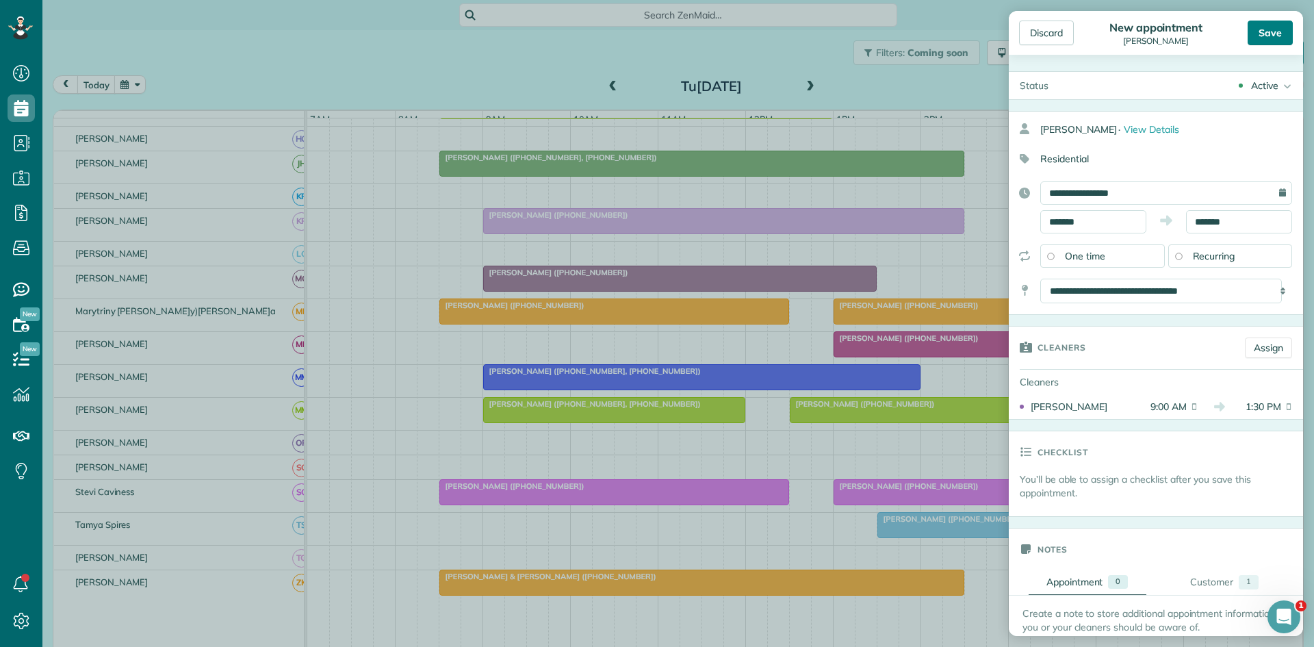
click at [1268, 29] on div "Save" at bounding box center [1270, 33] width 45 height 25
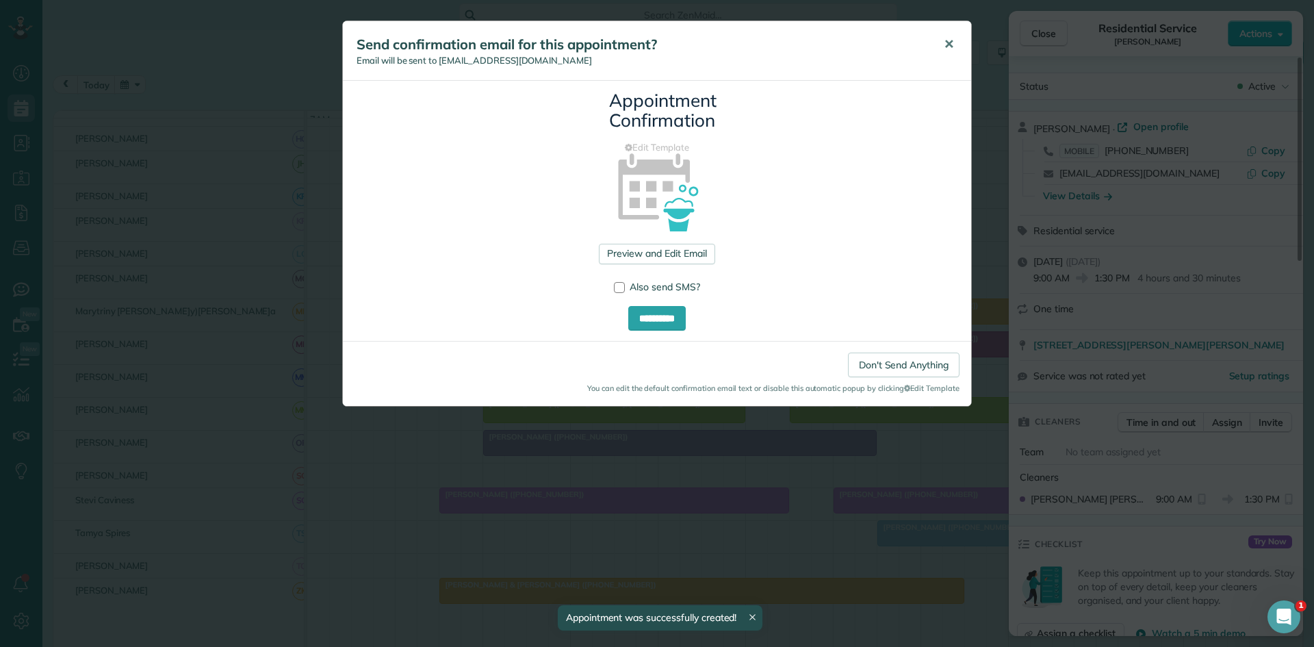
click at [948, 51] on span "✕" at bounding box center [949, 44] width 10 height 16
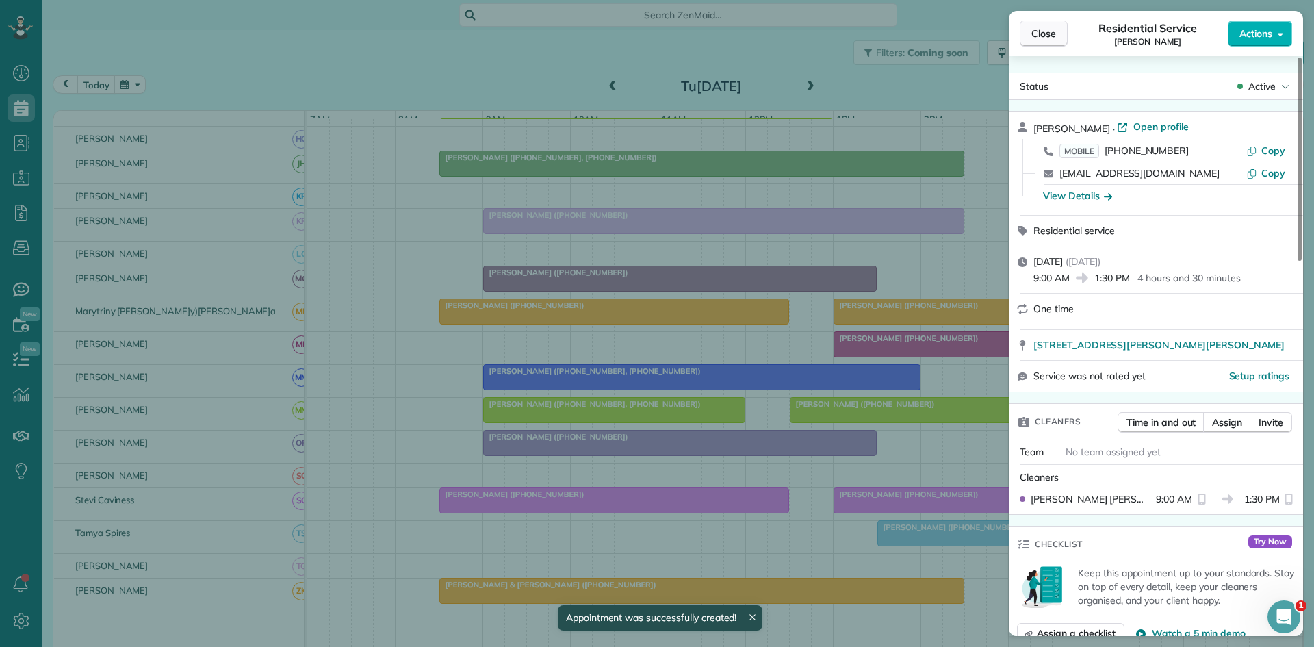
click at [1038, 44] on button "Close" at bounding box center [1044, 34] width 48 height 26
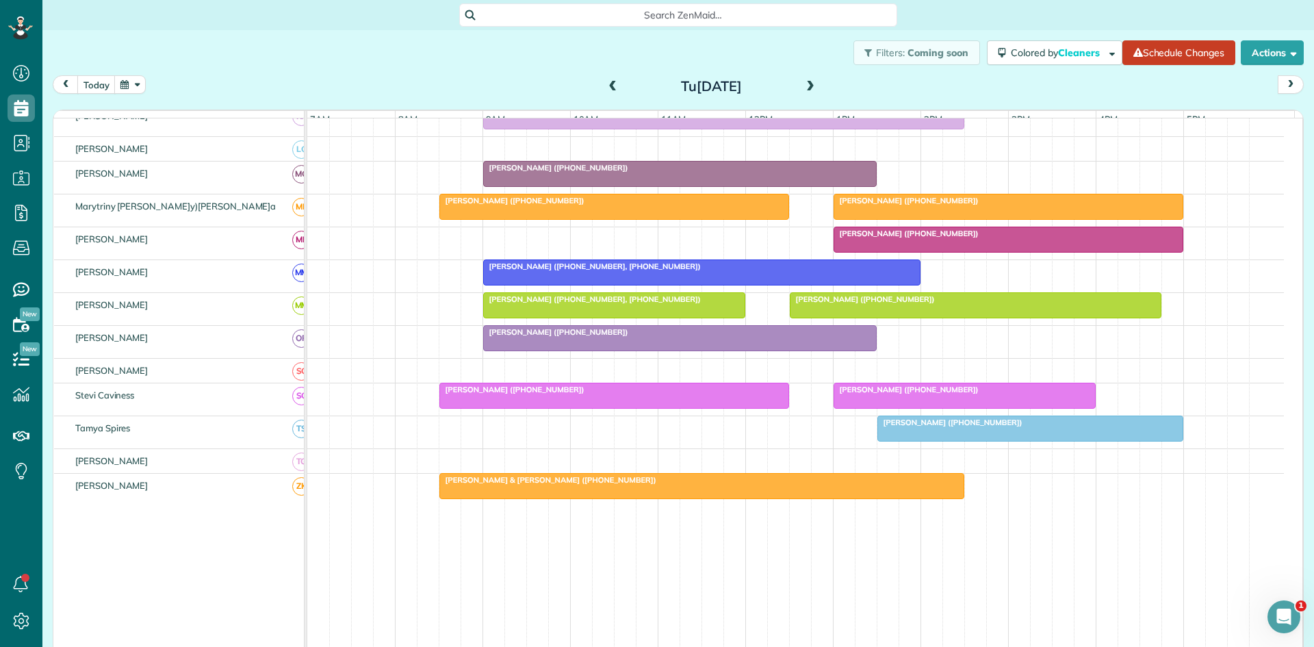
scroll to position [608, 0]
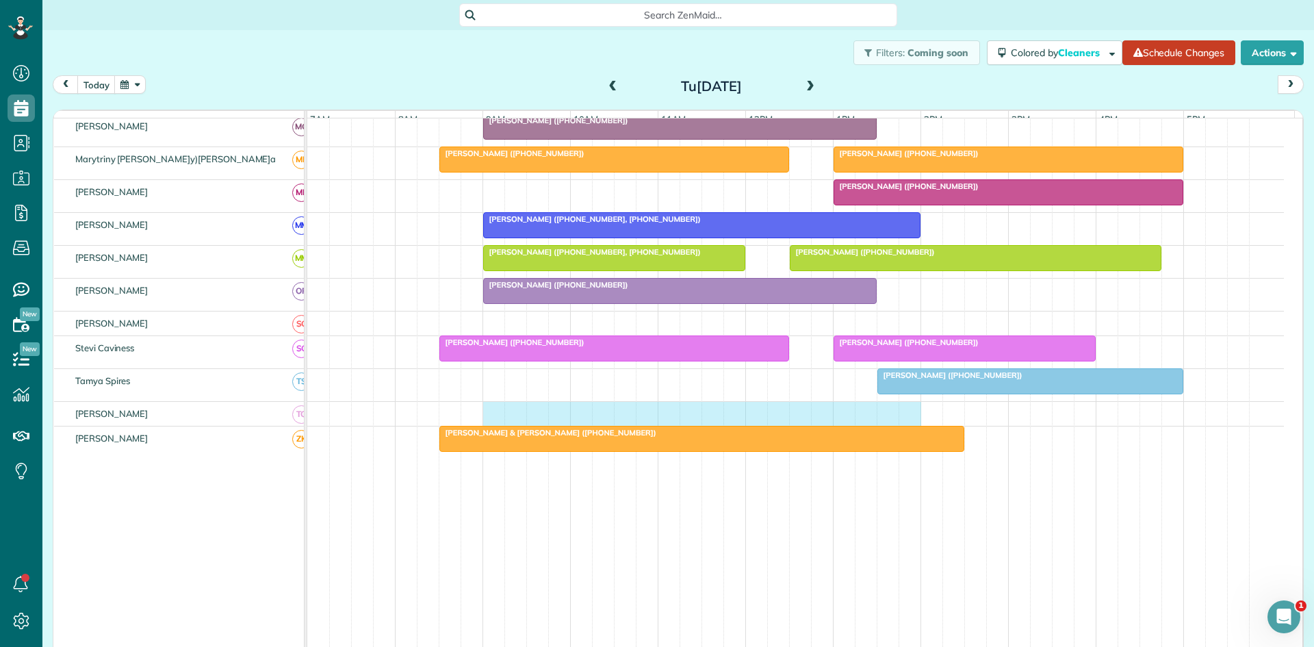
drag, startPoint x: 489, startPoint y: 427, endPoint x: 911, endPoint y: 403, distance: 422.9
click at [911, 403] on tbody "[PERSON_NAME] ([PHONE_NUMBER]) [PERSON_NAME] ([PHONE_NUMBER])[PERSON_NAME] ([PH…" at bounding box center [795, 84] width 977 height 1148
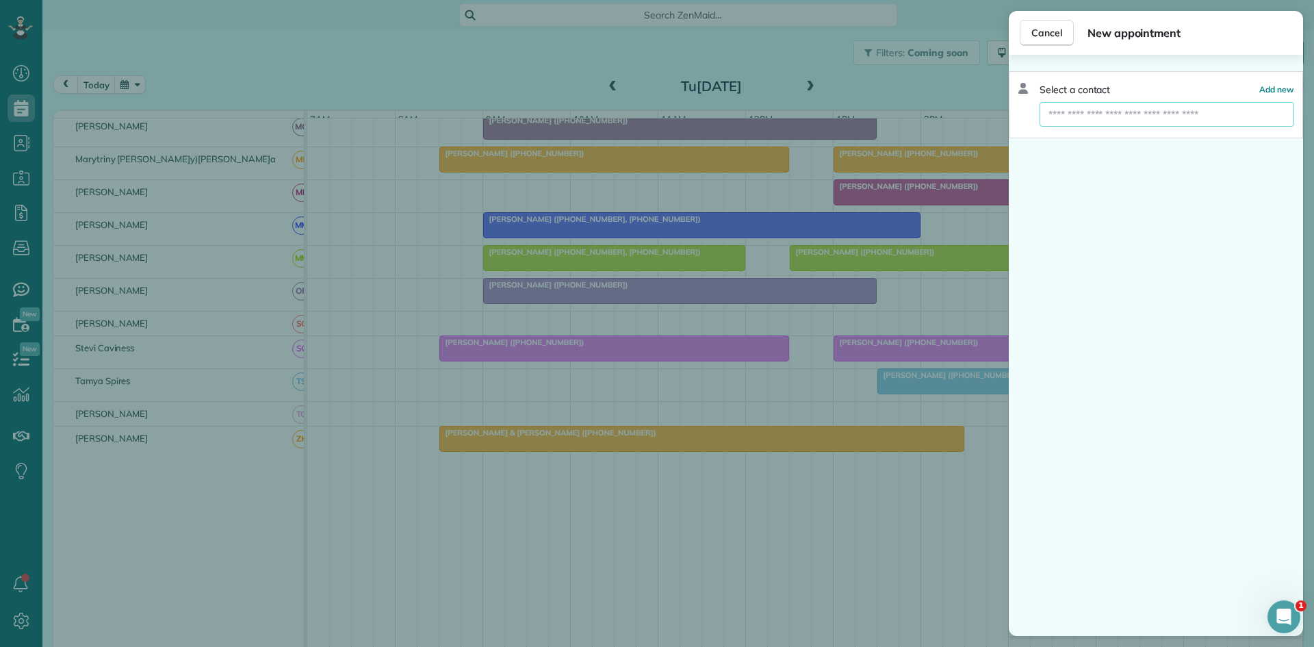
click at [1123, 125] on input "text" at bounding box center [1167, 114] width 255 height 25
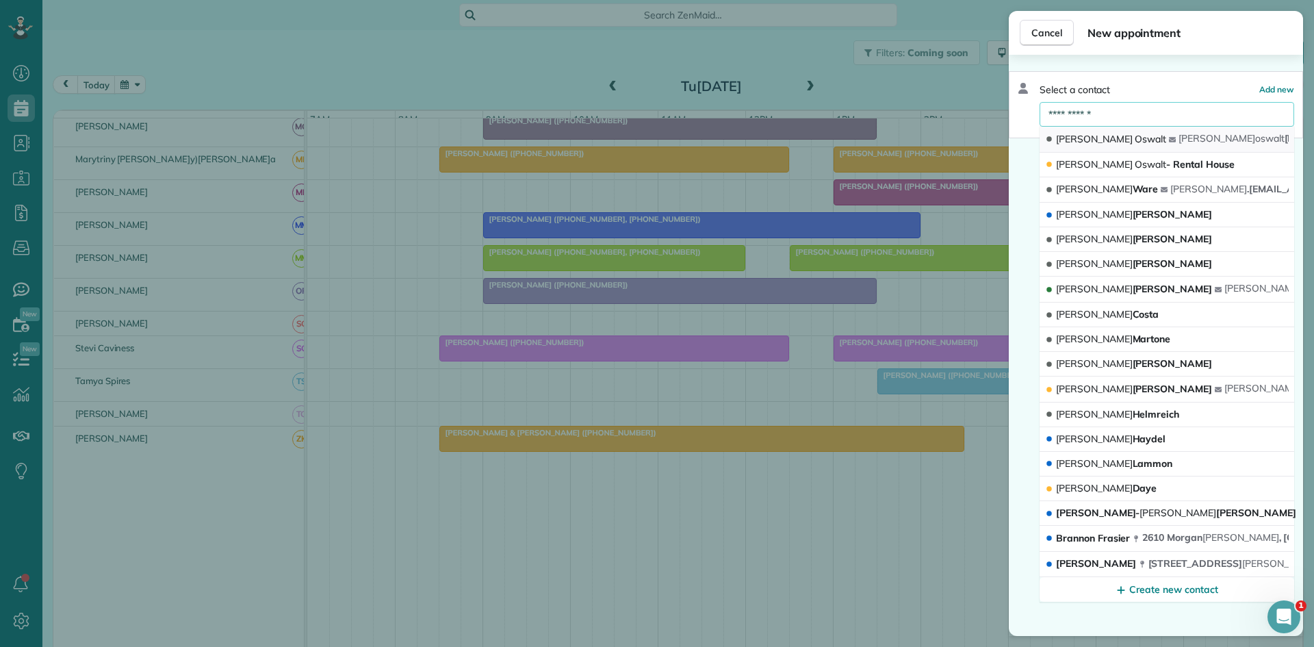
type input "**********"
click at [1135, 140] on span "Oswalt" at bounding box center [1150, 139] width 31 height 12
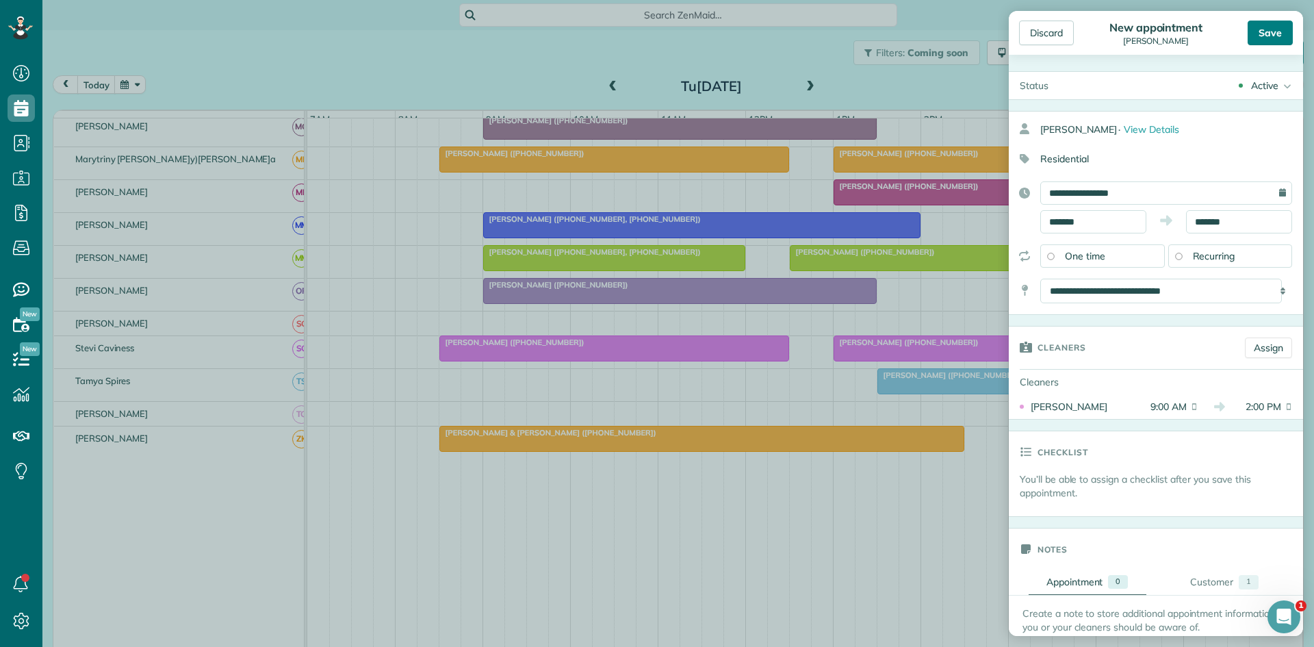
click at [1272, 30] on div "Save" at bounding box center [1270, 33] width 45 height 25
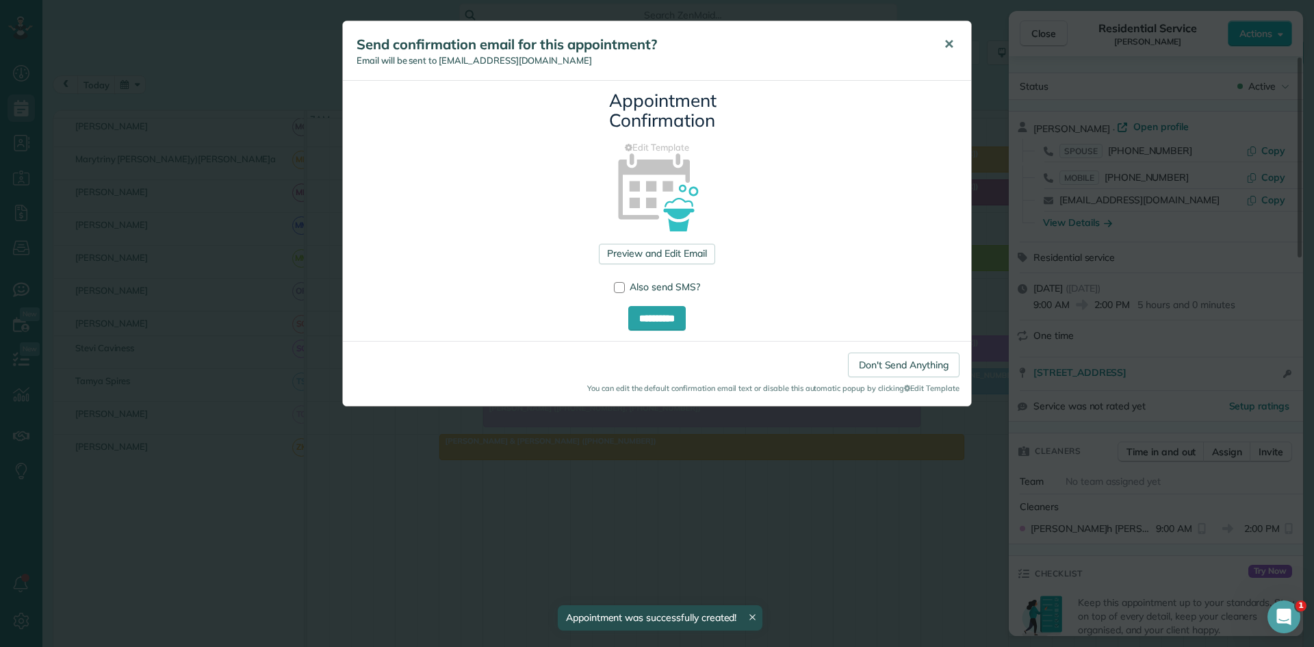
click at [944, 55] on button "✕" at bounding box center [948, 44] width 31 height 33
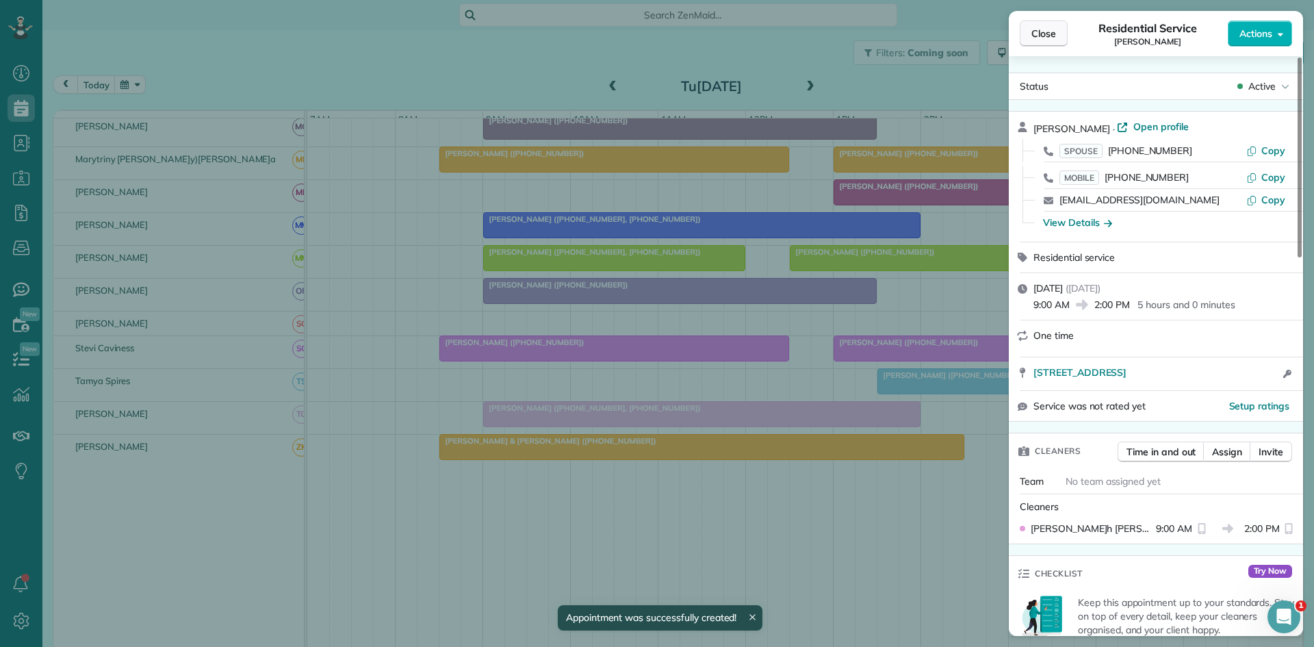
click at [1059, 38] on button "Close" at bounding box center [1044, 34] width 48 height 26
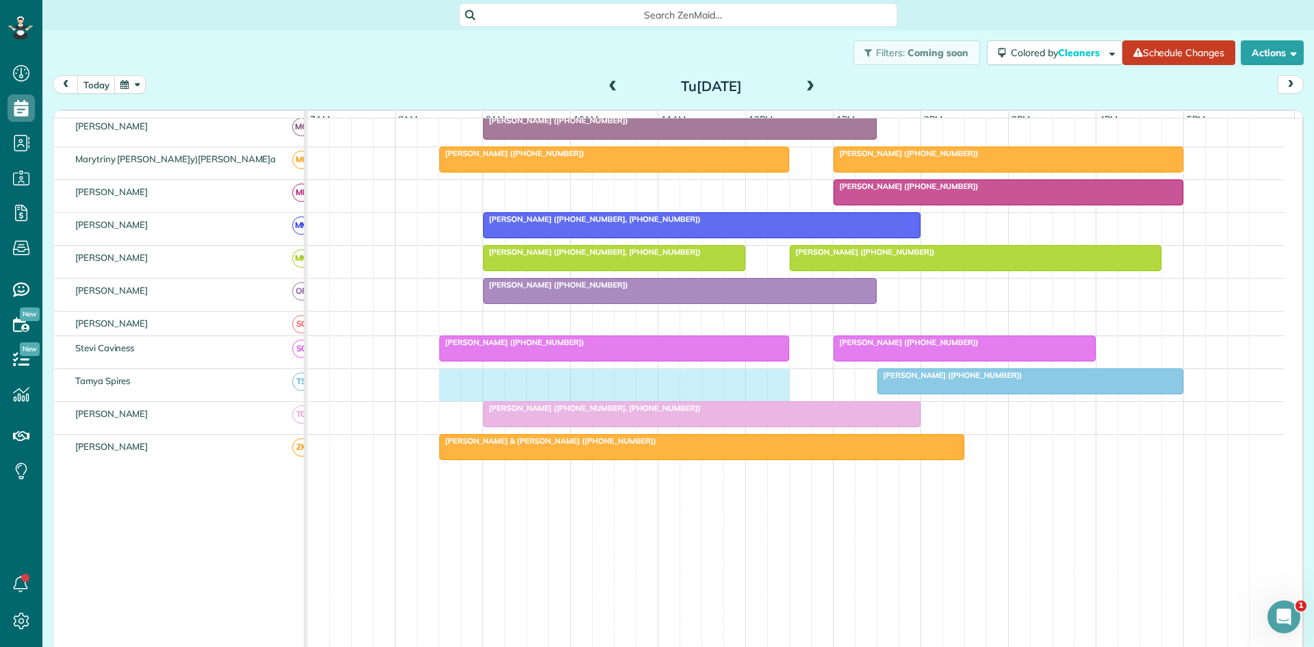
drag, startPoint x: 454, startPoint y: 391, endPoint x: 773, endPoint y: 390, distance: 318.9
click at [773, 390] on div "[PERSON_NAME] ([PHONE_NUMBER])" at bounding box center [795, 385] width 977 height 32
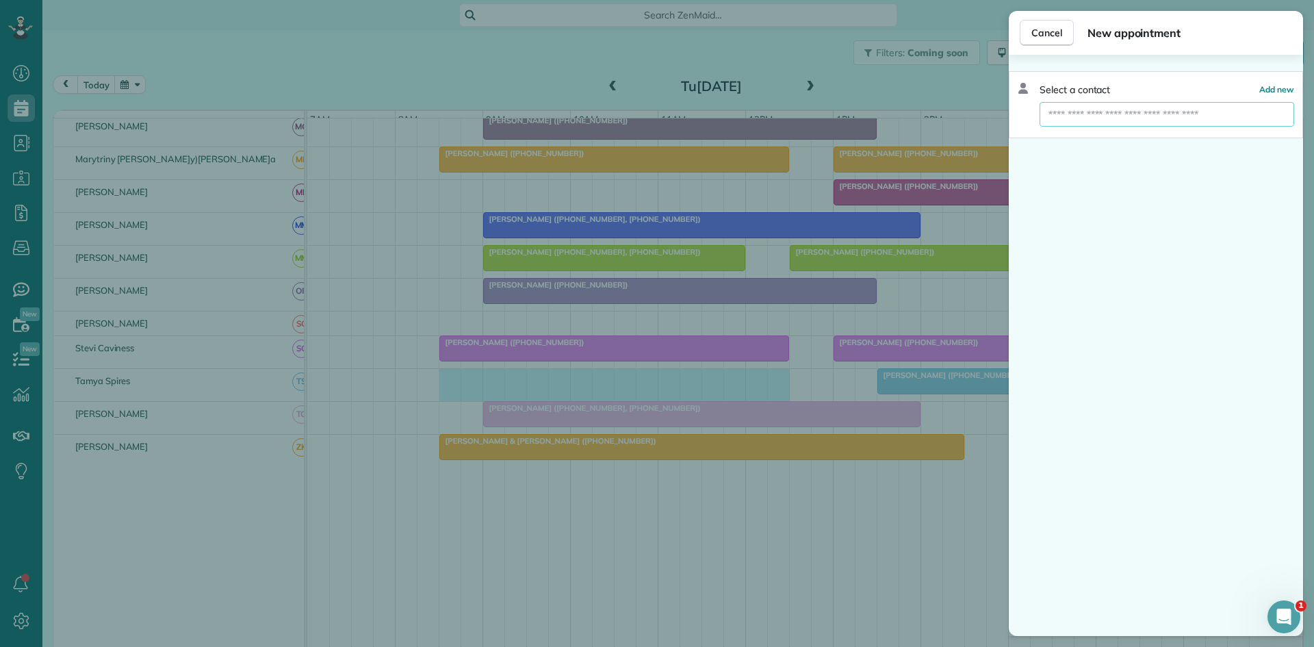
click at [1169, 103] on input "text" at bounding box center [1167, 114] width 255 height 25
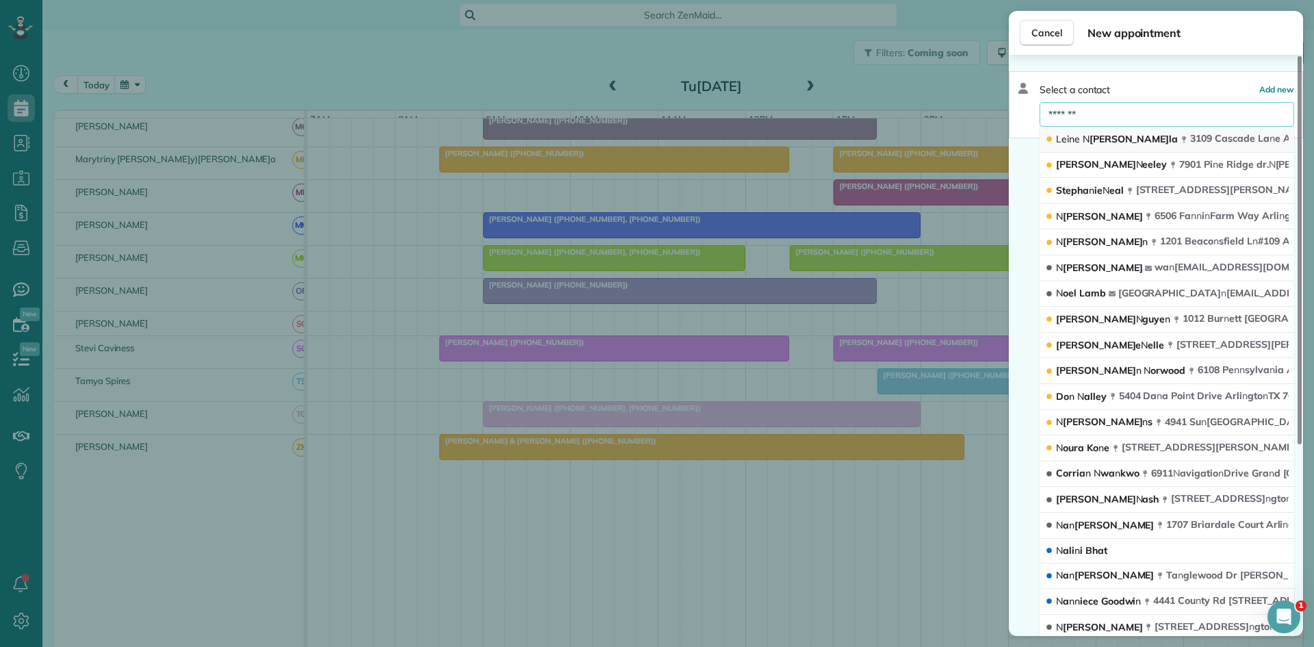
type input "*******"
click at [1125, 136] on span "Lei n e [PERSON_NAME]la" at bounding box center [1117, 139] width 122 height 12
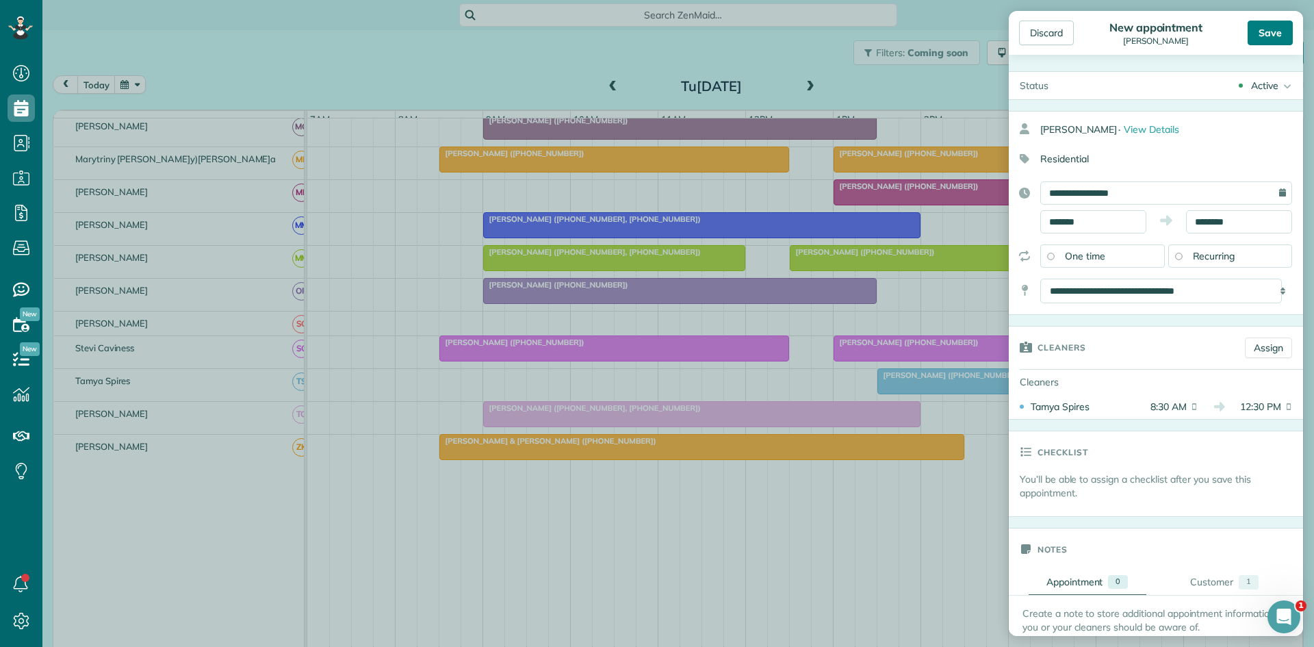
click at [1281, 27] on div "Save" at bounding box center [1270, 33] width 45 height 25
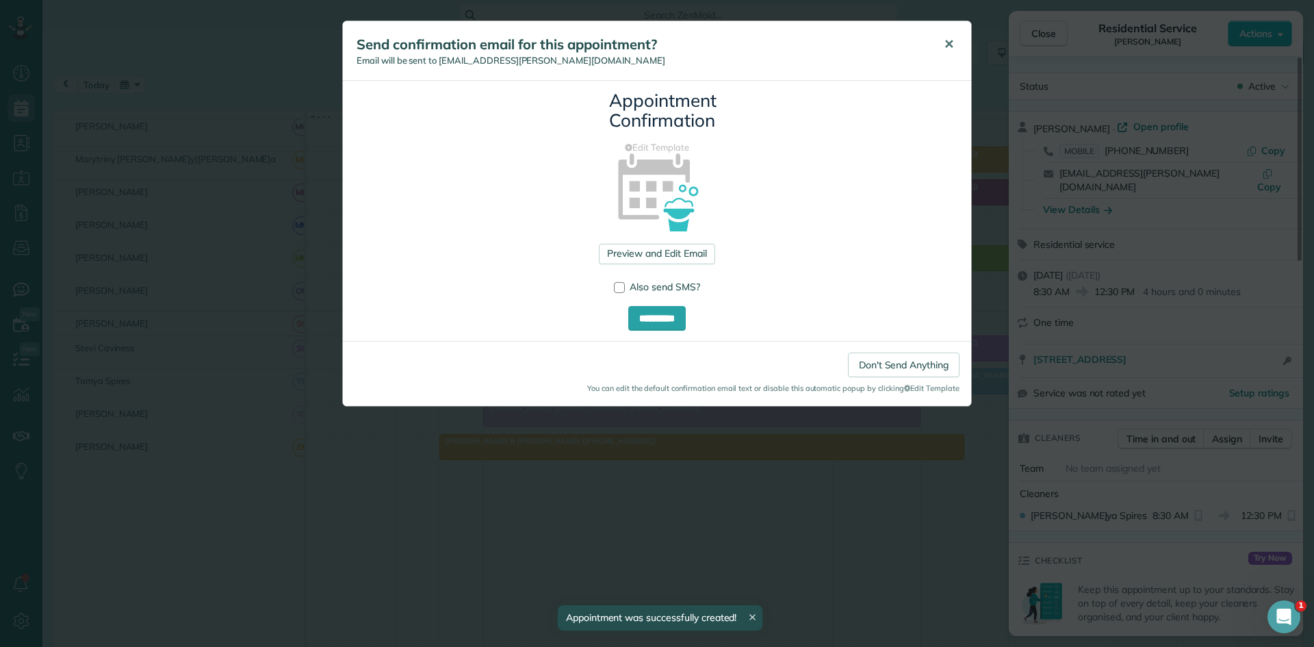
click at [957, 40] on button "✕" at bounding box center [948, 44] width 31 height 33
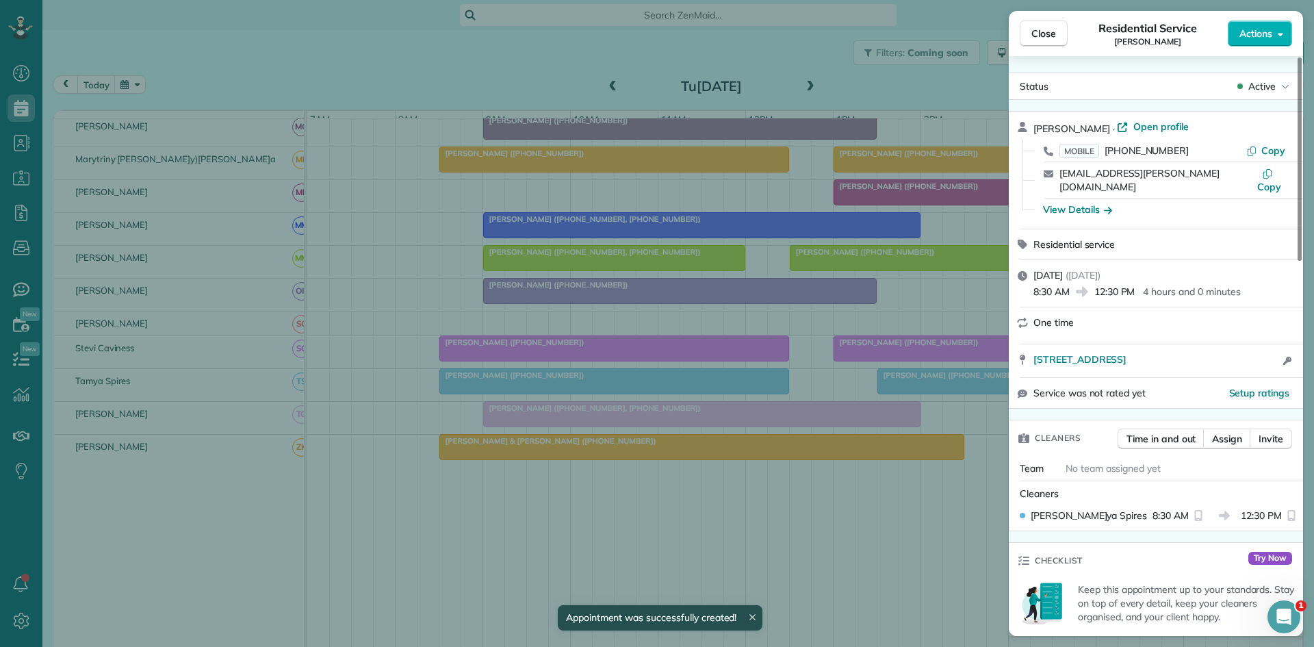
click at [1066, 43] on button "Close" at bounding box center [1044, 34] width 48 height 26
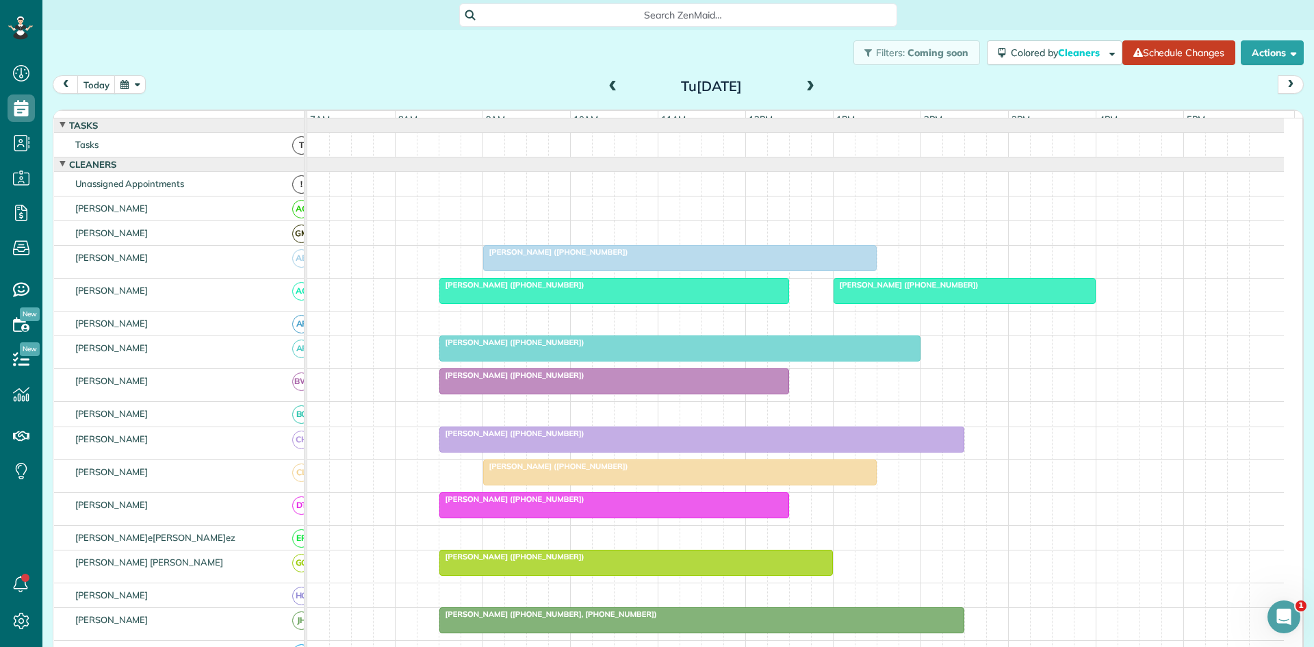
drag, startPoint x: 722, startPoint y: 499, endPoint x: 901, endPoint y: 96, distance: 440.3
click at [901, 96] on div "[DATE] [DATE]" at bounding box center [678, 87] width 1251 height 25
click at [803, 91] on span at bounding box center [810, 87] width 15 height 12
